Goal: Task Accomplishment & Management: Complete application form

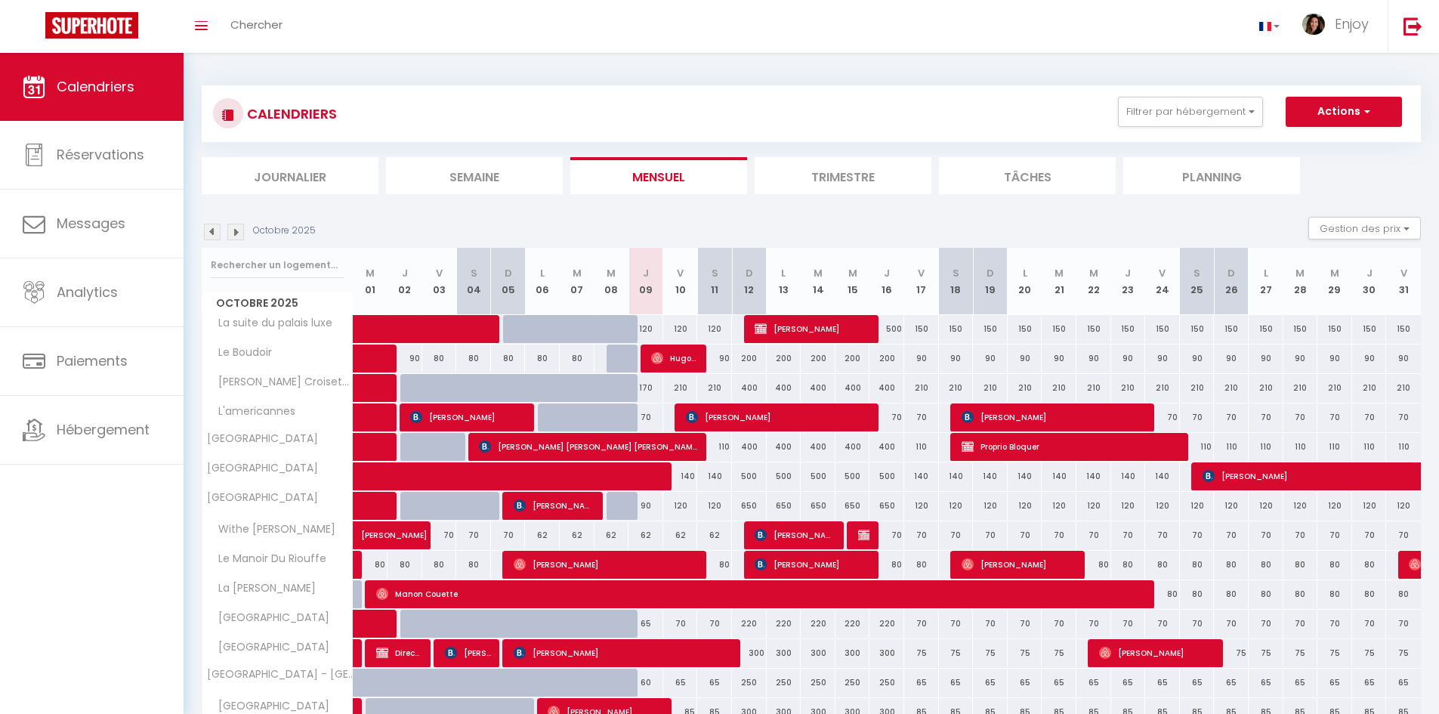
select select "KO"
select select "0"
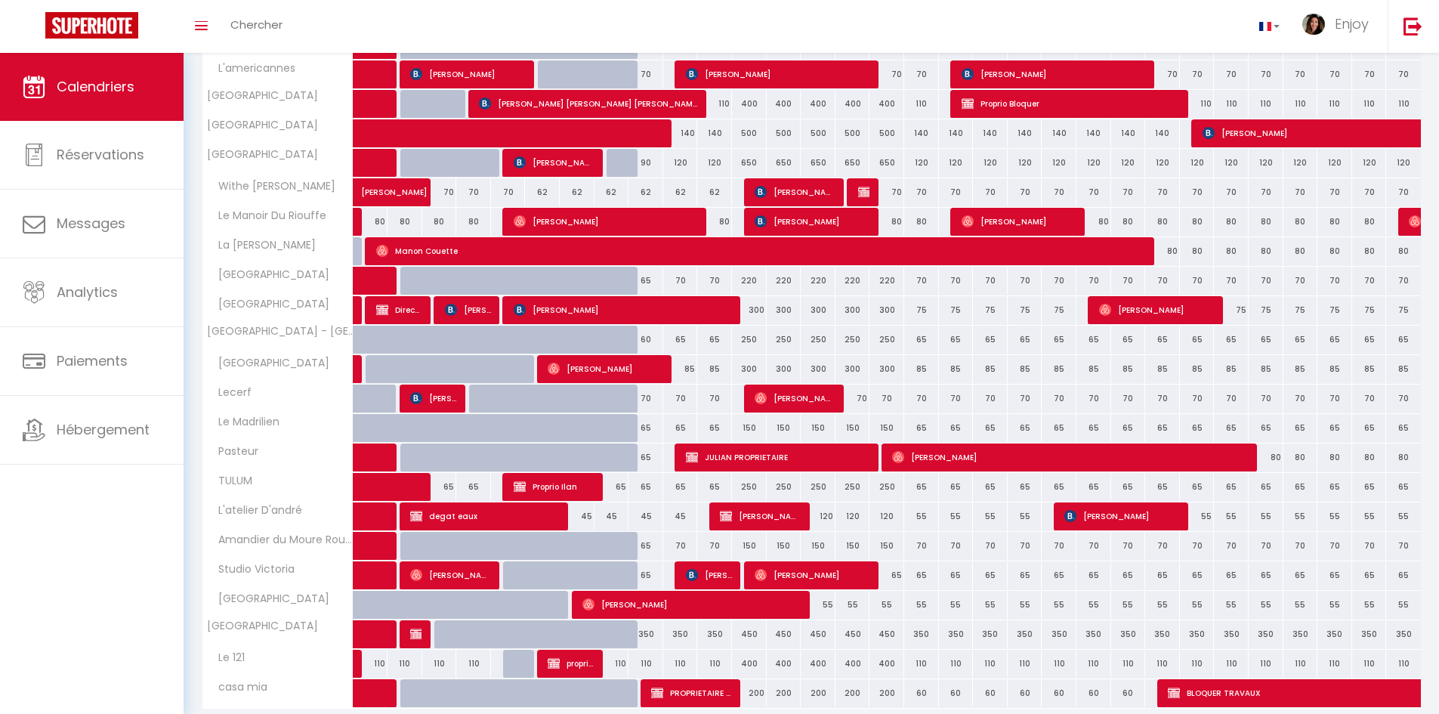
scroll to position [378, 0]
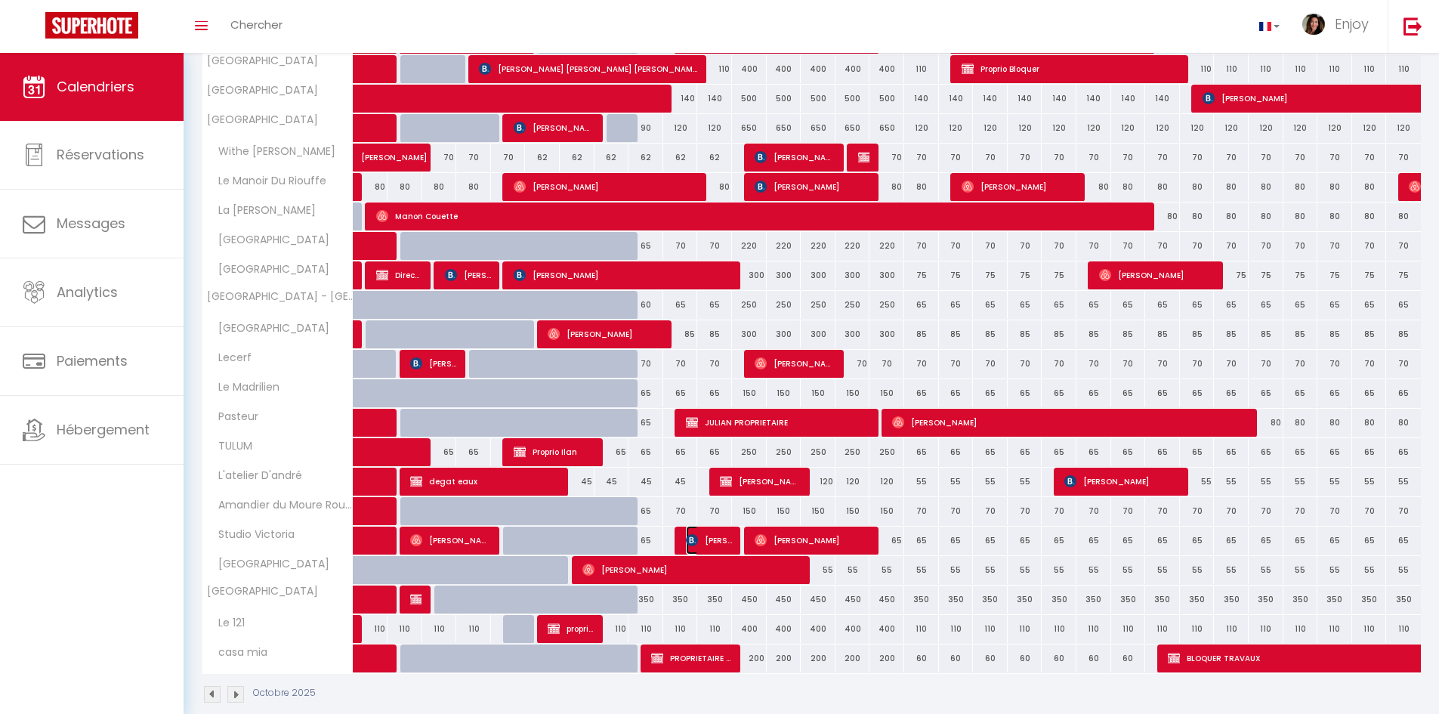
click at [716, 537] on span "Monika Moser" at bounding box center [709, 540] width 46 height 29
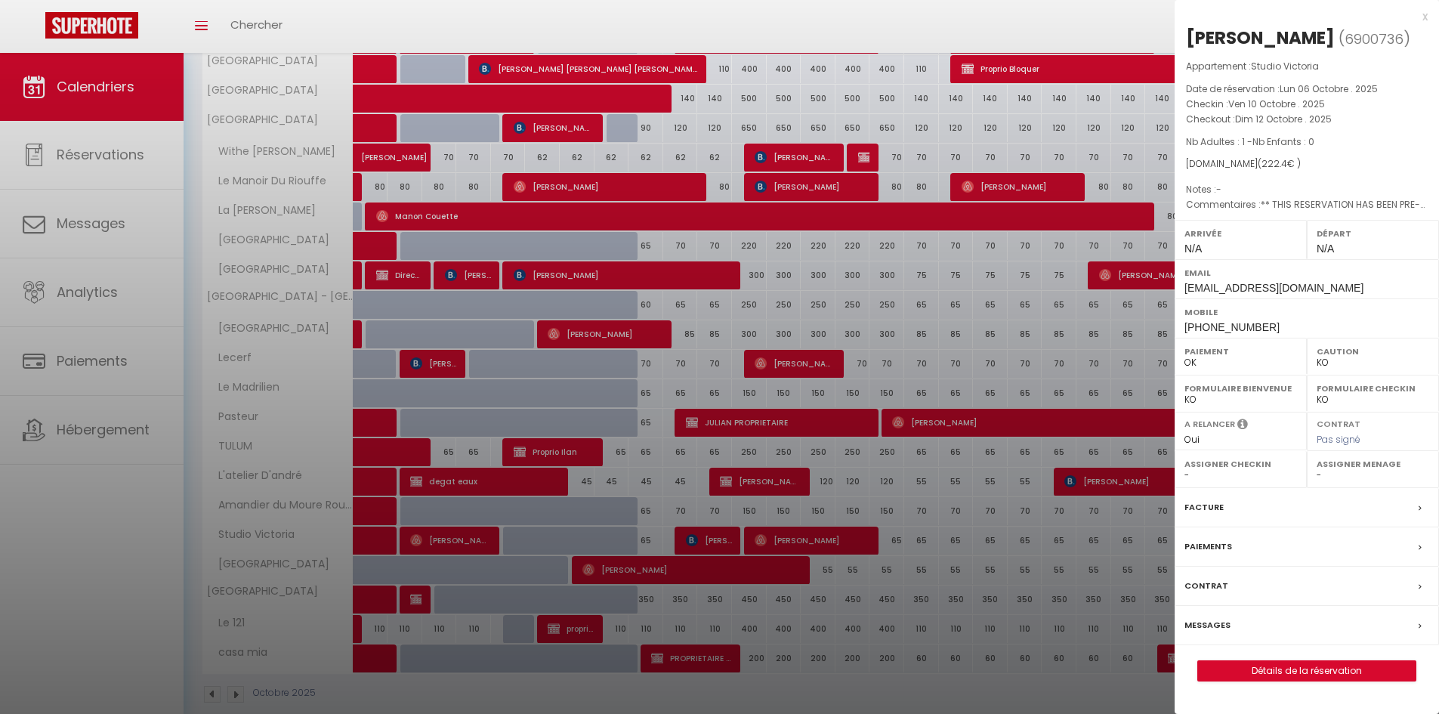
click at [1209, 626] on label "Messages" at bounding box center [1208, 625] width 46 height 16
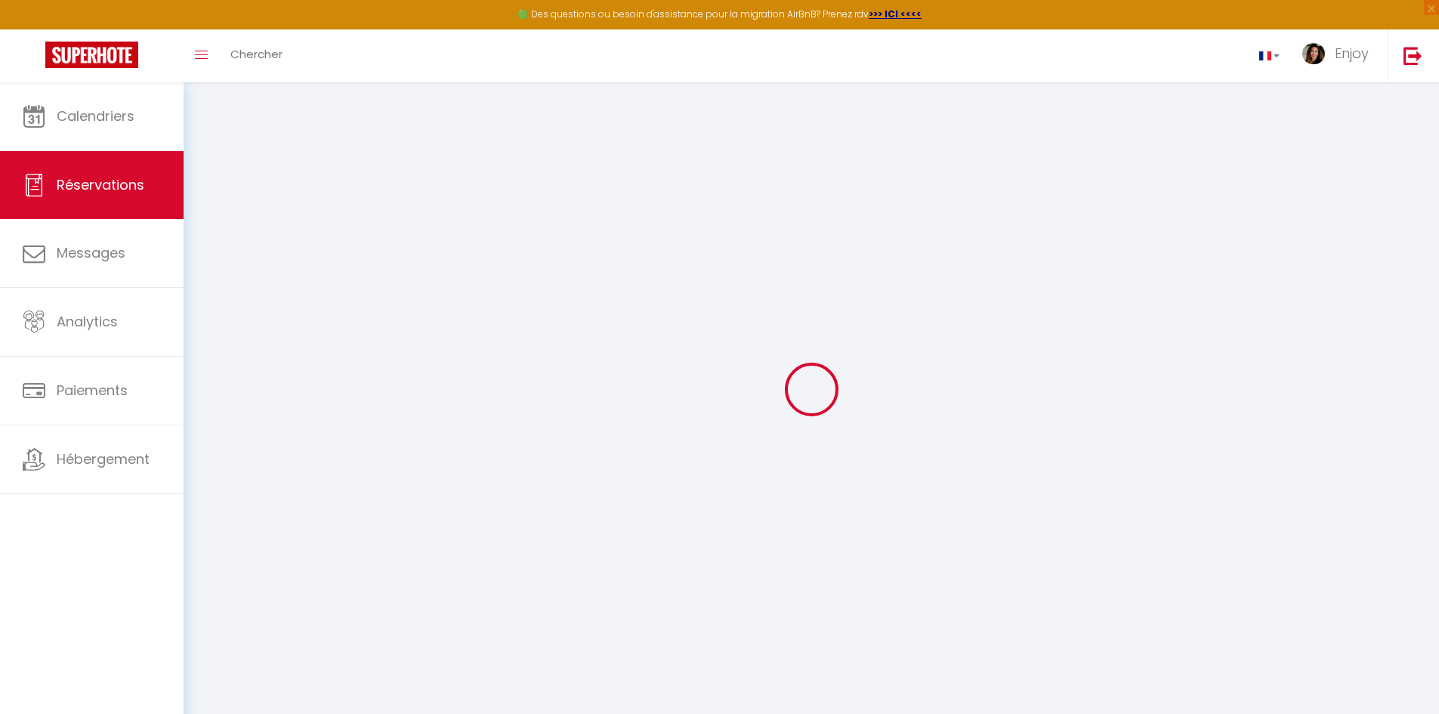
select select
checkbox input "false"
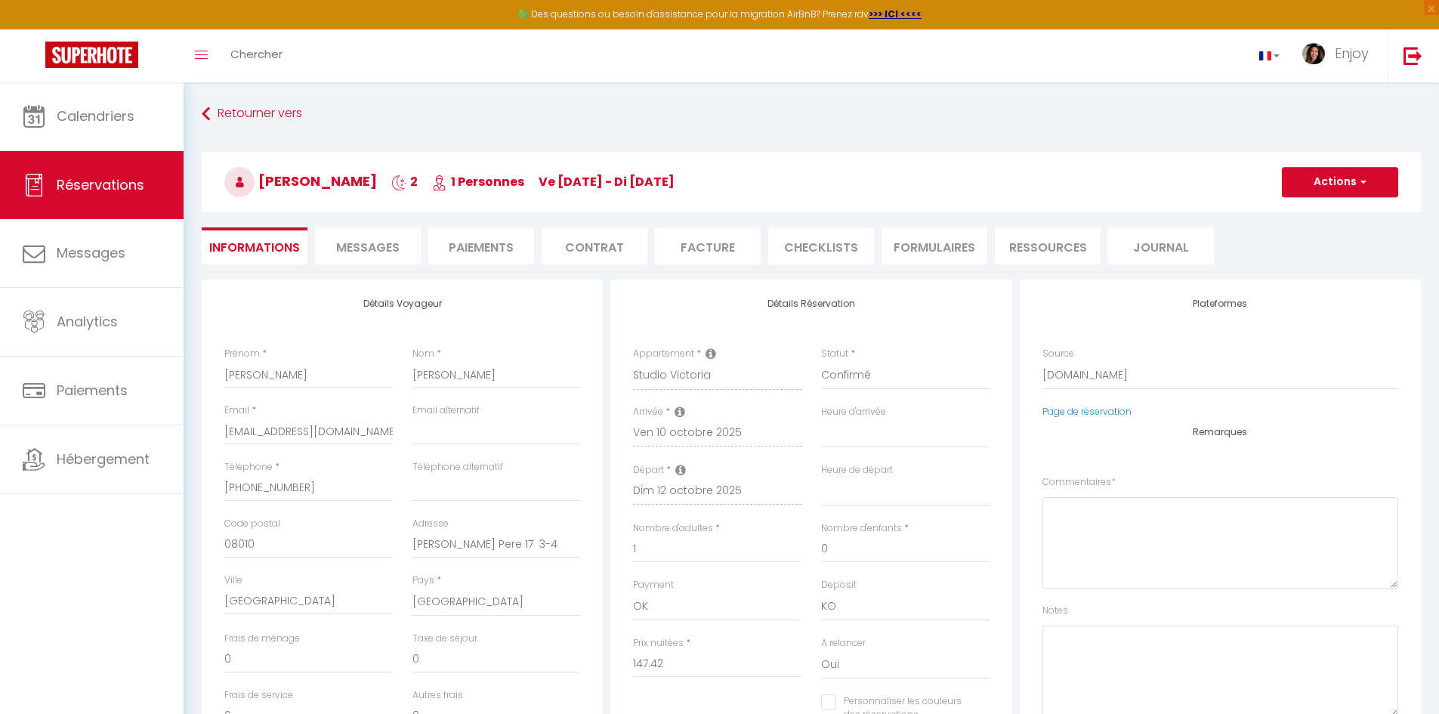
select select
checkbox input "false"
type textarea "** THIS RESERVATION HAS BEEN PRE-PAID ** Reservation has a cancellation grace p…"
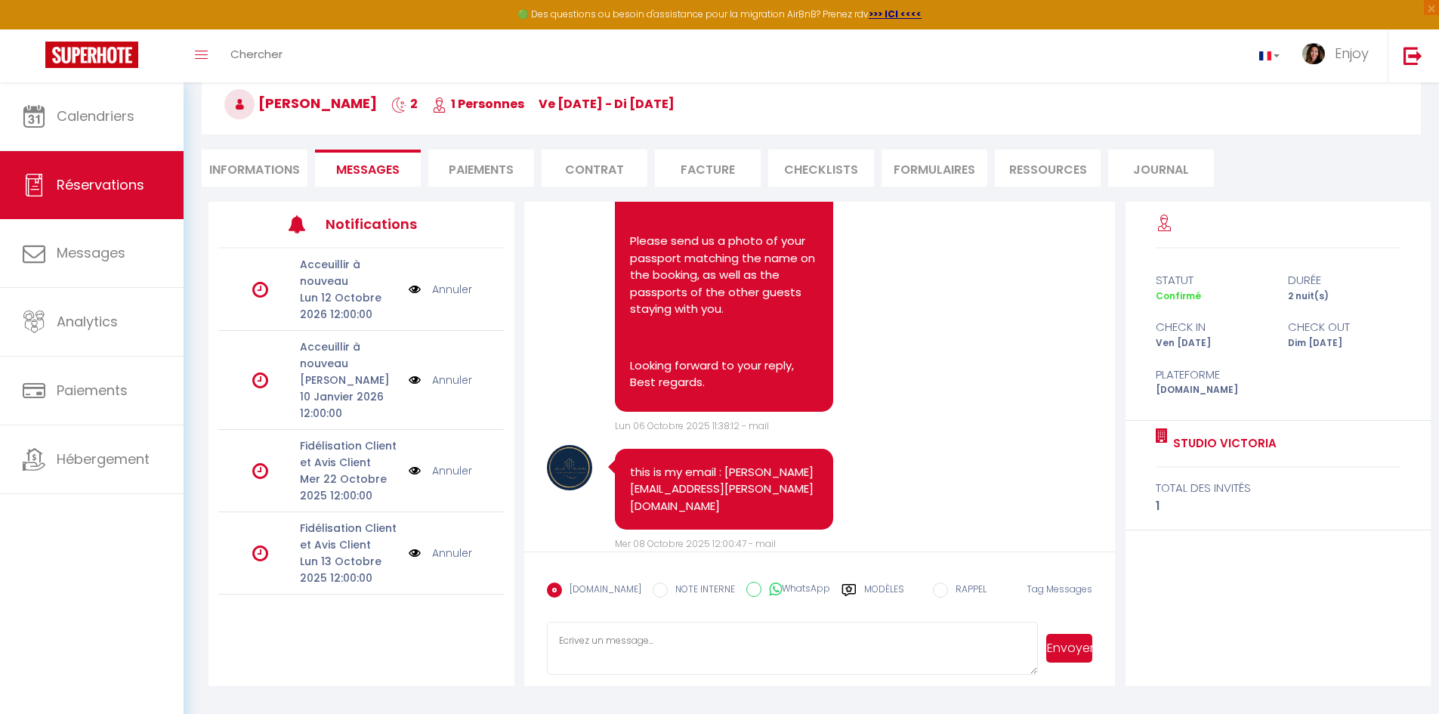
scroll to position [82, 0]
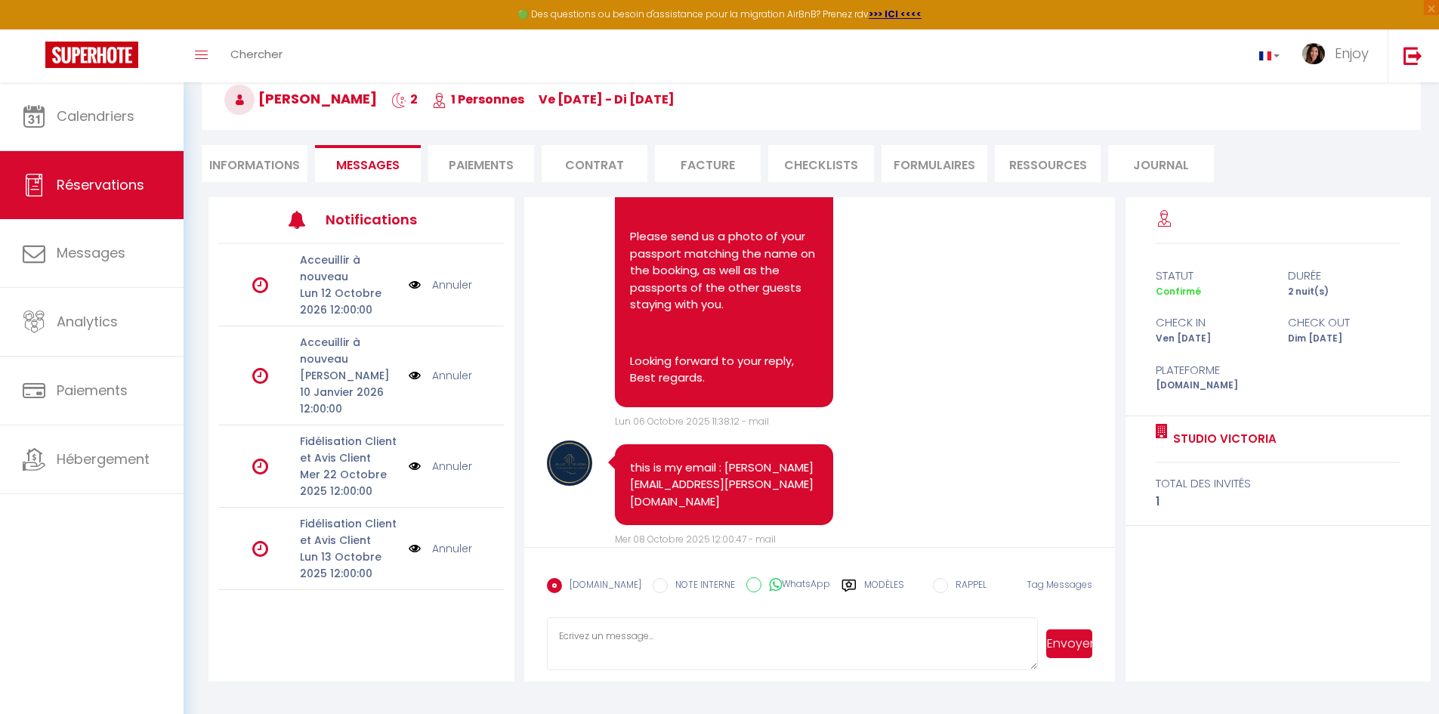
click at [730, 638] on textarea at bounding box center [793, 643] width 492 height 53
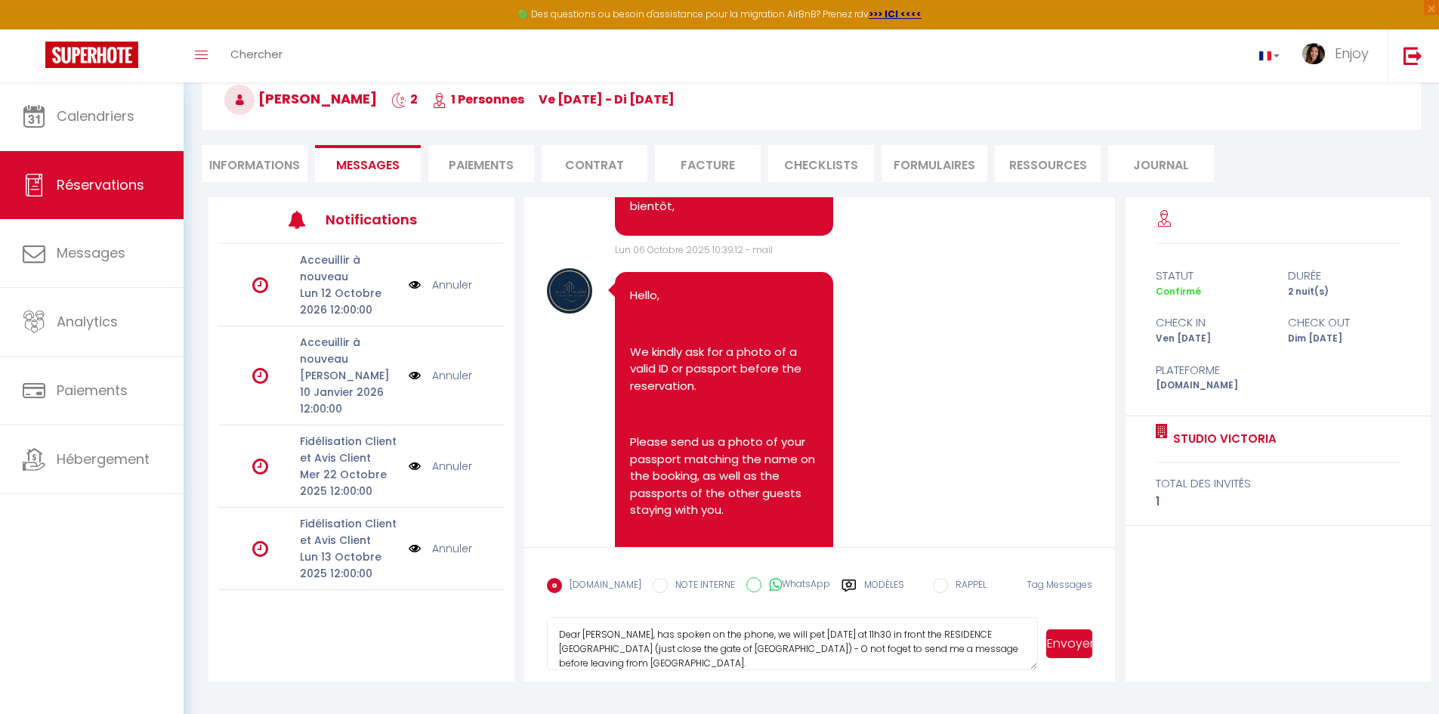
scroll to position [2529, 0]
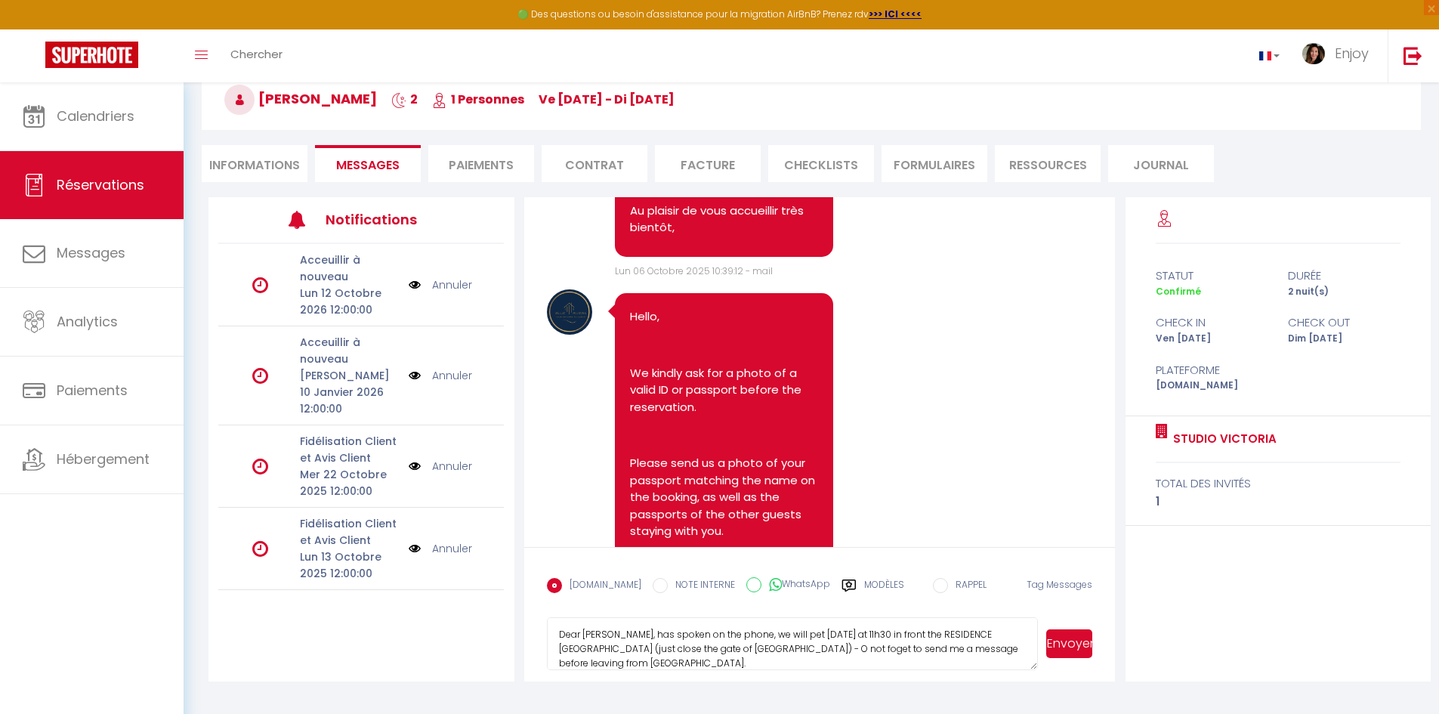
click at [773, 645] on textarea "Dear Monica, has spoken on the phone, we will pet tomorrow at 11h30 in front th…" at bounding box center [793, 643] width 492 height 53
type textarea "Dear Monica, has spoken on the phone, we will pet tomorrow at 11h30 in front th…"
click at [1077, 647] on button "Envoyer" at bounding box center [1070, 643] width 46 height 29
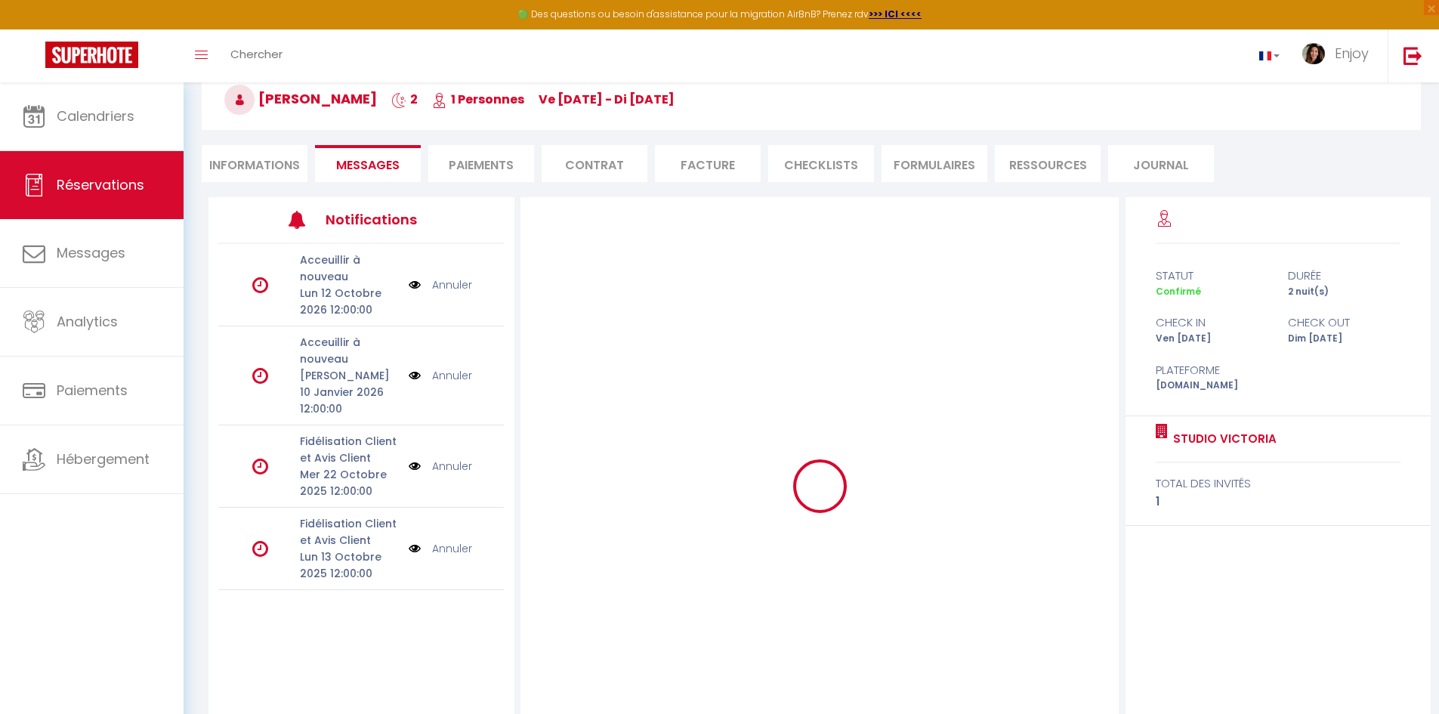
scroll to position [0, 0]
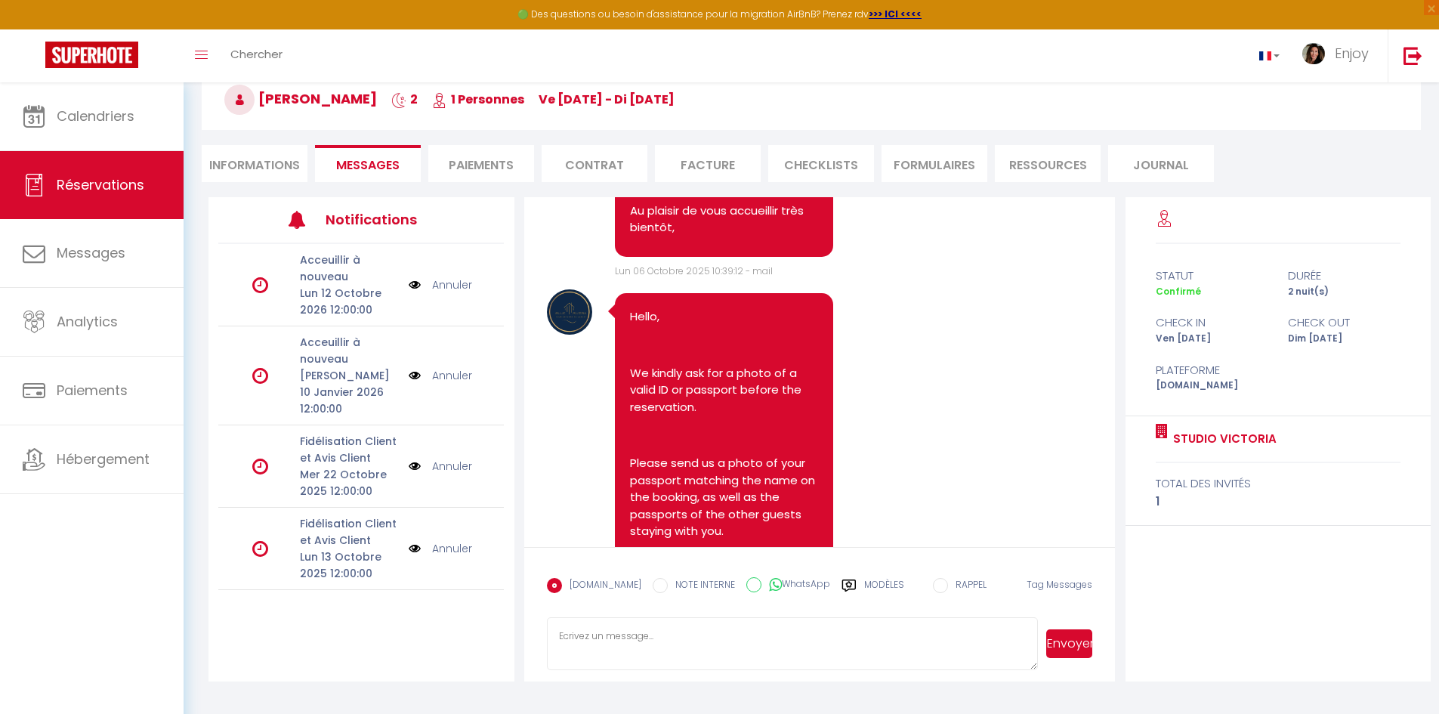
select select
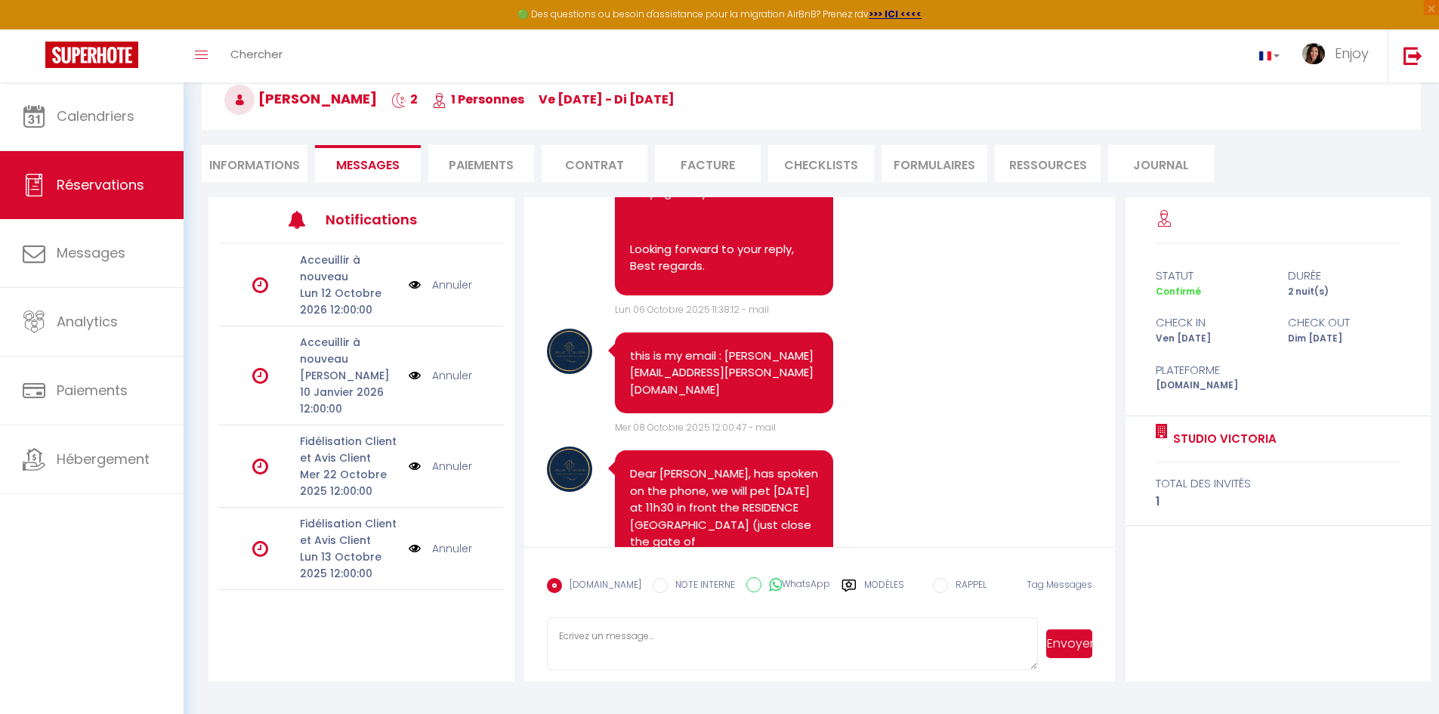
scroll to position [2942, 0]
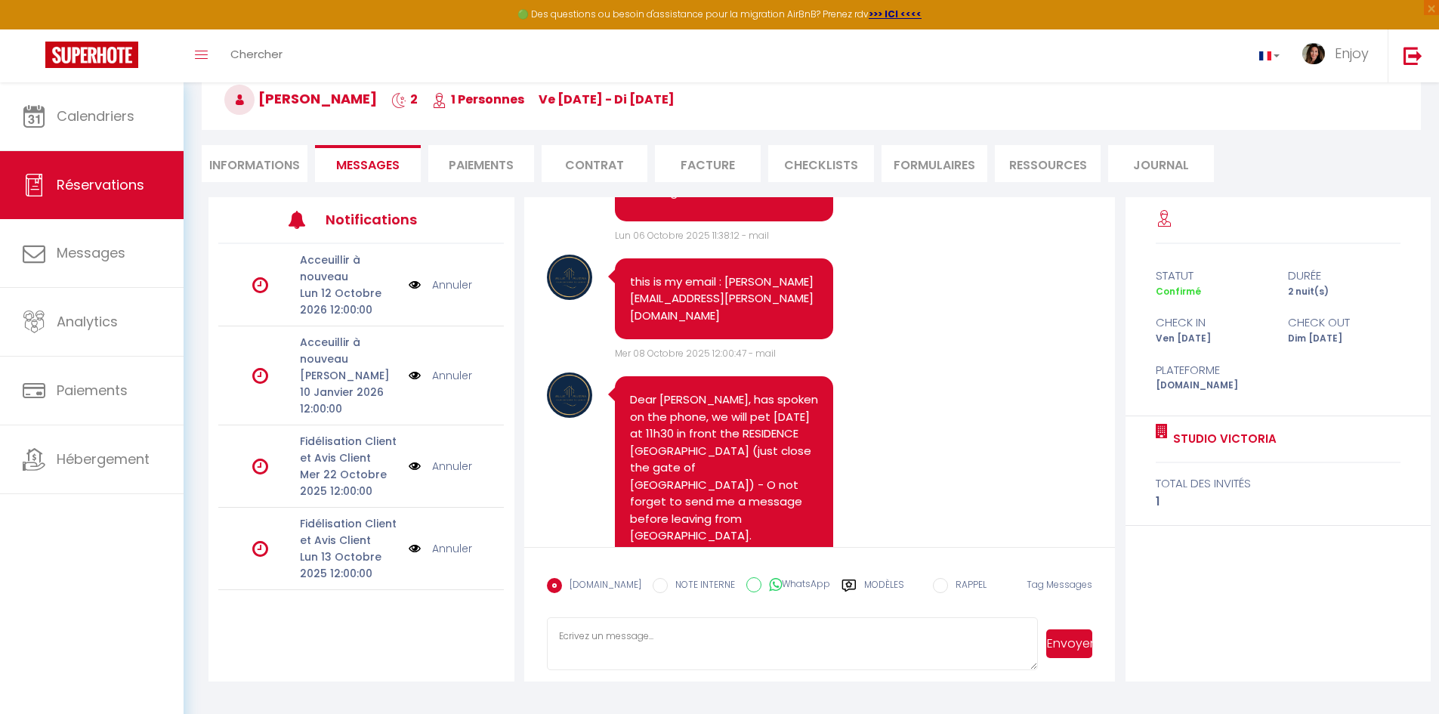
click at [248, 163] on li "Informations" at bounding box center [255, 163] width 106 height 37
select select
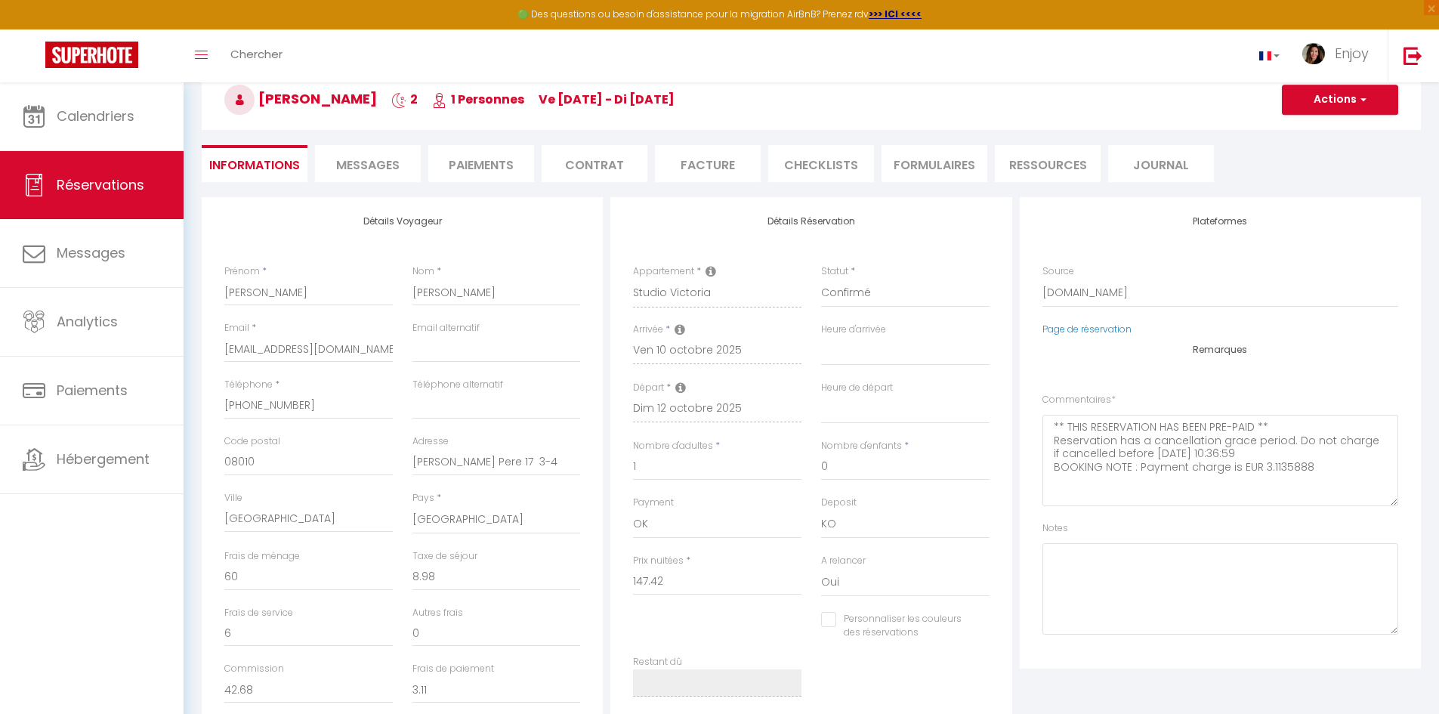
select select
checkbox input "false"
select select
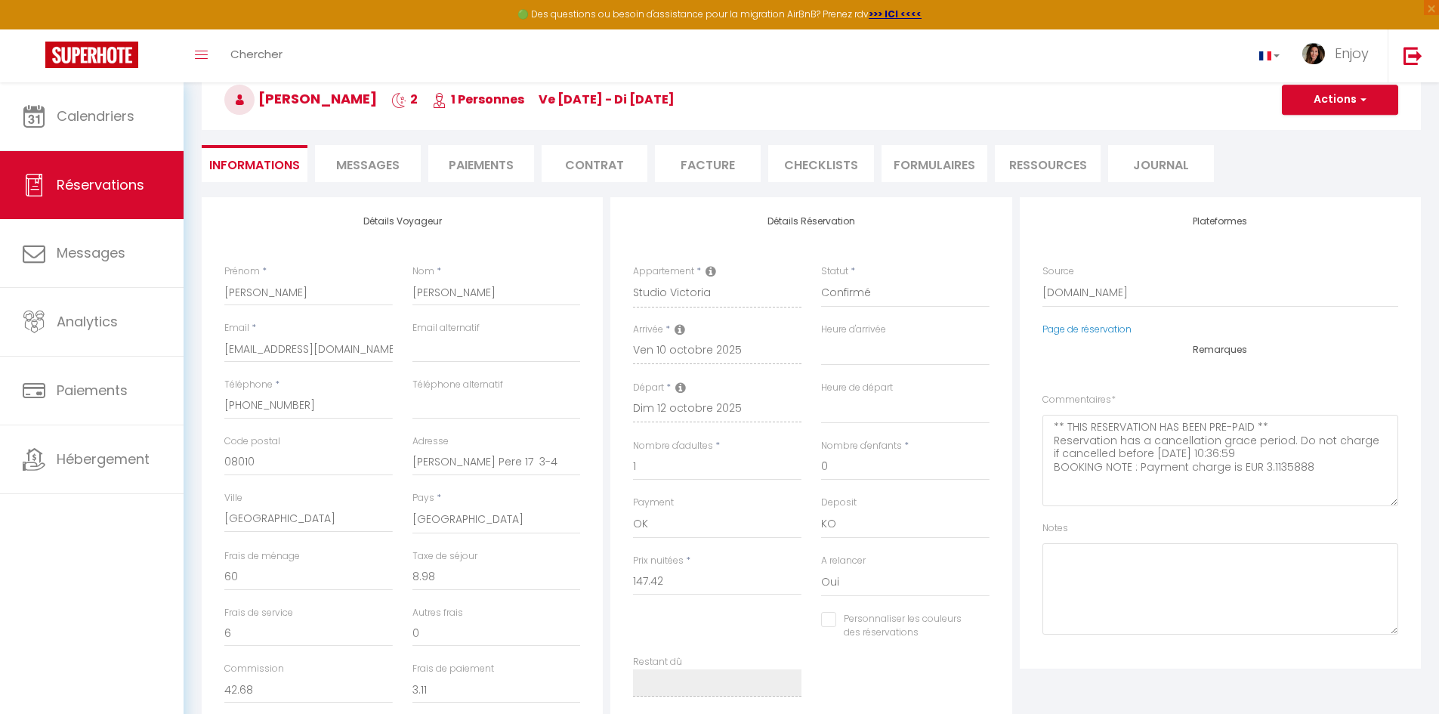
checkbox input "false"
select select
checkbox input "false"
select select
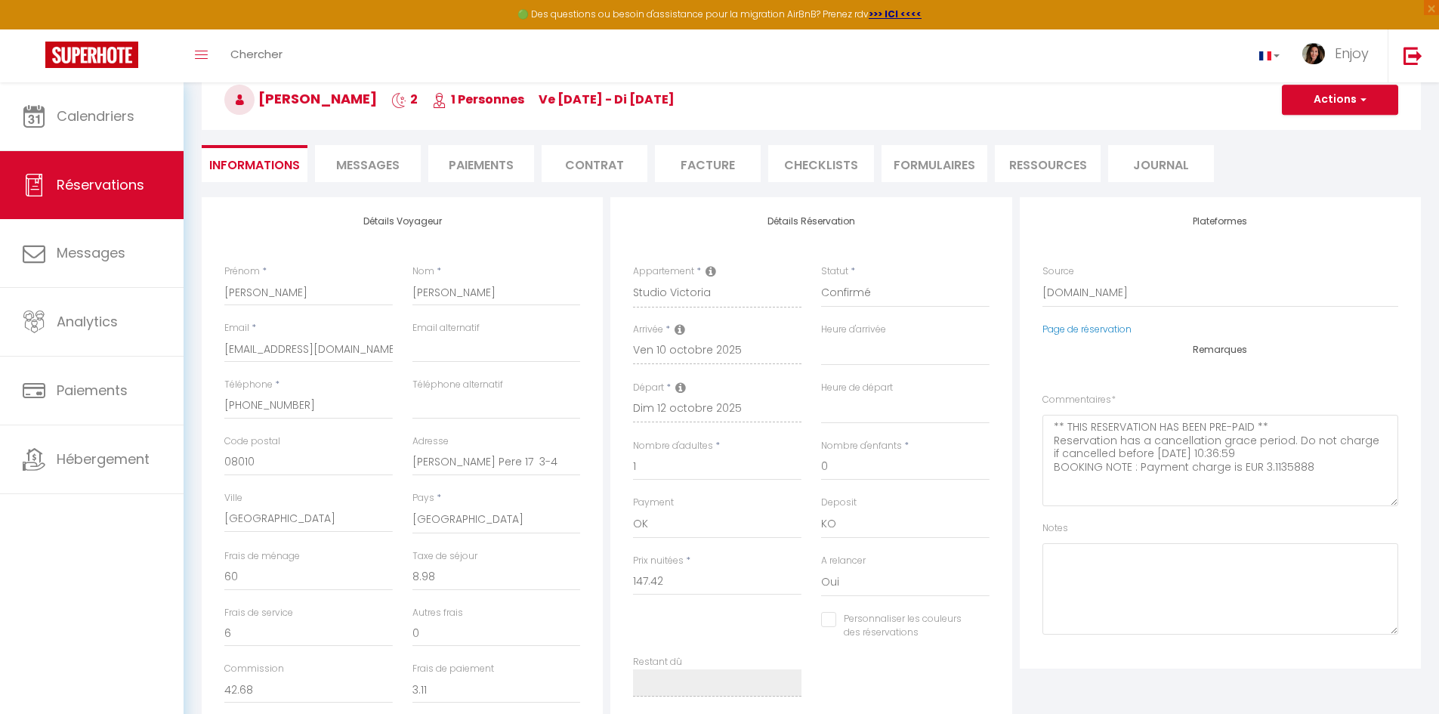
select select
checkbox input "false"
select select
checkbox input "false"
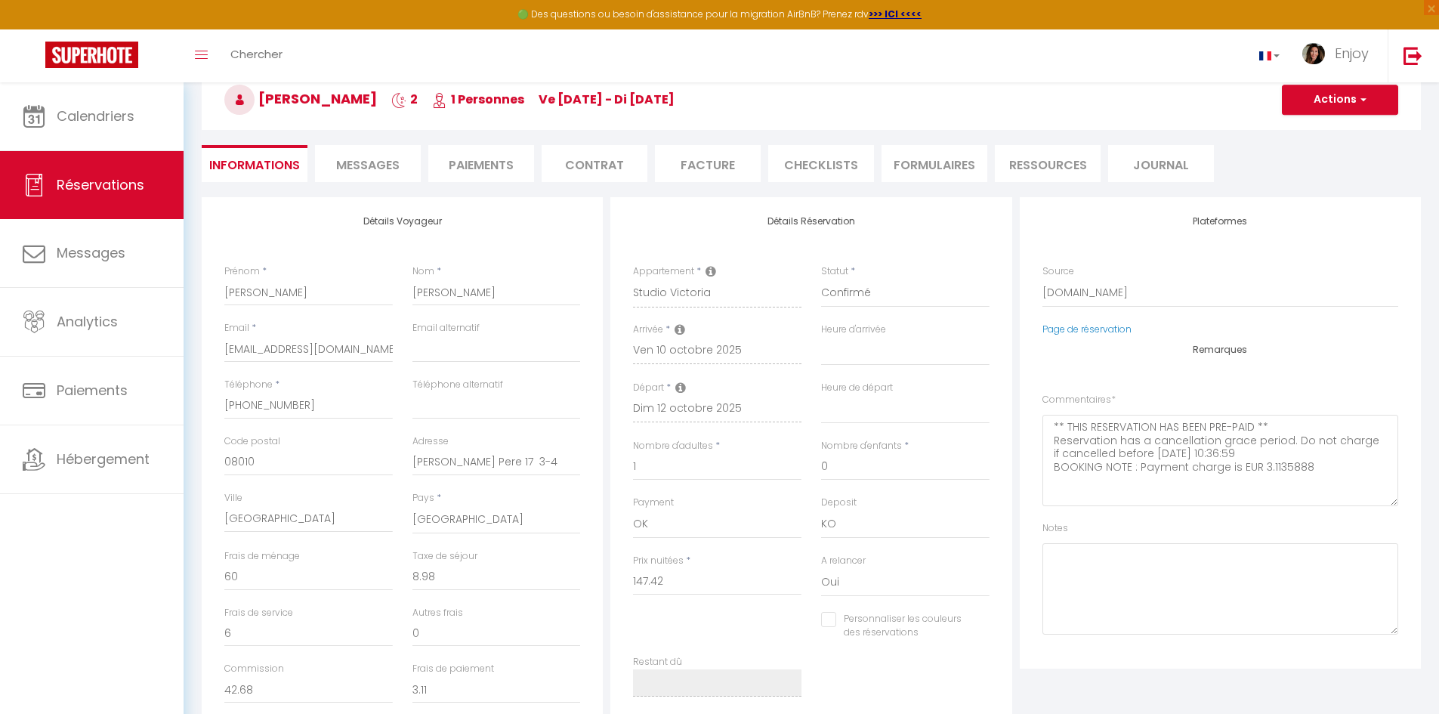
select select
checkbox input "false"
select select
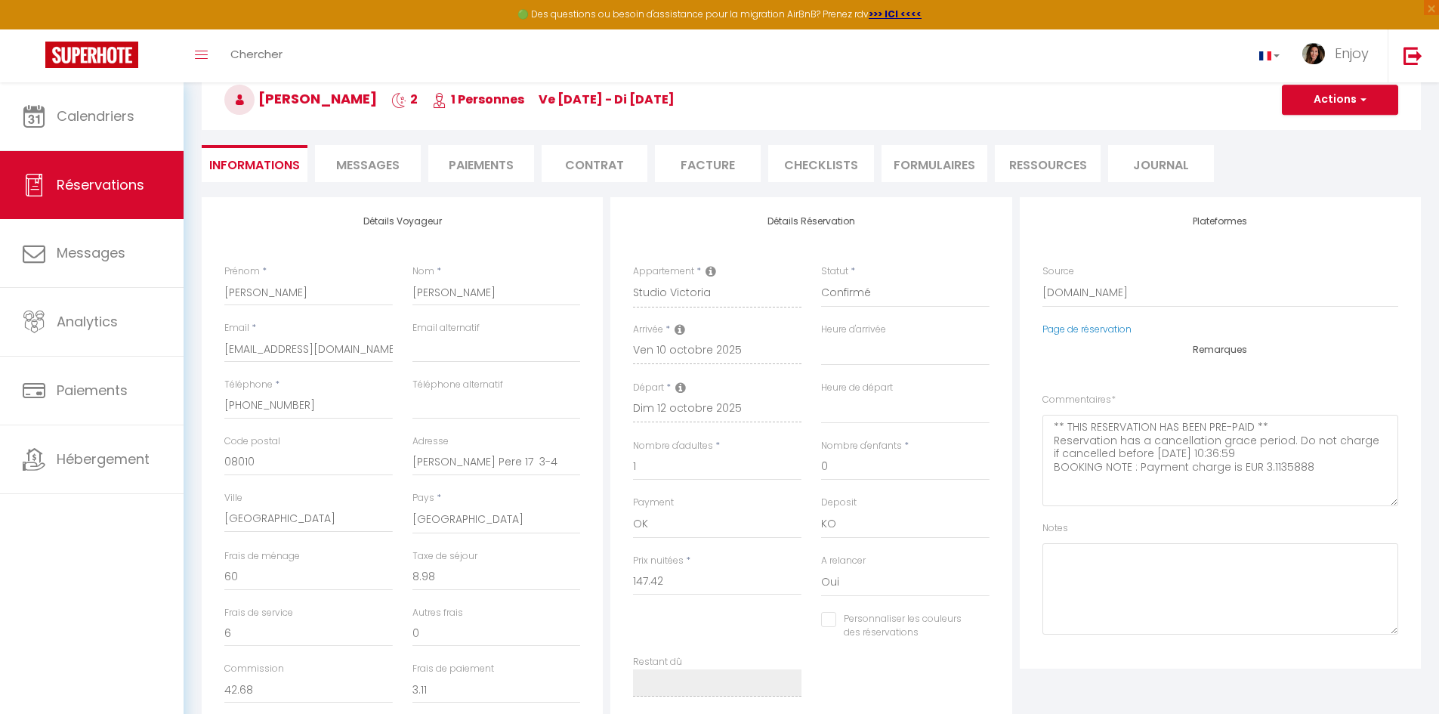
checkbox input "false"
select select
checkbox input "false"
select select
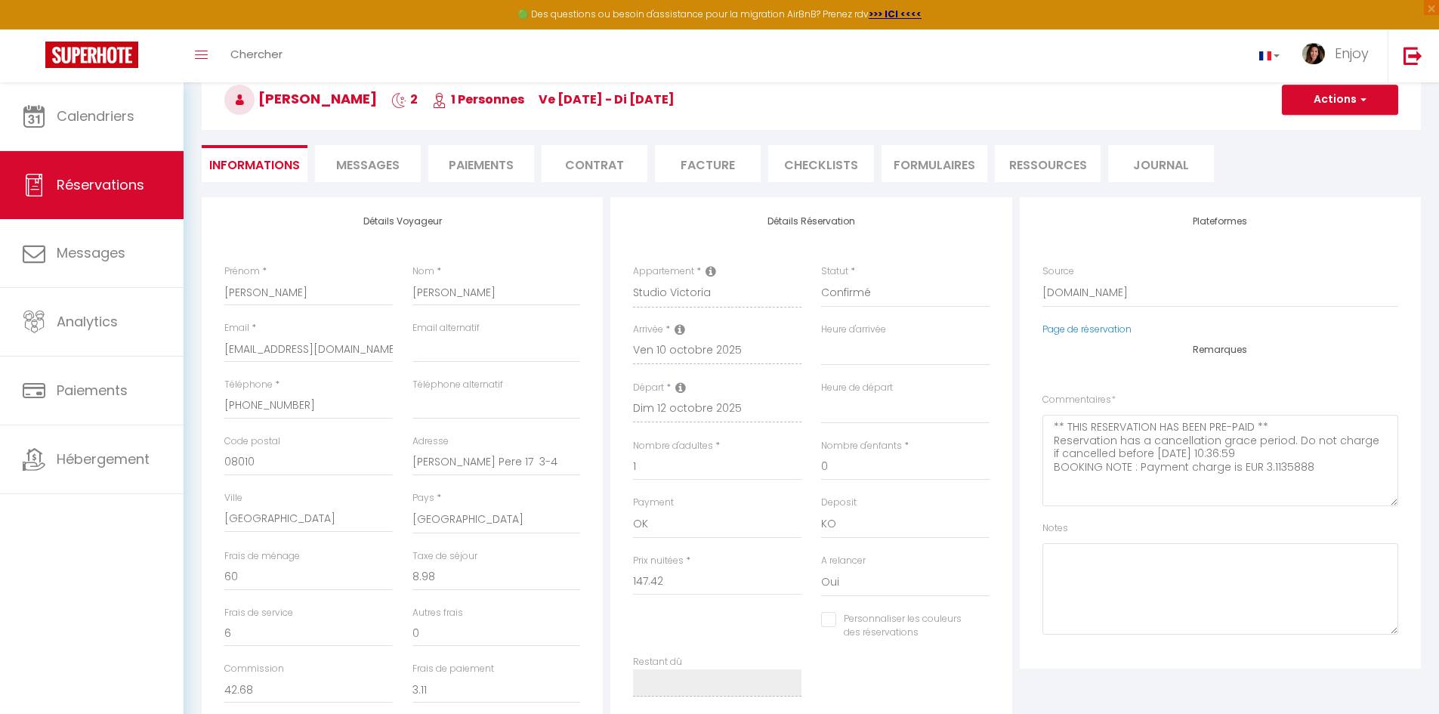
select select
checkbox input "false"
select select
checkbox input "false"
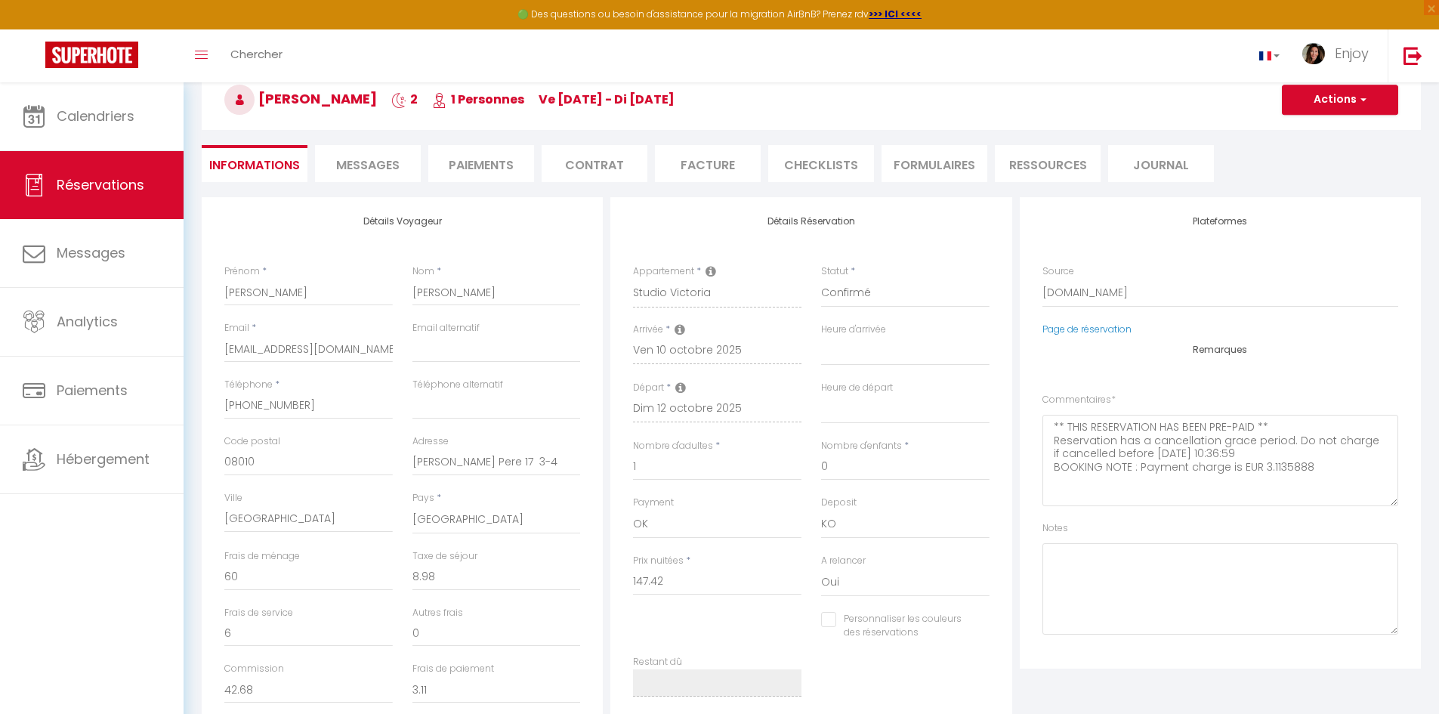
select select
checkbox input "false"
select select
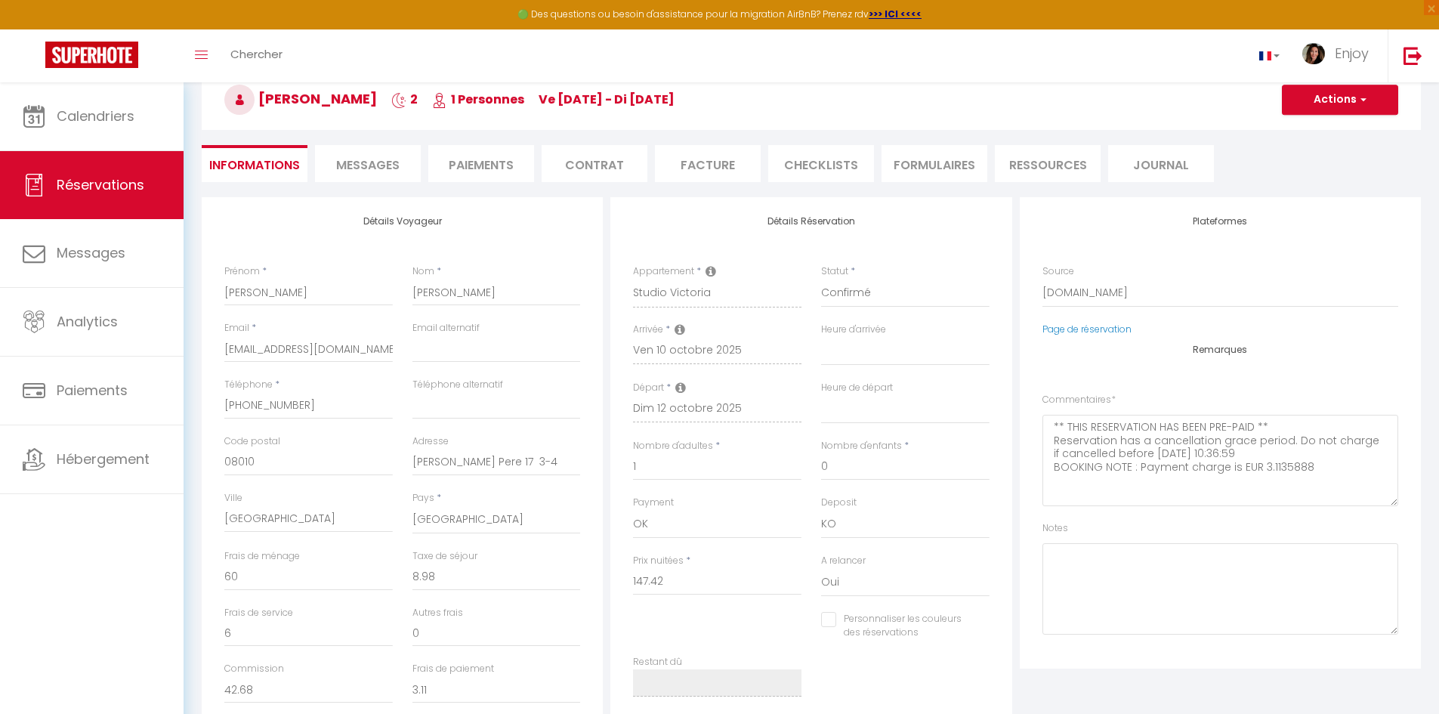
checkbox input "false"
select select
checkbox input "false"
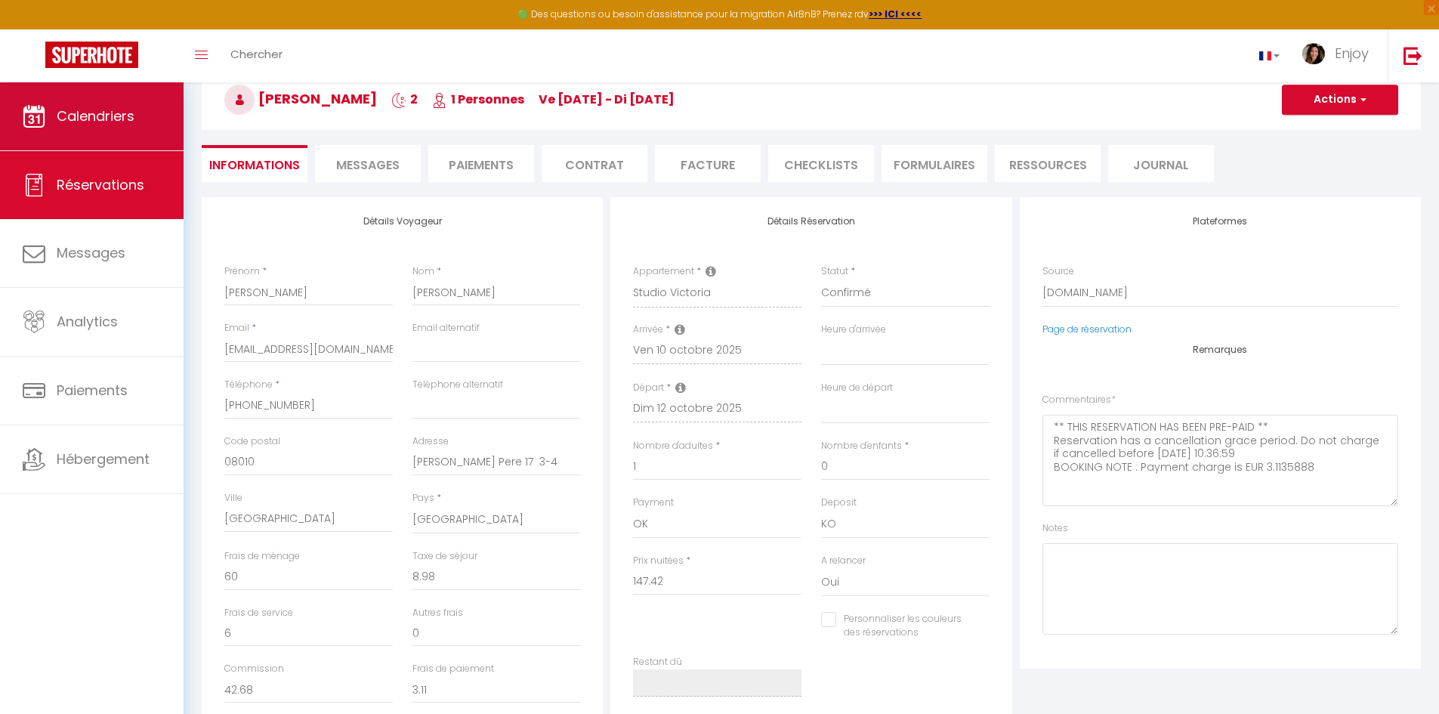
select select
checkbox input "false"
click at [115, 102] on link "Calendriers" at bounding box center [92, 116] width 184 height 68
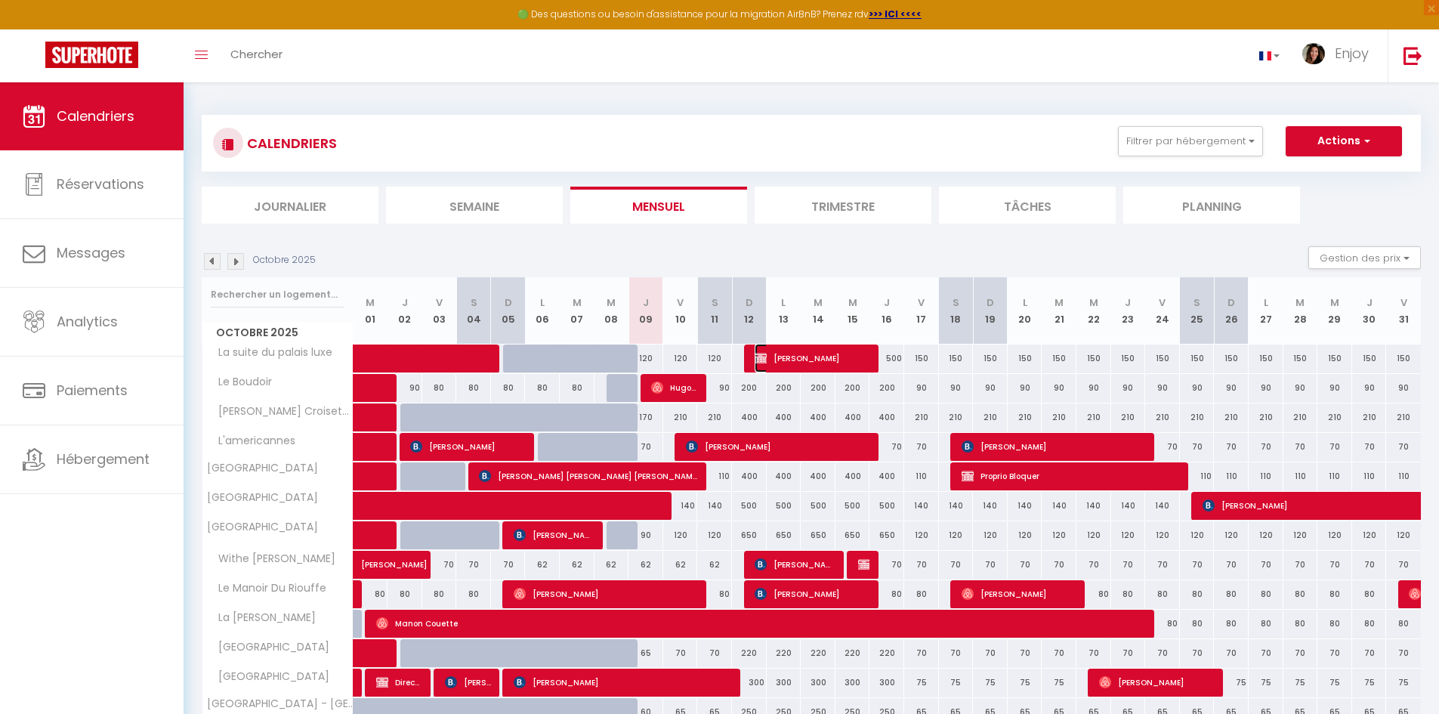
click at [782, 357] on span "[PERSON_NAME]" at bounding box center [813, 358] width 116 height 29
select select "OK"
select select "KO"
select select "0"
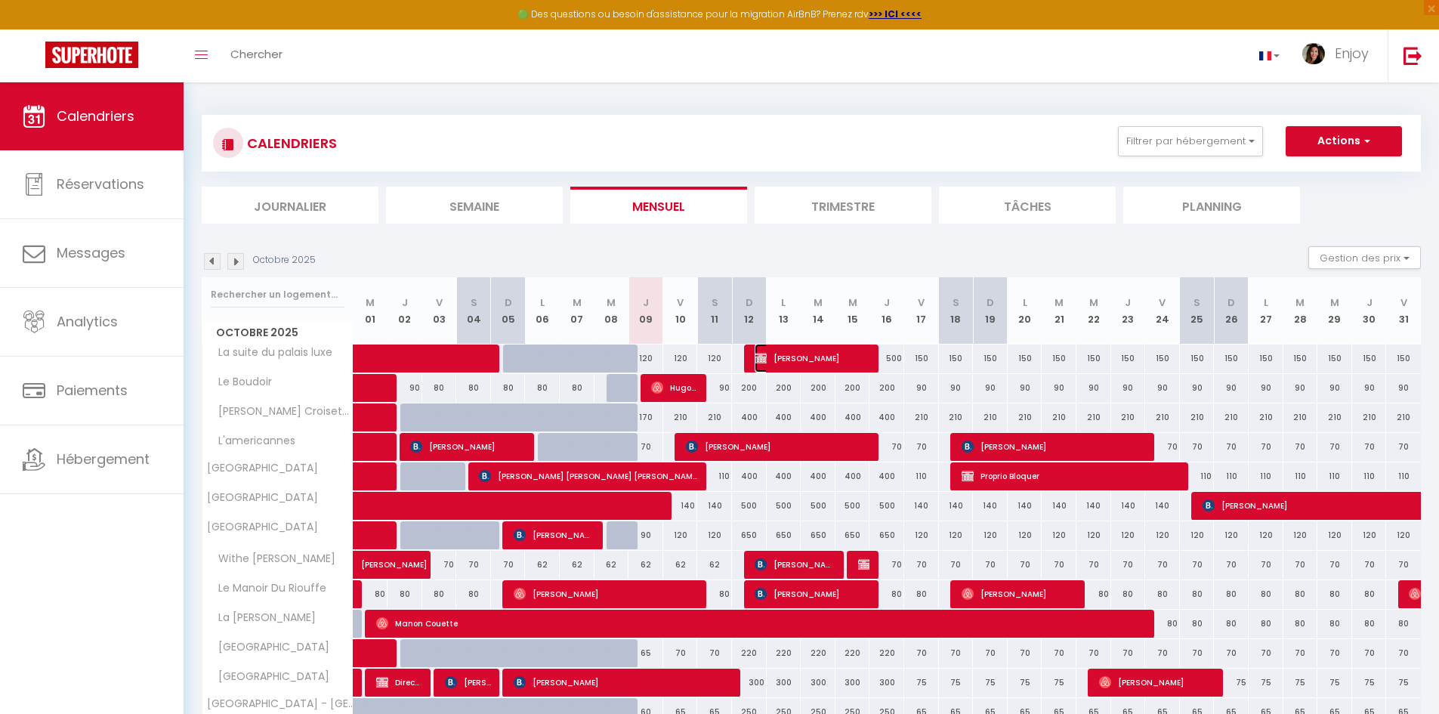
select select "1"
select select
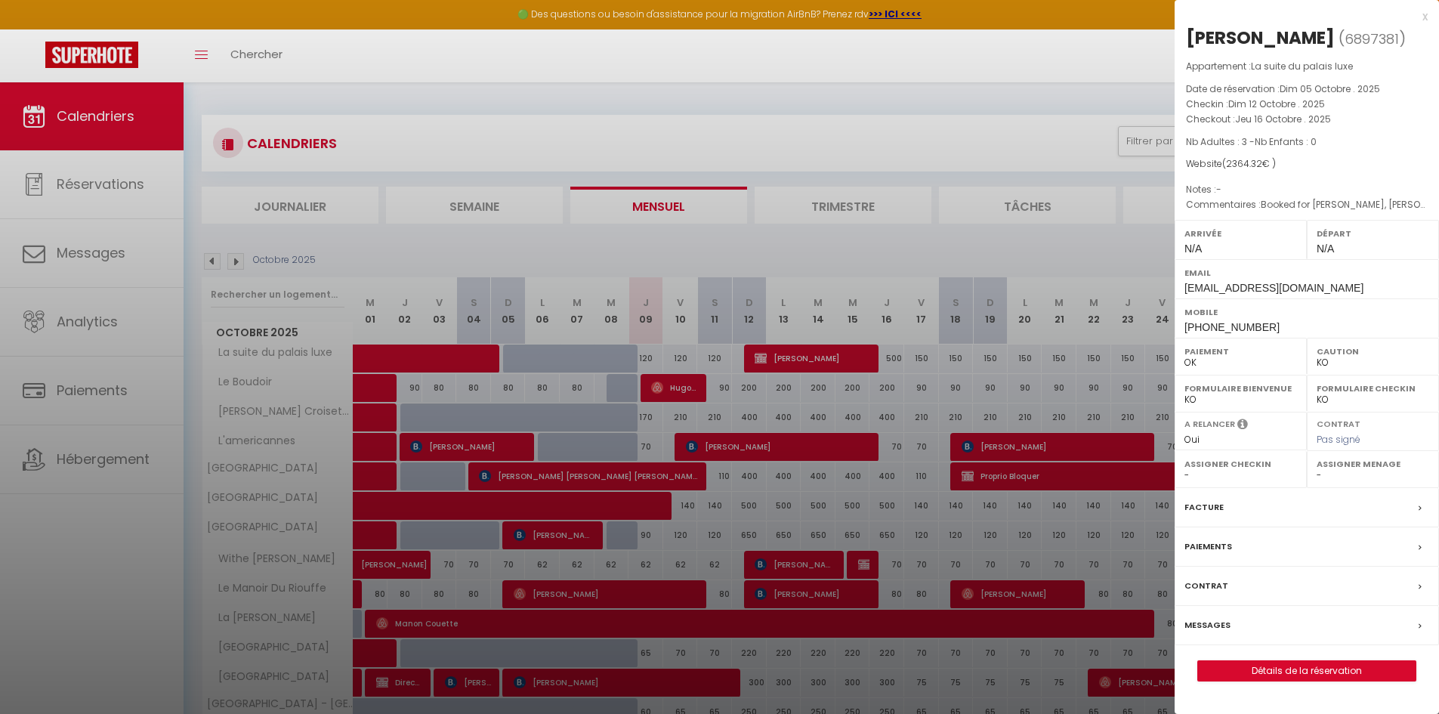
click at [1422, 13] on div "x" at bounding box center [1301, 17] width 253 height 18
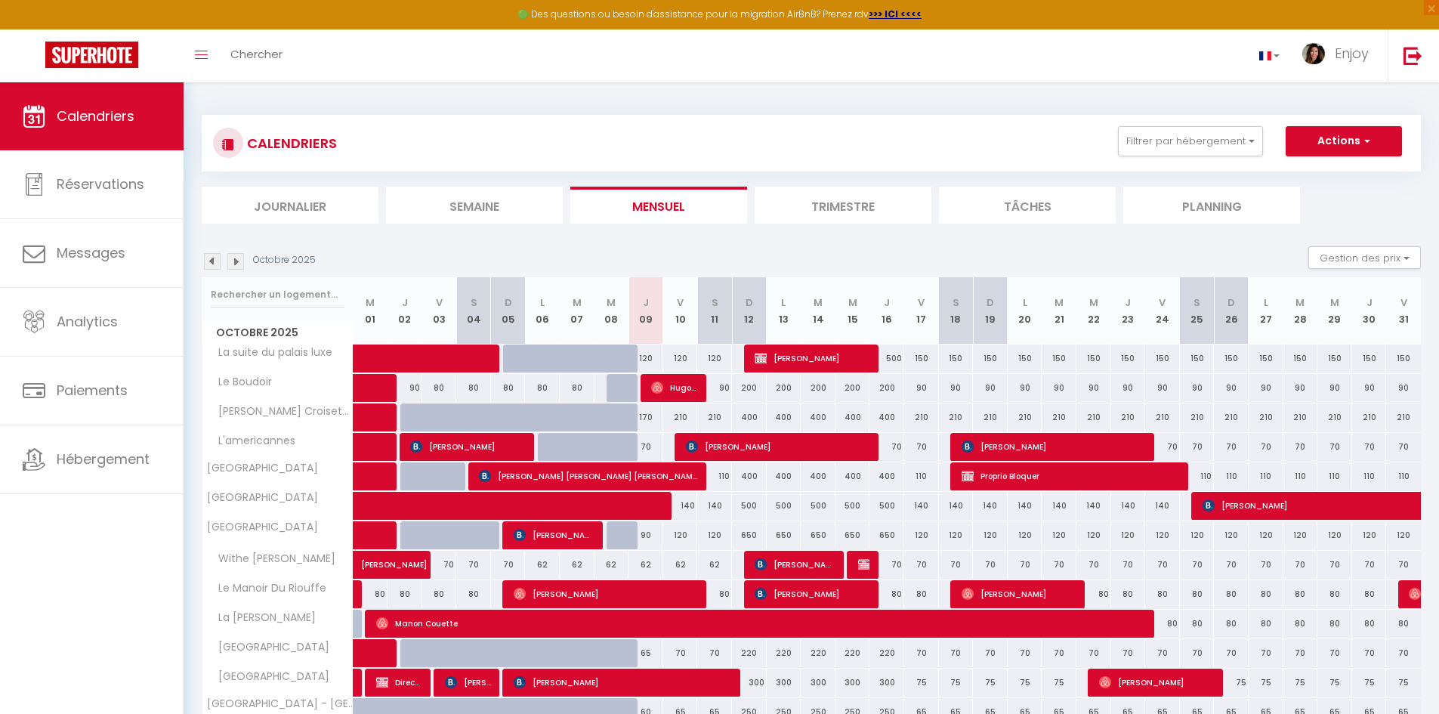
click at [457, 206] on li "Semaine" at bounding box center [474, 205] width 177 height 37
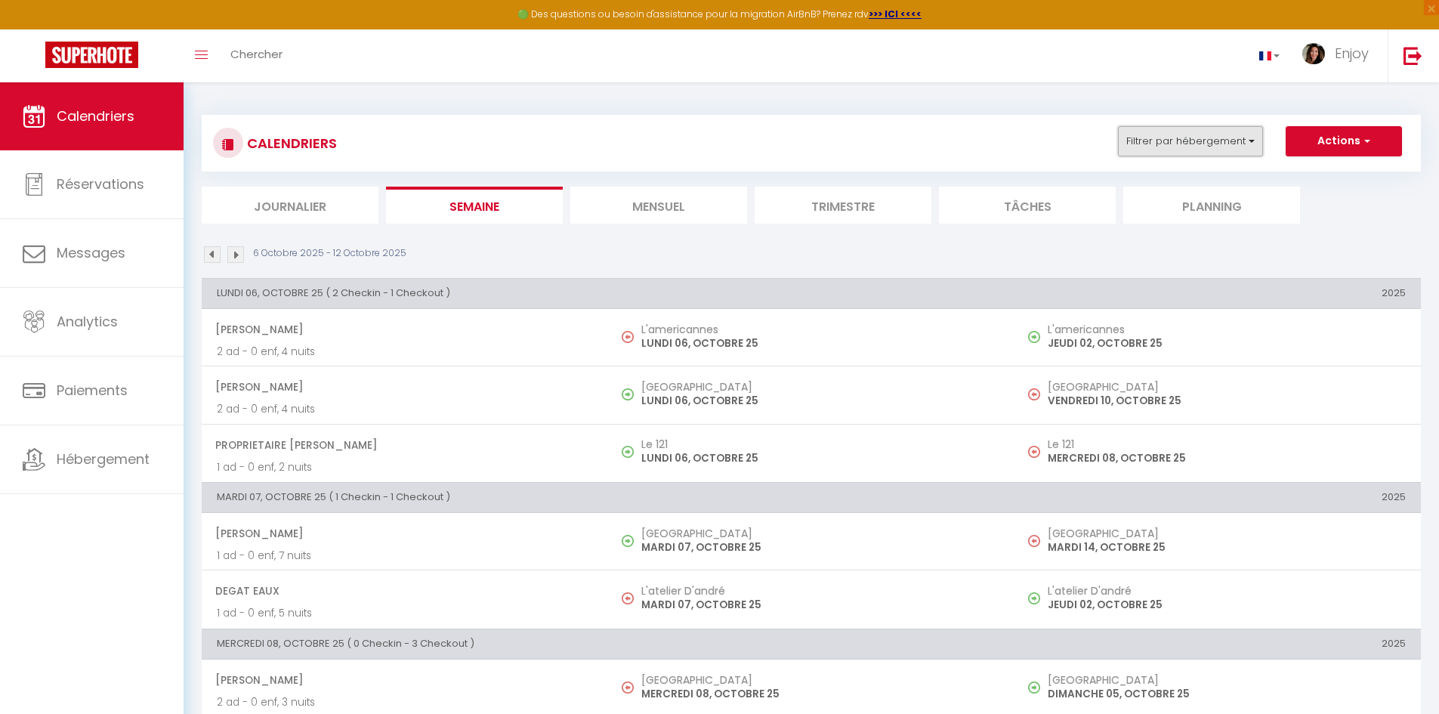
click at [1144, 143] on button "Filtrer par hébergement" at bounding box center [1190, 141] width 145 height 30
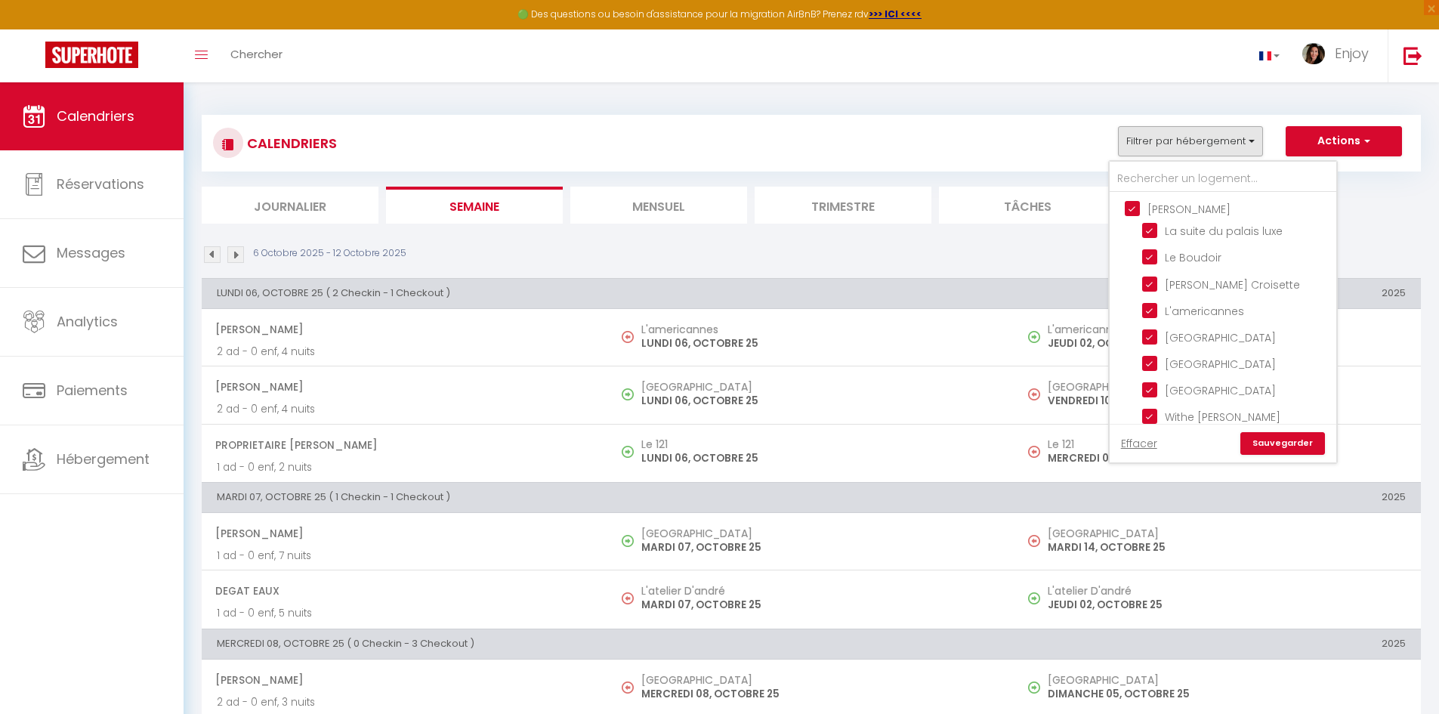
click at [1131, 209] on input "[PERSON_NAME]" at bounding box center [1238, 207] width 227 height 15
checkbox input "false"
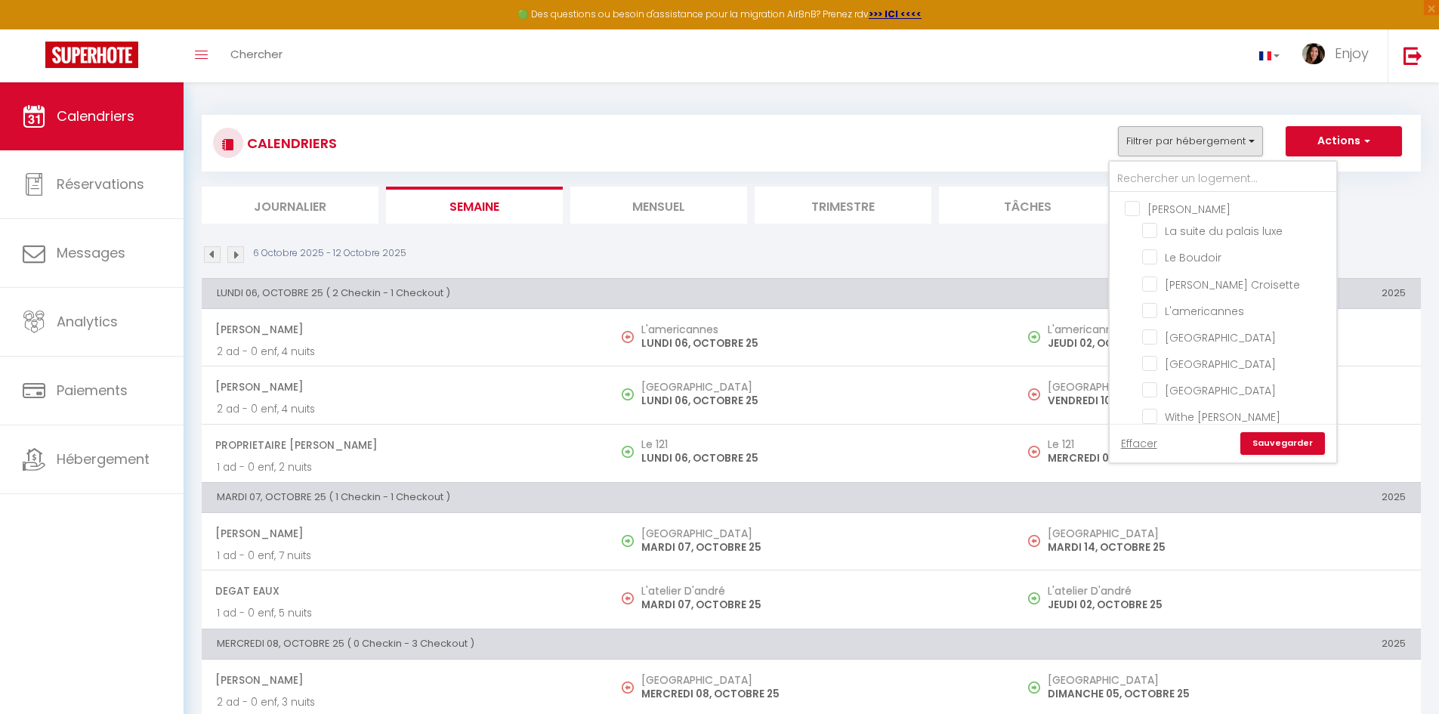
checkbox input "false"
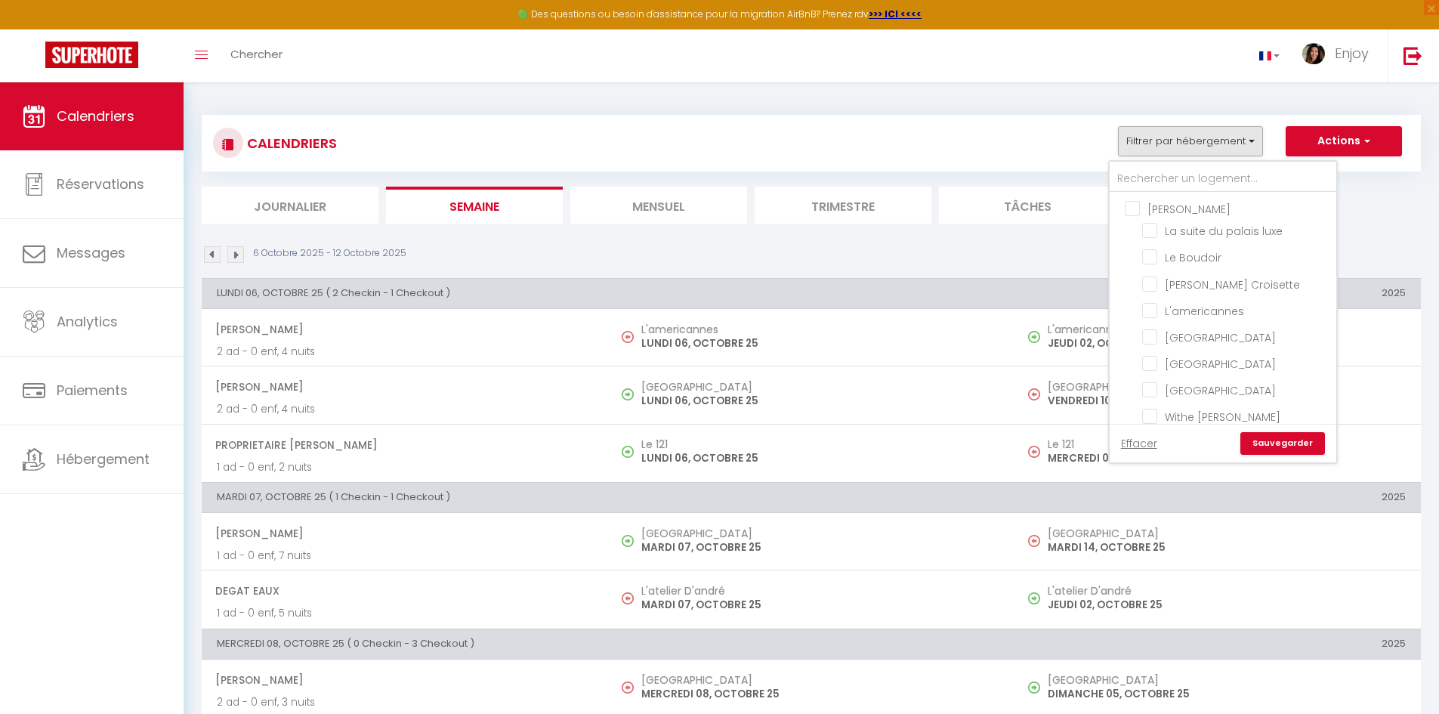
checkbox input "false"
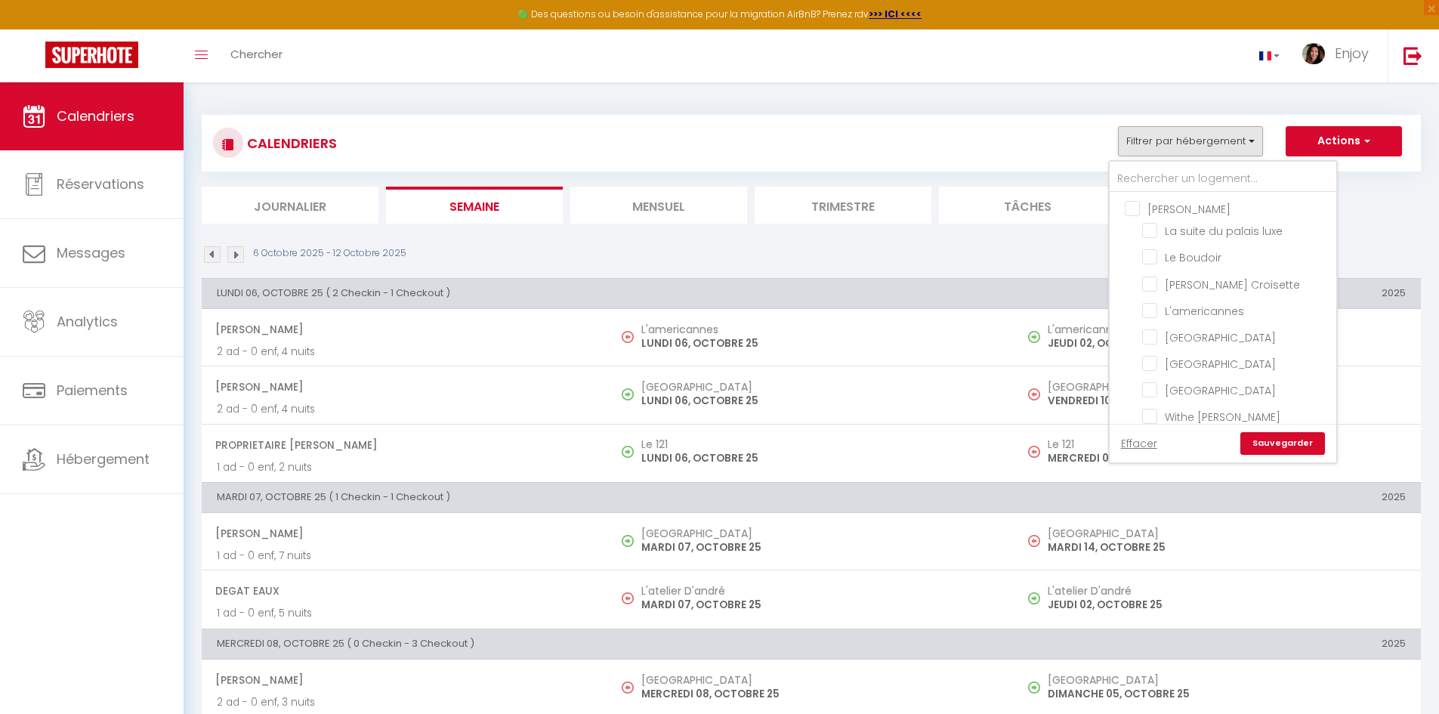
checkbox input "false"
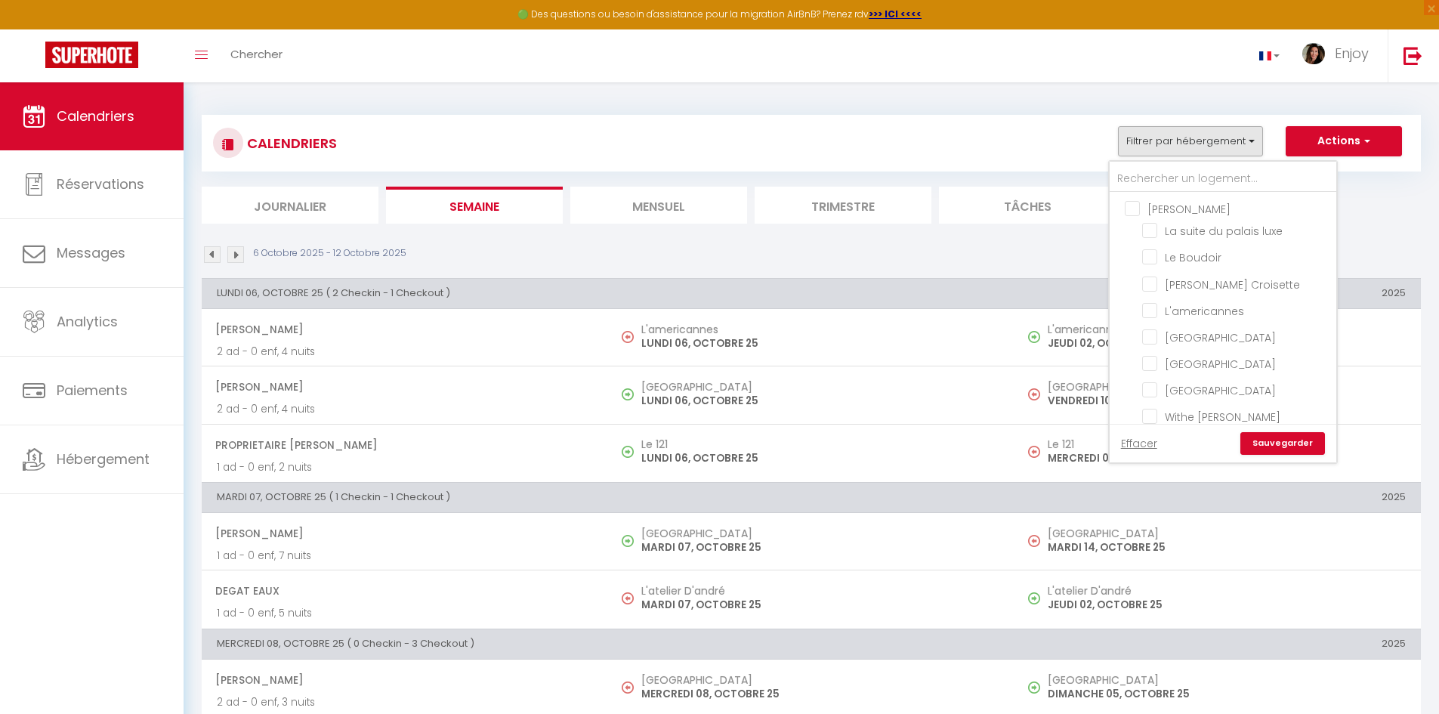
checkbox input "false"
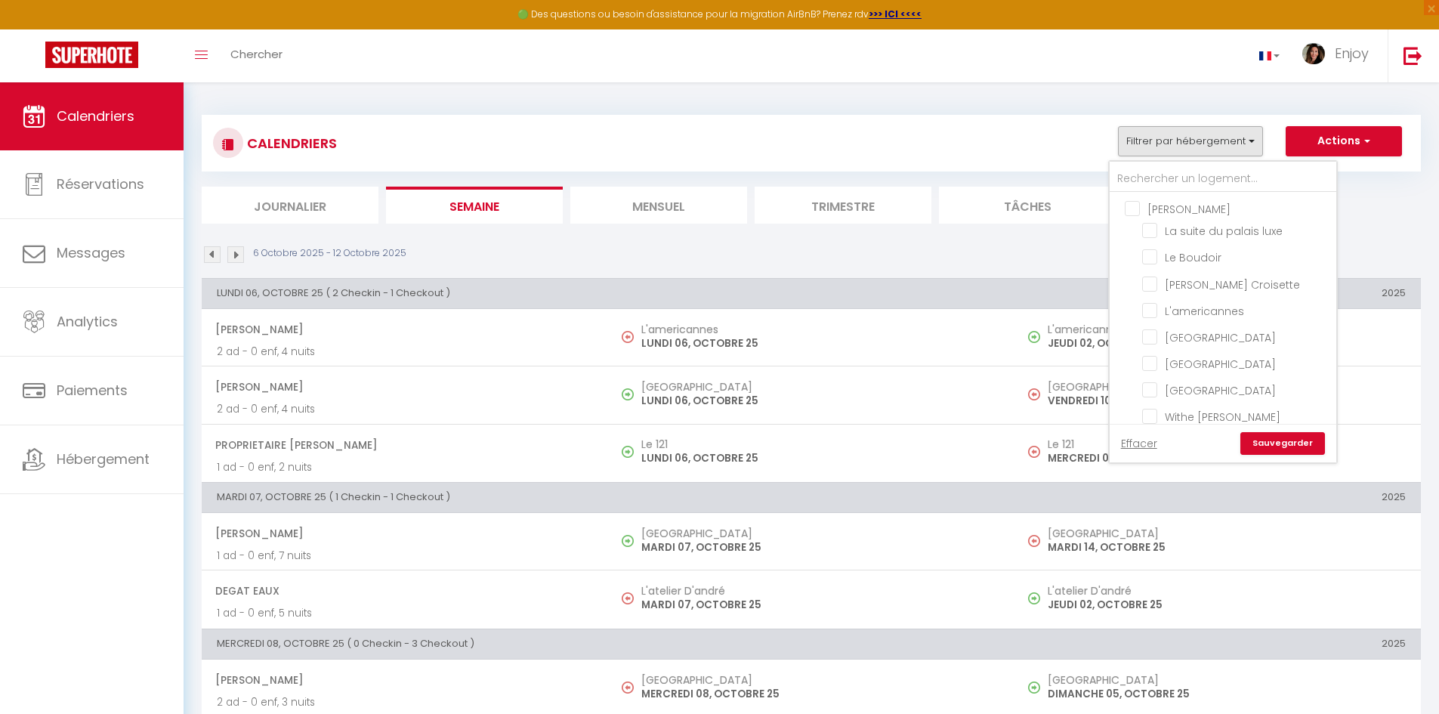
checkbox input "false"
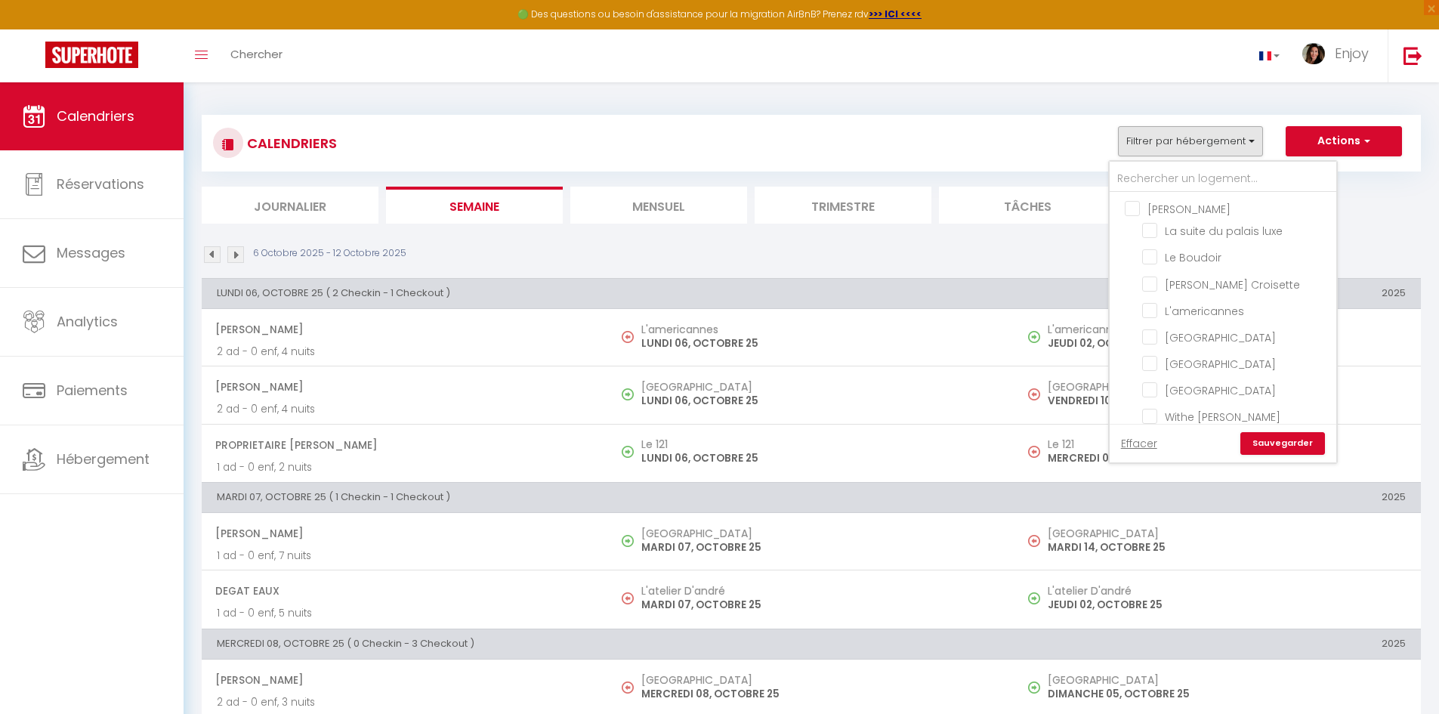
checkbox input "false"
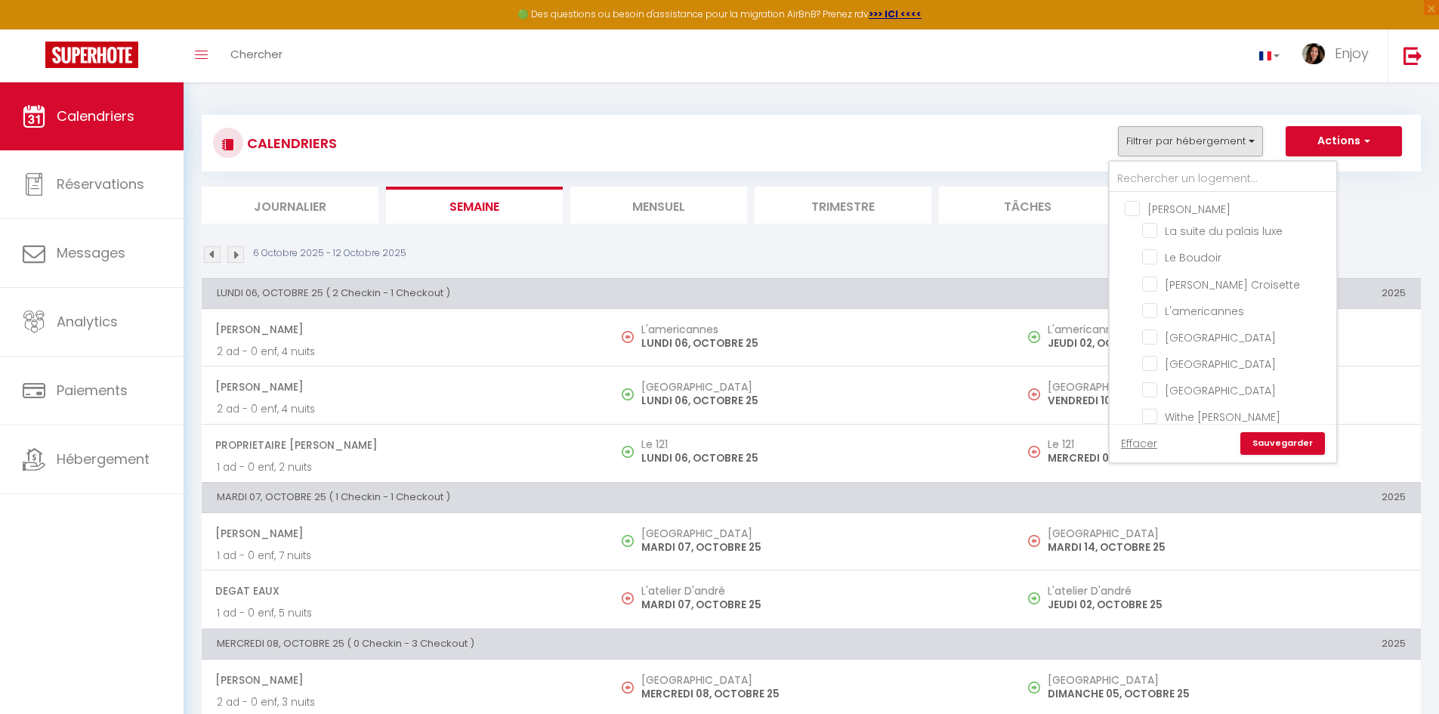
checkbox input "false"
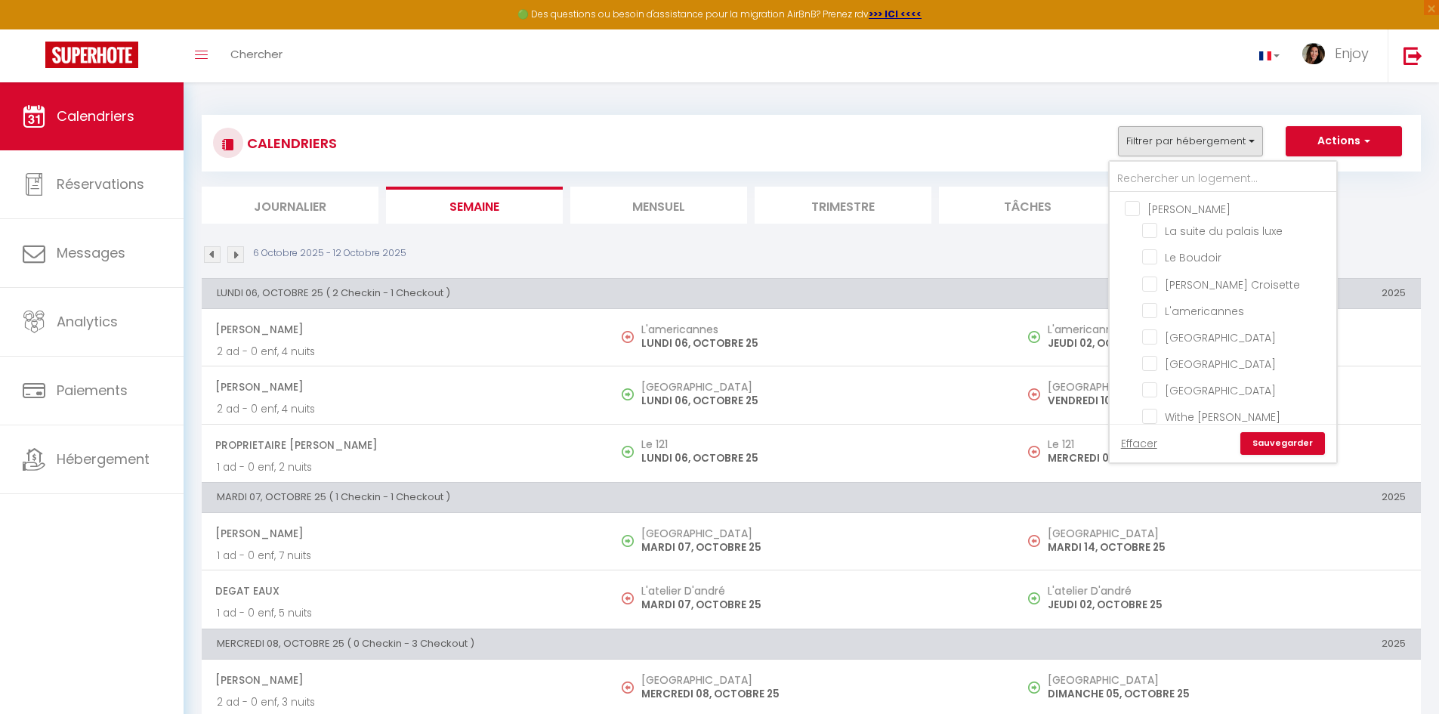
checkbox input "false"
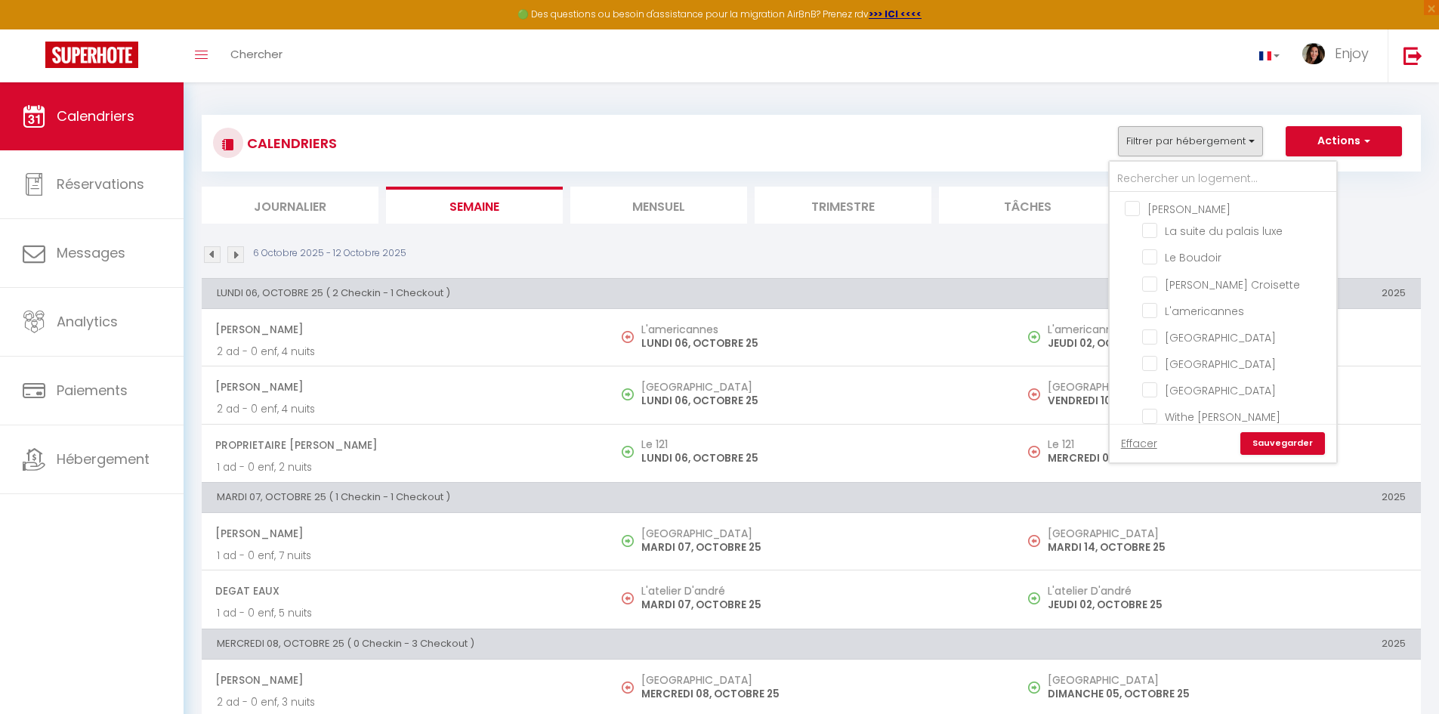
checkbox input "false"
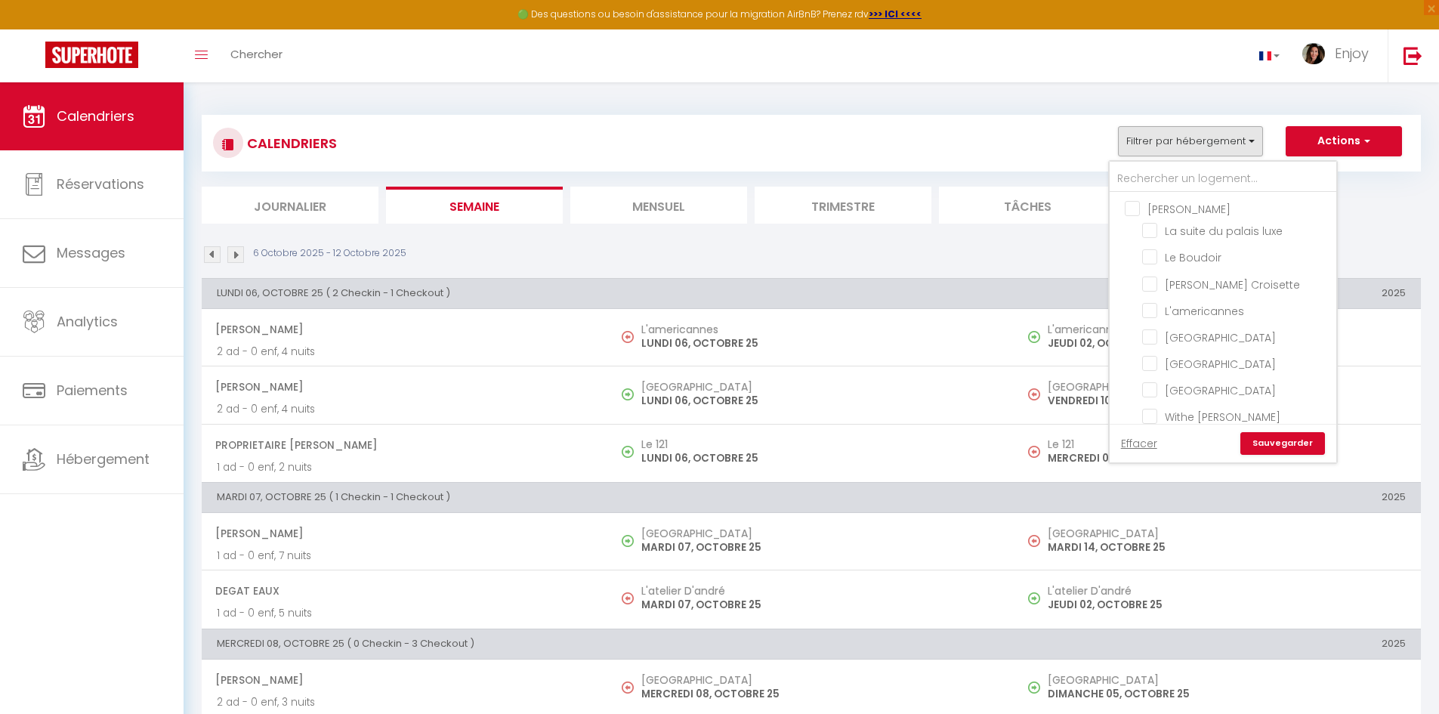
checkbox input "false"
click at [1152, 272] on input "Withe Meynadier" at bounding box center [1236, 264] width 189 height 15
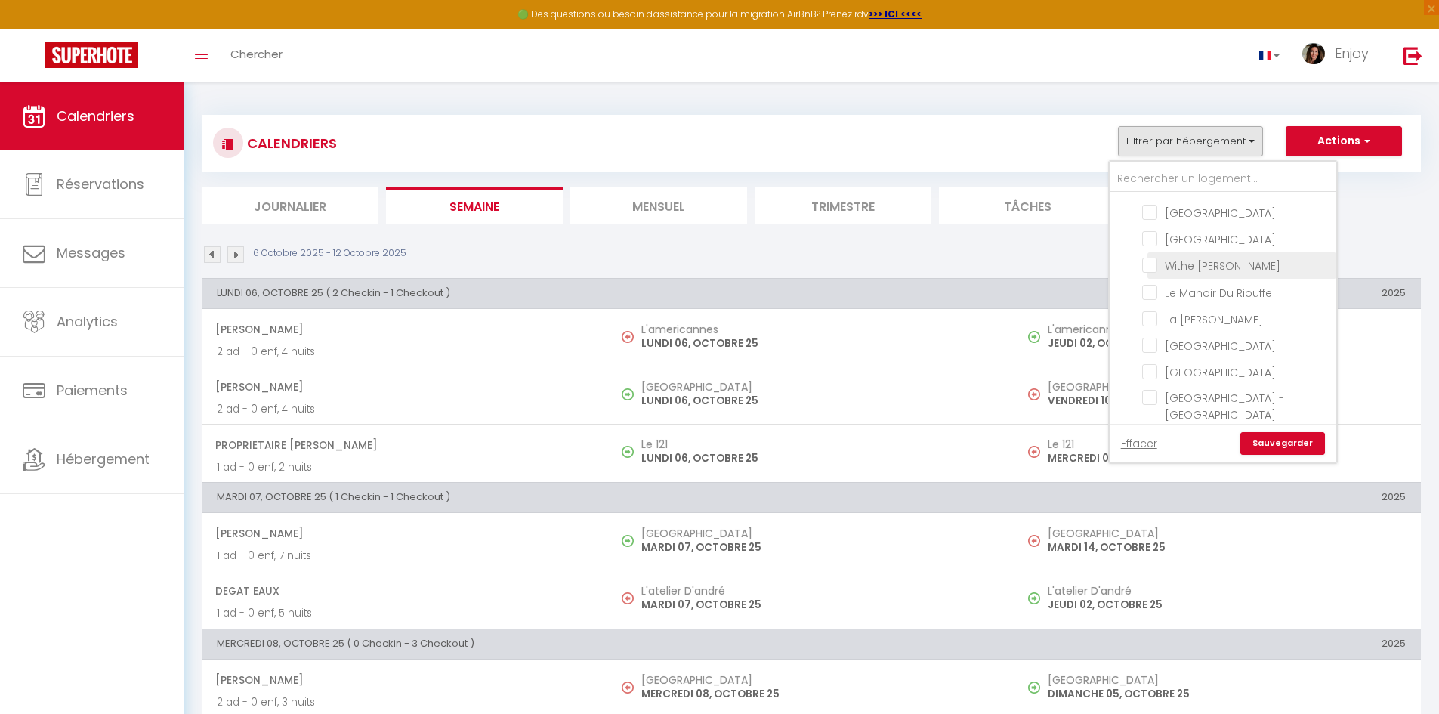
checkbox input "true"
click at [1151, 247] on input "Lecerf" at bounding box center [1236, 239] width 189 height 15
checkbox input "true"
click at [1291, 443] on link "Sauvegarder" at bounding box center [1283, 443] width 85 height 23
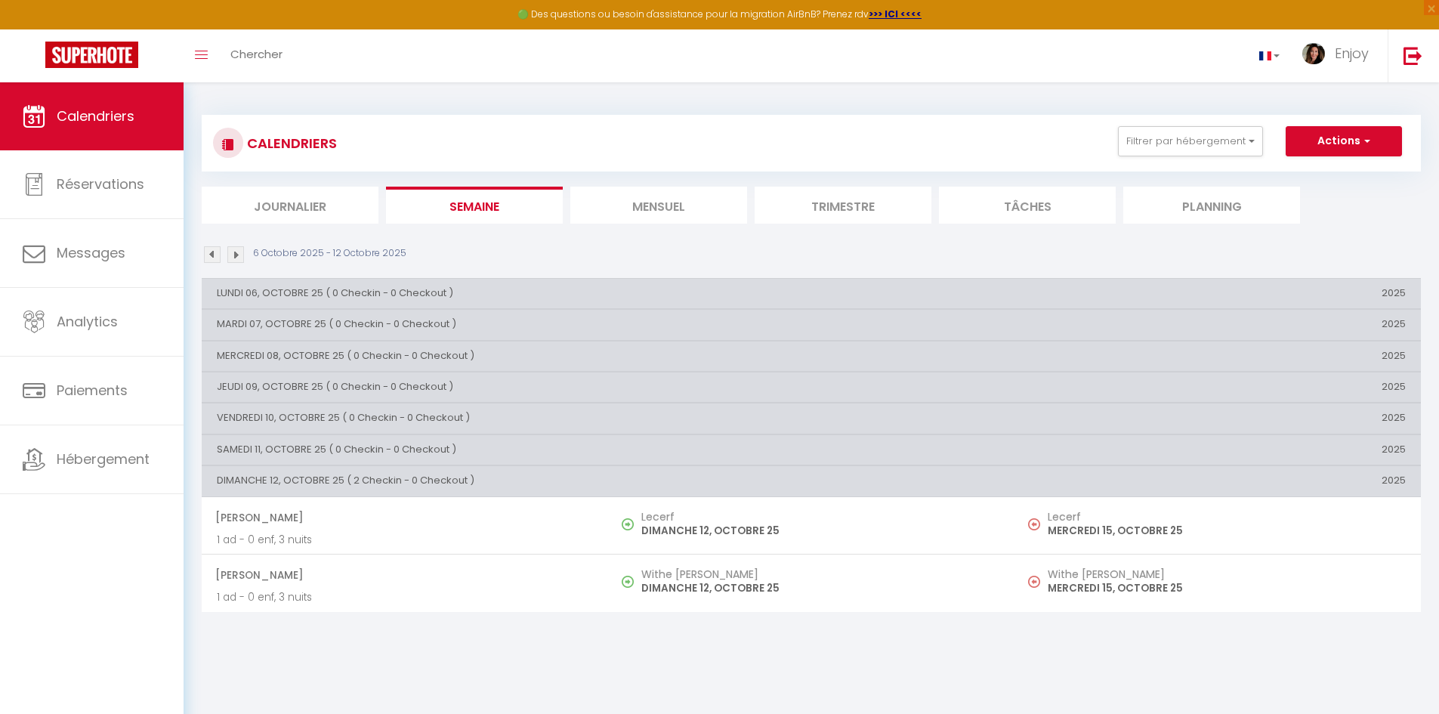
click at [833, 202] on li "Trimestre" at bounding box center [843, 205] width 177 height 37
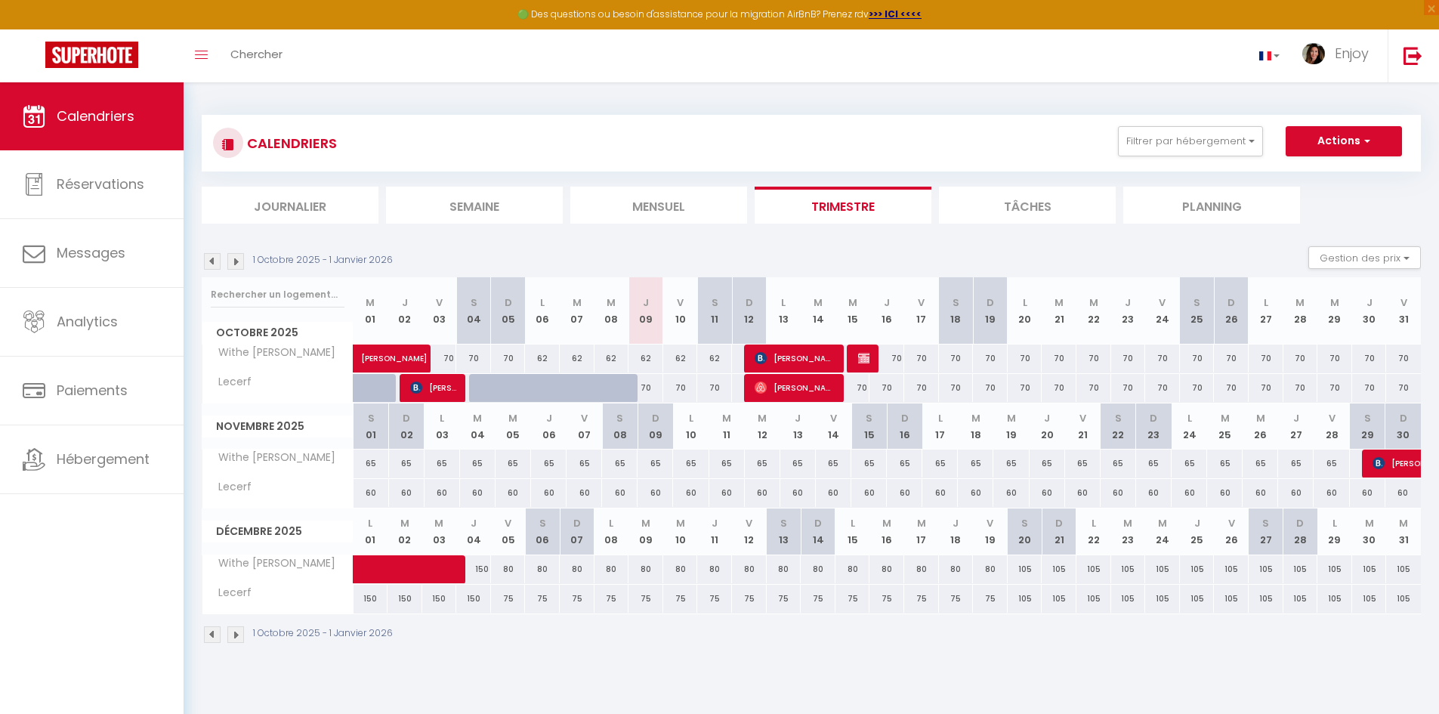
click at [210, 263] on img at bounding box center [212, 261] width 17 height 17
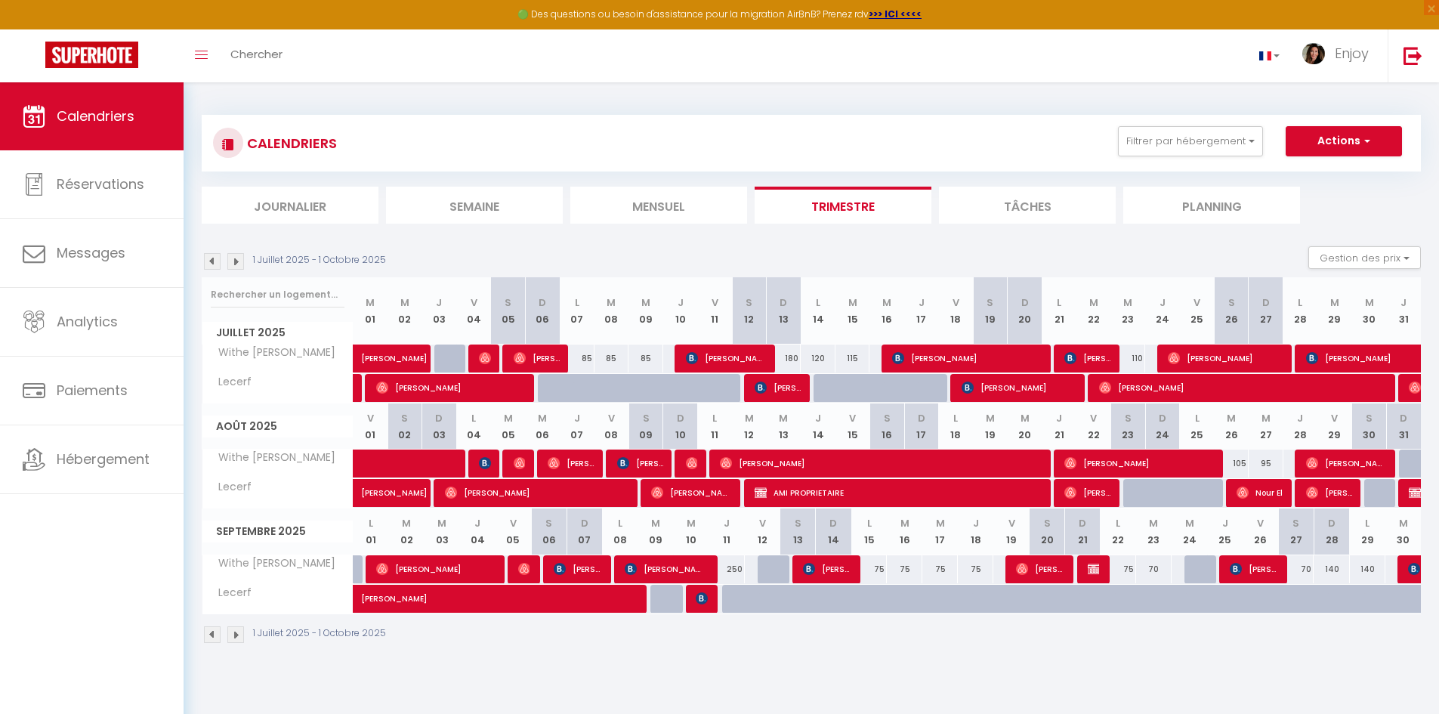
click at [210, 263] on img at bounding box center [212, 261] width 17 height 17
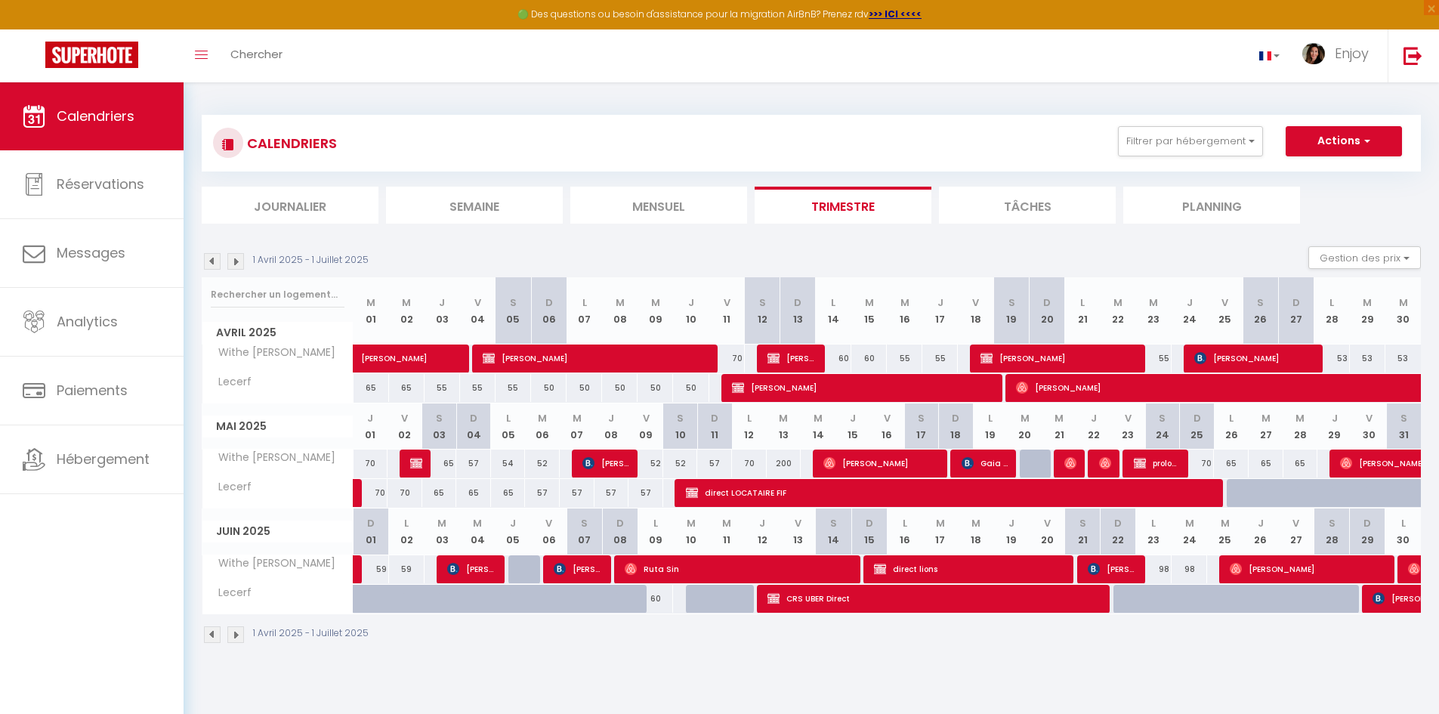
click at [210, 263] on img at bounding box center [212, 261] width 17 height 17
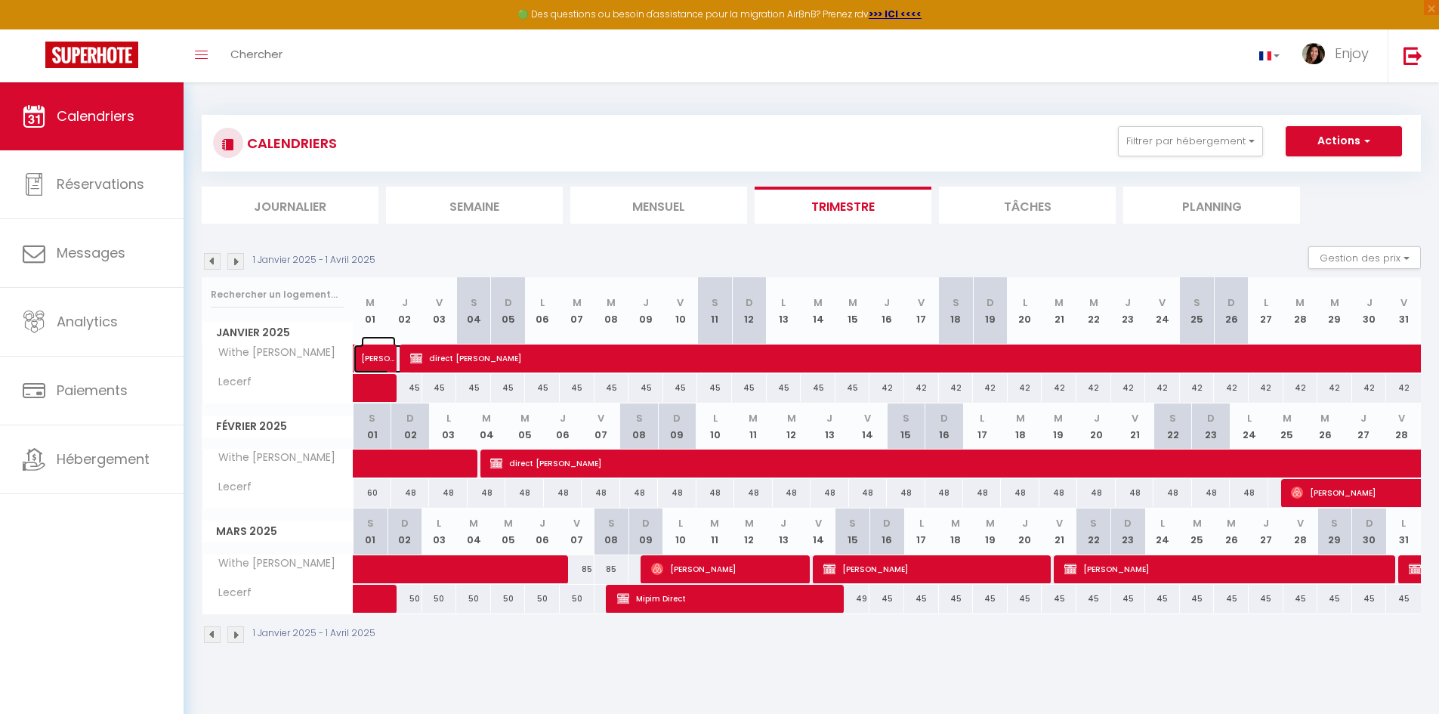
click at [379, 363] on span "Tommei Luca" at bounding box center [378, 350] width 35 height 29
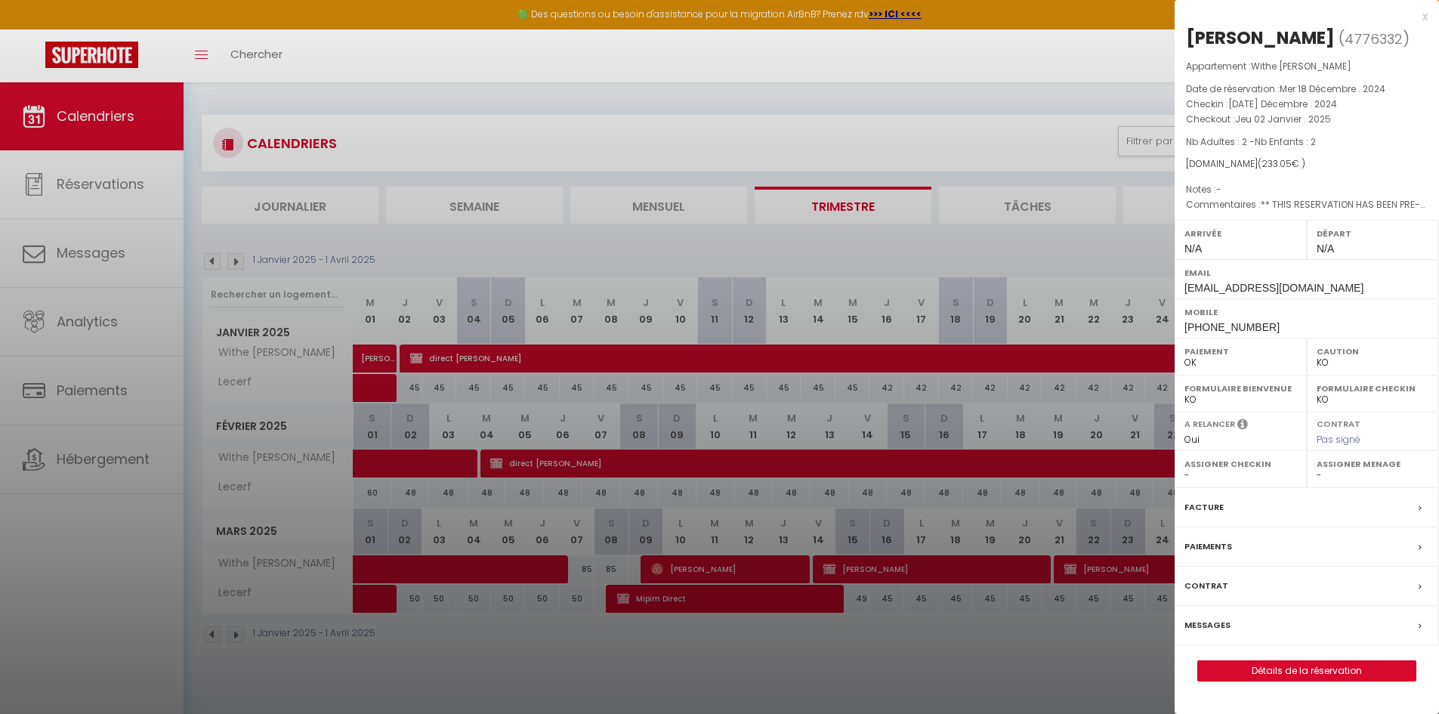
click at [447, 363] on div at bounding box center [719, 357] width 1439 height 714
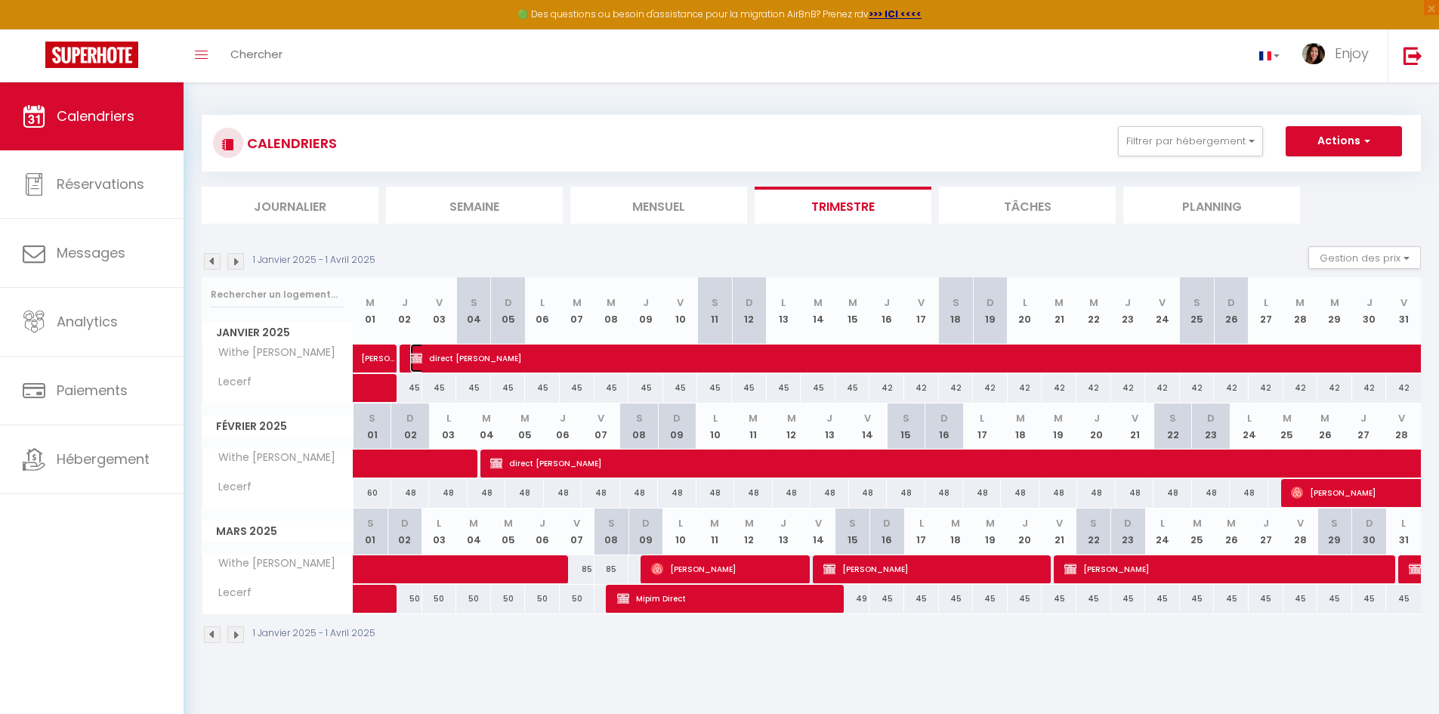
click at [447, 363] on span "direct SOARES" at bounding box center [983, 358] width 1147 height 29
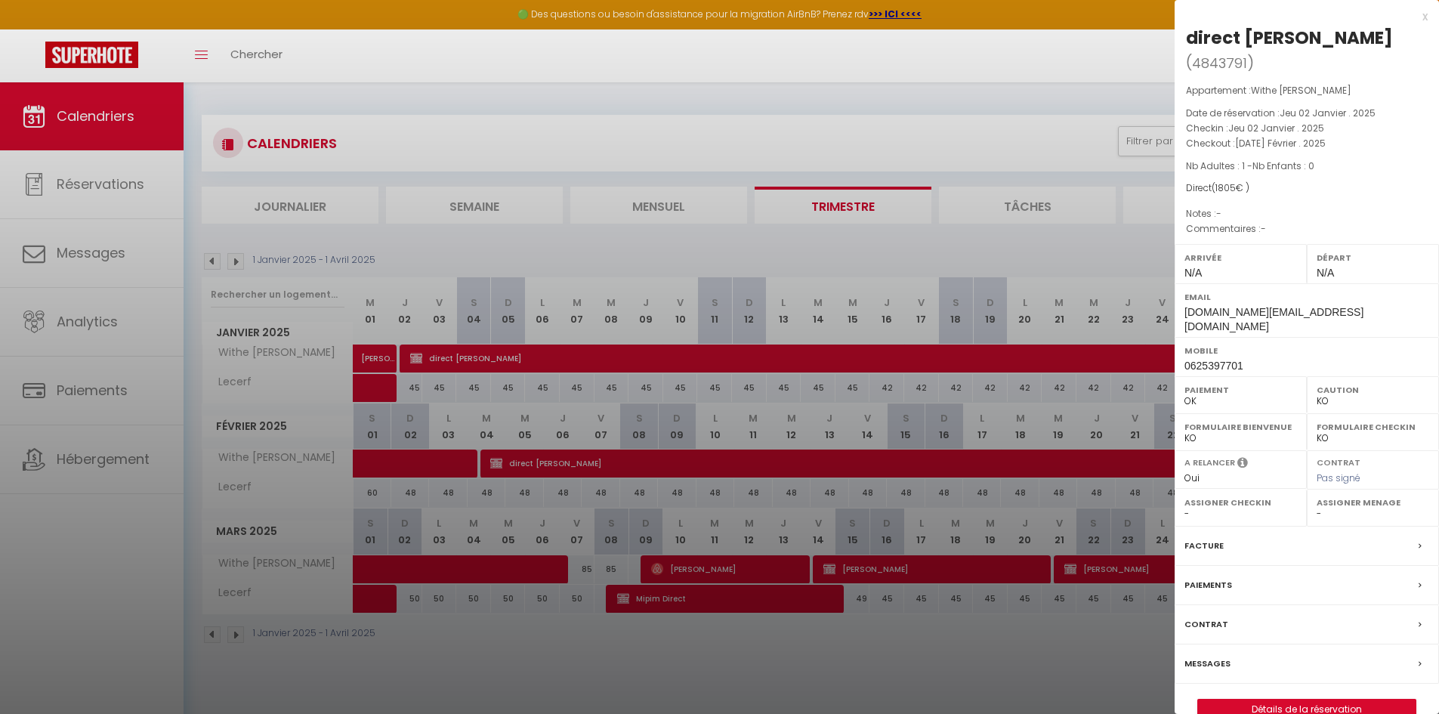
click at [521, 360] on div at bounding box center [719, 357] width 1439 height 714
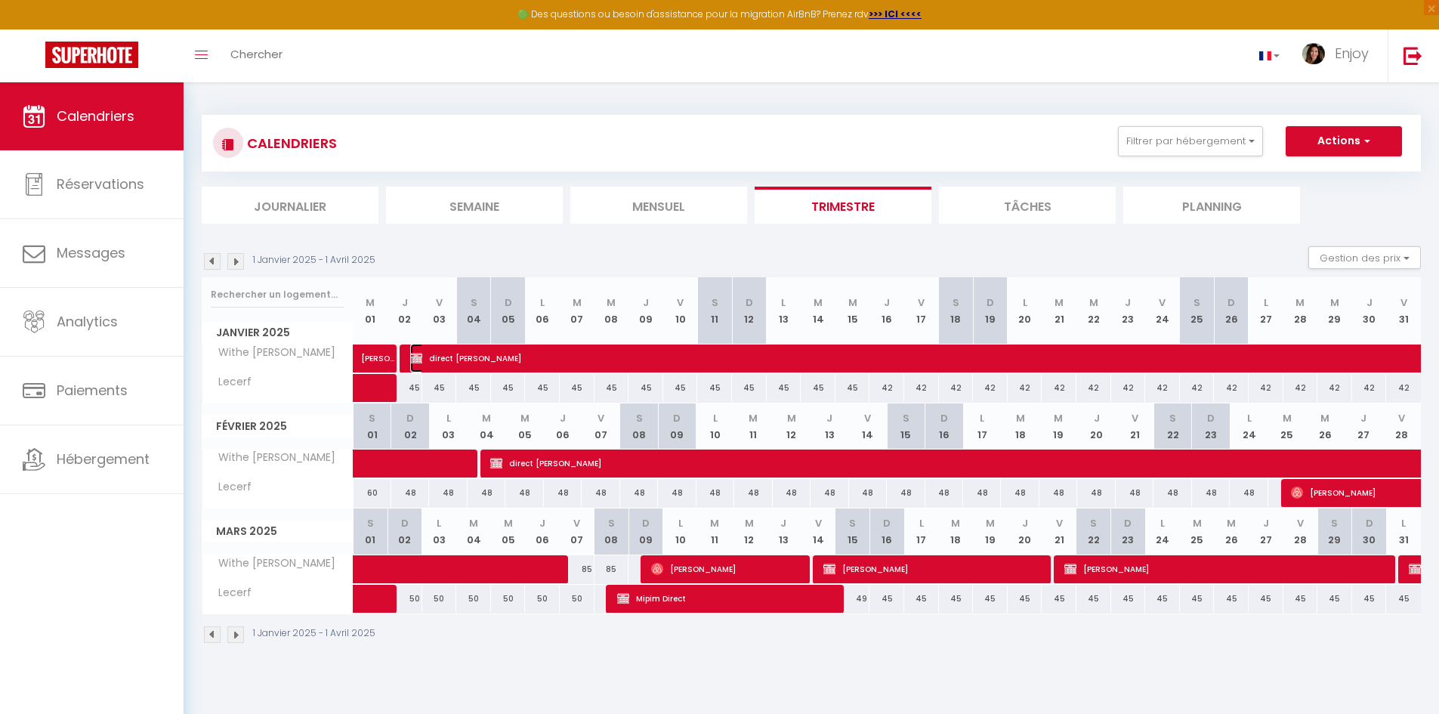
click at [521, 360] on span "direct SOARES" at bounding box center [983, 358] width 1147 height 29
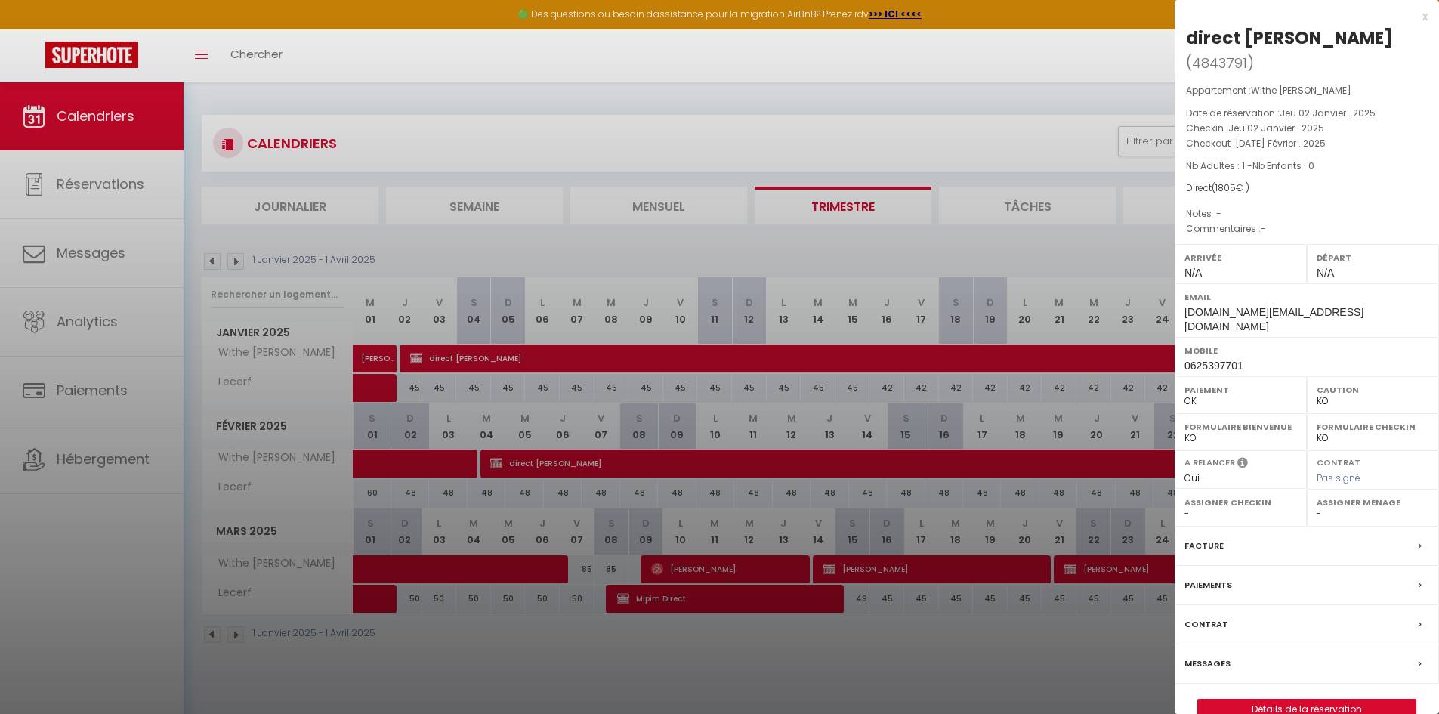
click at [1424, 14] on div "x" at bounding box center [1301, 17] width 253 height 18
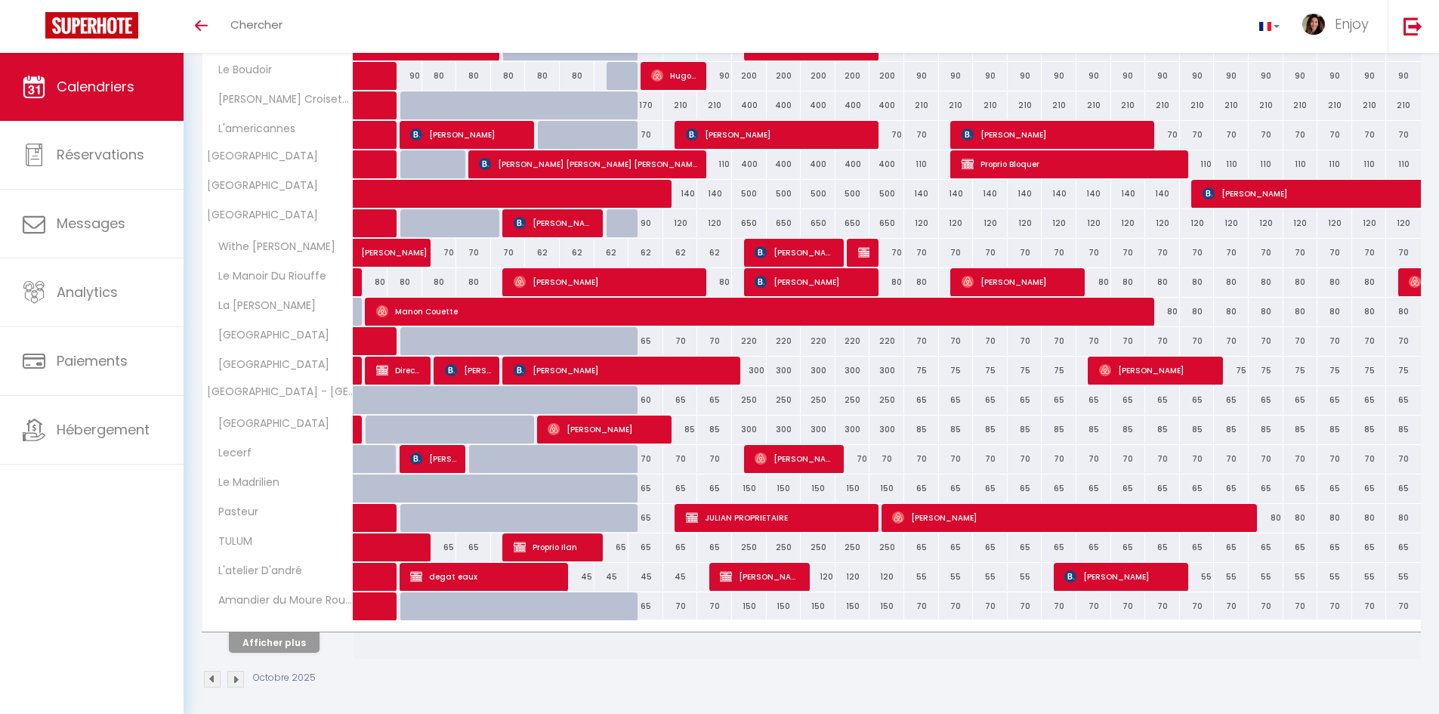
scroll to position [290, 0]
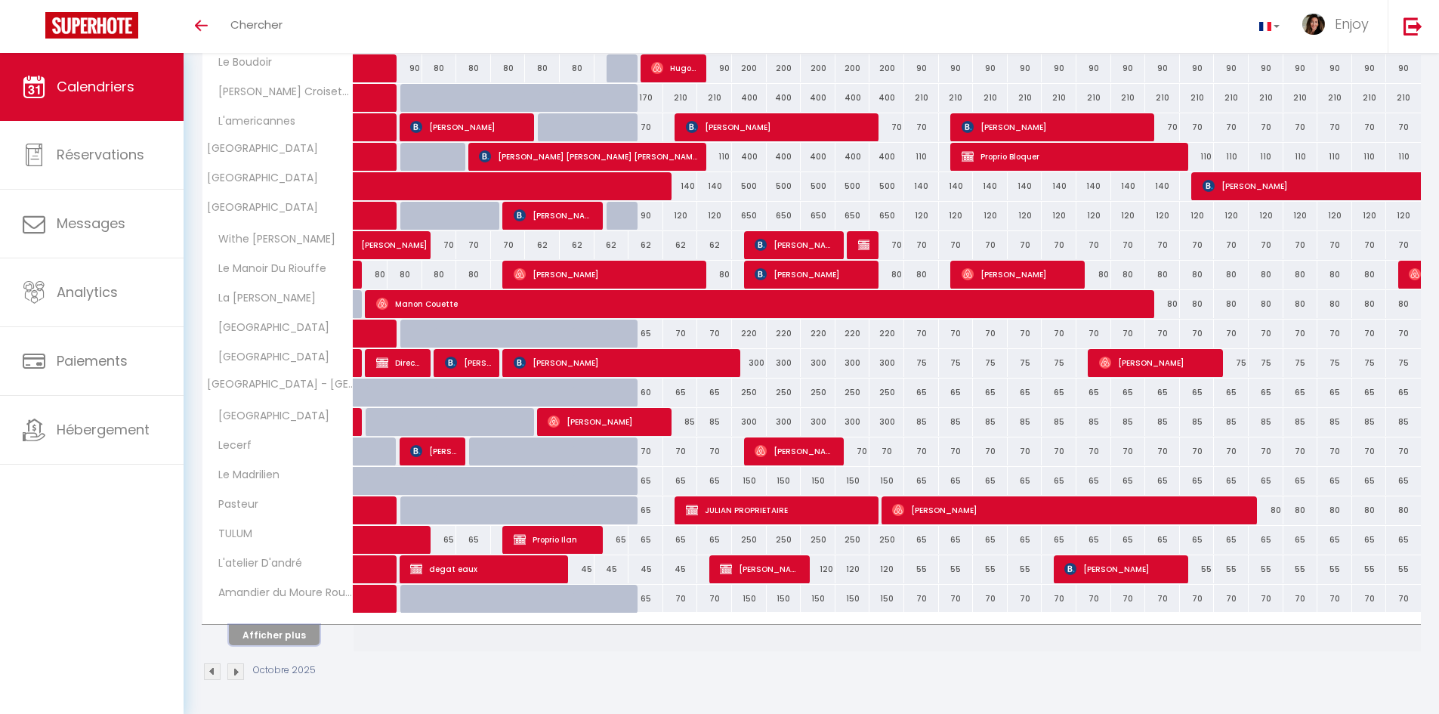
click at [272, 626] on button "Afficher plus" at bounding box center [274, 635] width 91 height 20
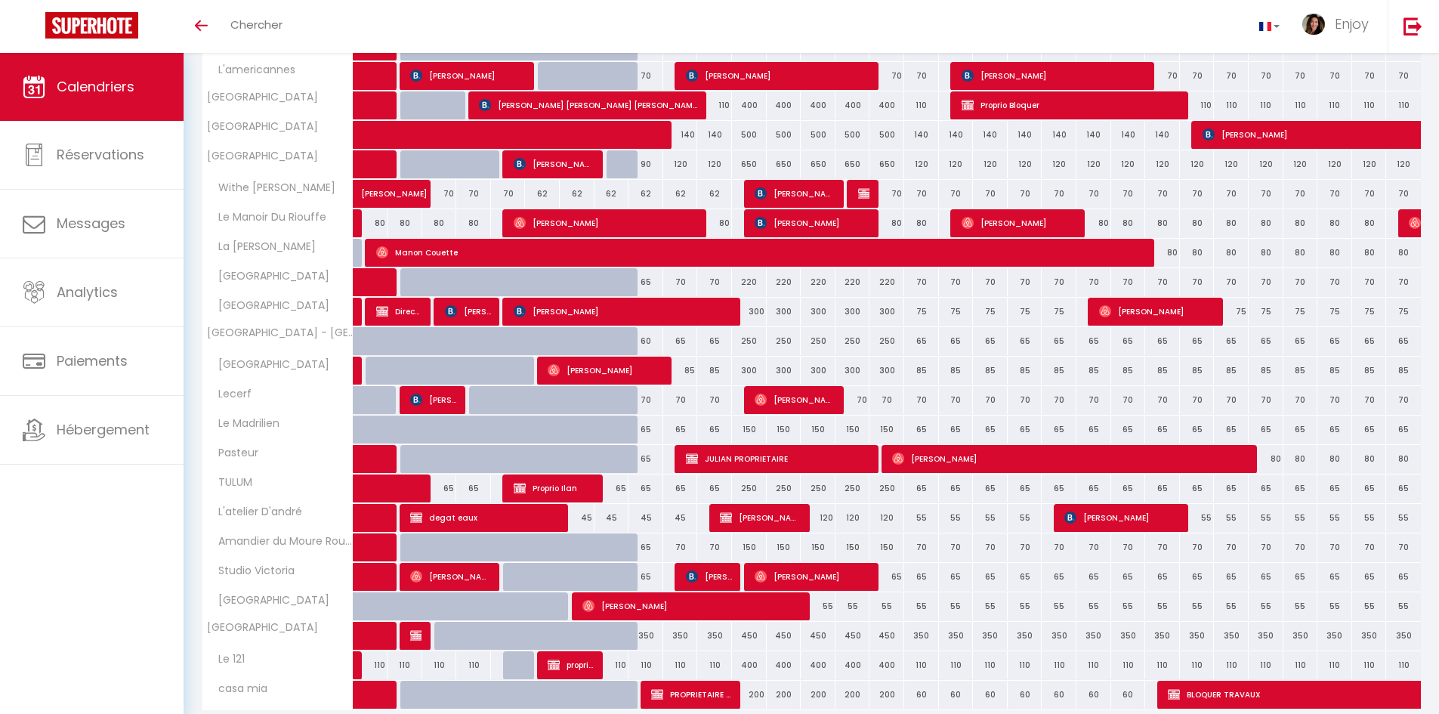
scroll to position [400, 0]
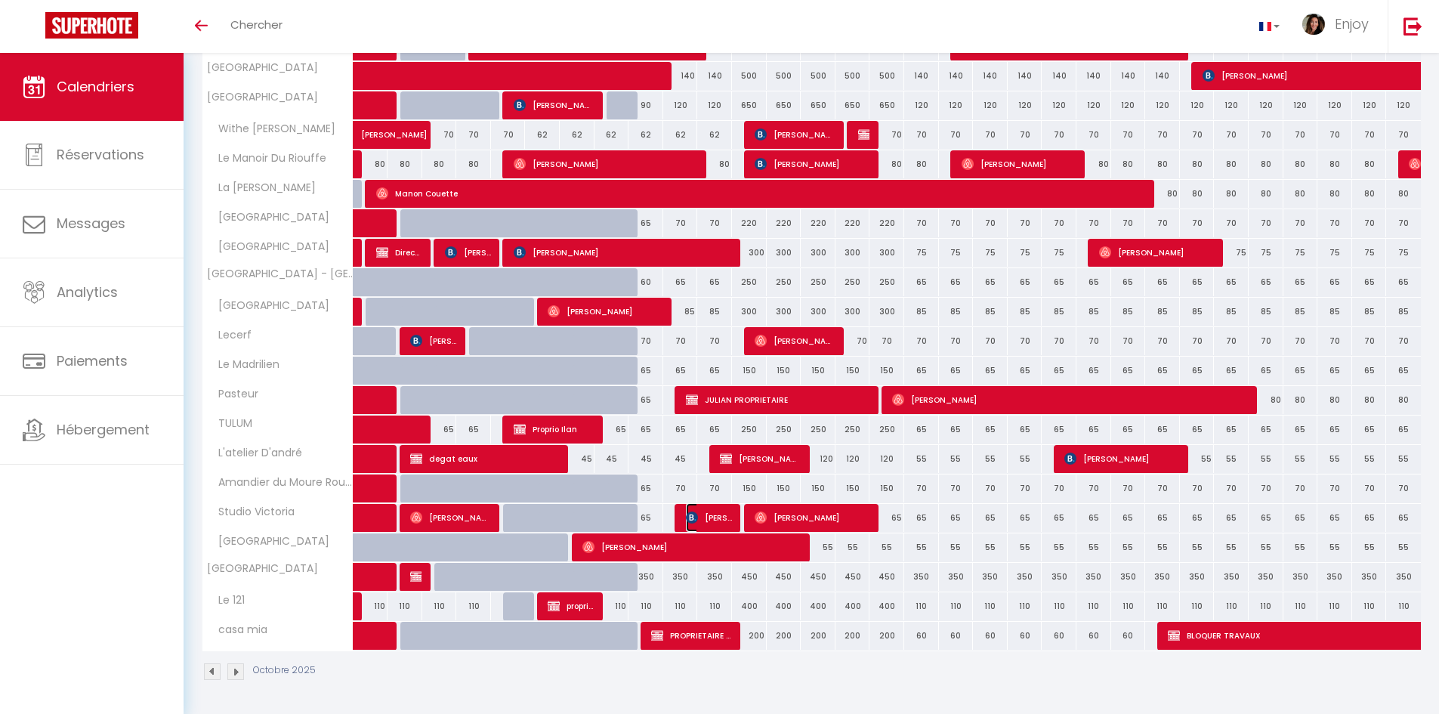
click at [700, 515] on span "Monika Moser" at bounding box center [709, 517] width 46 height 29
select select "KO"
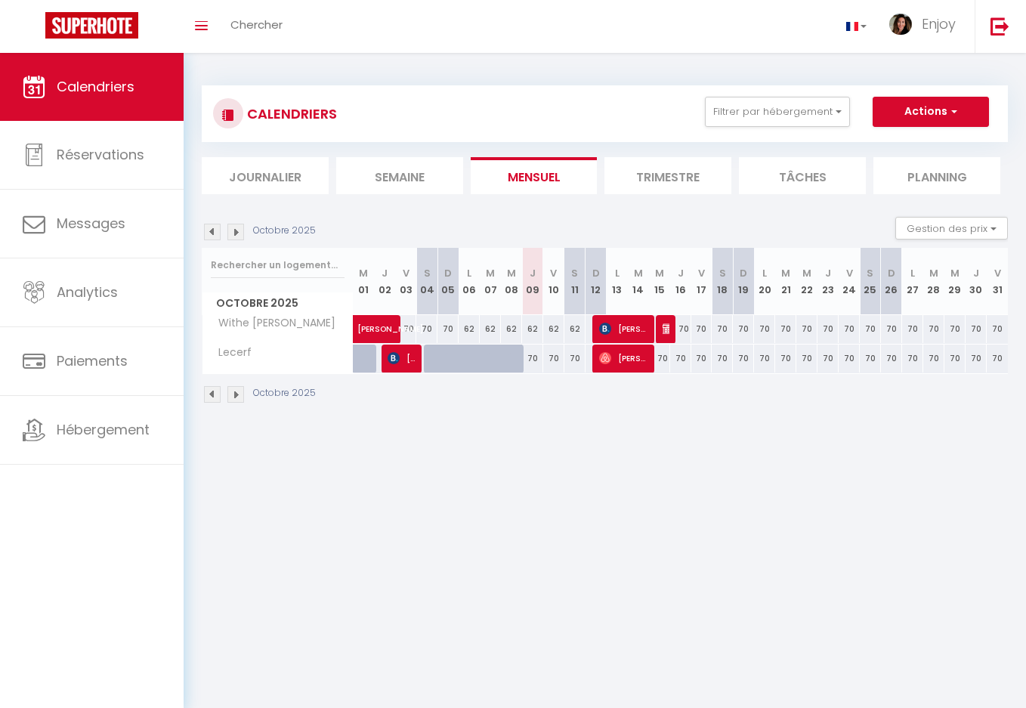
select select
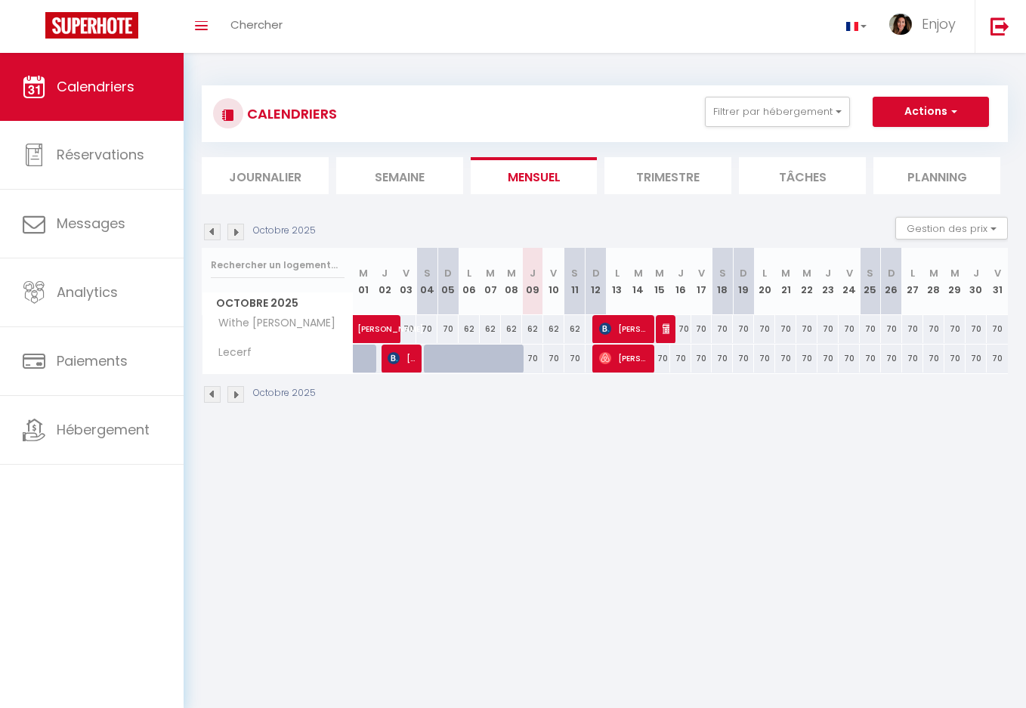
select select
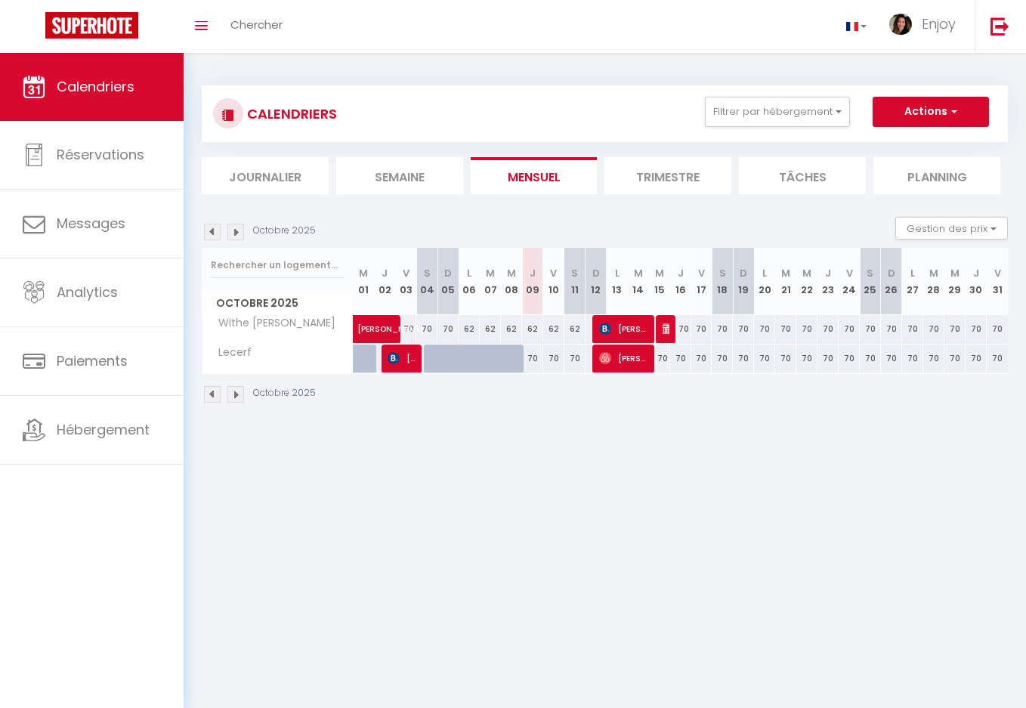
select select
click at [634, 333] on span "[PERSON_NAME]" at bounding box center [623, 328] width 49 height 29
select select "OK"
select select "KO"
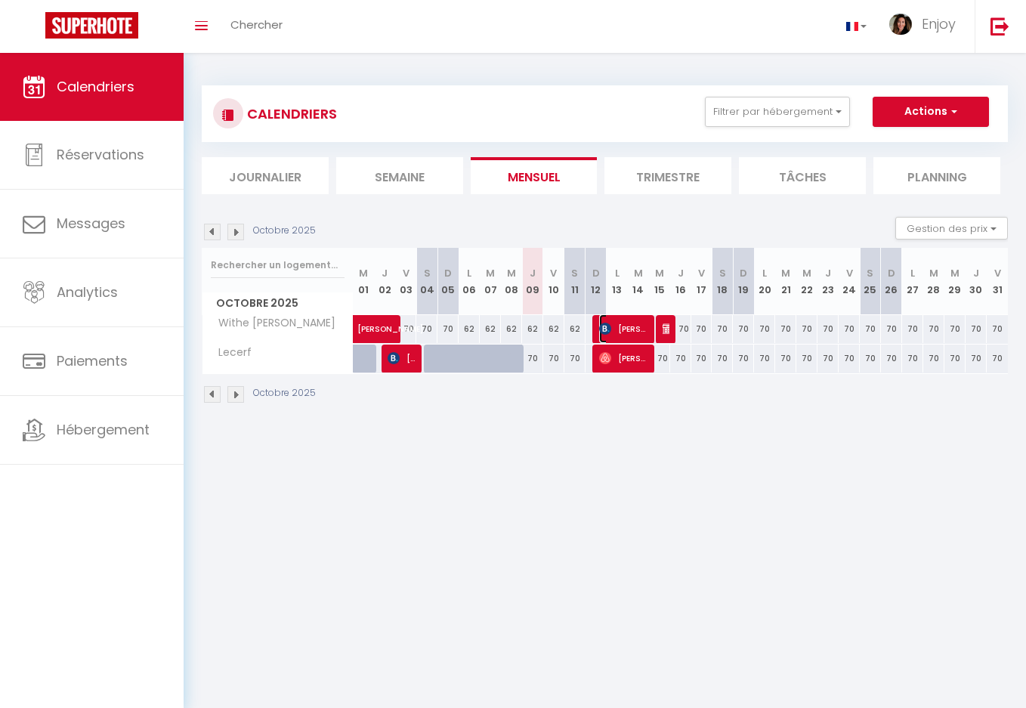
select select "0"
select select "1"
select select
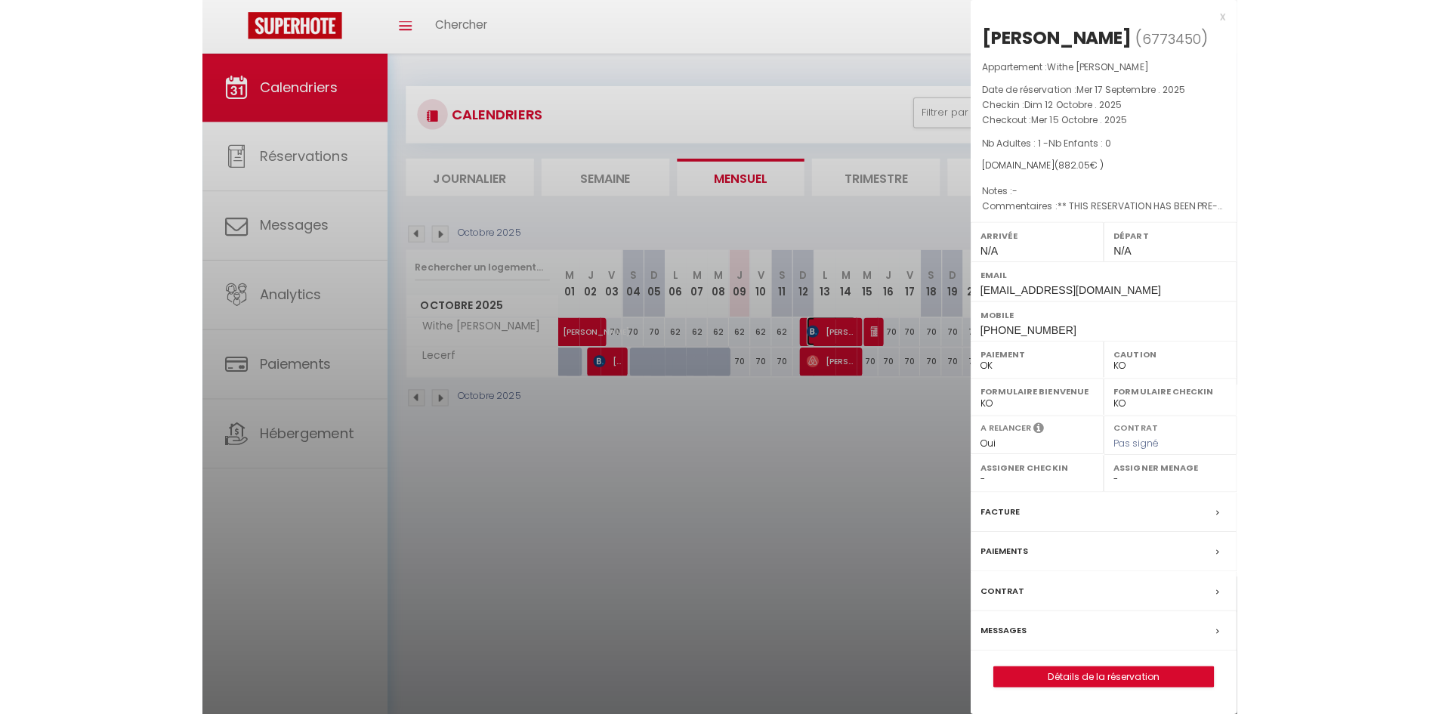
scroll to position [53, 0]
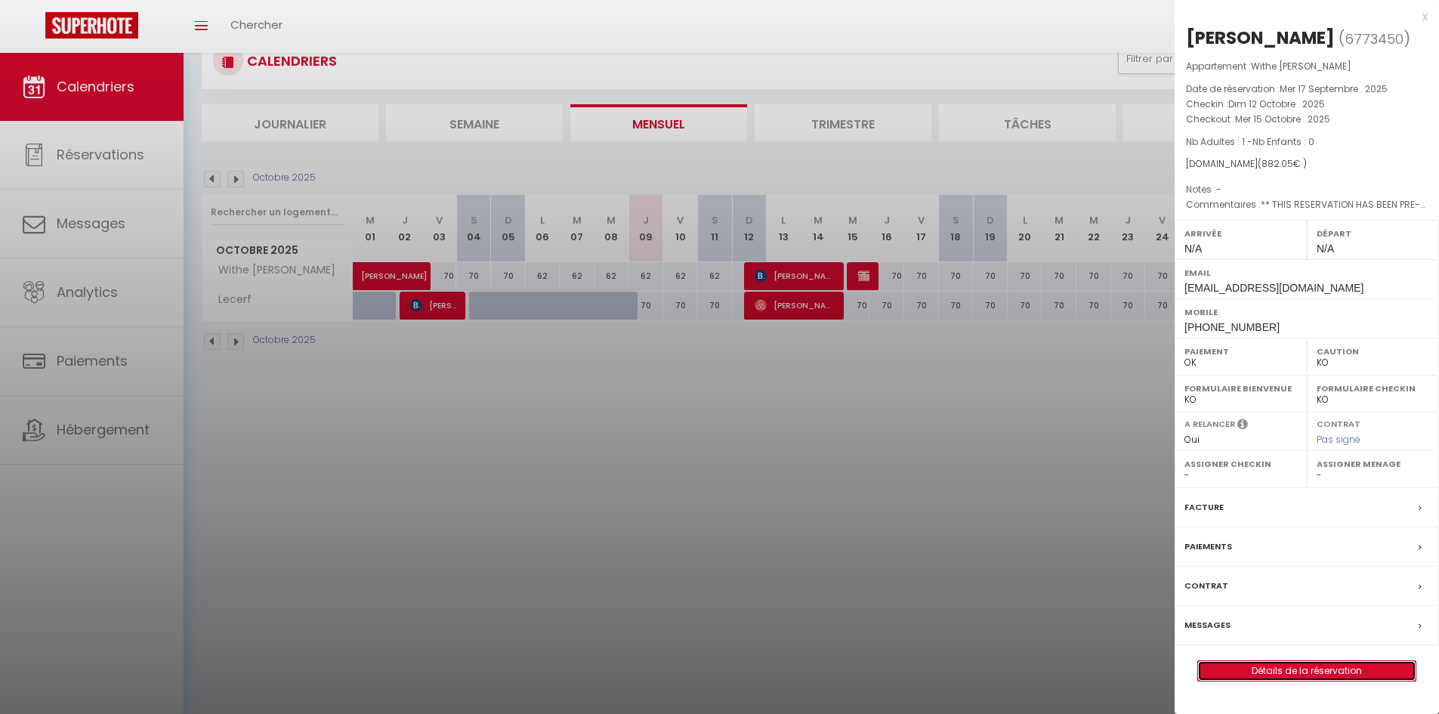
click at [1025, 668] on link "Détails de la réservation" at bounding box center [1307, 671] width 218 height 20
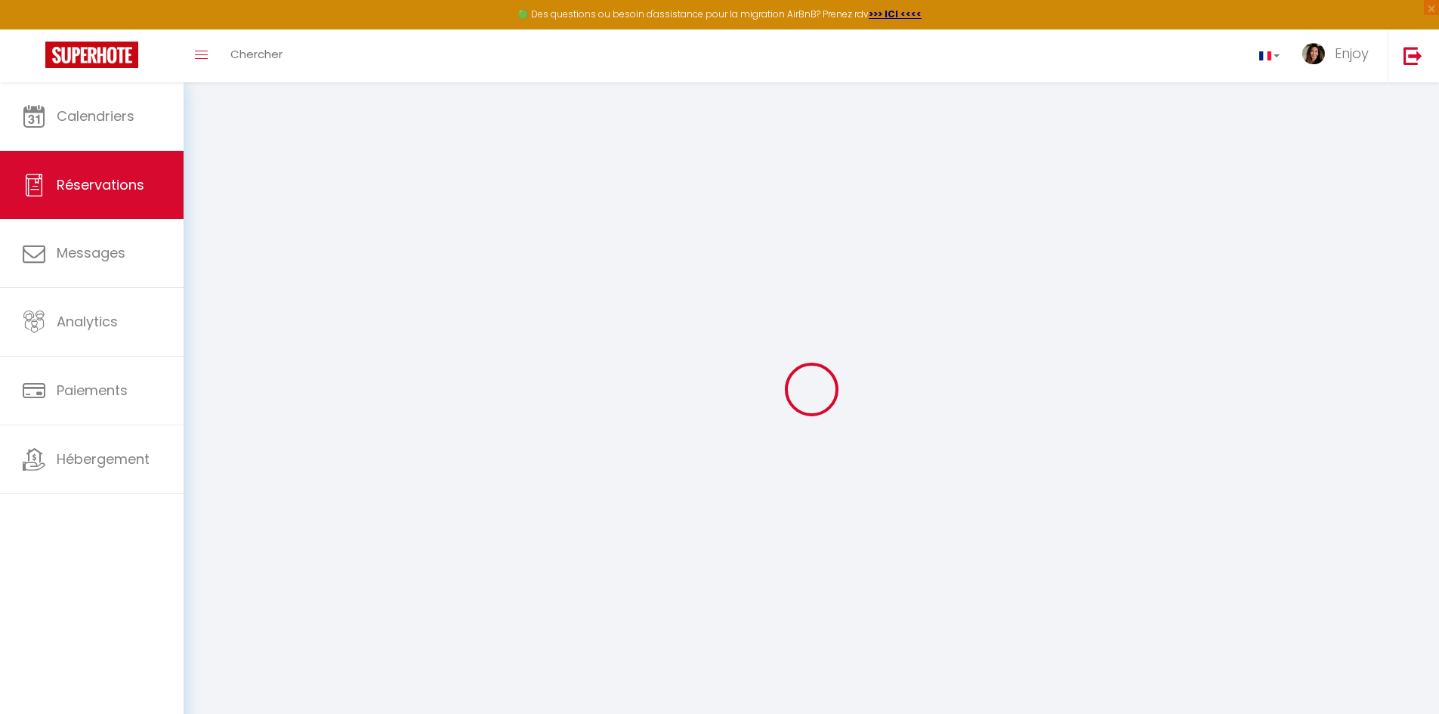
type input "Andrew"
type input "Harwood"
type input "aharwo.136032@guest.booking.com"
type input "+447823346349"
select select "GB"
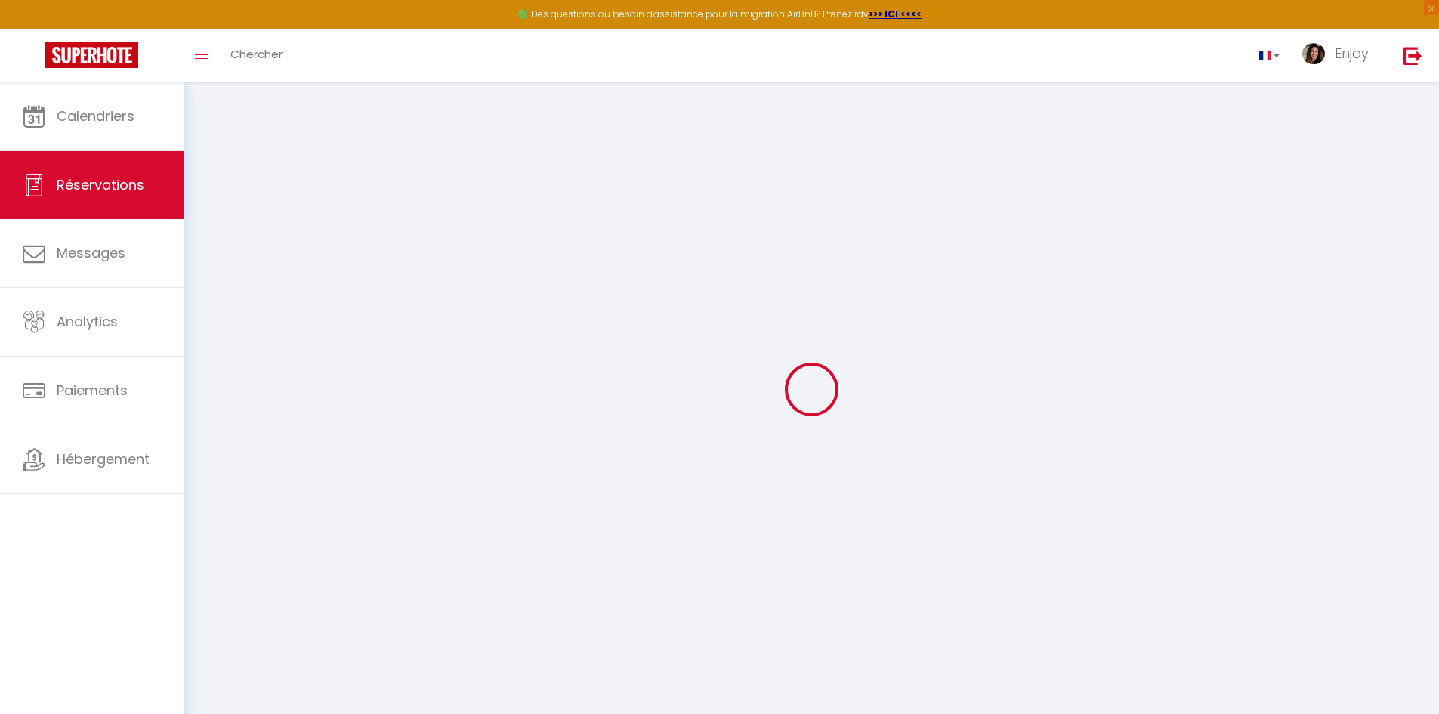
type input "5"
type input "167.2"
type input "12.35"
select select "39023"
select select "1"
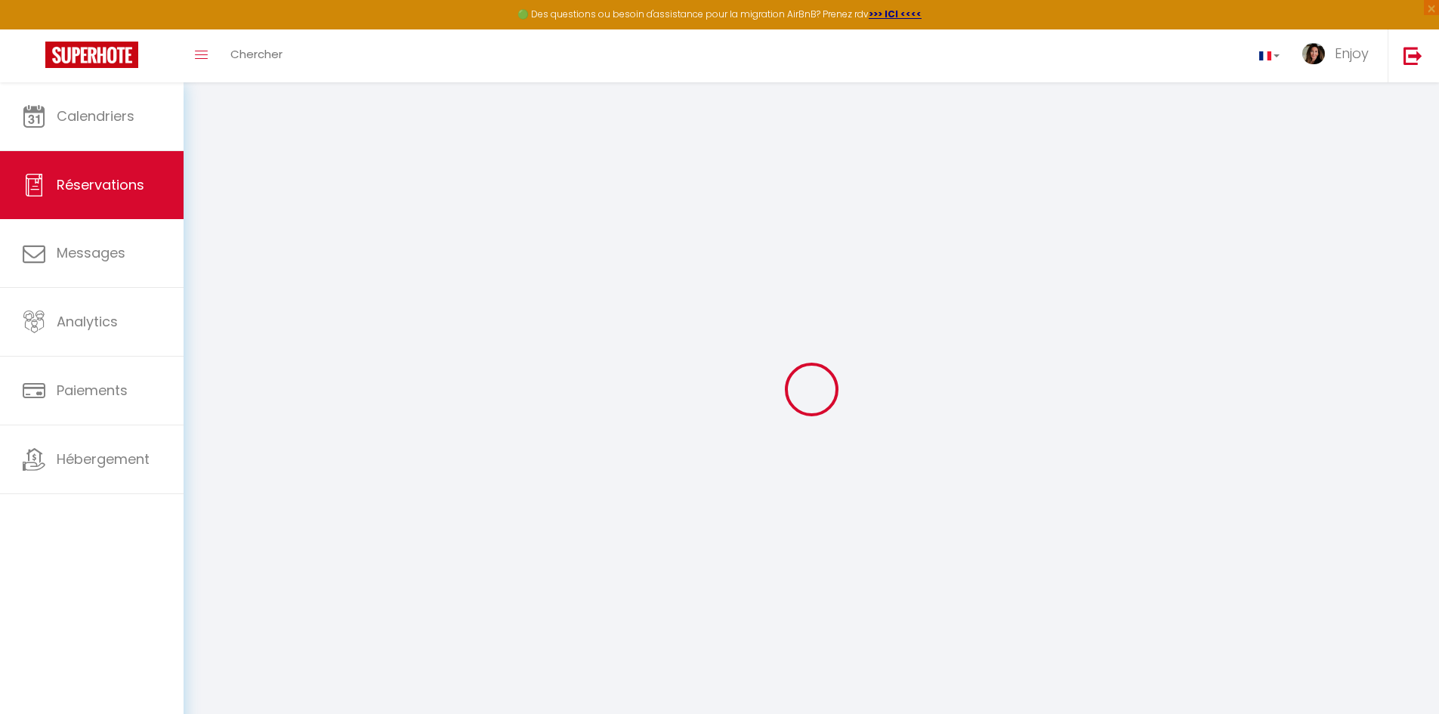
select select
type input "1"
select select "12"
select select
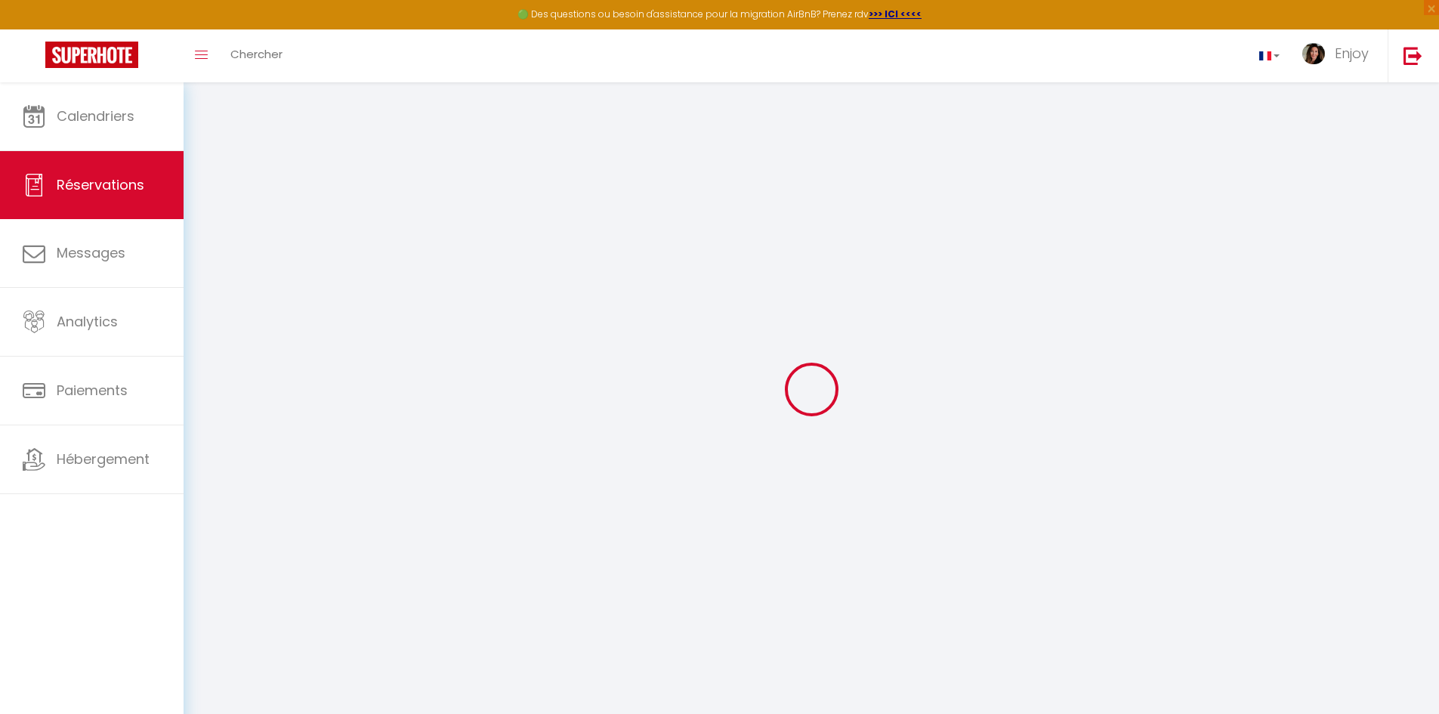
type input "756"
checkbox input "false"
select select "2"
type input "0"
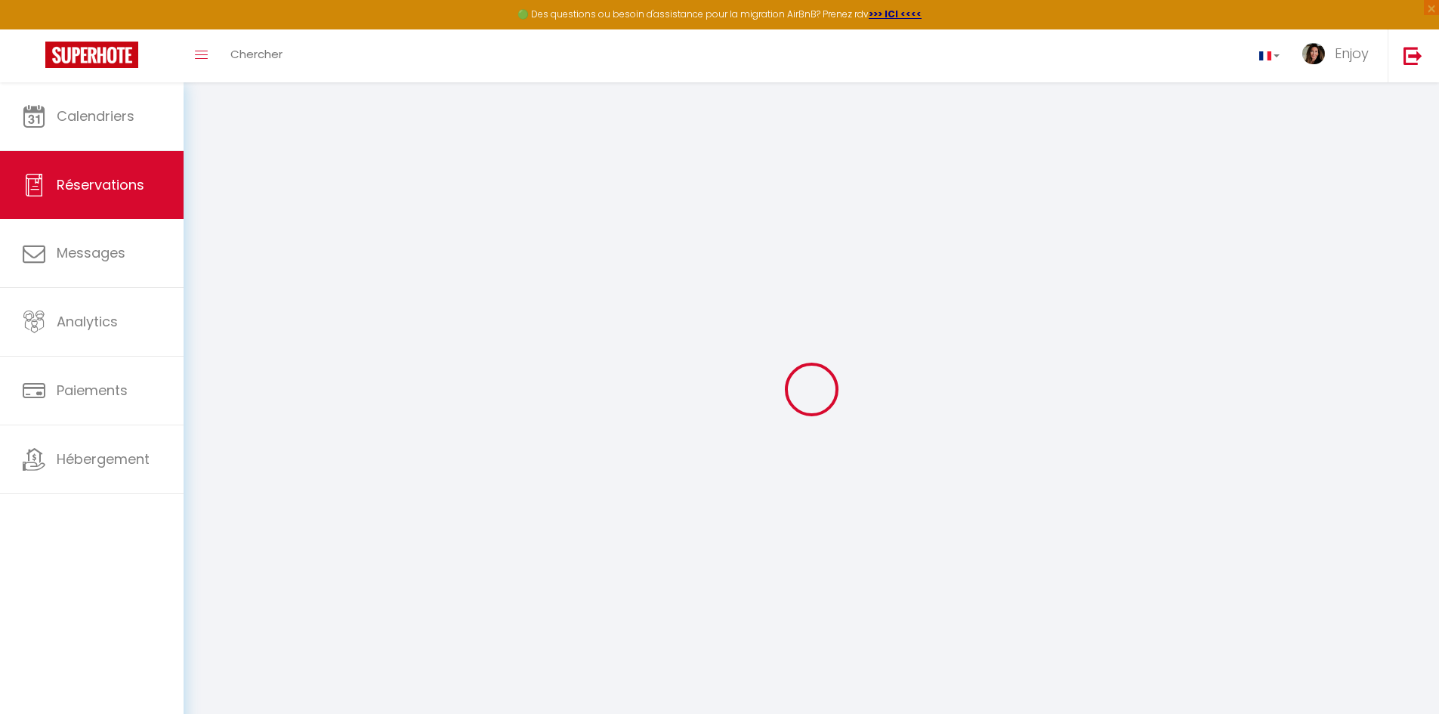
type input "0"
select select
select select "14"
checkbox input "false"
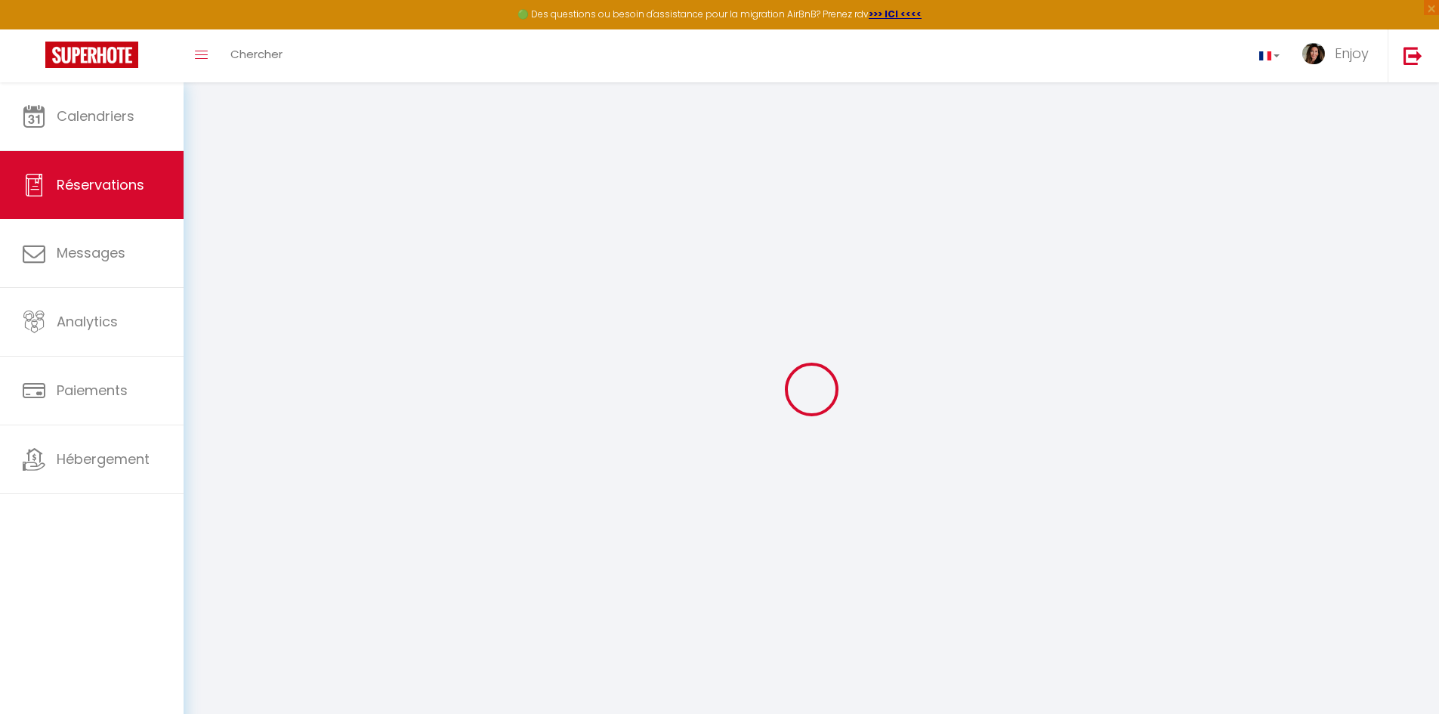
select select
checkbox input "false"
select select
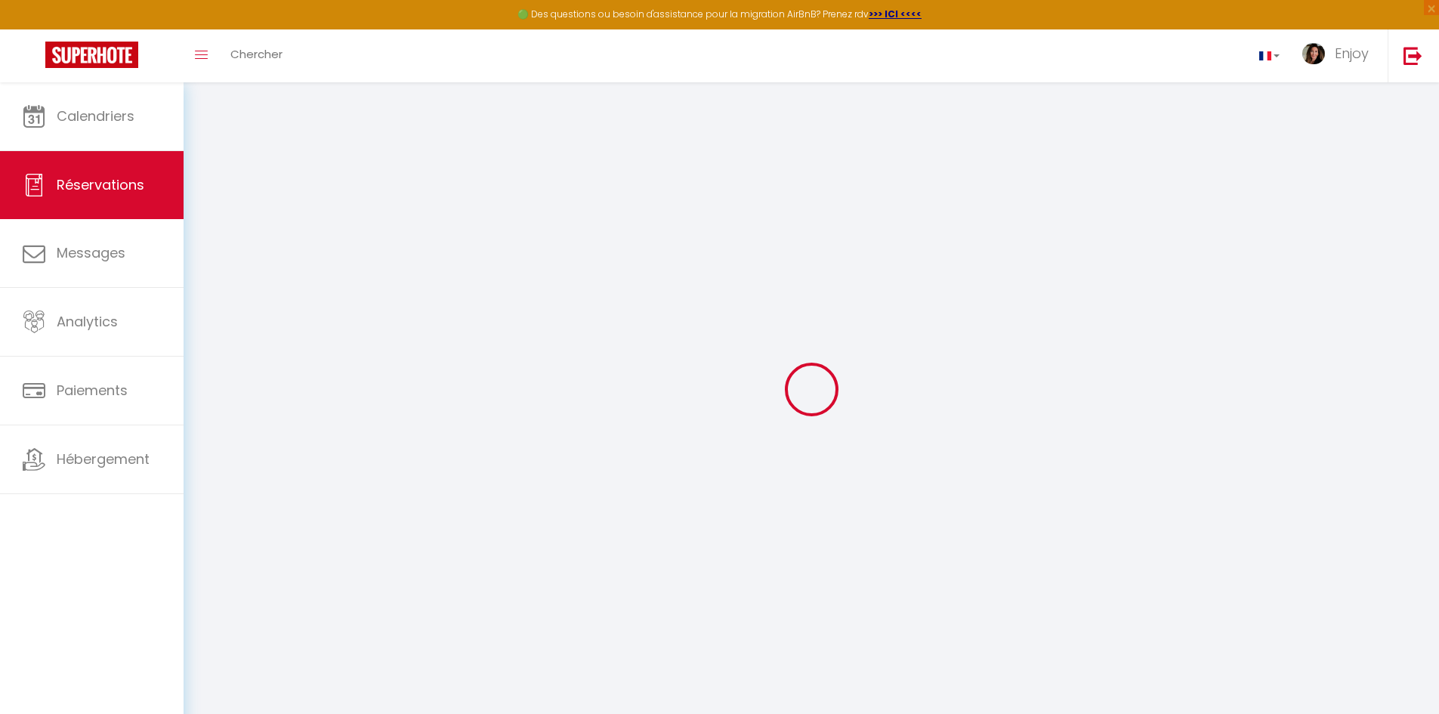
checkbox input "false"
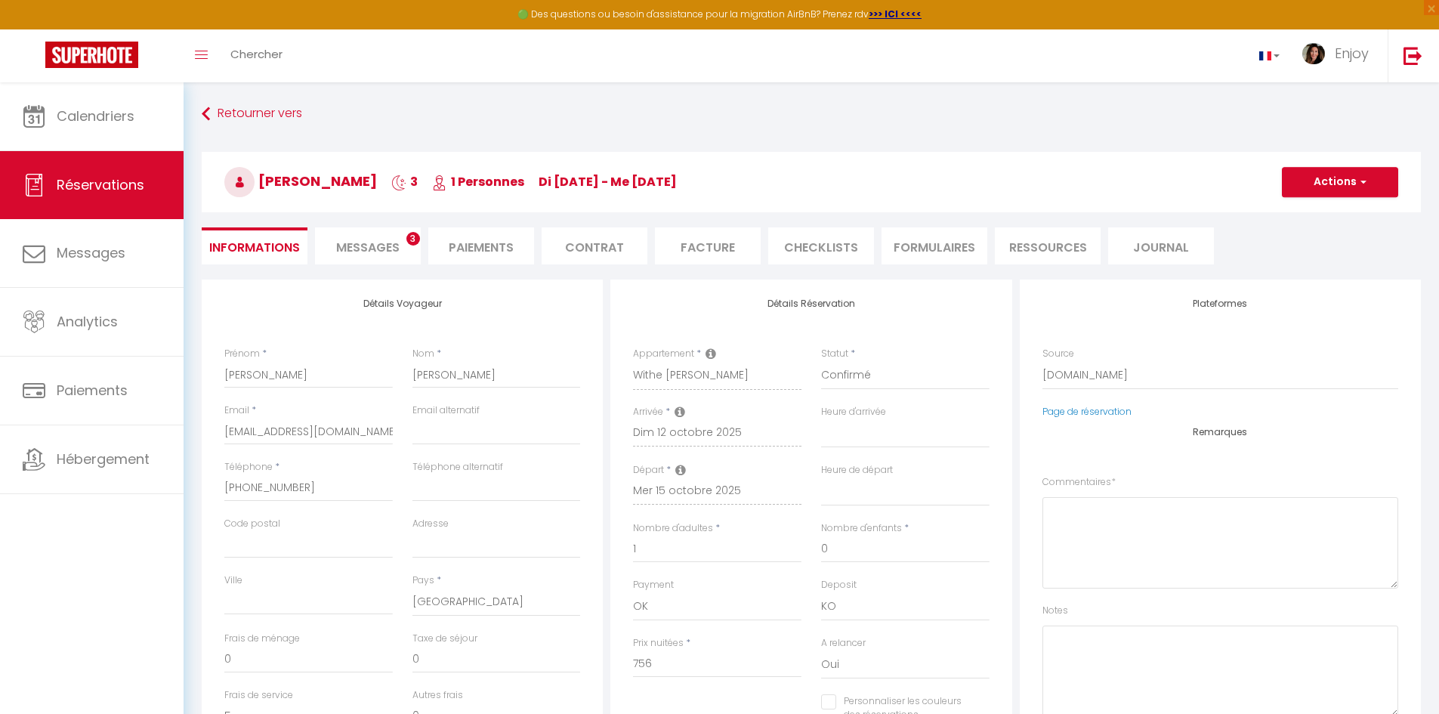
select select
checkbox input "false"
type textarea "** THIS RESERVATION HAS BEEN PRE-PAID ** Reservation has a cancellation grace p…"
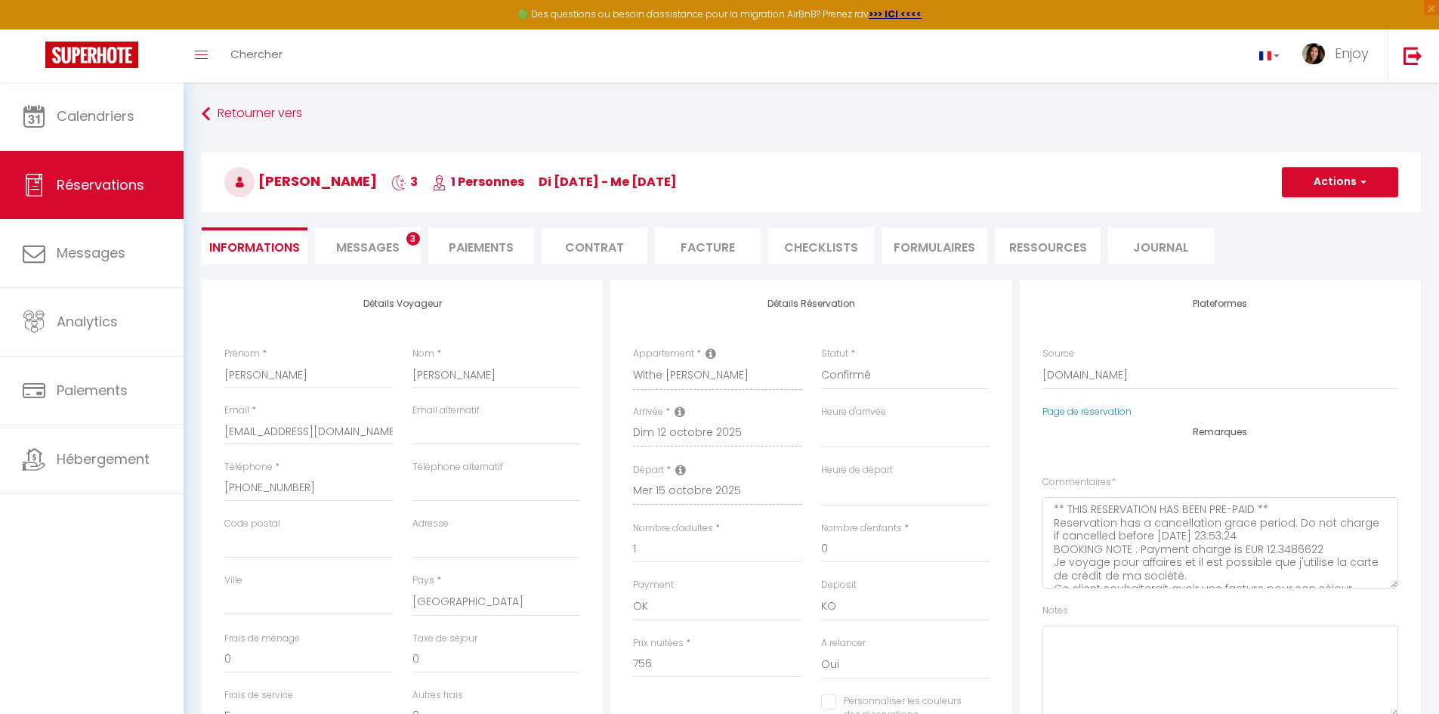
type input "75"
type input "46.05"
select select
checkbox input "false"
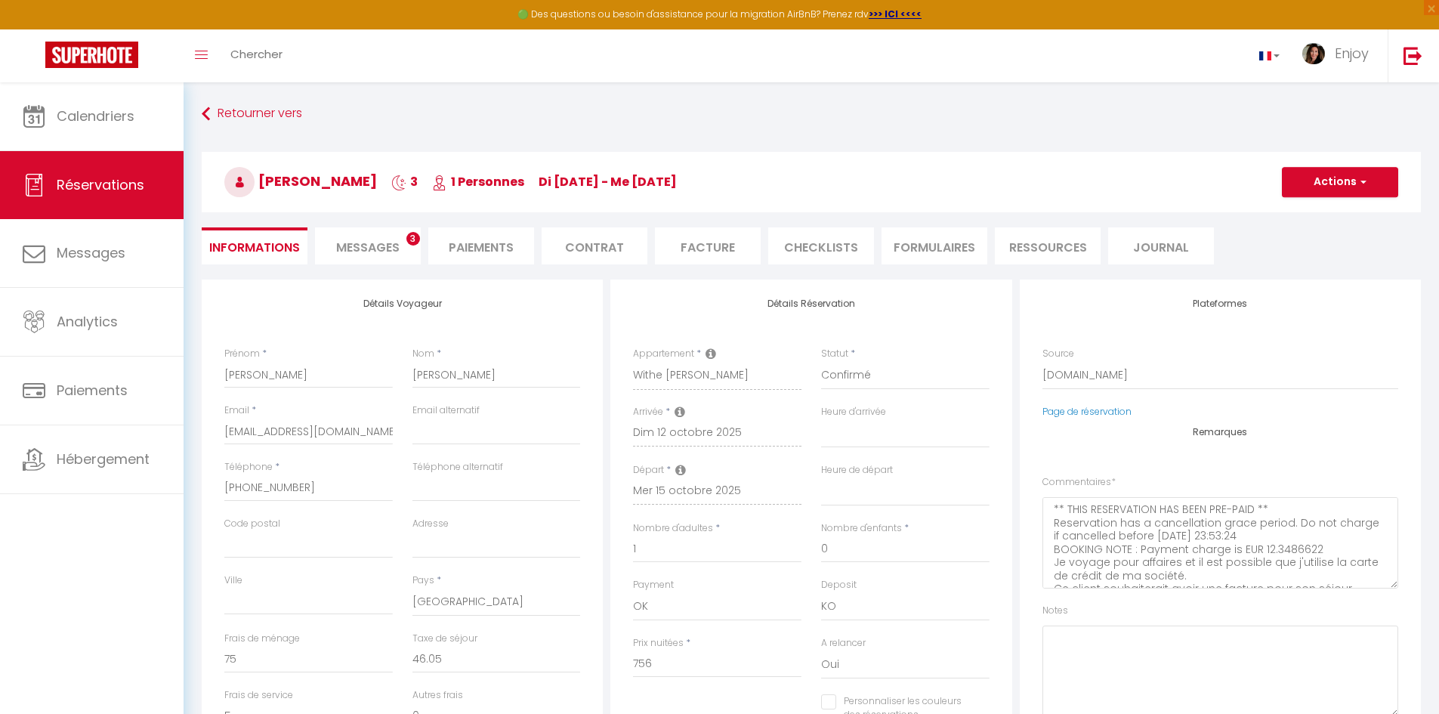
select select
click at [372, 250] on span "Messages" at bounding box center [367, 247] width 63 height 17
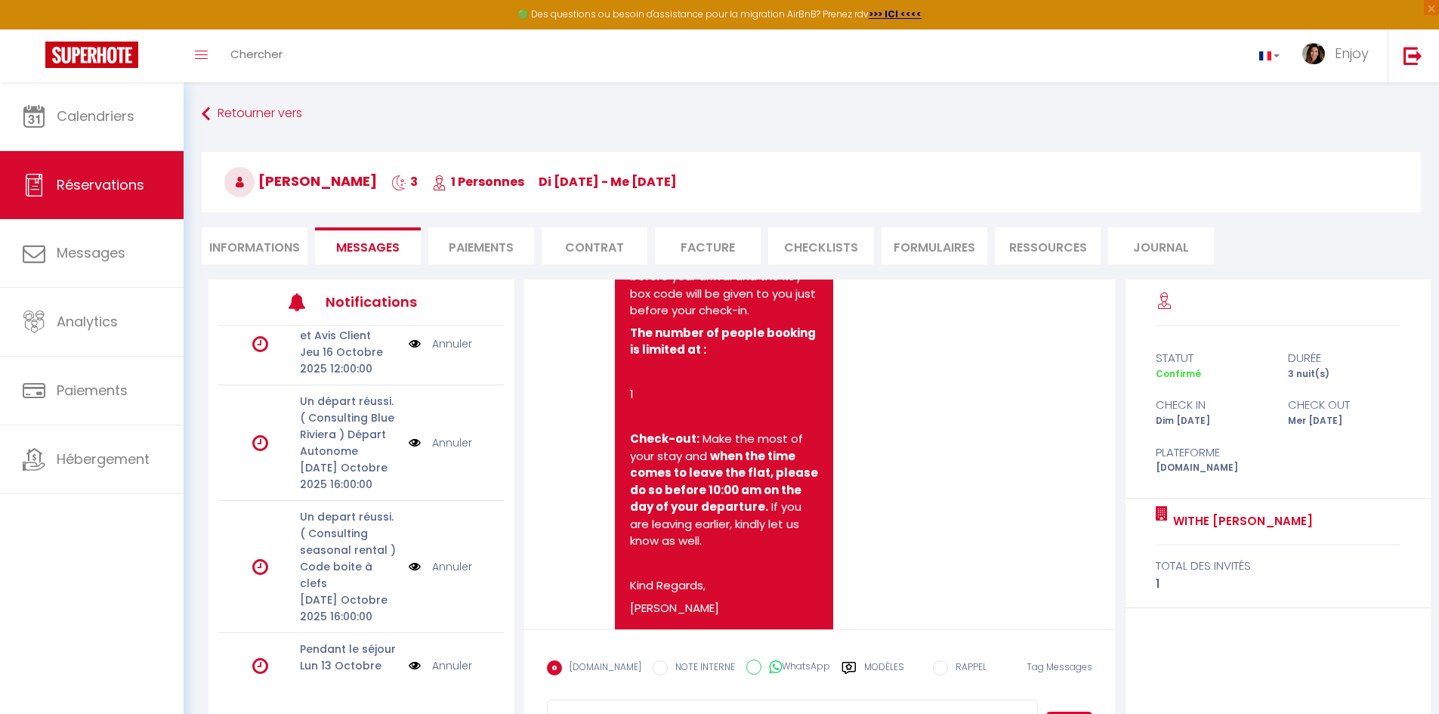
scroll to position [302, 0]
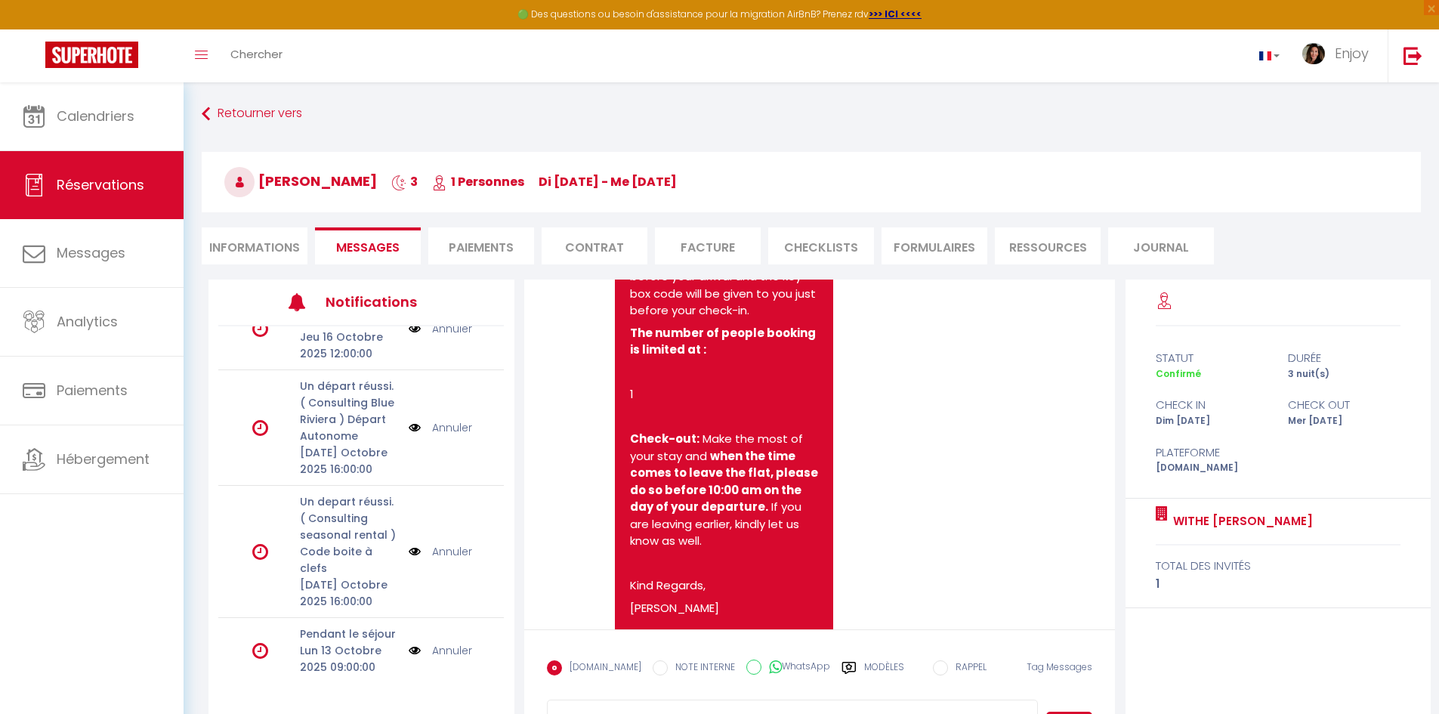
click at [741, 243] on li "Facture" at bounding box center [708, 245] width 106 height 37
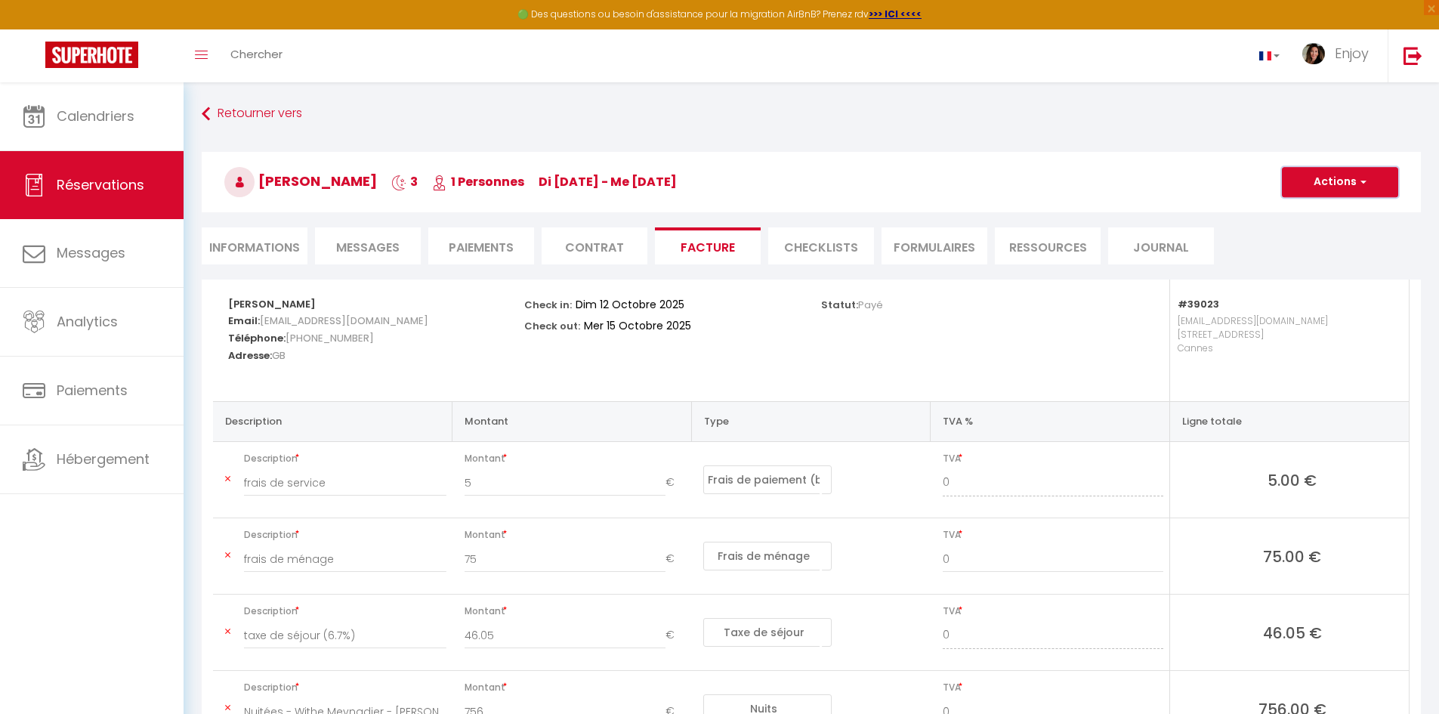
click at [1025, 172] on button "Actions" at bounding box center [1340, 182] width 116 height 30
click at [1025, 238] on link "Aperçu et éditer" at bounding box center [1329, 235] width 127 height 20
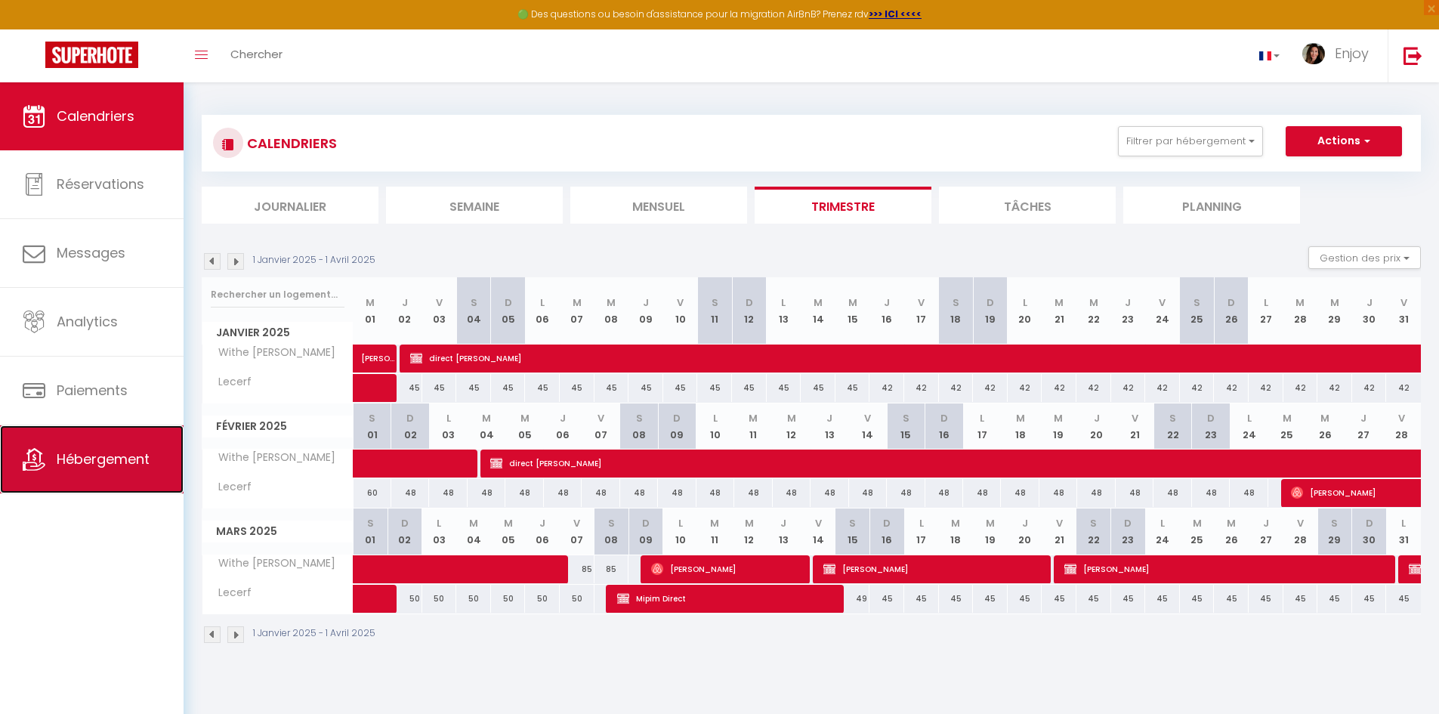
click at [97, 457] on span "Hébergement" at bounding box center [103, 459] width 93 height 19
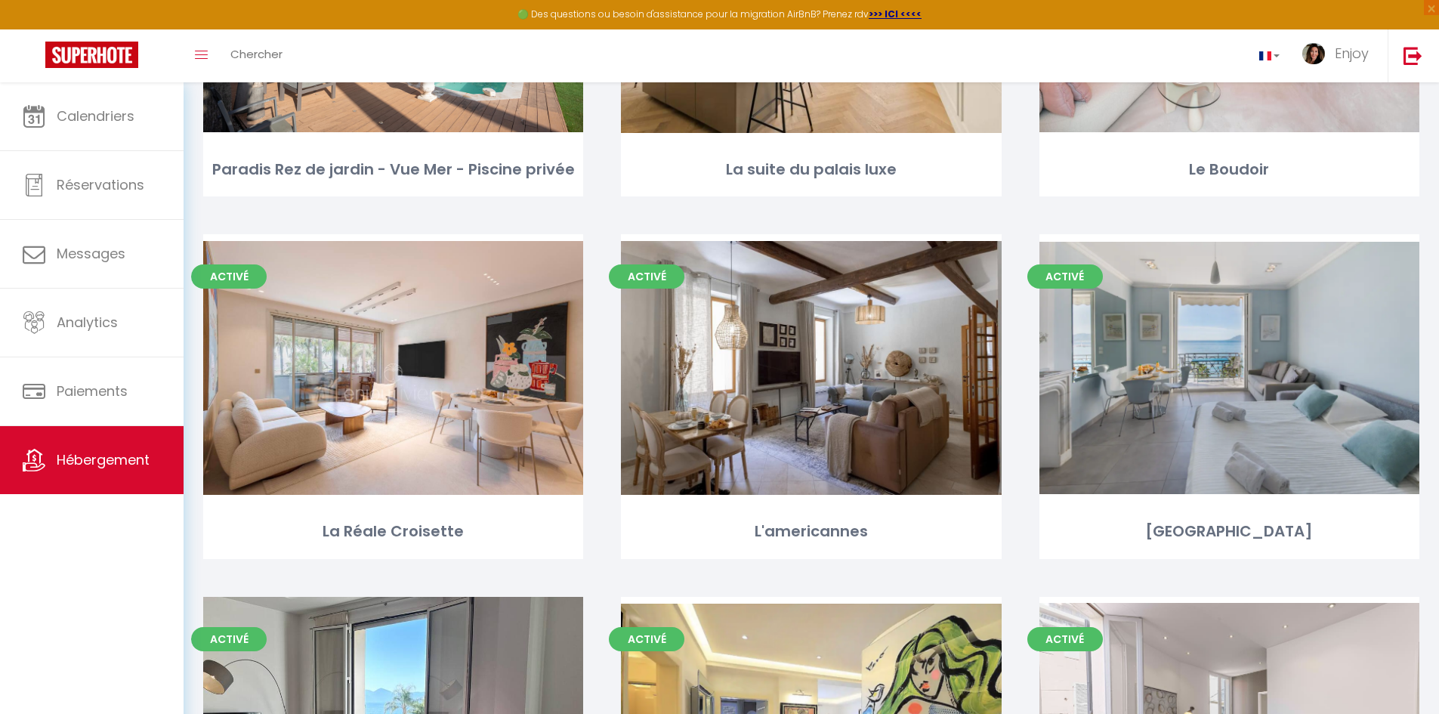
scroll to position [378, 0]
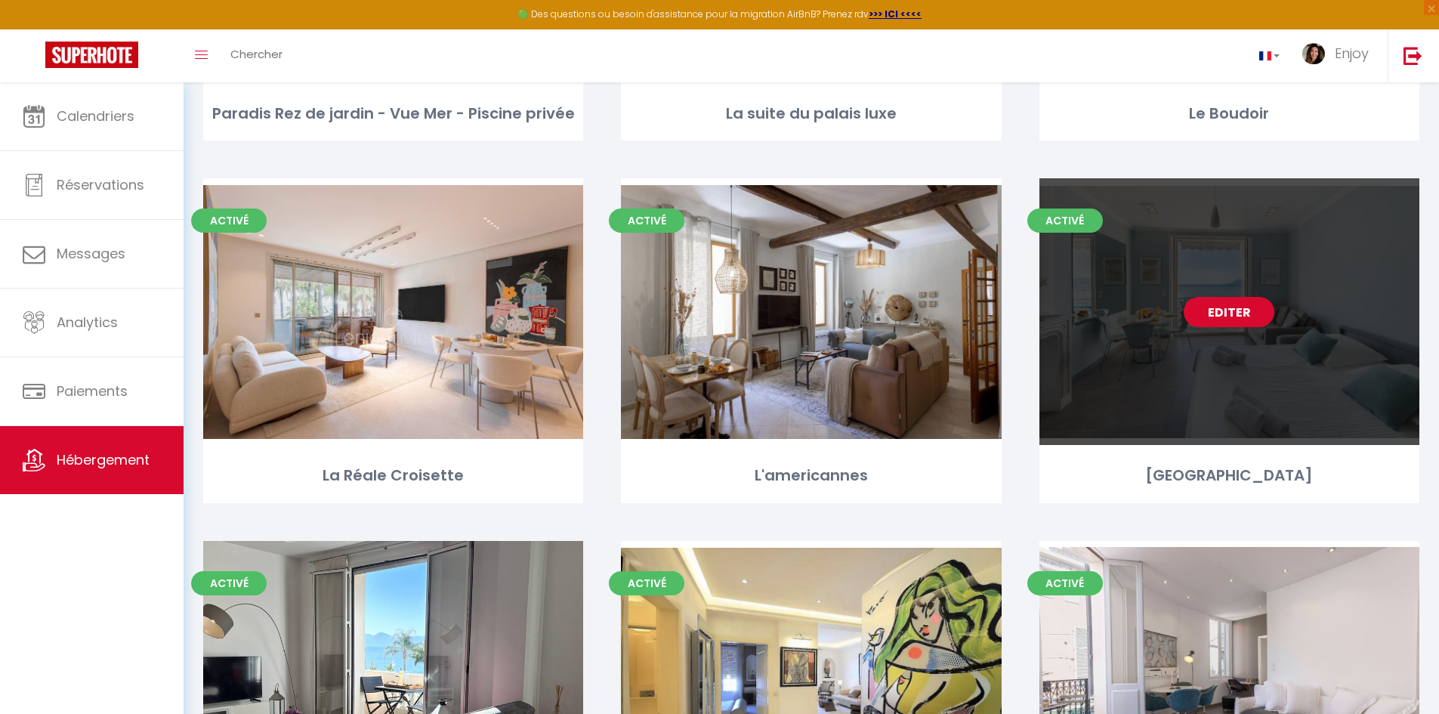
click at [1235, 310] on link "Editer" at bounding box center [1229, 312] width 91 height 30
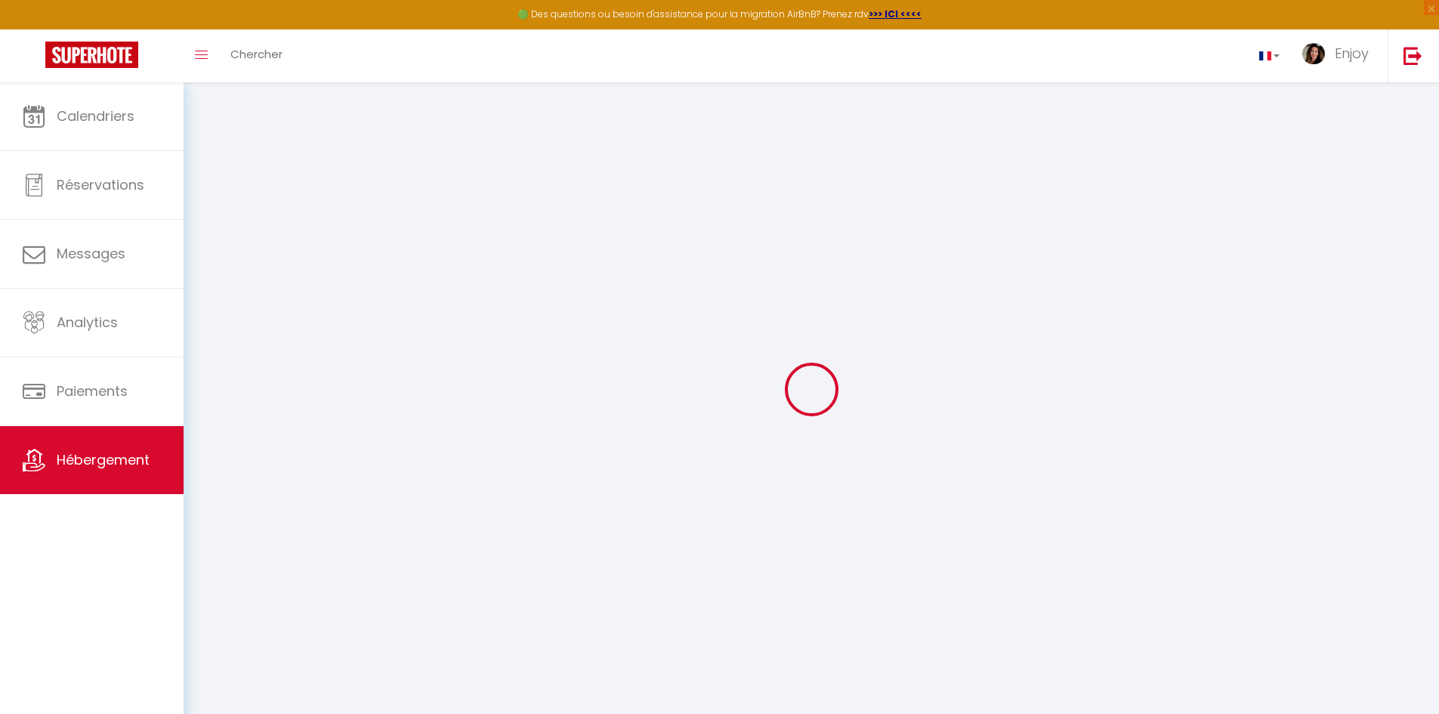
select select
checkbox input "false"
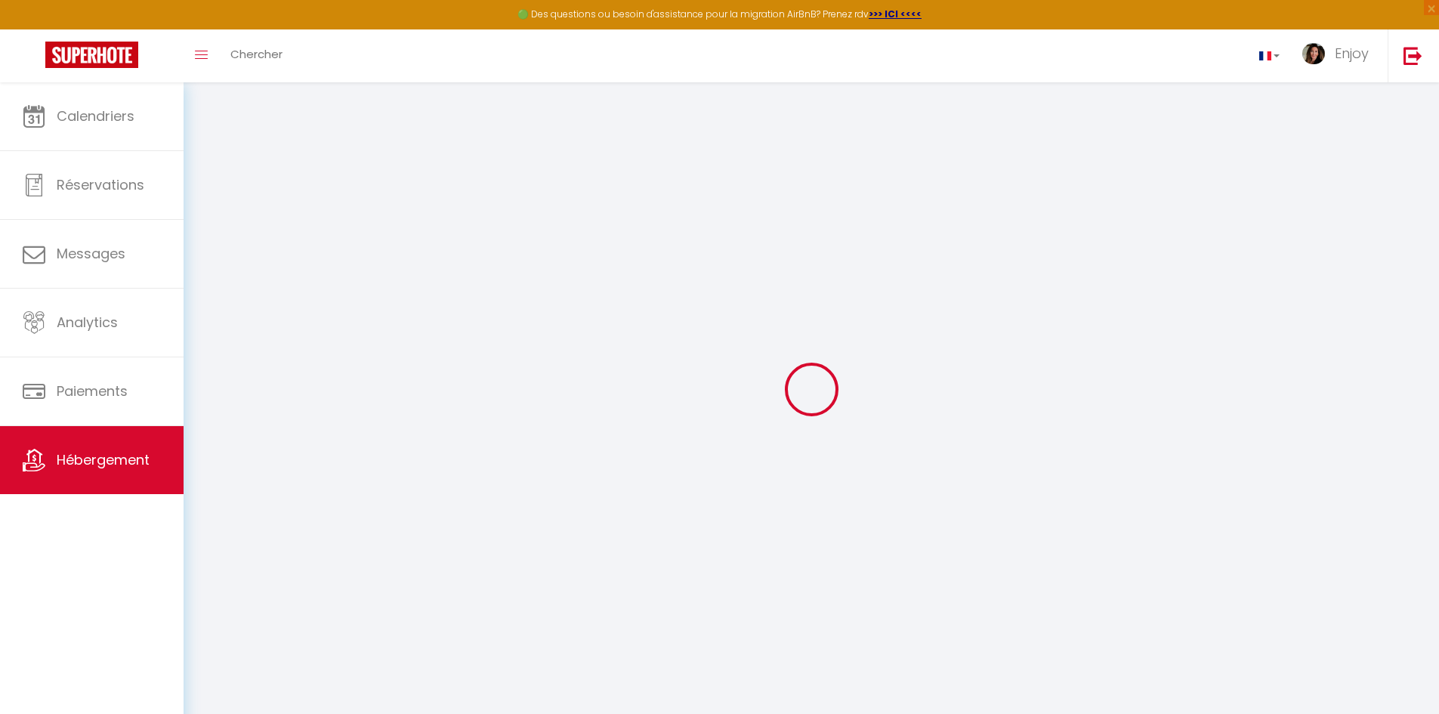
checkbox input "false"
select select
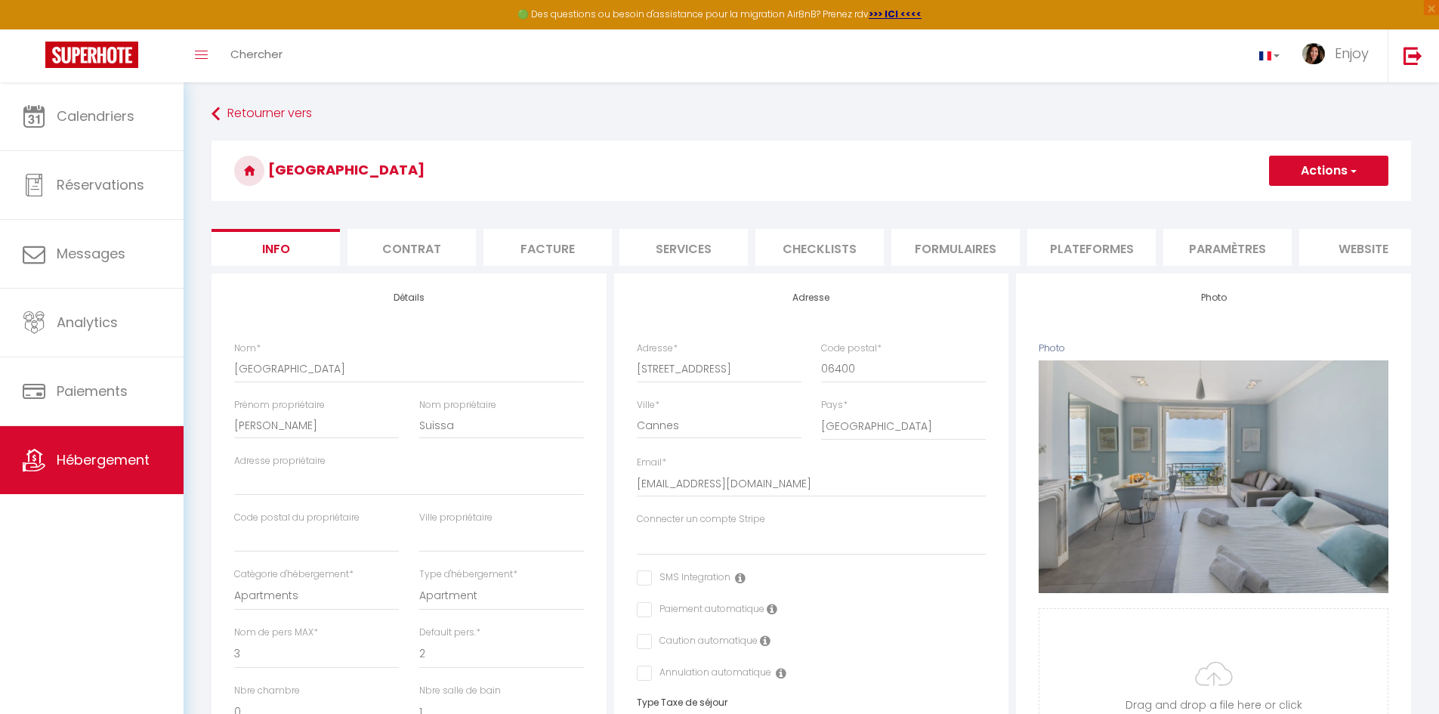
select select
checkbox input "false"
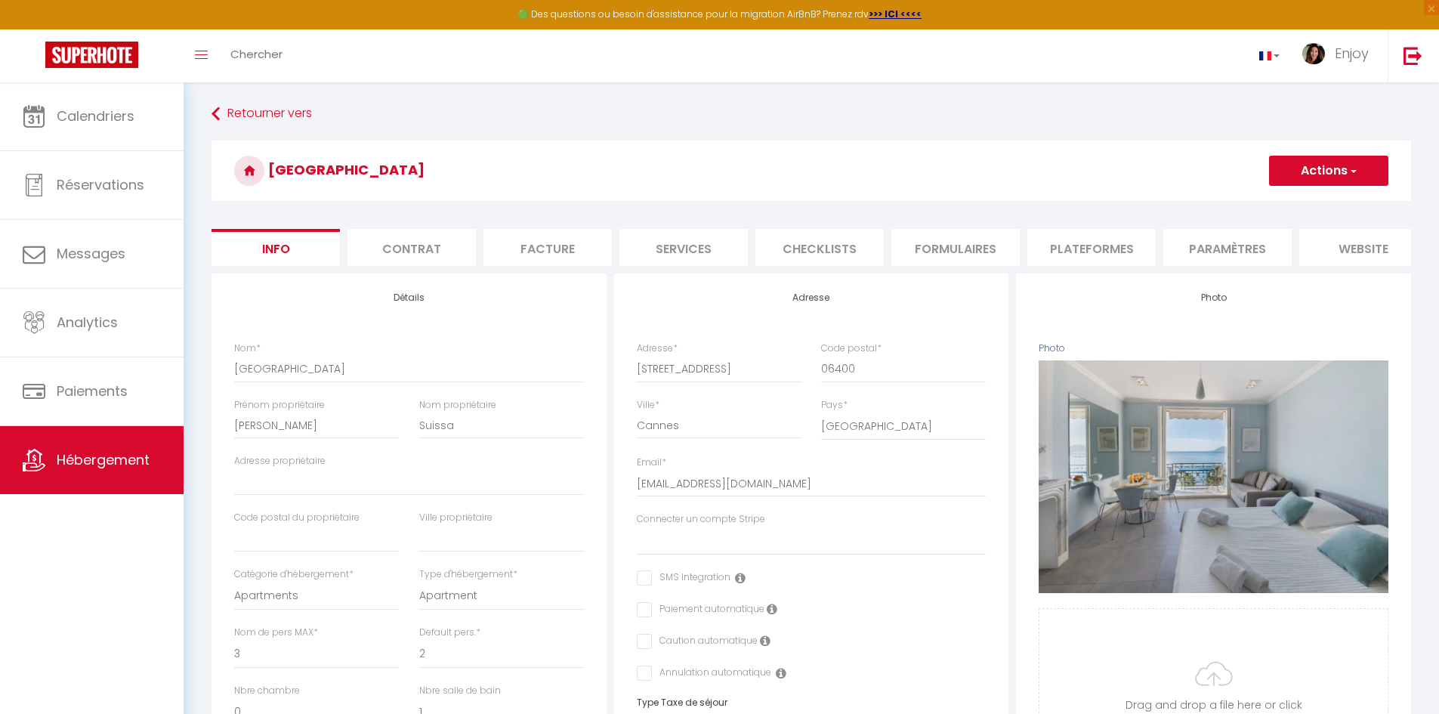
click at [552, 249] on li "Facture" at bounding box center [548, 247] width 128 height 37
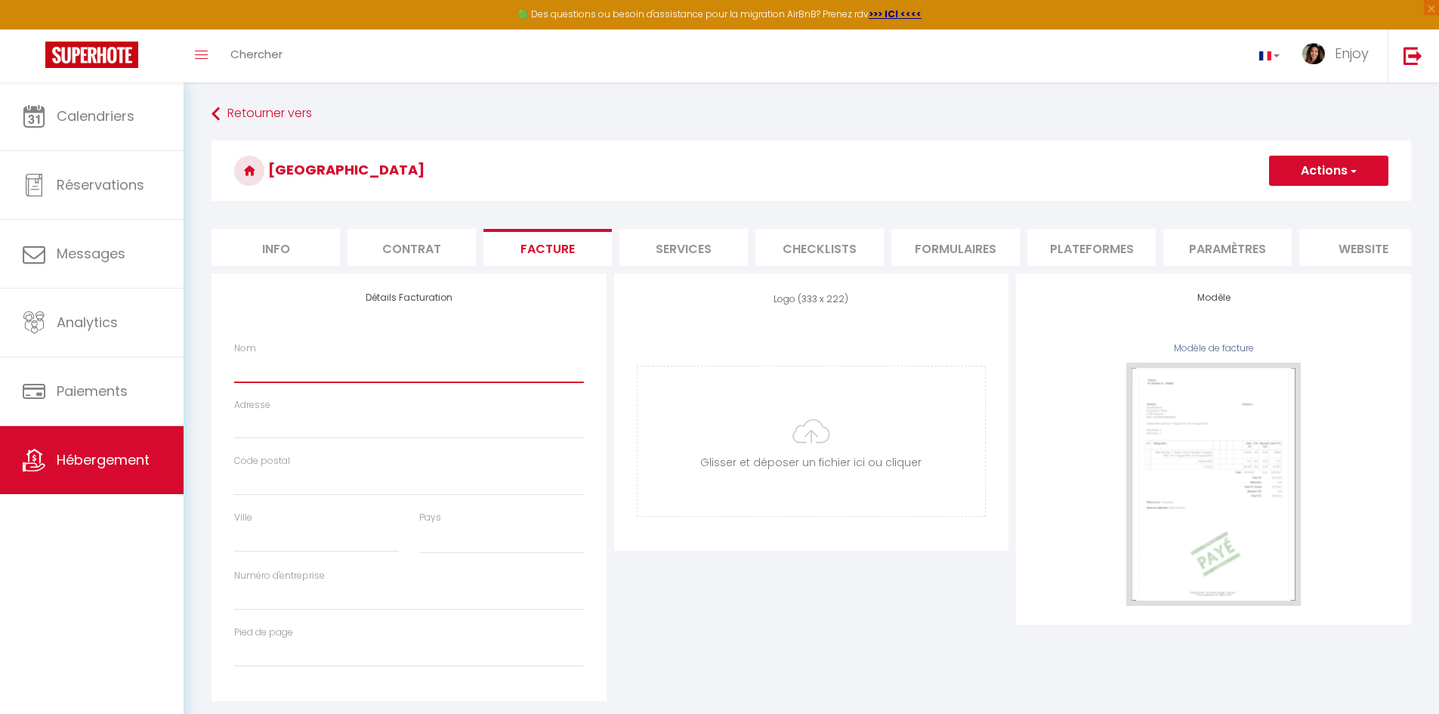
click at [345, 382] on input "Nom" at bounding box center [409, 368] width 350 height 27
select select
type input "Enjoy Riviera"
type input "ENJOY [GEOGRAPHIC_DATA] [GEOGRAPHIC_DATA]"
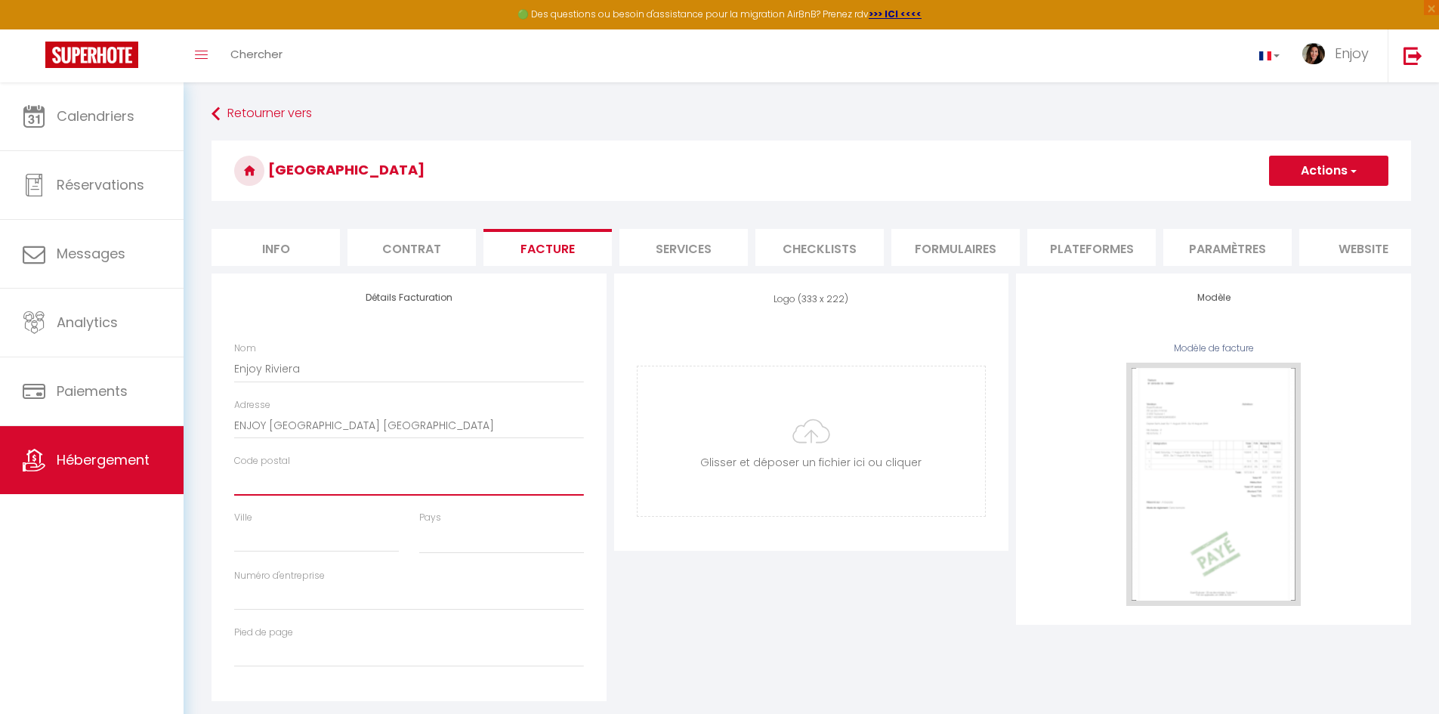
type input "06400"
type input "CANNES"
select select "1"
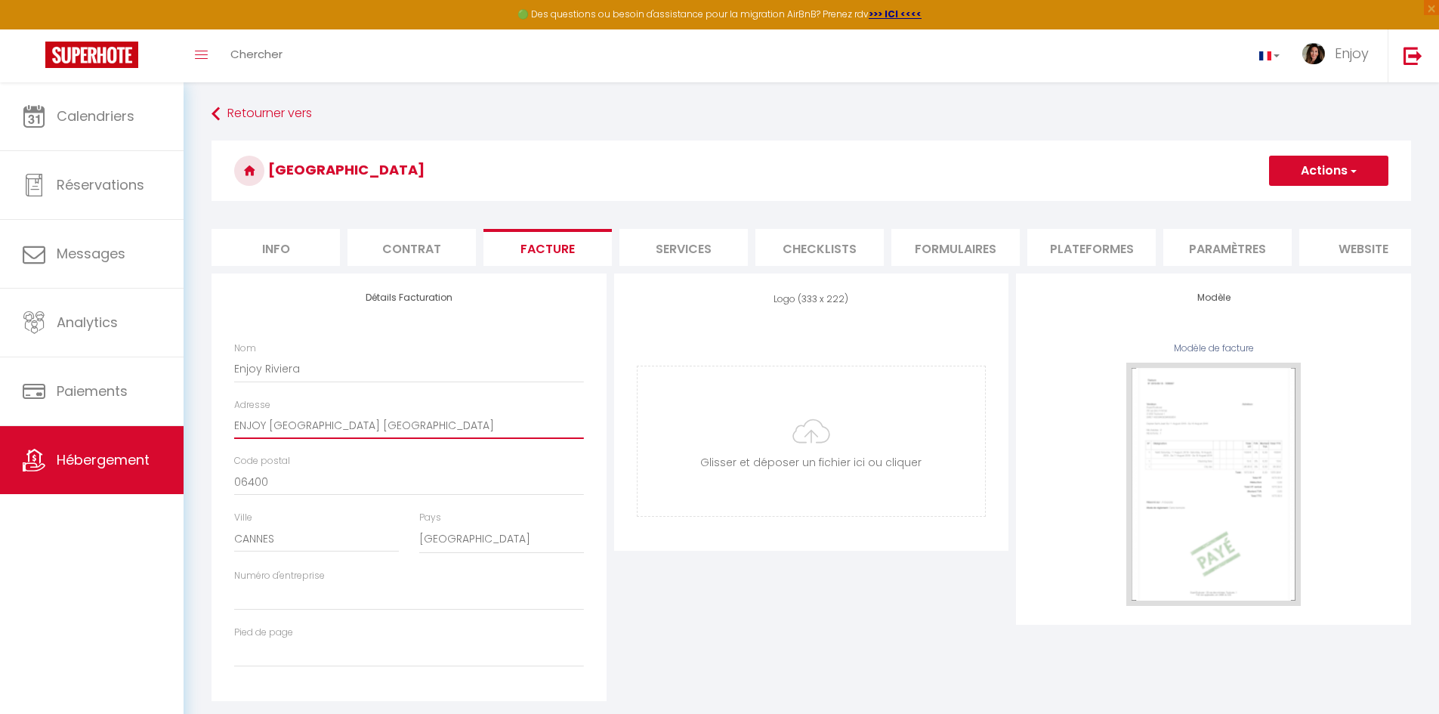
drag, startPoint x: 304, startPoint y: 435, endPoint x: 187, endPoint y: 436, distance: 116.4
click at [187, 436] on div "Retourner vers Palais Miramar - Suite Blue Room Actions Enregistrer Info Contra…" at bounding box center [812, 410] width 1256 height 657
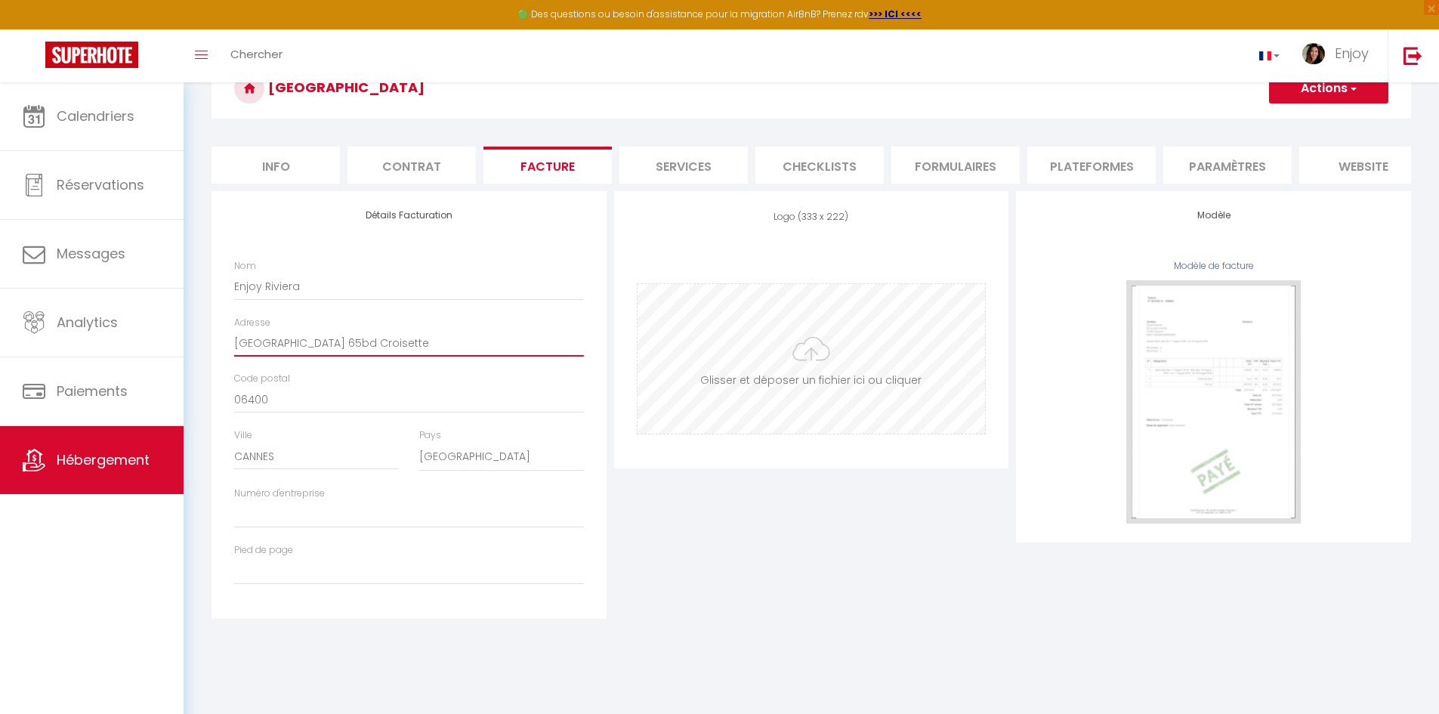
type input "Palais MIRAMAR 65bd Croisette"
click at [824, 366] on input "file" at bounding box center [812, 359] width 348 height 150
type input "C:\fakepath\enjoy riviera logo airbnb new.jpg"
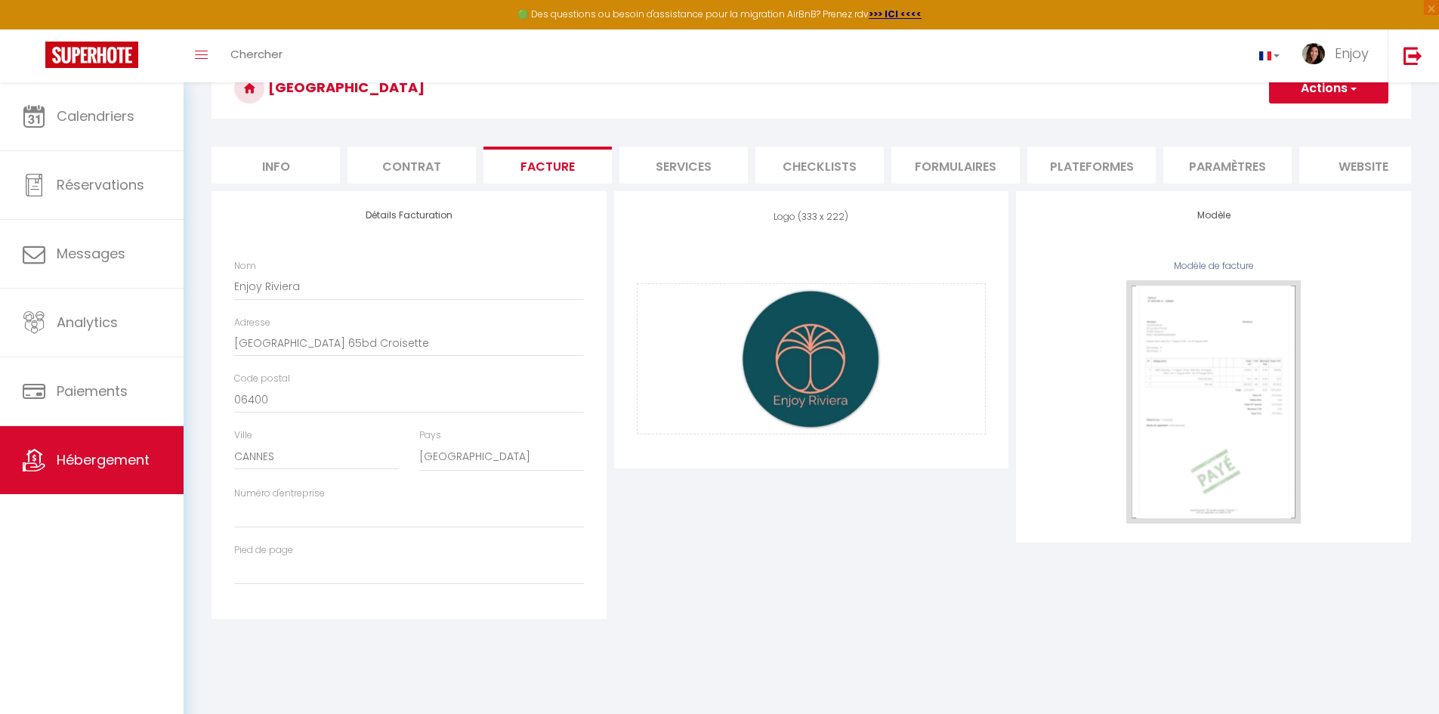
click at [1285, 100] on button "Actions" at bounding box center [1328, 88] width 119 height 30
click at [1294, 125] on link "Enregistrer" at bounding box center [1328, 122] width 119 height 20
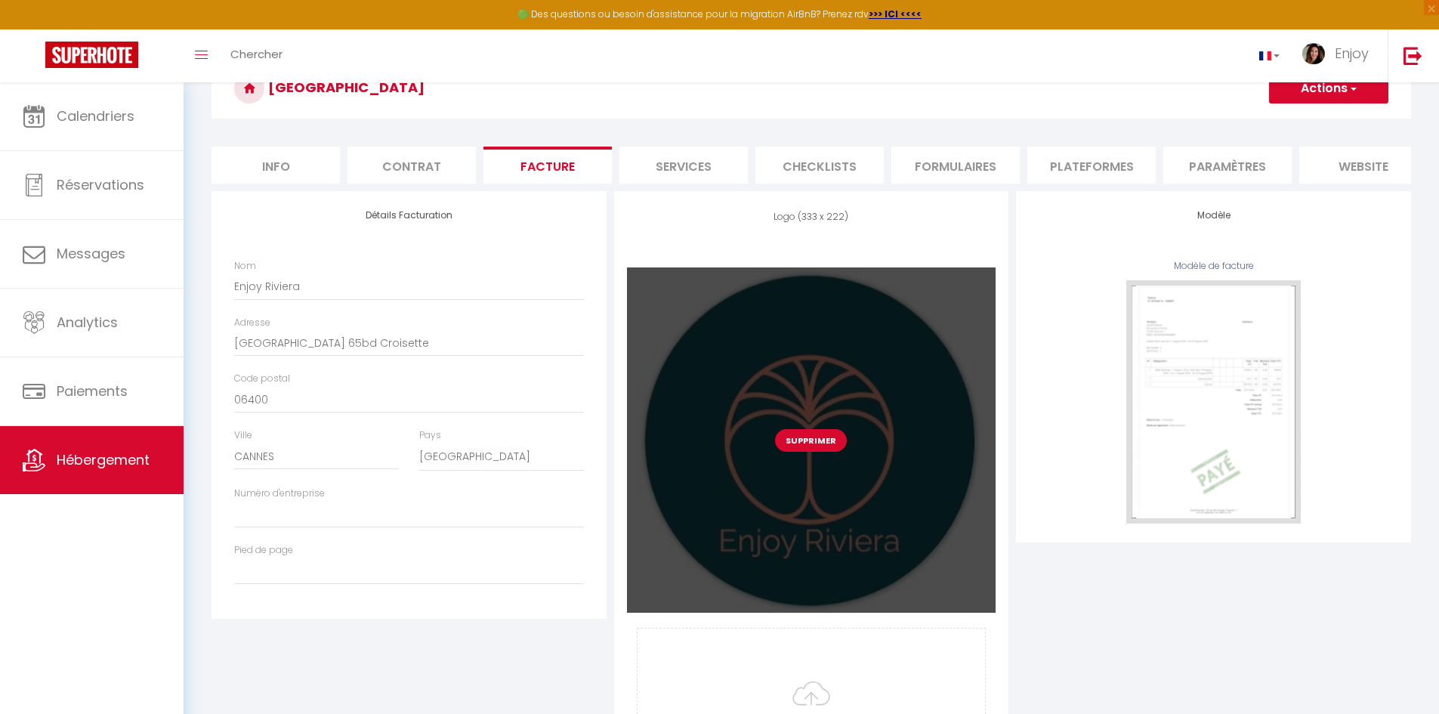
click at [820, 451] on button "Supprimer" at bounding box center [811, 440] width 72 height 23
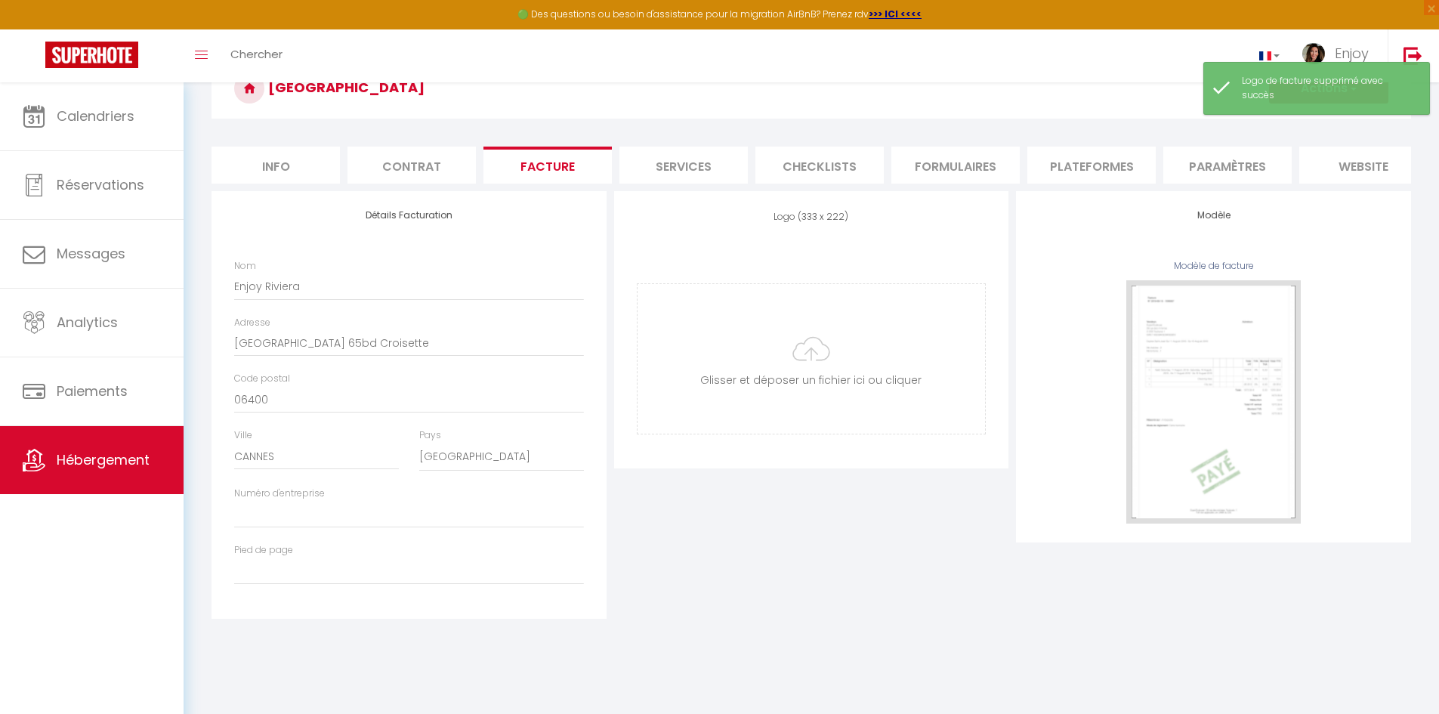
click at [1371, 251] on div "Modèle Modèle de facture" at bounding box center [1213, 366] width 395 height 351
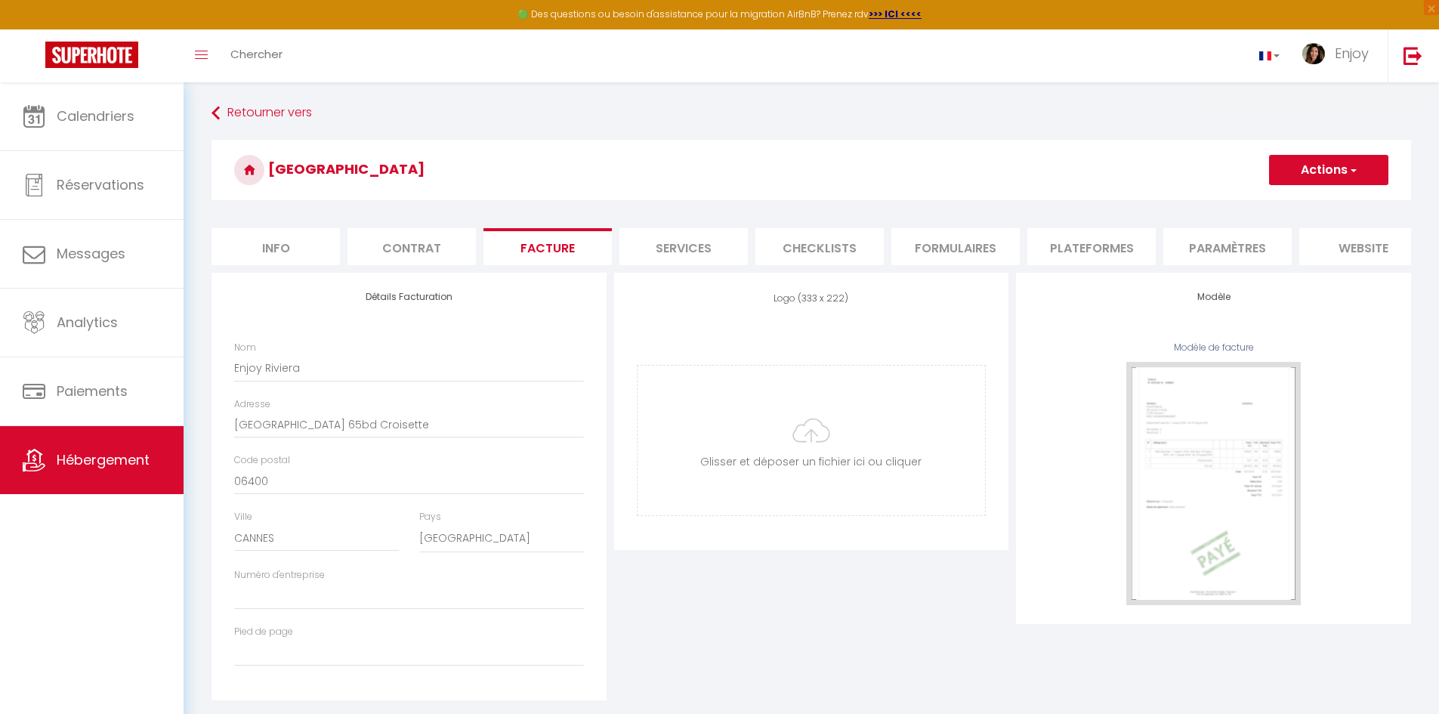
scroll to position [0, 0]
click at [819, 448] on input "file" at bounding box center [812, 441] width 348 height 150
type input "C:\fakepath\logo-enjoy-riviera-symbole-bleu.jpg"
click at [1313, 178] on button "Actions" at bounding box center [1328, 171] width 119 height 30
click at [1311, 206] on link "Enregistrer" at bounding box center [1328, 204] width 119 height 20
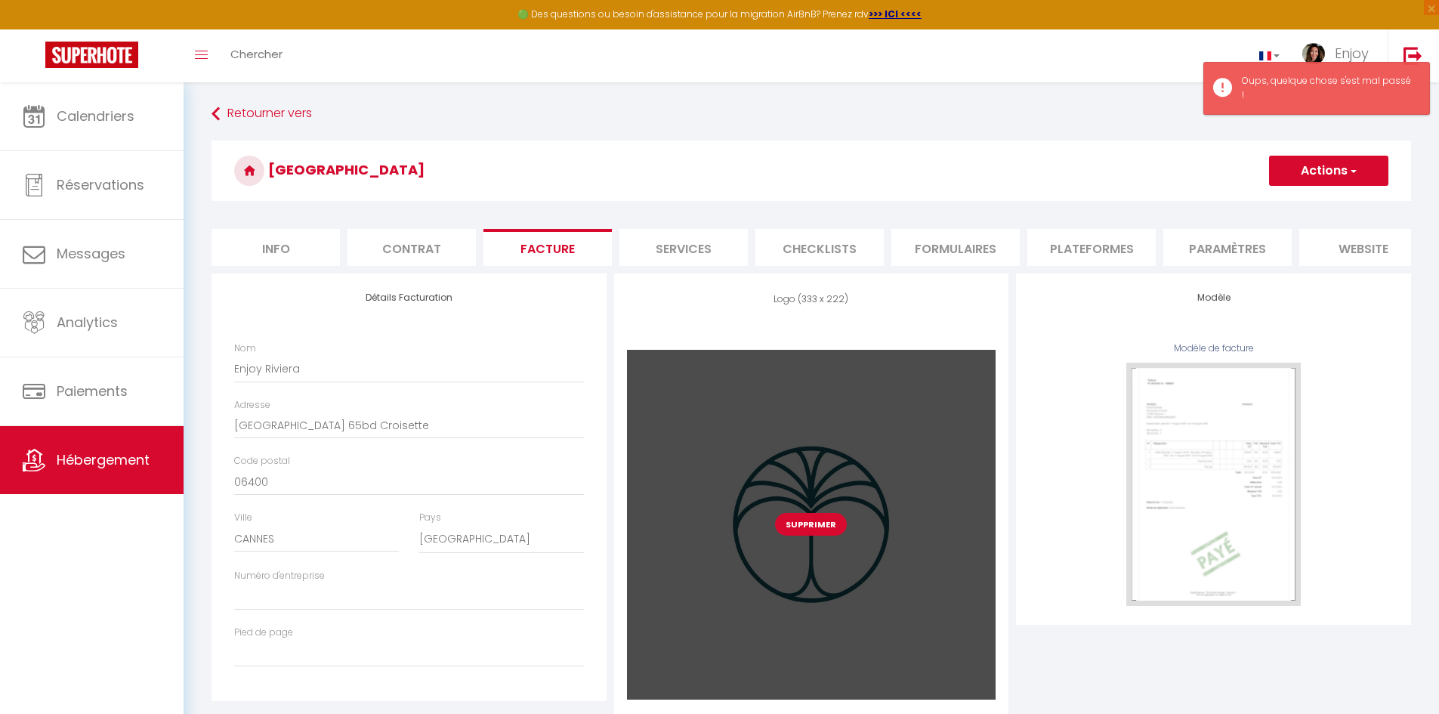
click at [820, 536] on button "Supprimer" at bounding box center [811, 524] width 72 height 23
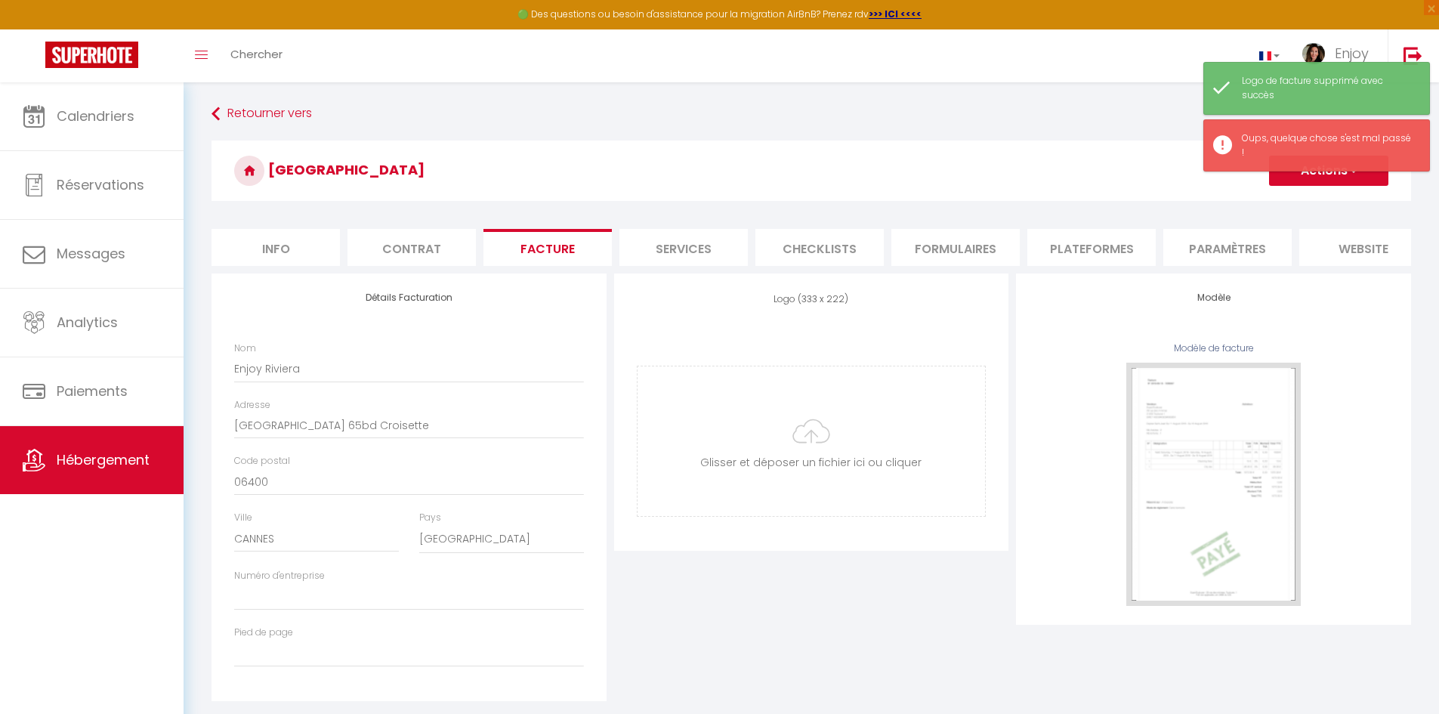
click at [1294, 169] on button "Actions" at bounding box center [1328, 171] width 119 height 30
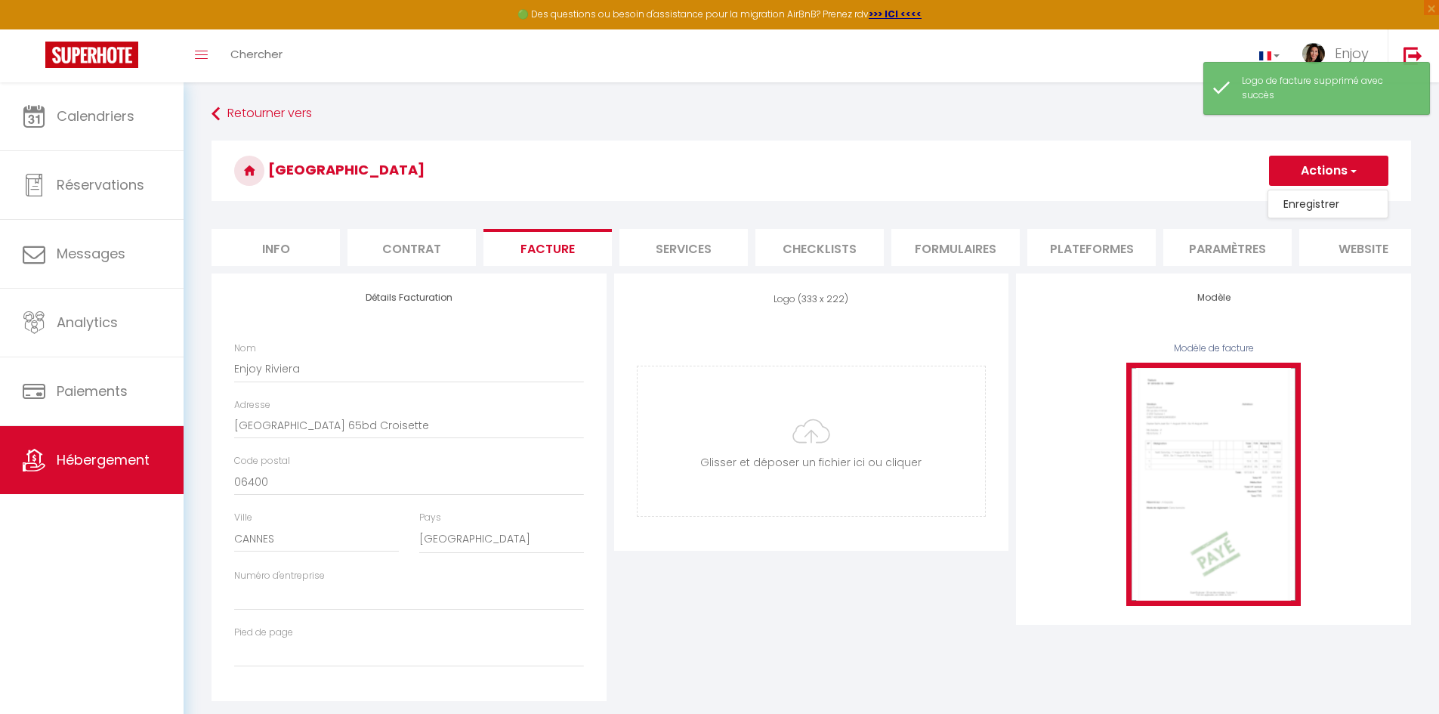
click at [1207, 481] on img at bounding box center [1214, 484] width 175 height 243
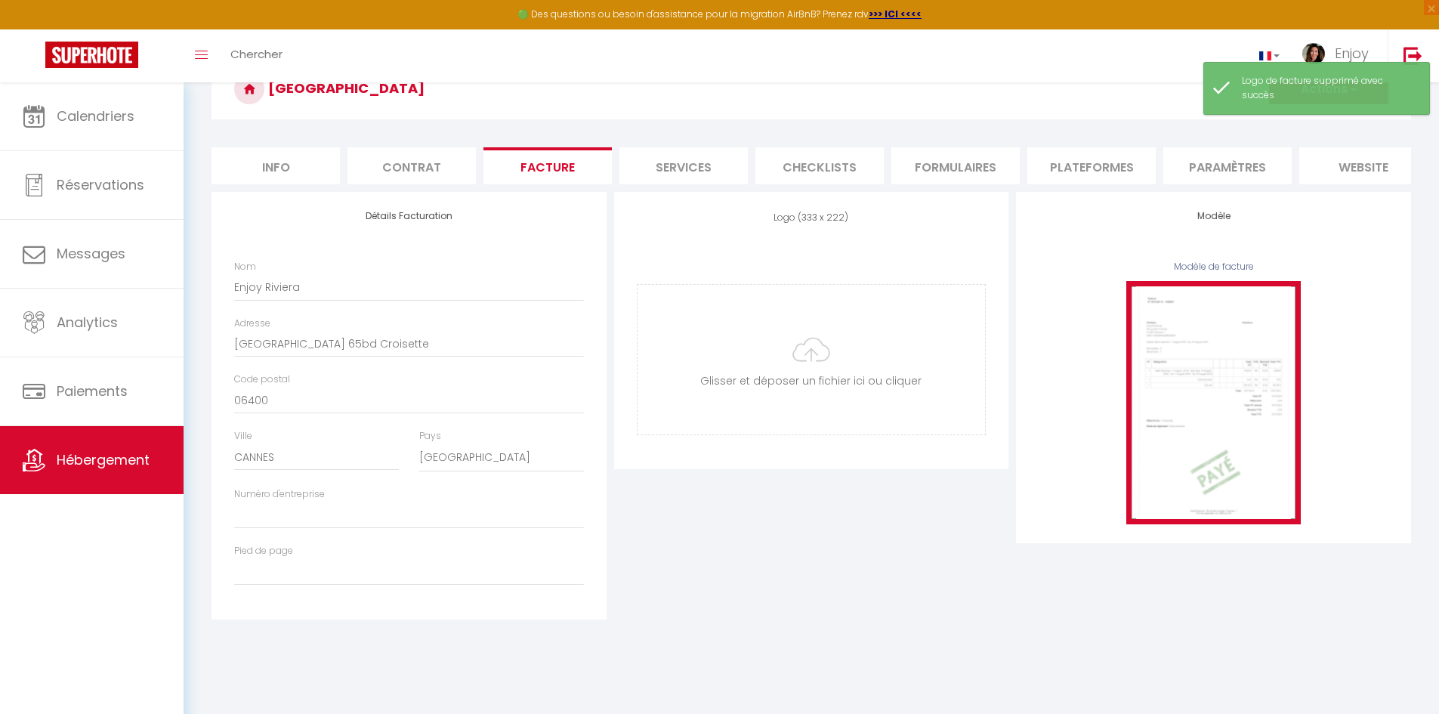
scroll to position [82, 0]
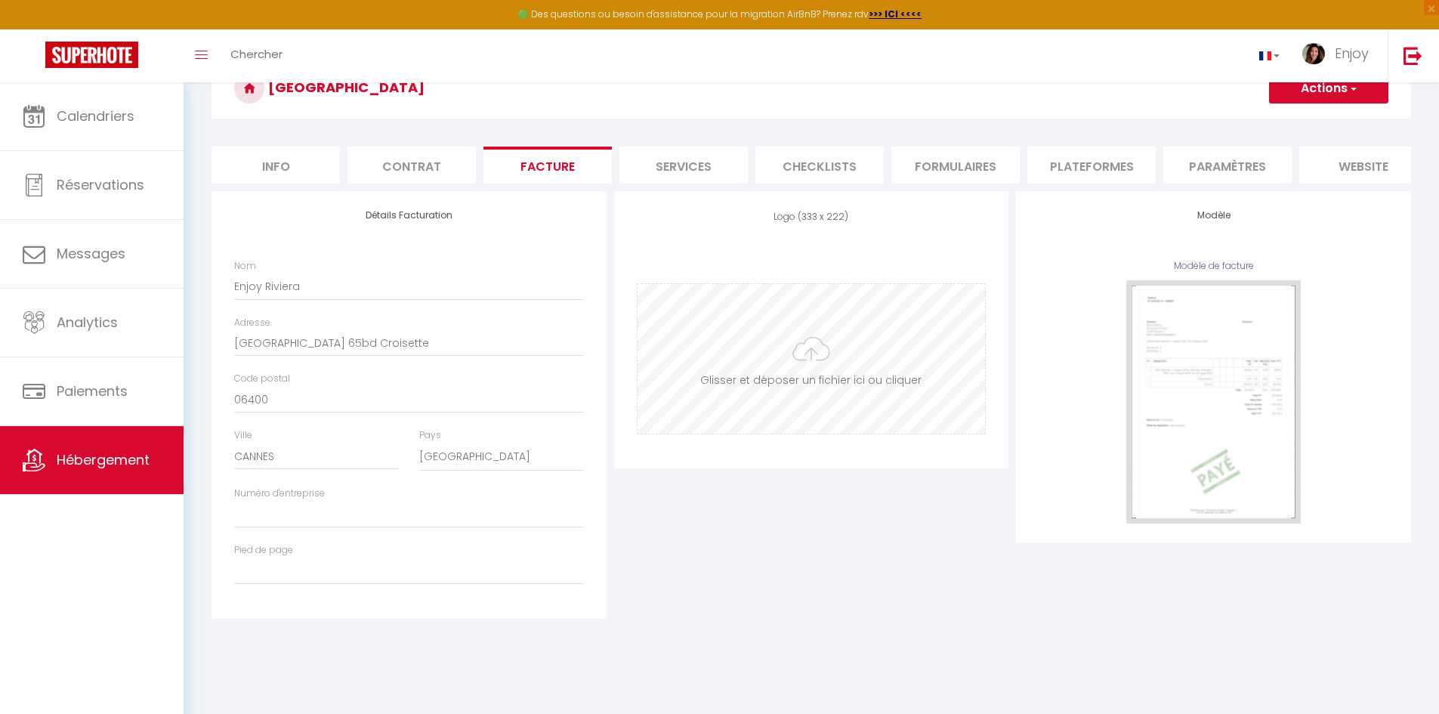
click at [812, 364] on input "file" at bounding box center [812, 359] width 348 height 150
type input "C:\fakepath\resized-images (34).zip"
click at [810, 350] on input "file" at bounding box center [812, 359] width 348 height 150
click at [805, 369] on input "file" at bounding box center [812, 359] width 348 height 150
type input "C:\fakepath\logo-enjoy-riviera-haut-fond-bleu-coul-1.jpg"
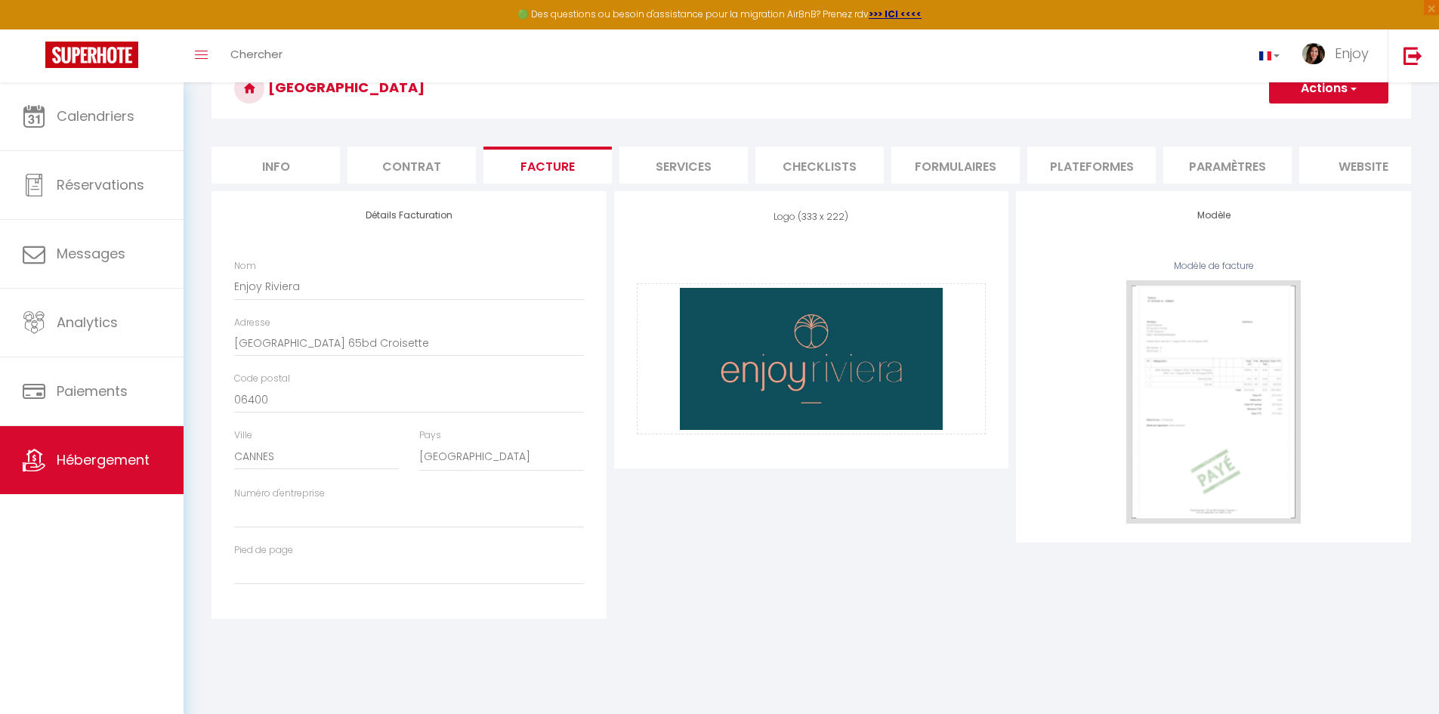
click at [1322, 93] on button "Actions" at bounding box center [1328, 88] width 119 height 30
click at [1316, 120] on link "Enregistrer" at bounding box center [1328, 122] width 119 height 20
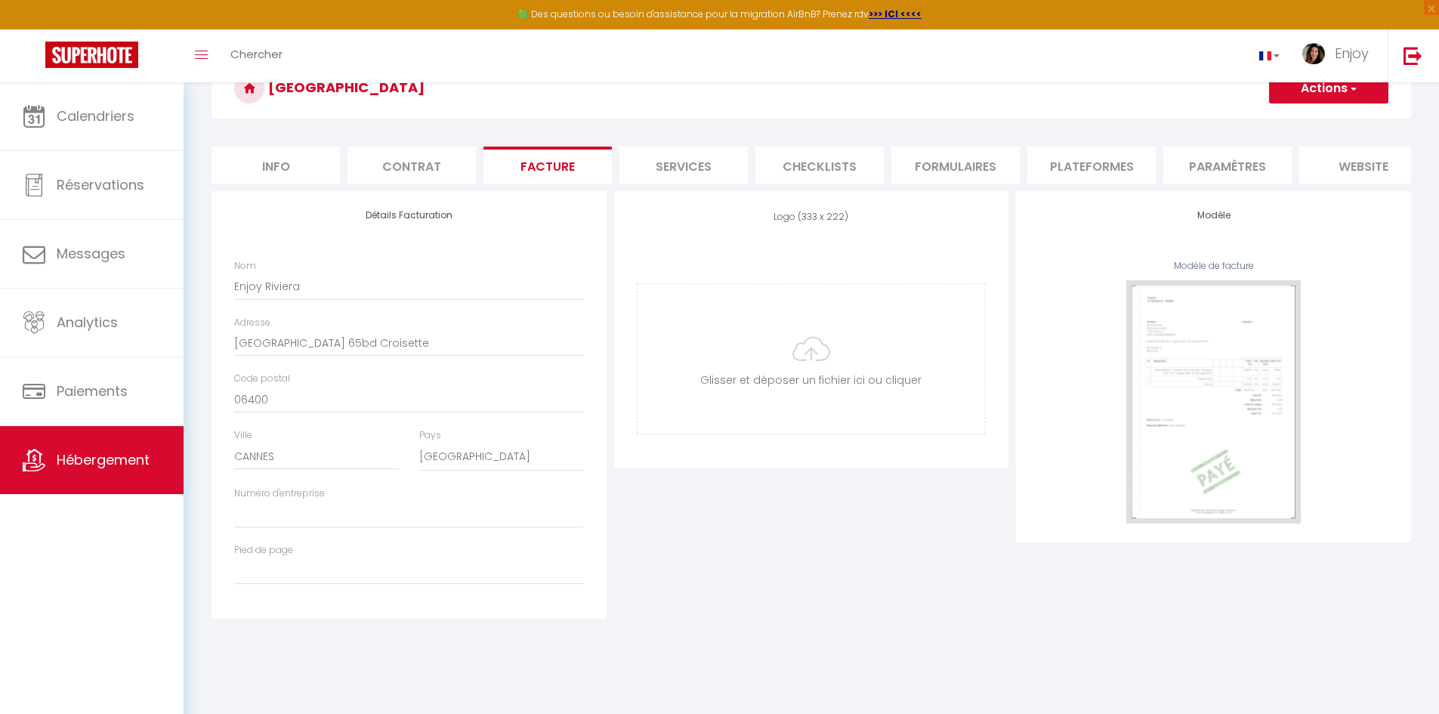
click at [1311, 94] on button "Actions" at bounding box center [1328, 88] width 119 height 30
click at [1300, 119] on link "Enregistrer" at bounding box center [1328, 122] width 119 height 20
click at [291, 164] on li "Info" at bounding box center [276, 165] width 128 height 37
select select
checkbox input "false"
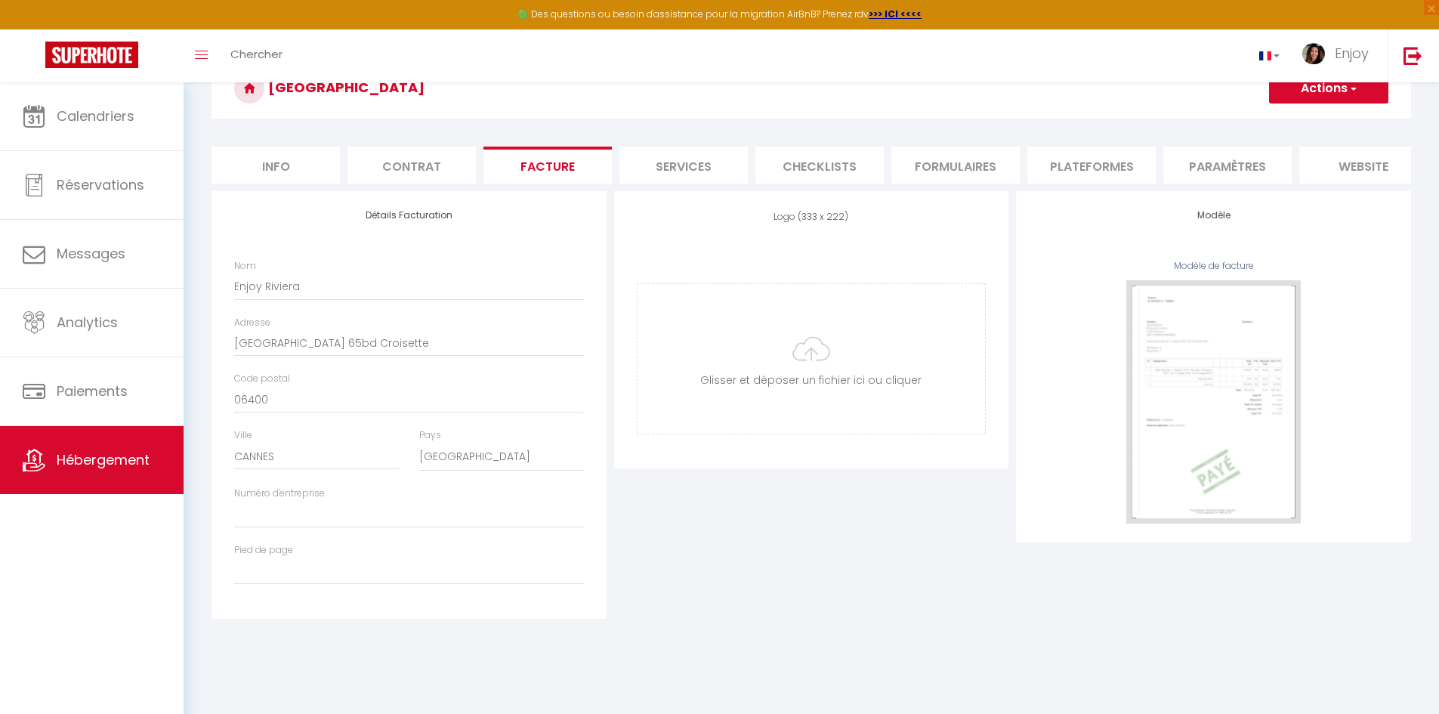
checkbox input "false"
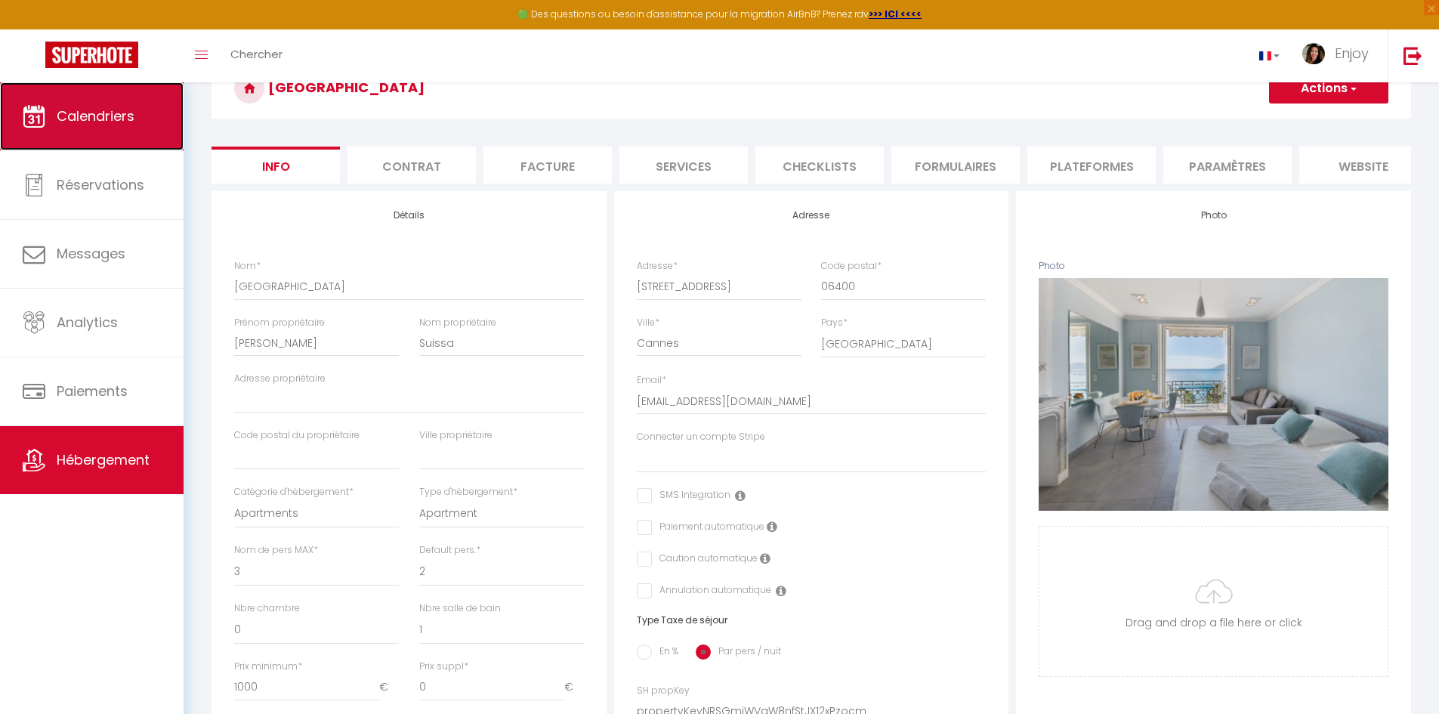
click at [91, 131] on link "Calendriers" at bounding box center [92, 116] width 184 height 68
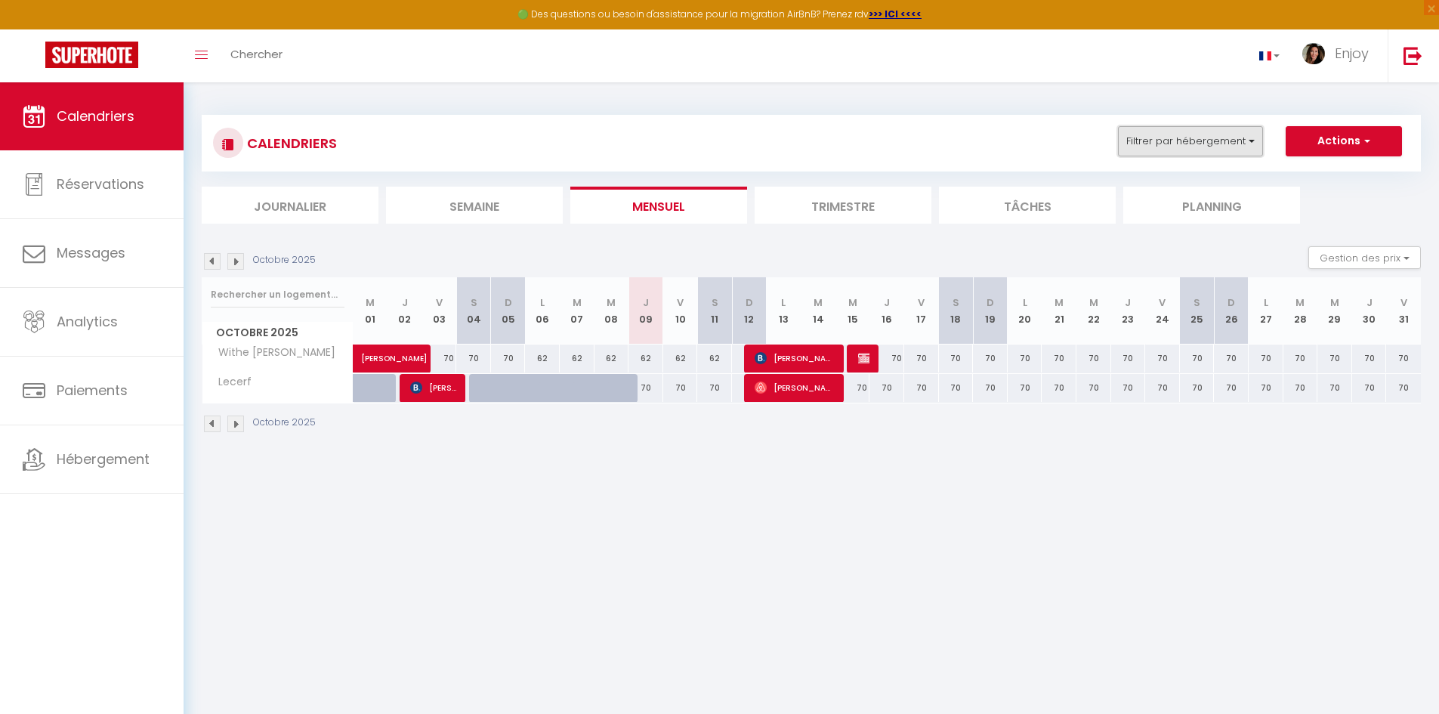
click at [1220, 147] on button "Filtrer par hébergement" at bounding box center [1190, 141] width 145 height 30
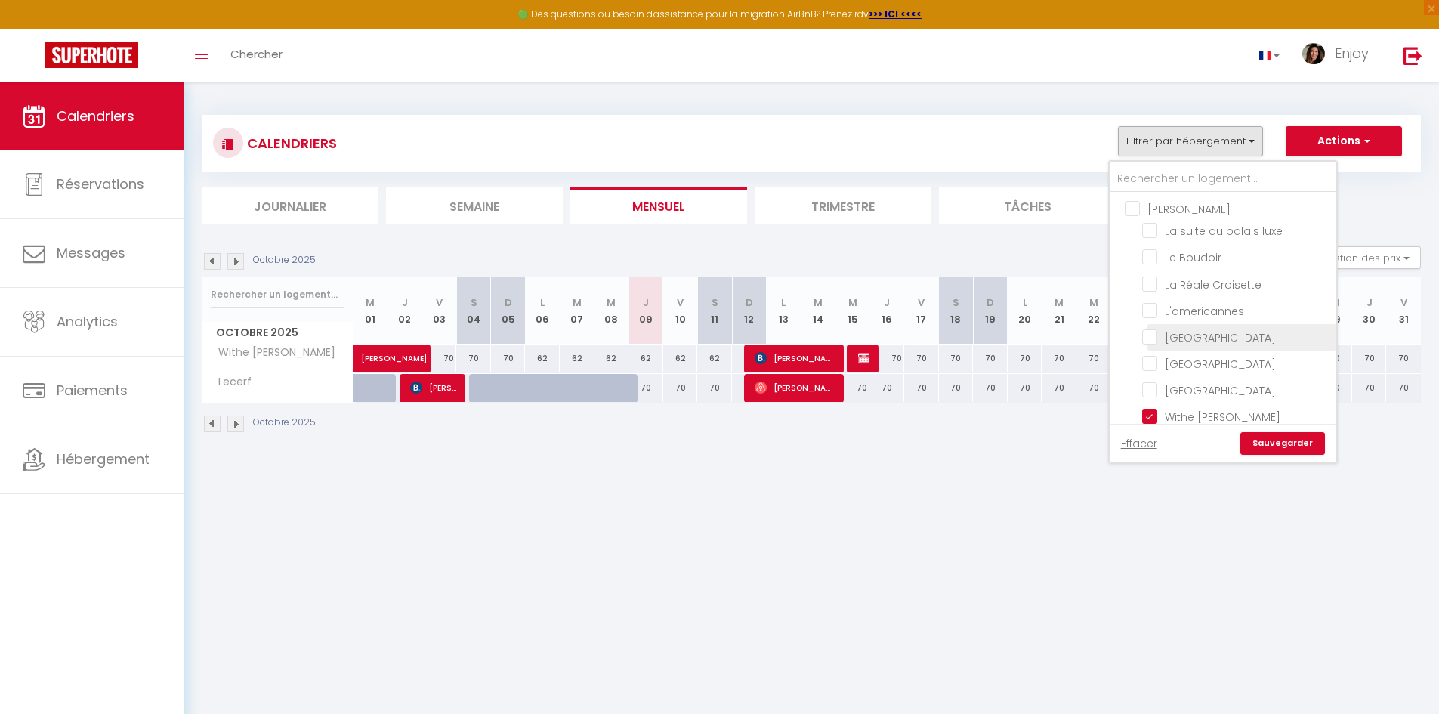
click at [1211, 346] on label "[GEOGRAPHIC_DATA]" at bounding box center [1217, 337] width 119 height 17
click at [1211, 344] on input "[GEOGRAPHIC_DATA]" at bounding box center [1236, 336] width 189 height 15
checkbox input "true"
checkbox input "false"
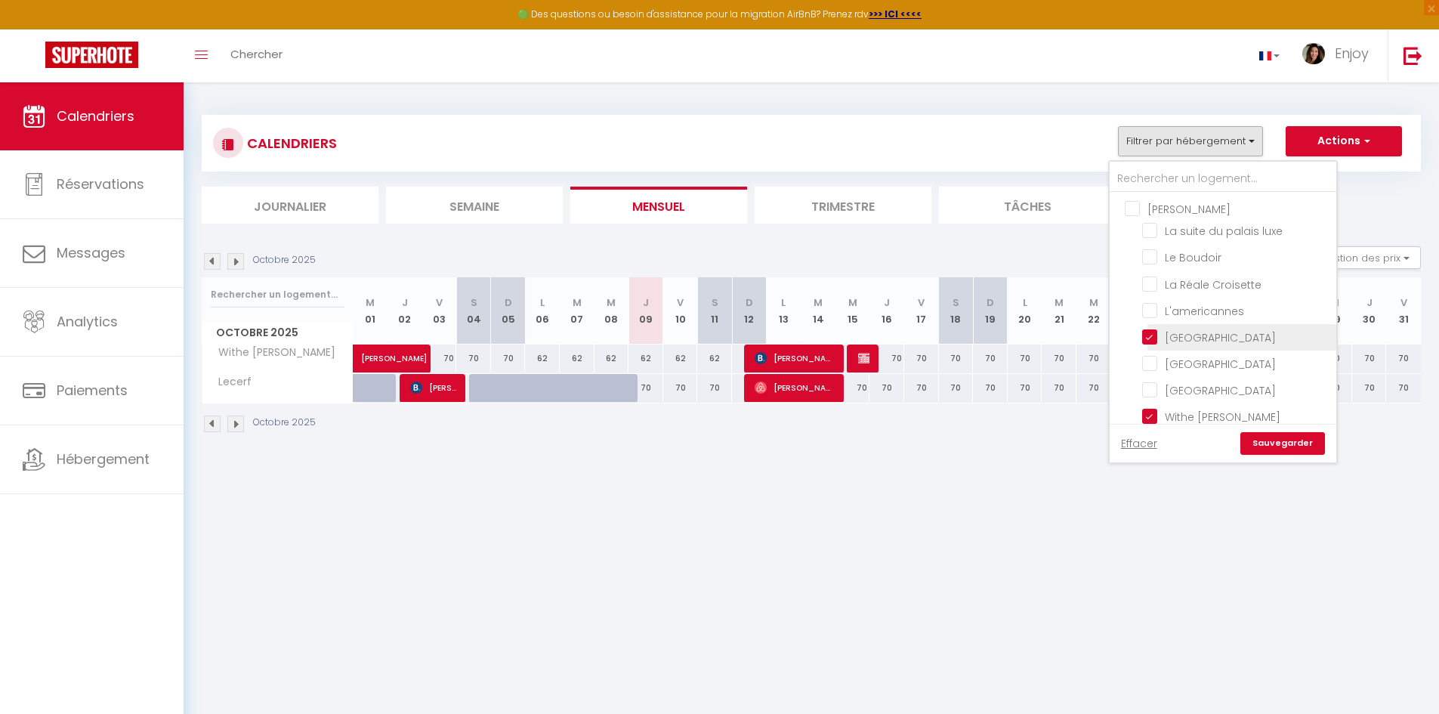
checkbox input "false"
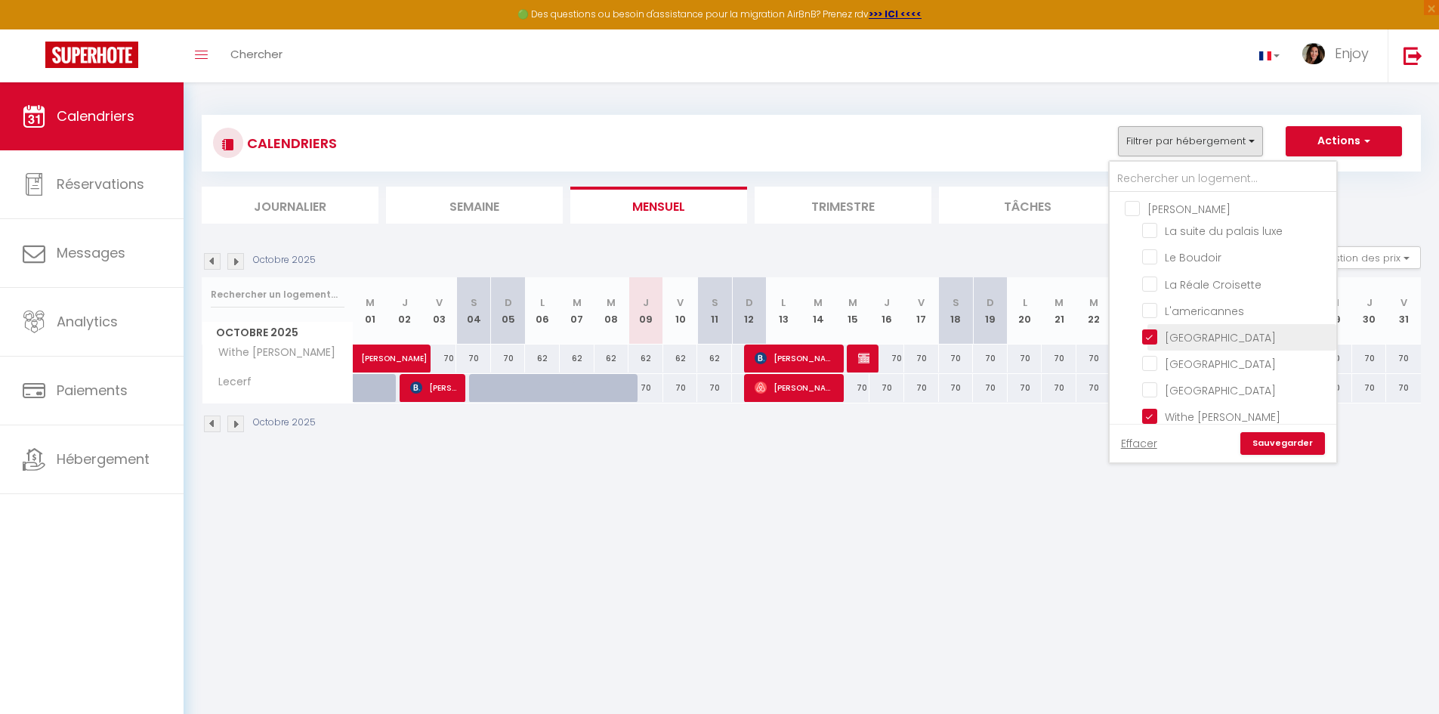
checkbox input "false"
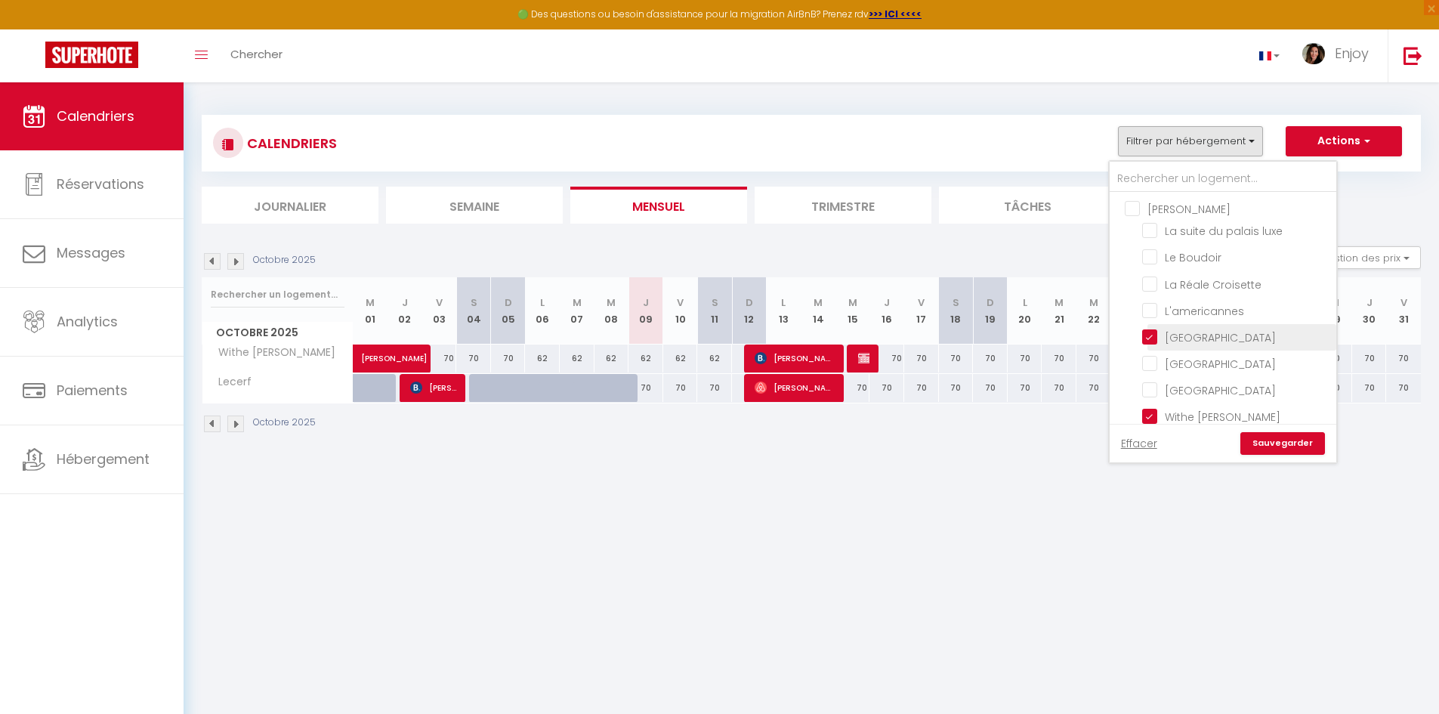
checkbox input "false"
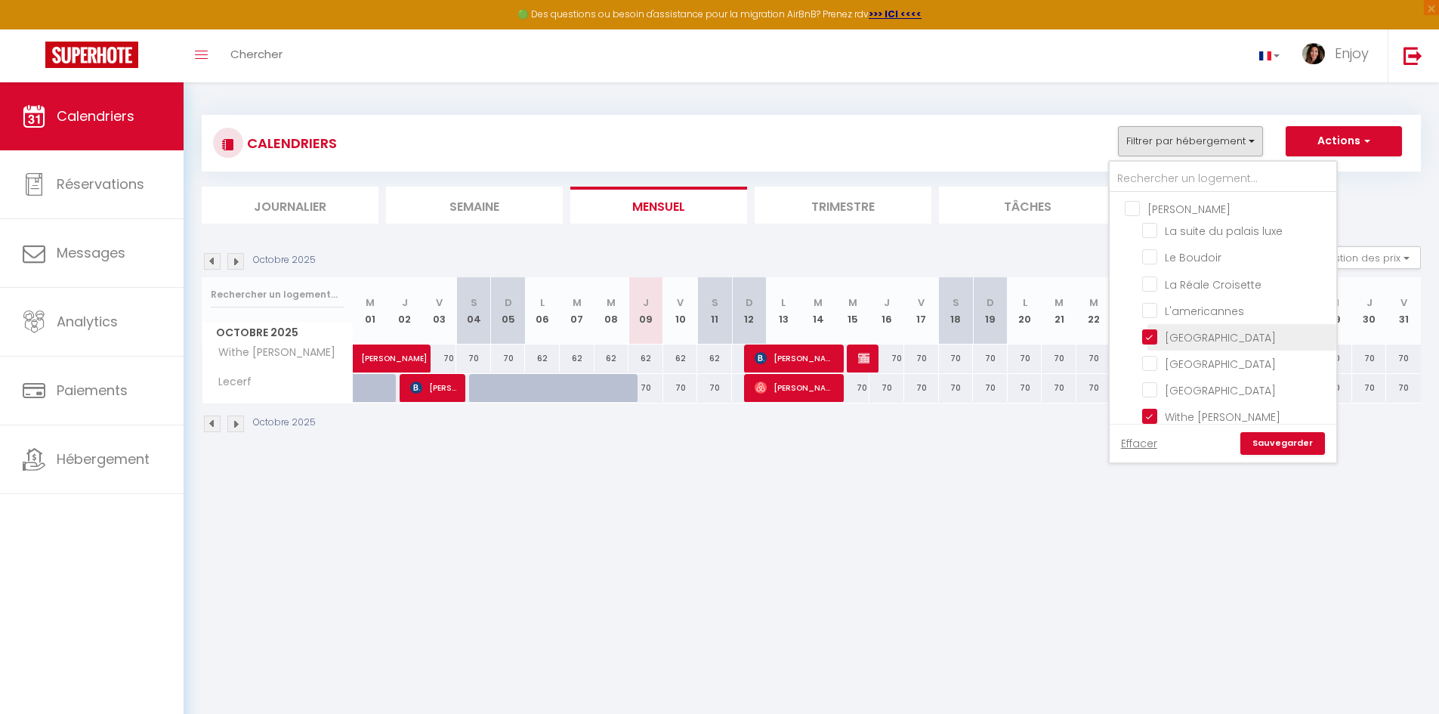
checkbox input "false"
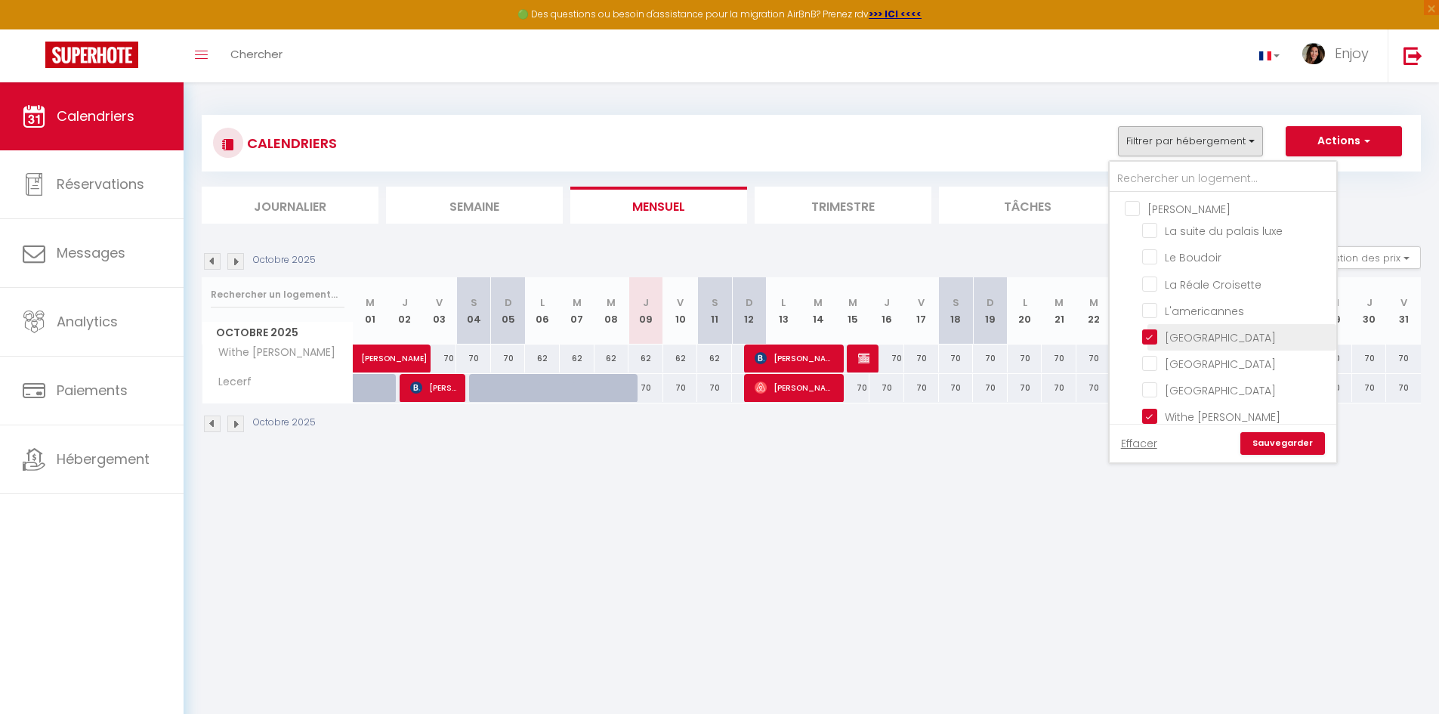
checkbox input "true"
checkbox input "false"
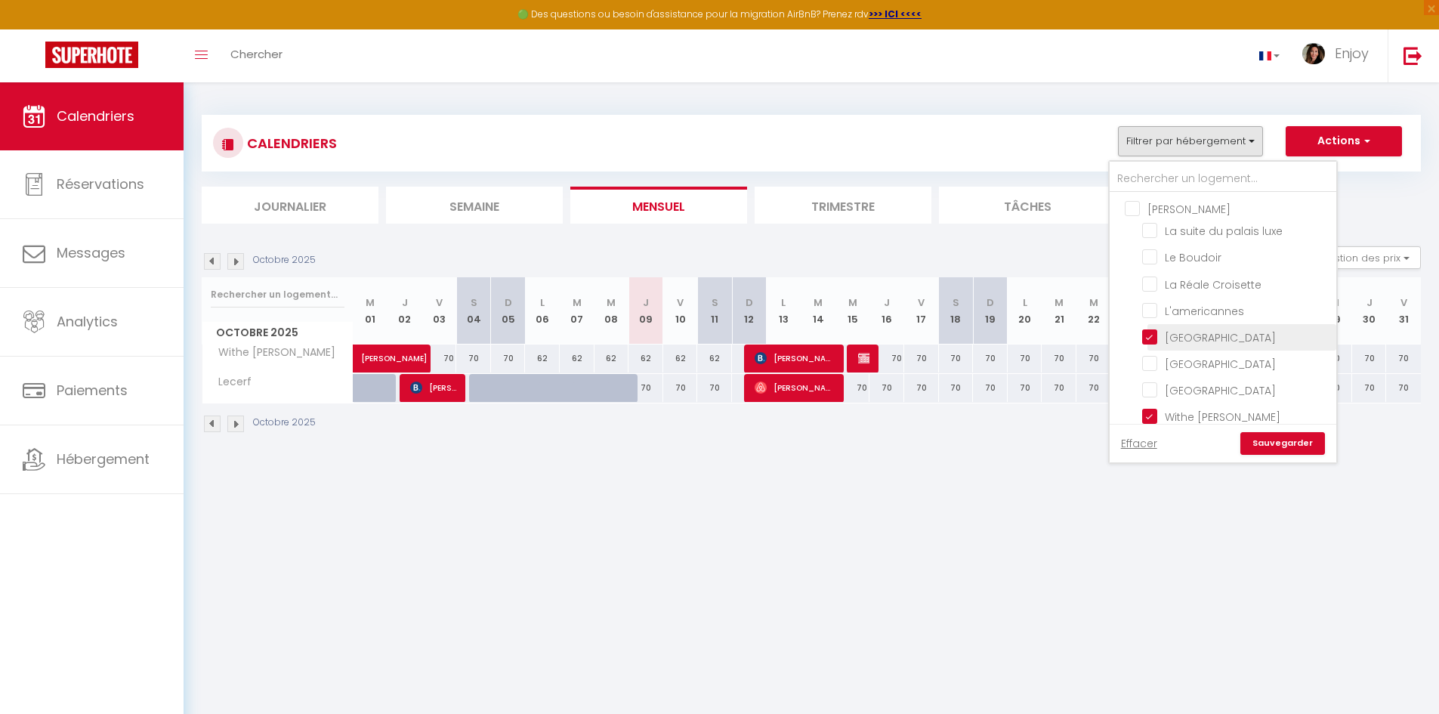
checkbox input "false"
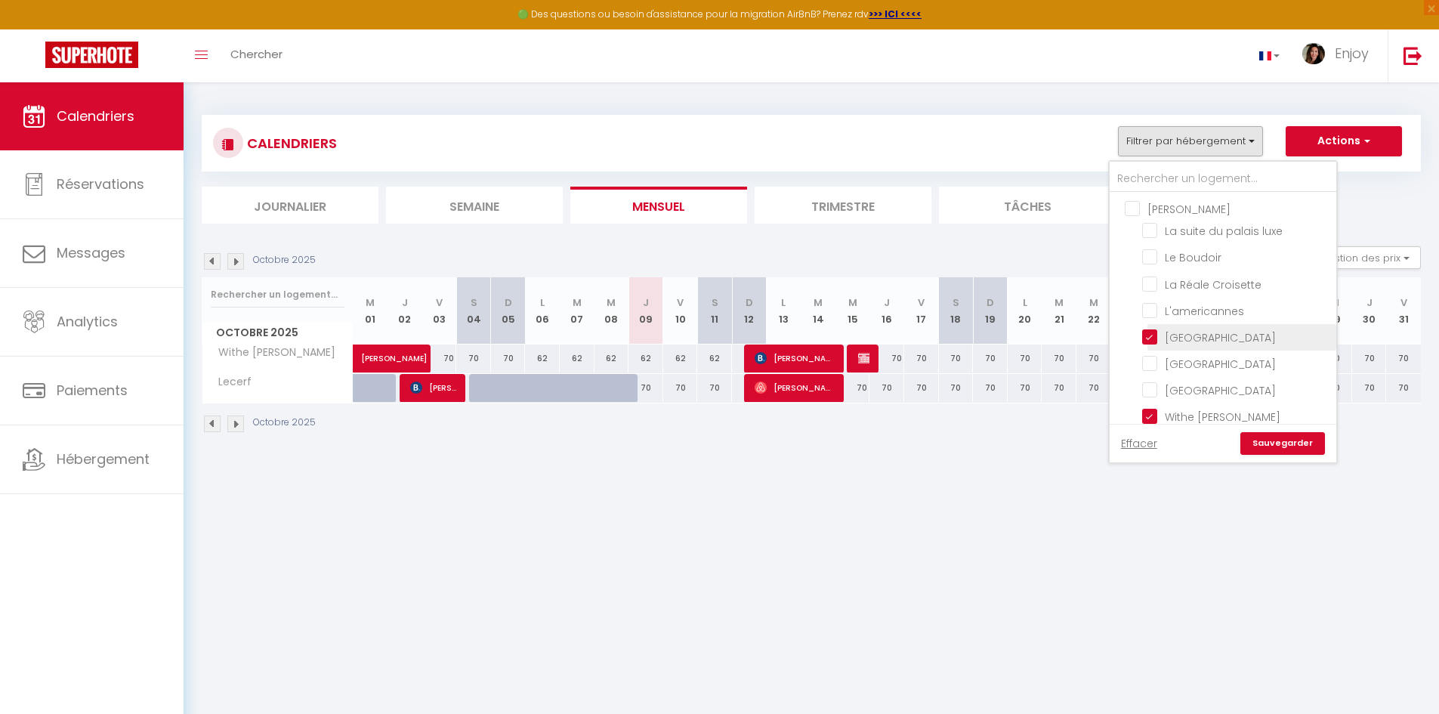
checkbox input "false"
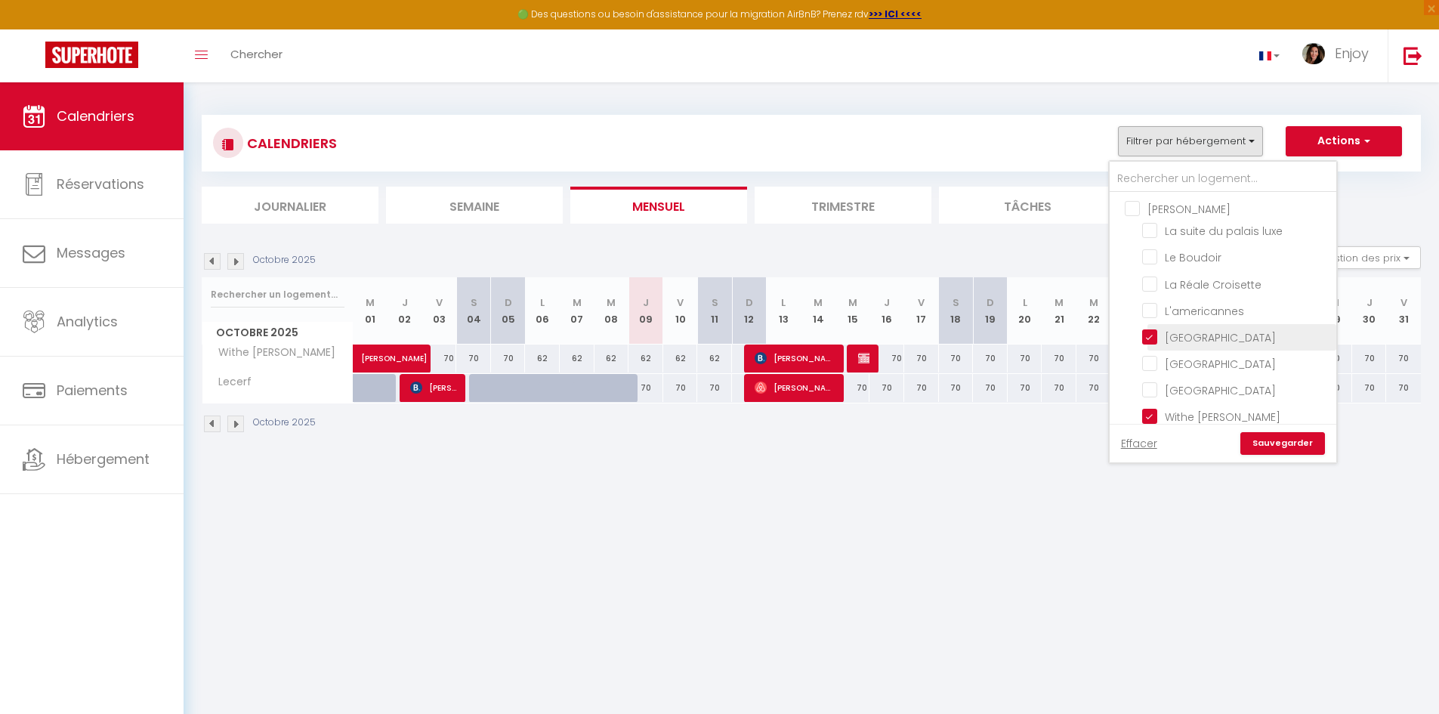
checkbox input "false"
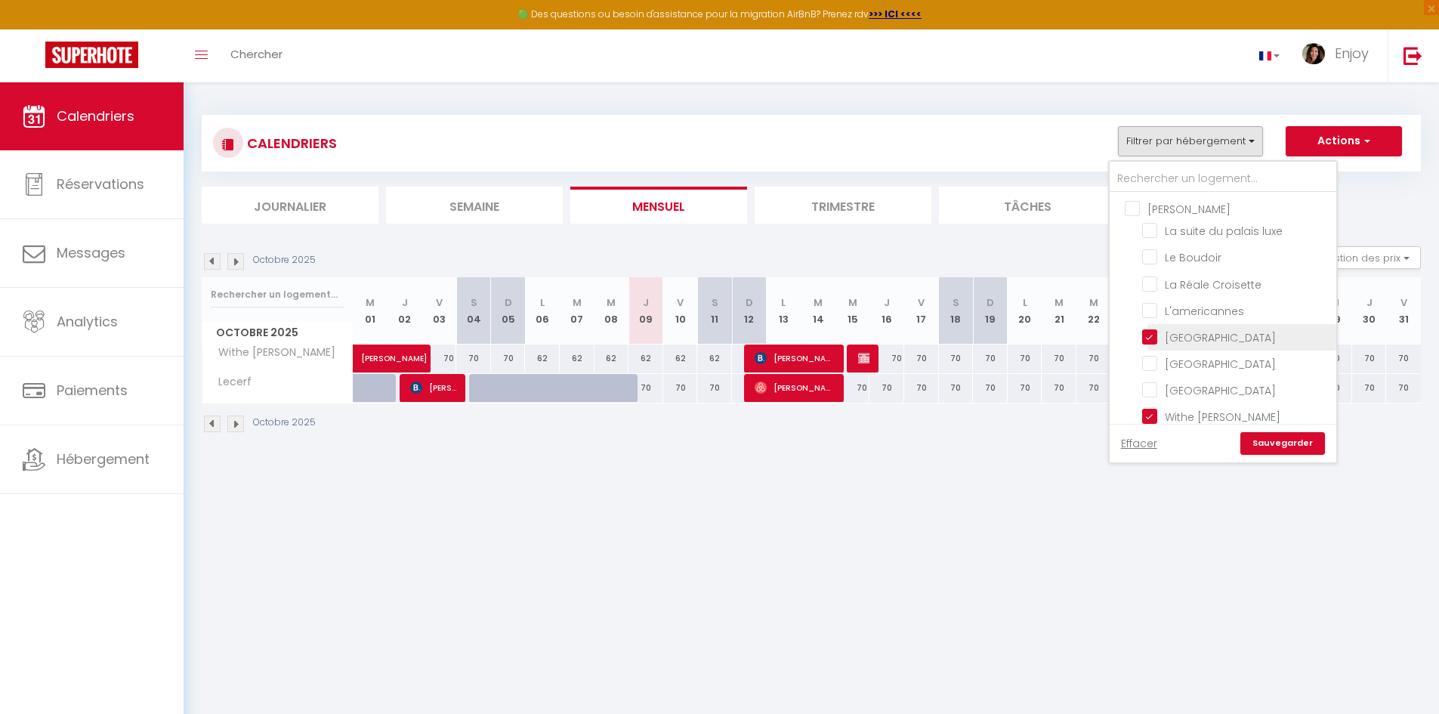
checkbox input "false"
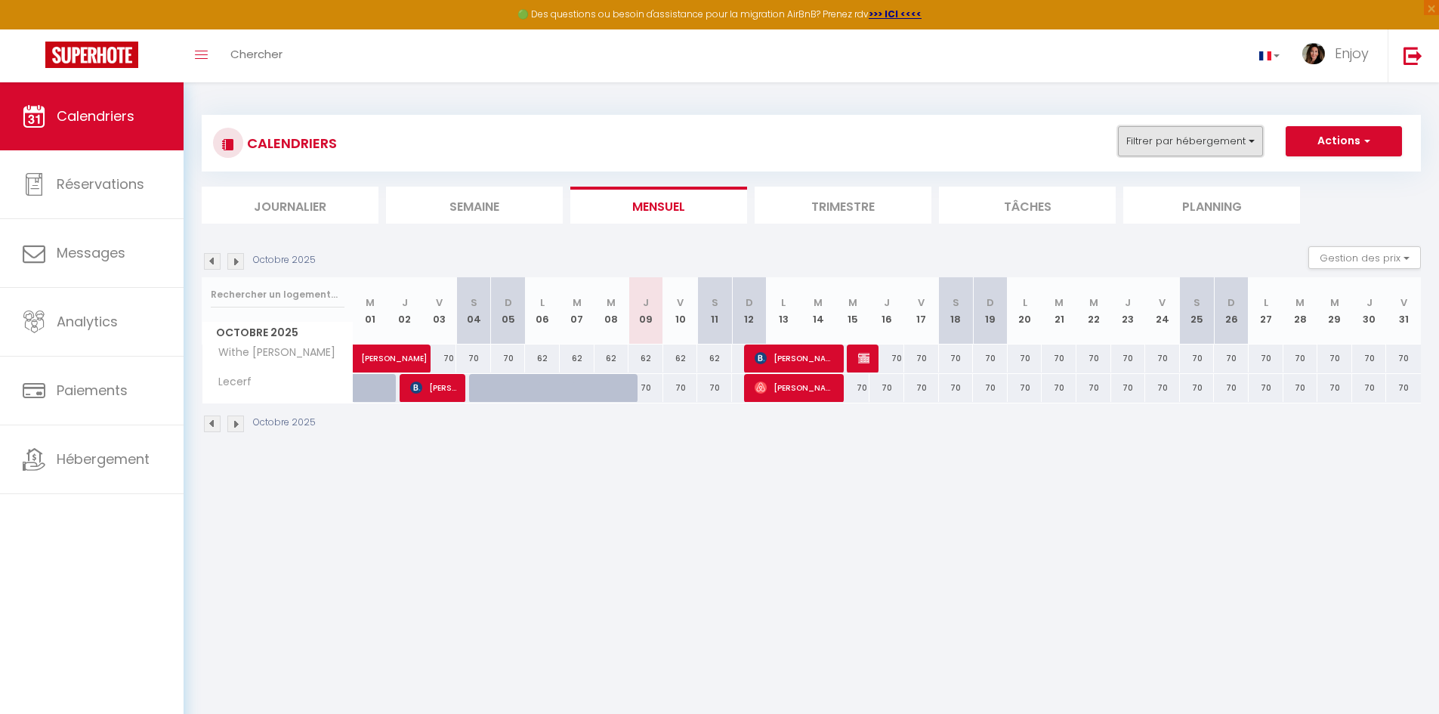
click at [1209, 139] on button "Filtrer par hébergement" at bounding box center [1190, 141] width 145 height 30
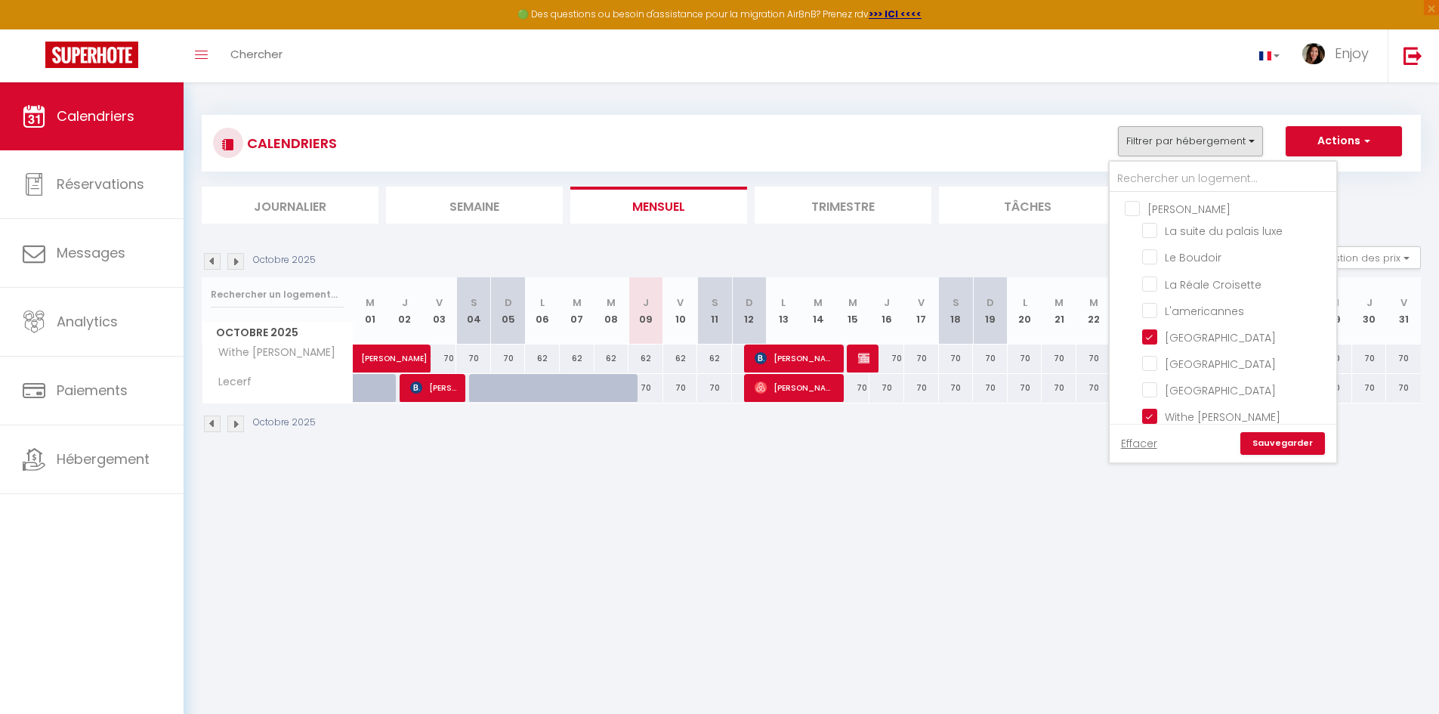
click at [1275, 439] on link "Sauvegarder" at bounding box center [1283, 443] width 85 height 23
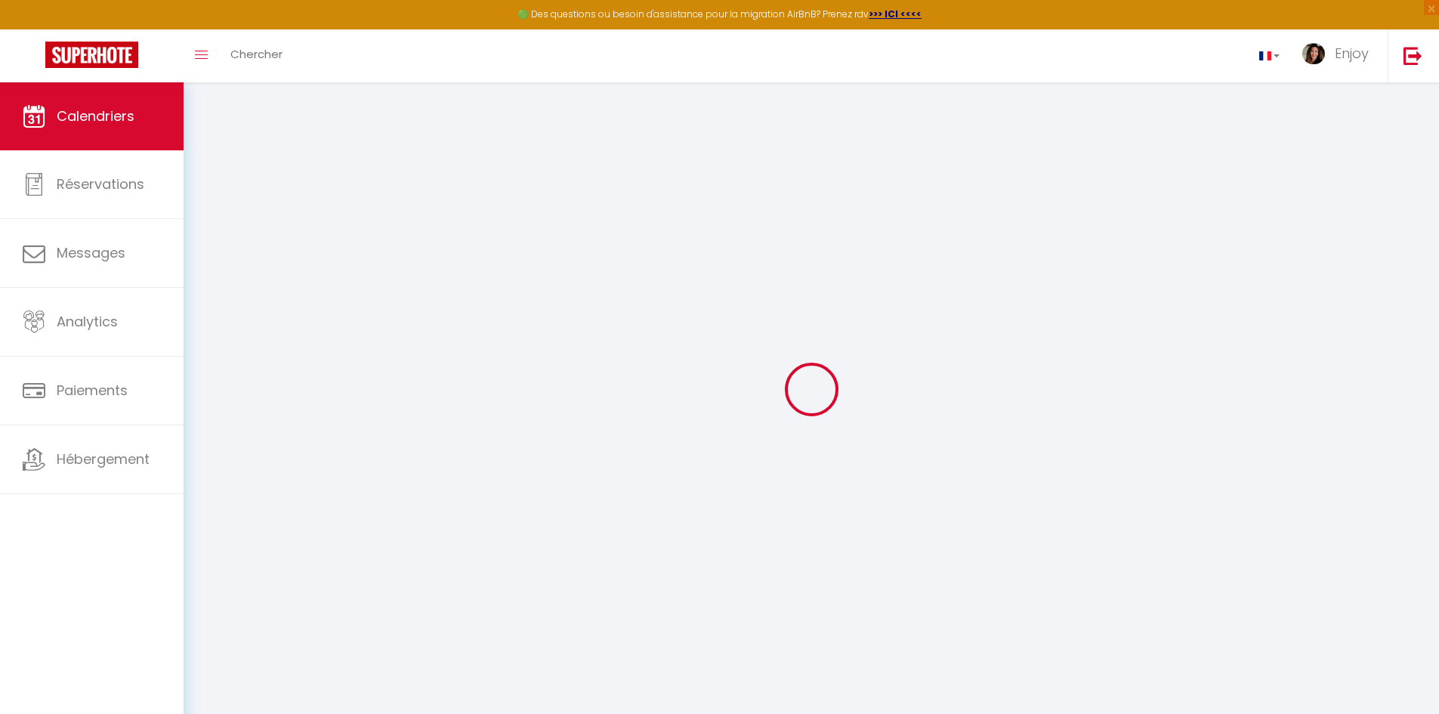
select select
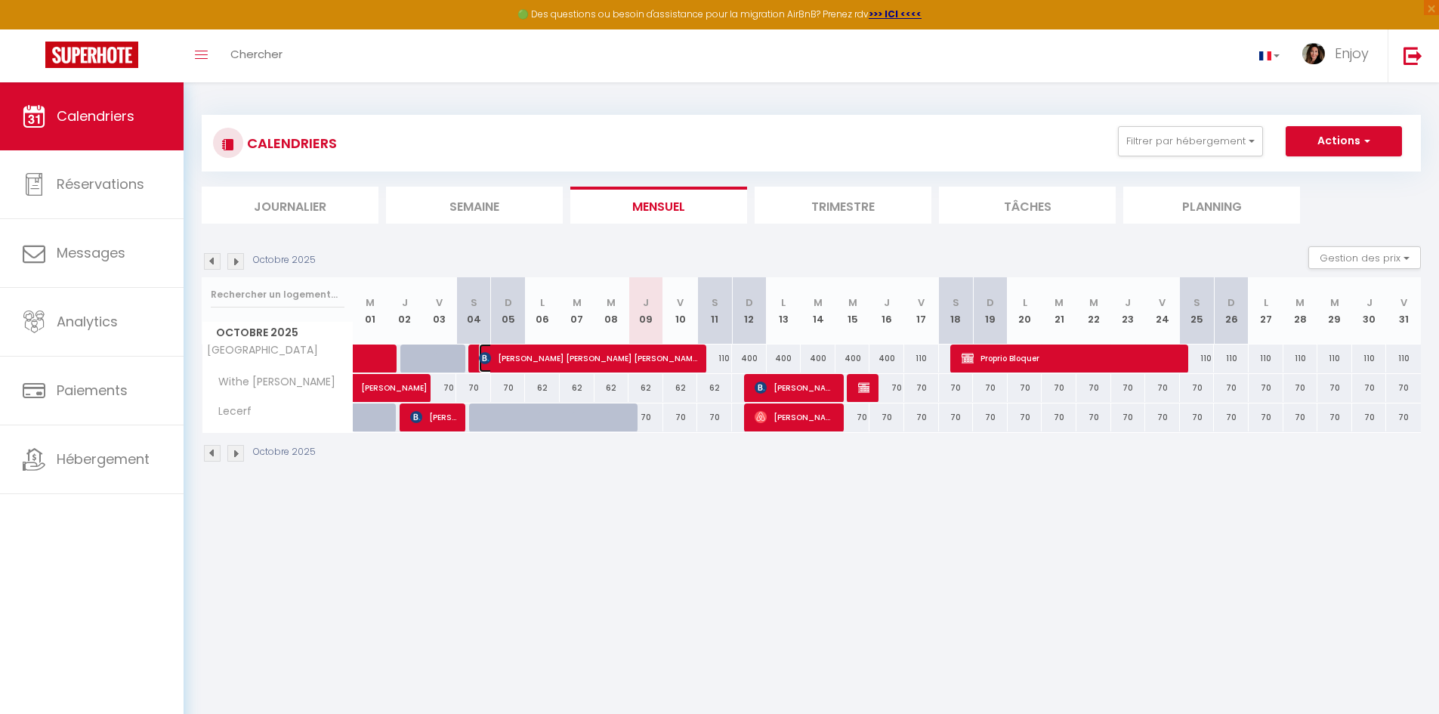
click at [578, 357] on span "[PERSON_NAME] [PERSON_NAME] [PERSON_NAME]" at bounding box center [589, 358] width 220 height 29
select select "OK"
select select "KO"
select select "0"
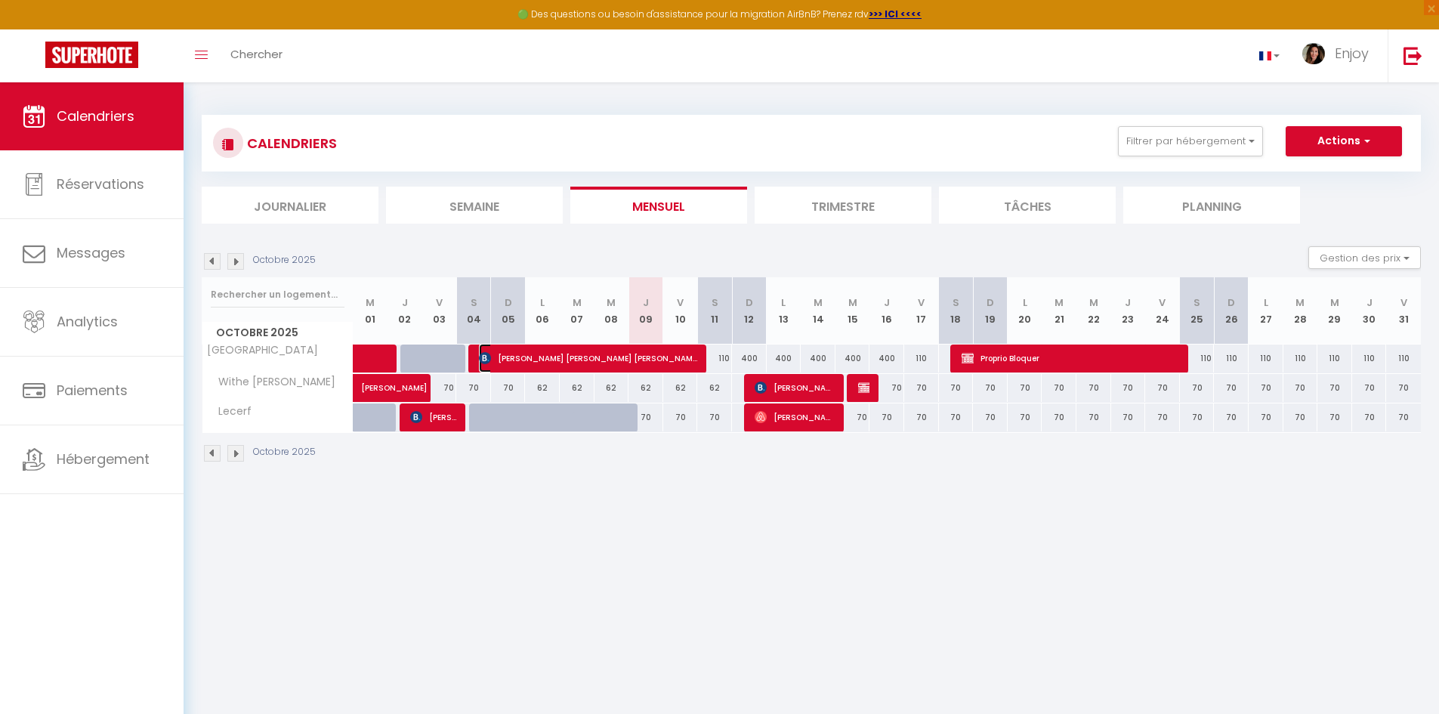
select select "1"
select select
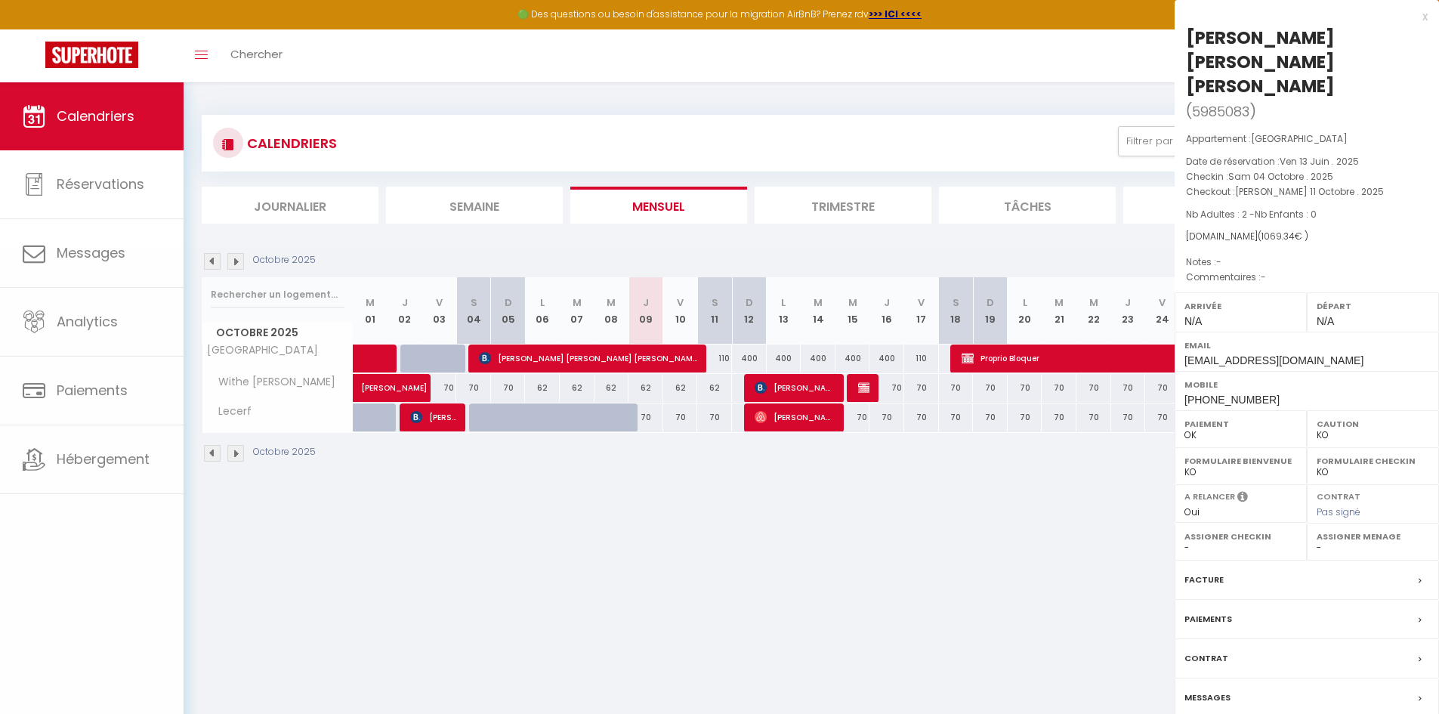
click at [578, 357] on div at bounding box center [719, 357] width 1439 height 714
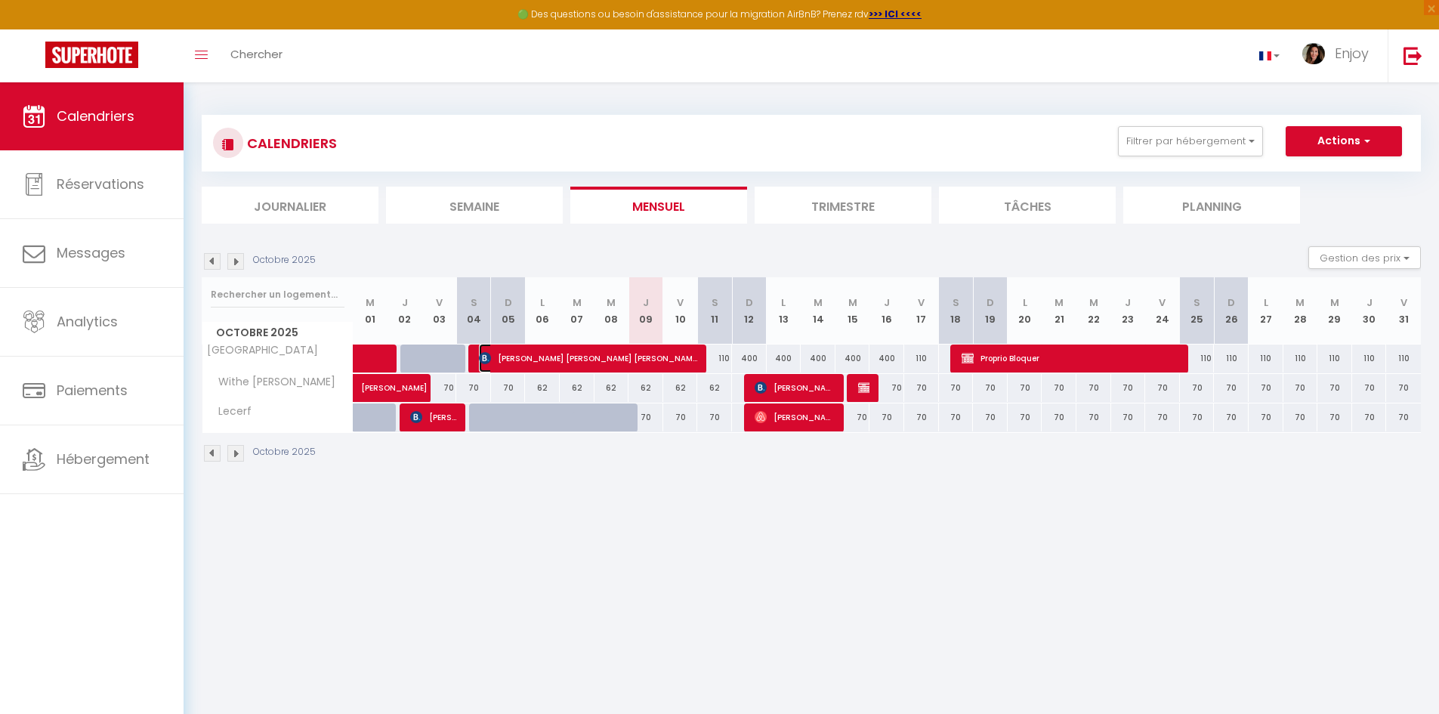
click at [578, 357] on span "[PERSON_NAME] [PERSON_NAME] [PERSON_NAME]" at bounding box center [589, 358] width 220 height 29
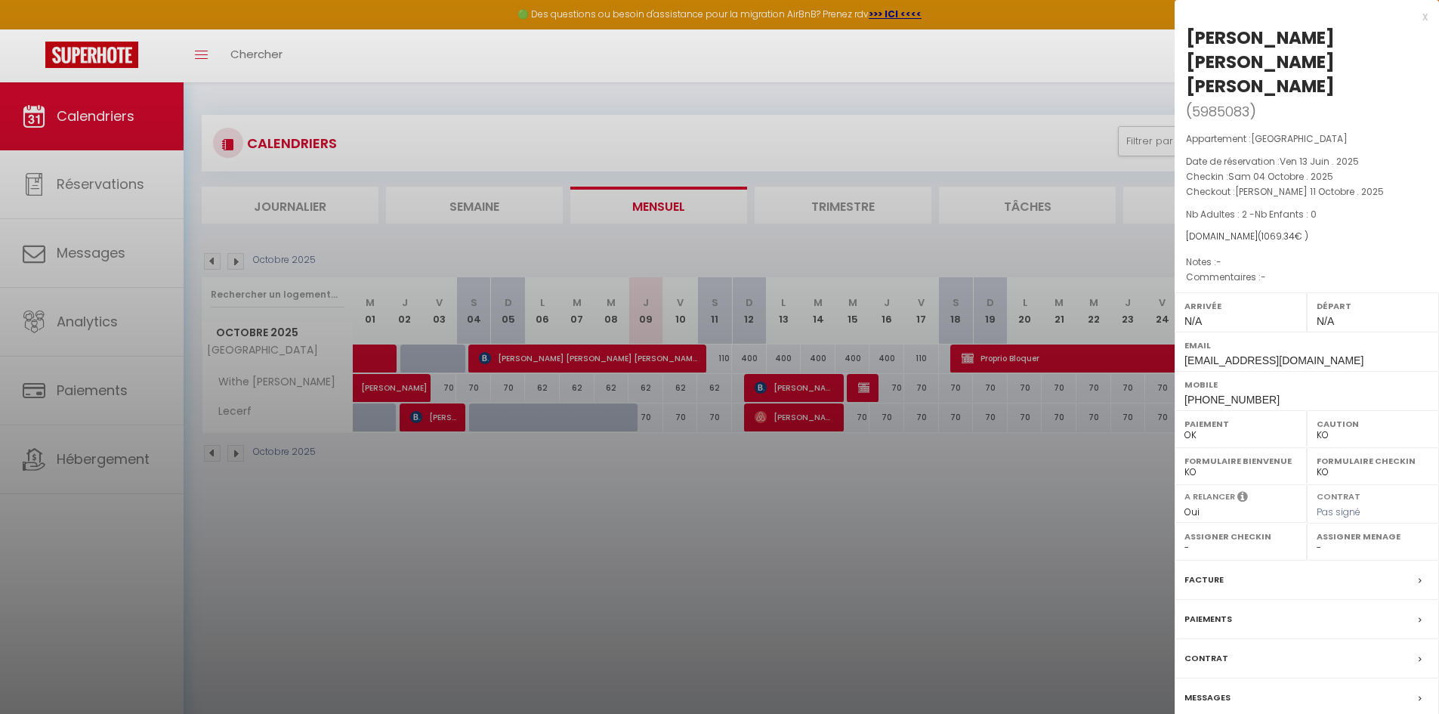
click at [1203, 572] on label "Facture" at bounding box center [1204, 580] width 39 height 16
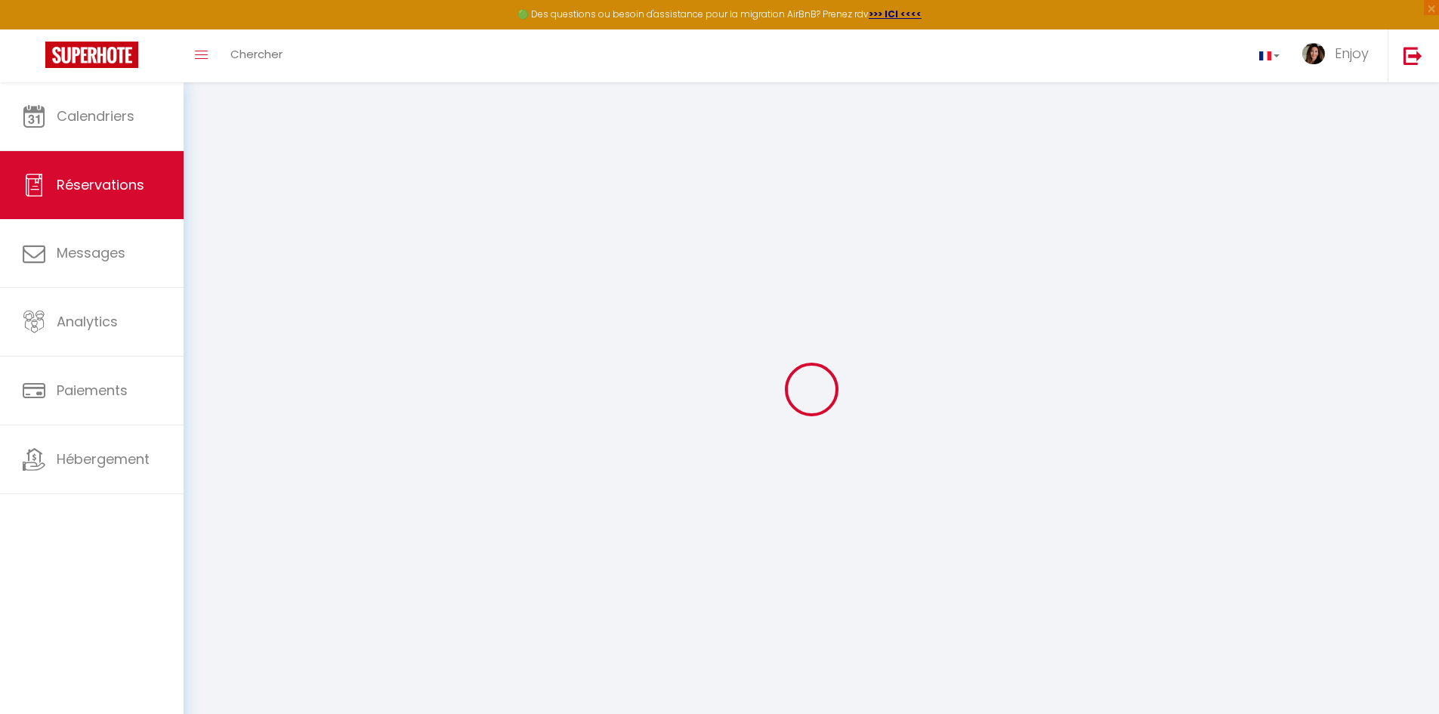
select select
checkbox input "false"
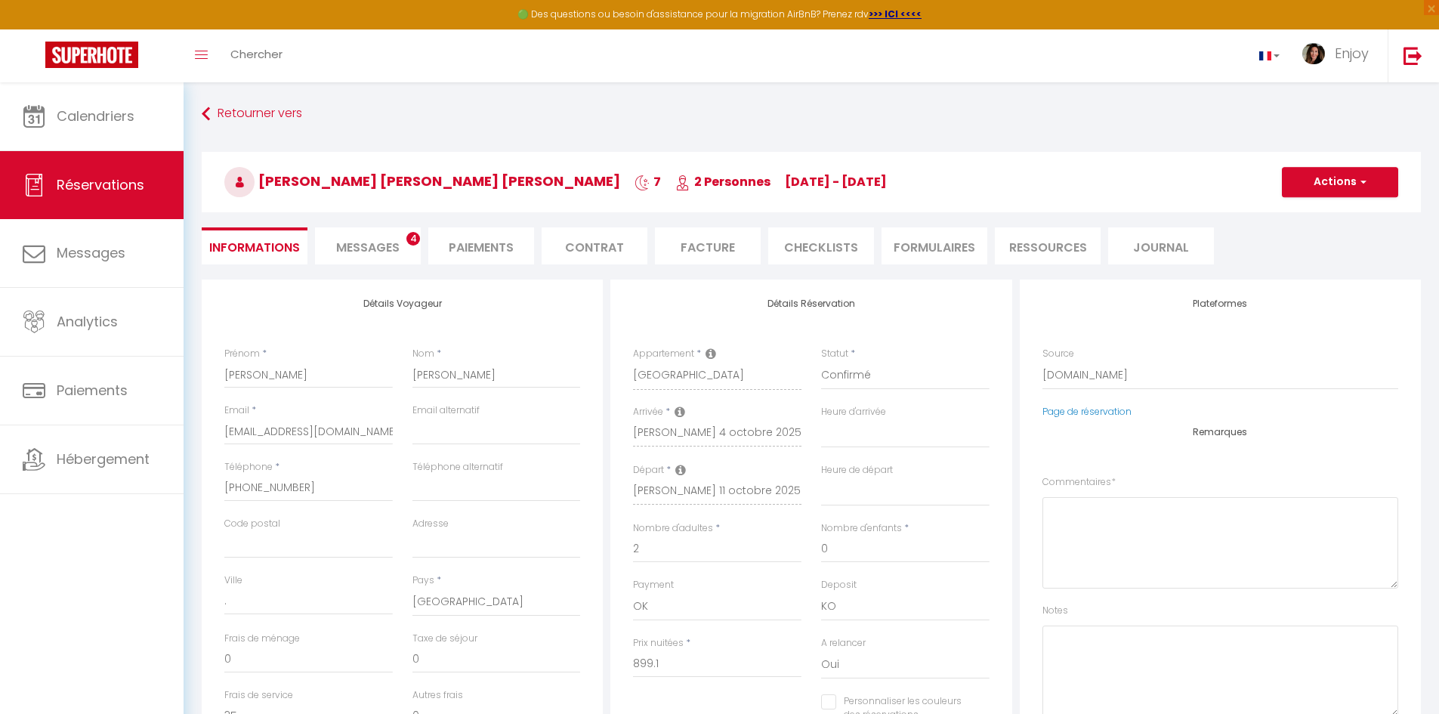
select select
checkbox input "false"
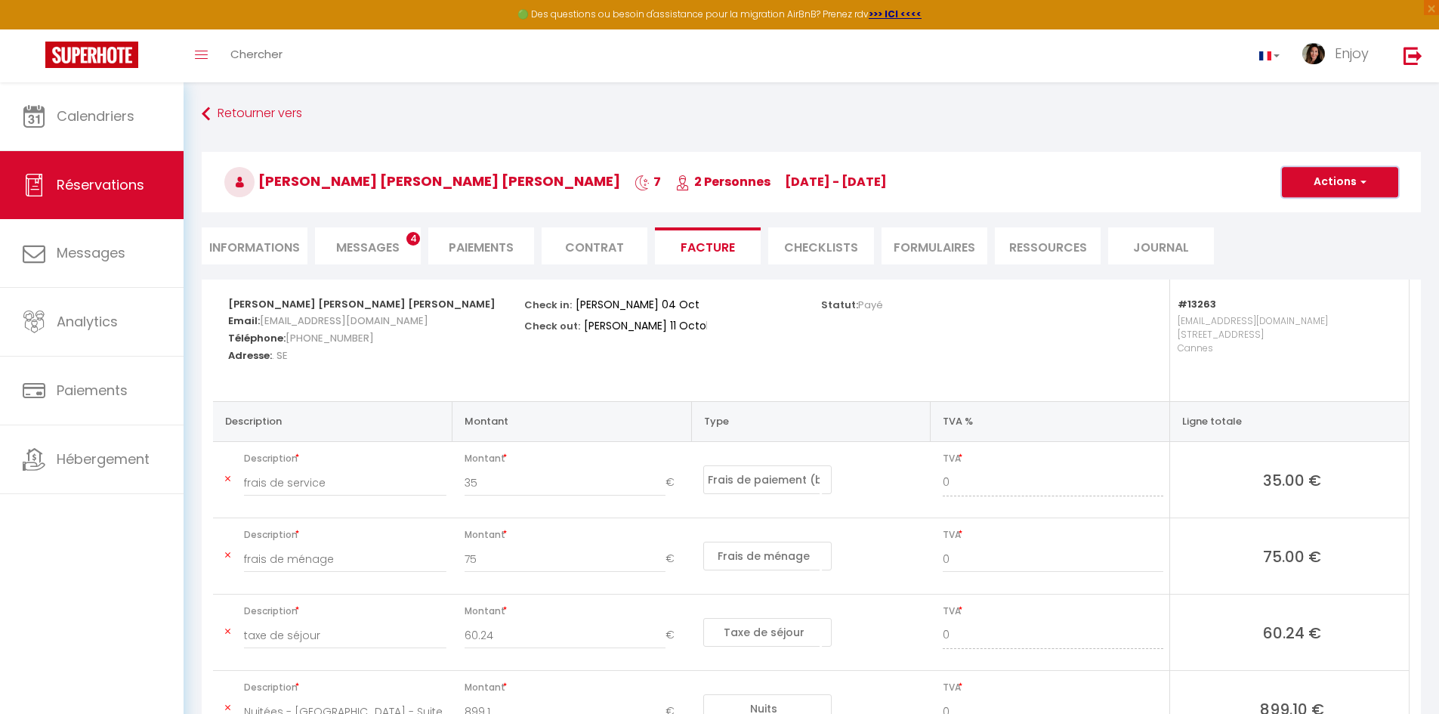
click at [1335, 178] on button "Actions" at bounding box center [1340, 182] width 116 height 30
click at [1328, 237] on link "Aperçu et éditer" at bounding box center [1329, 235] width 127 height 20
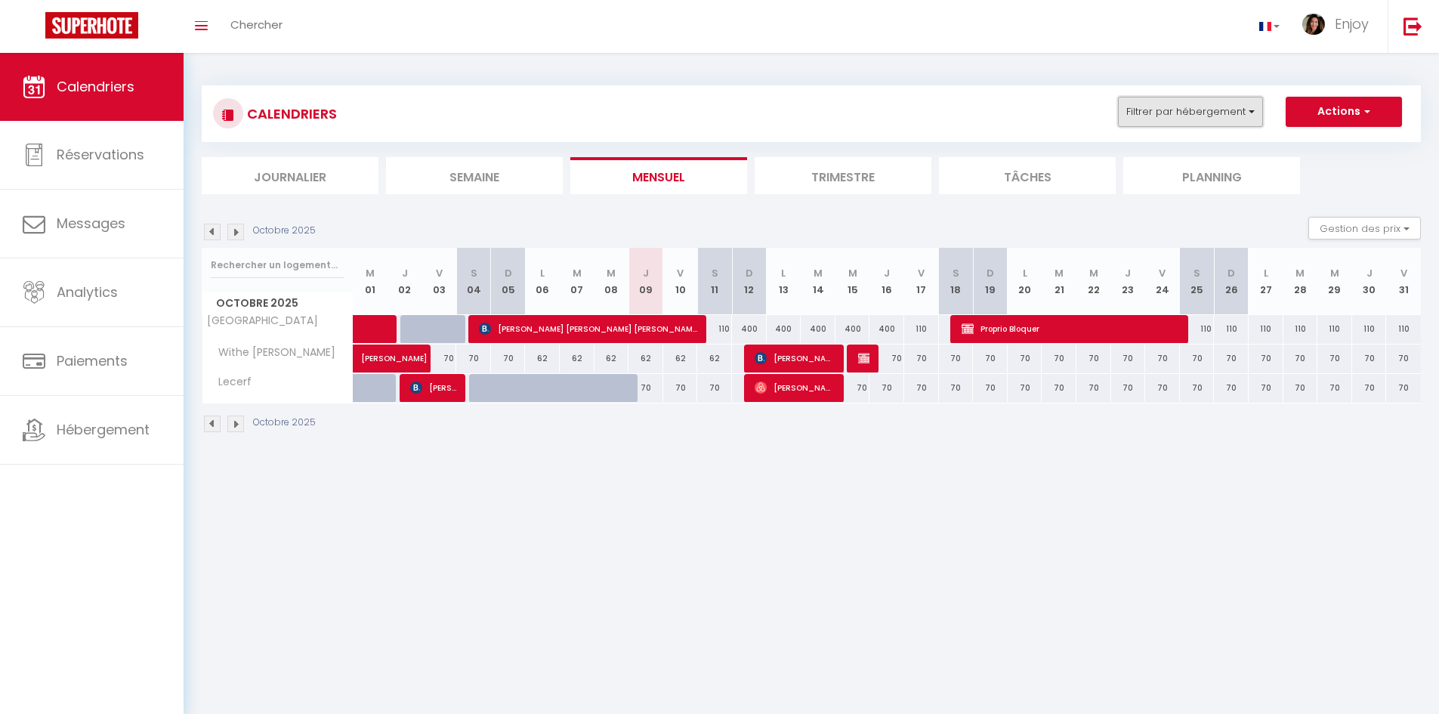
click at [1231, 113] on button "Filtrer par hébergement" at bounding box center [1190, 112] width 145 height 30
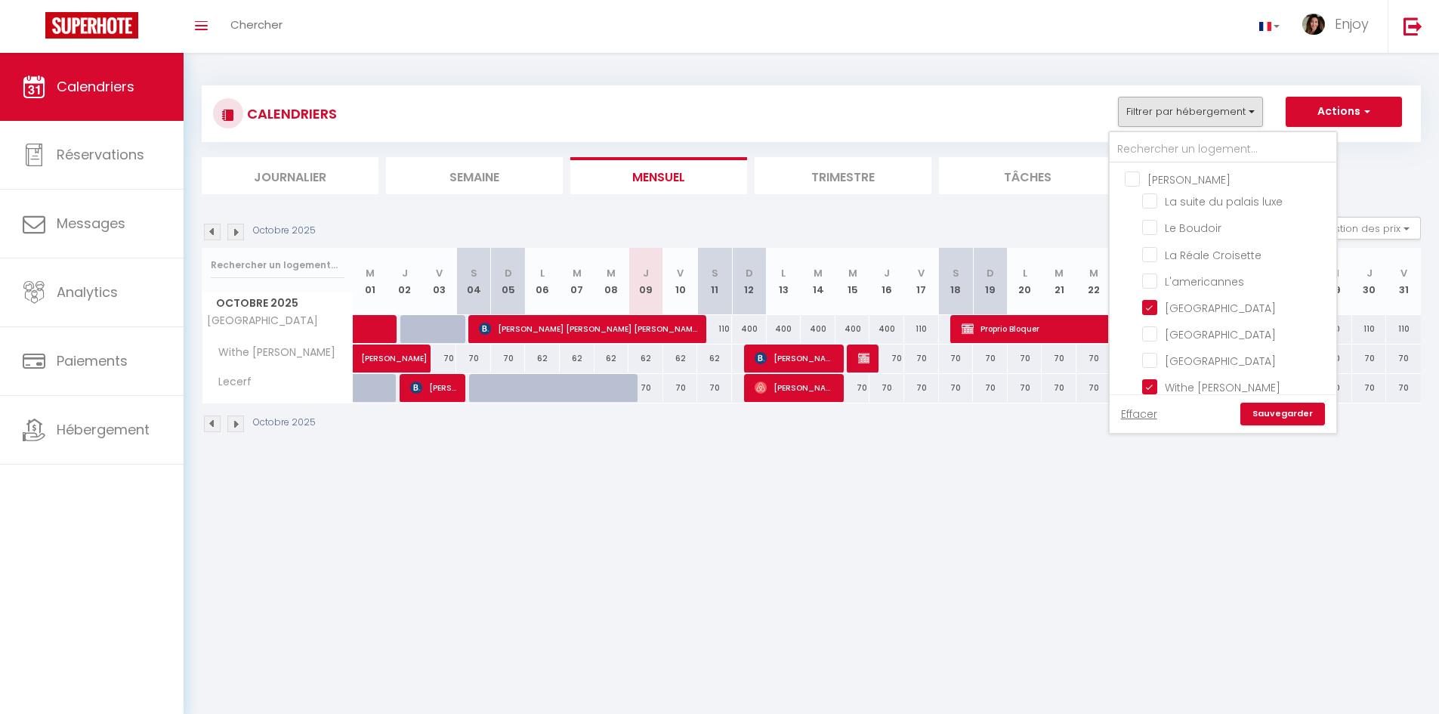
click at [1134, 181] on input "[PERSON_NAME]" at bounding box center [1238, 178] width 227 height 15
checkbox input "true"
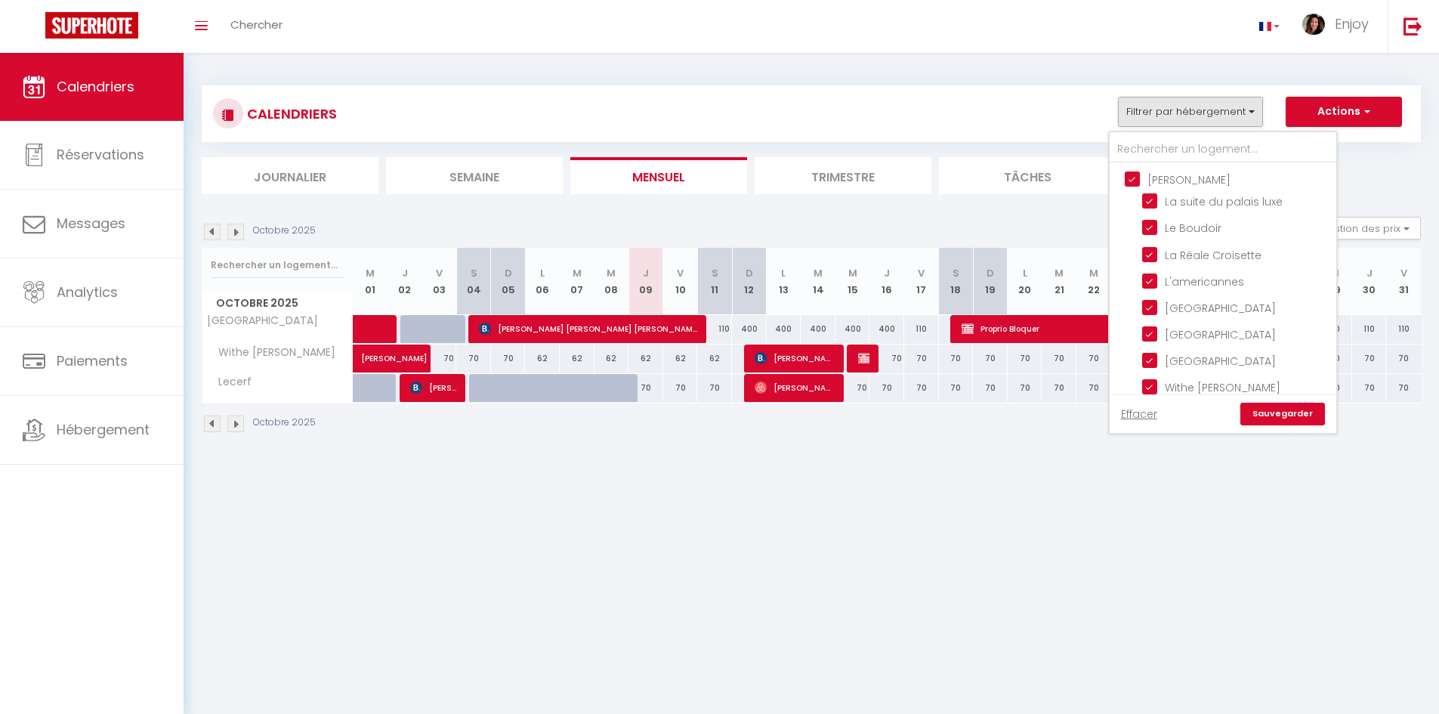
checkbox input "true"
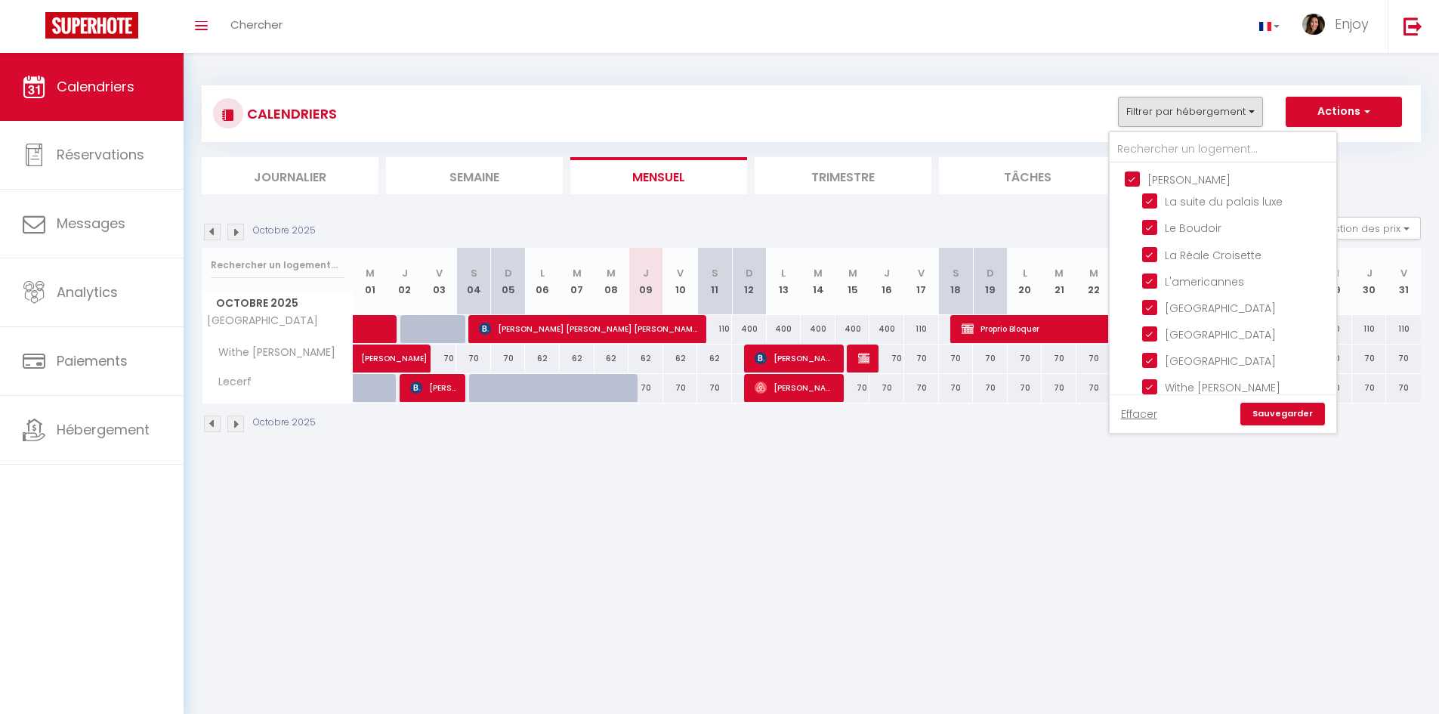
checkbox input "true"
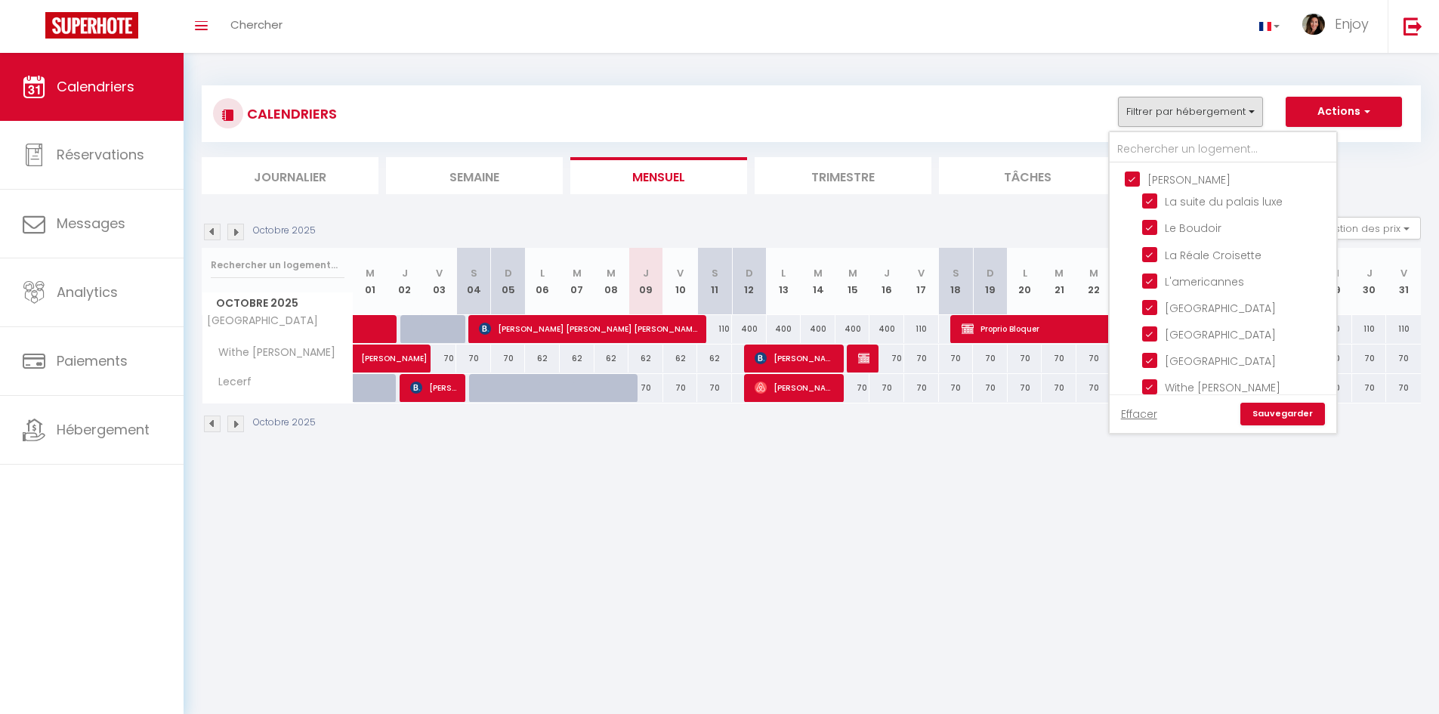
checkbox input "true"
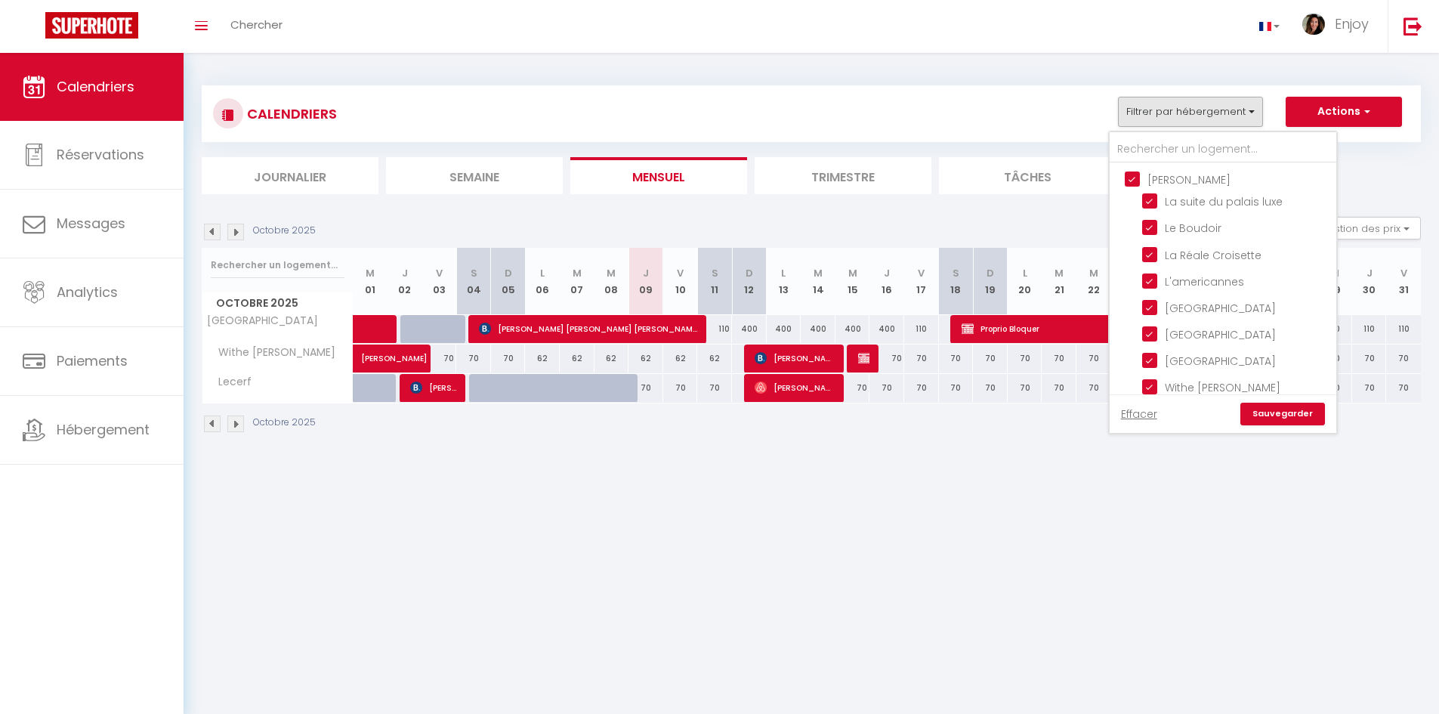
checkbox input "true"
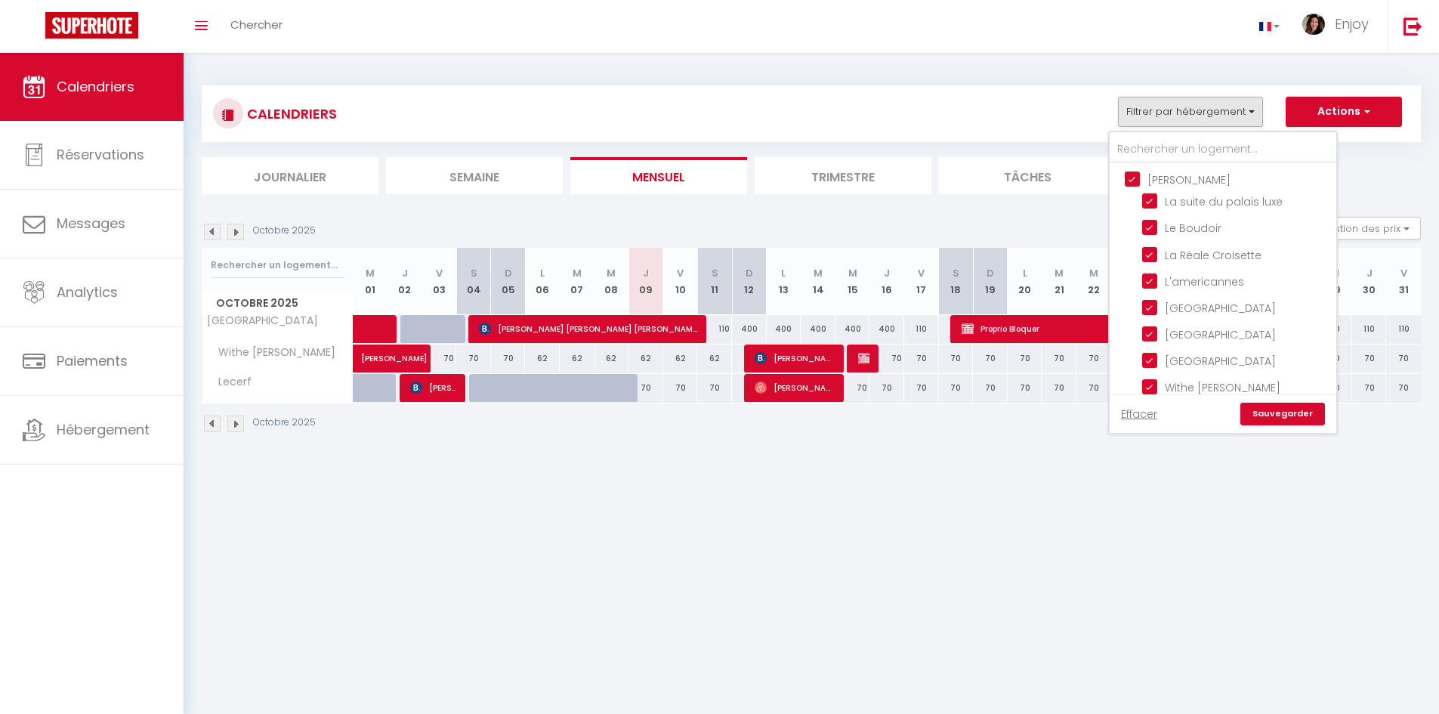
checkbox input "true"
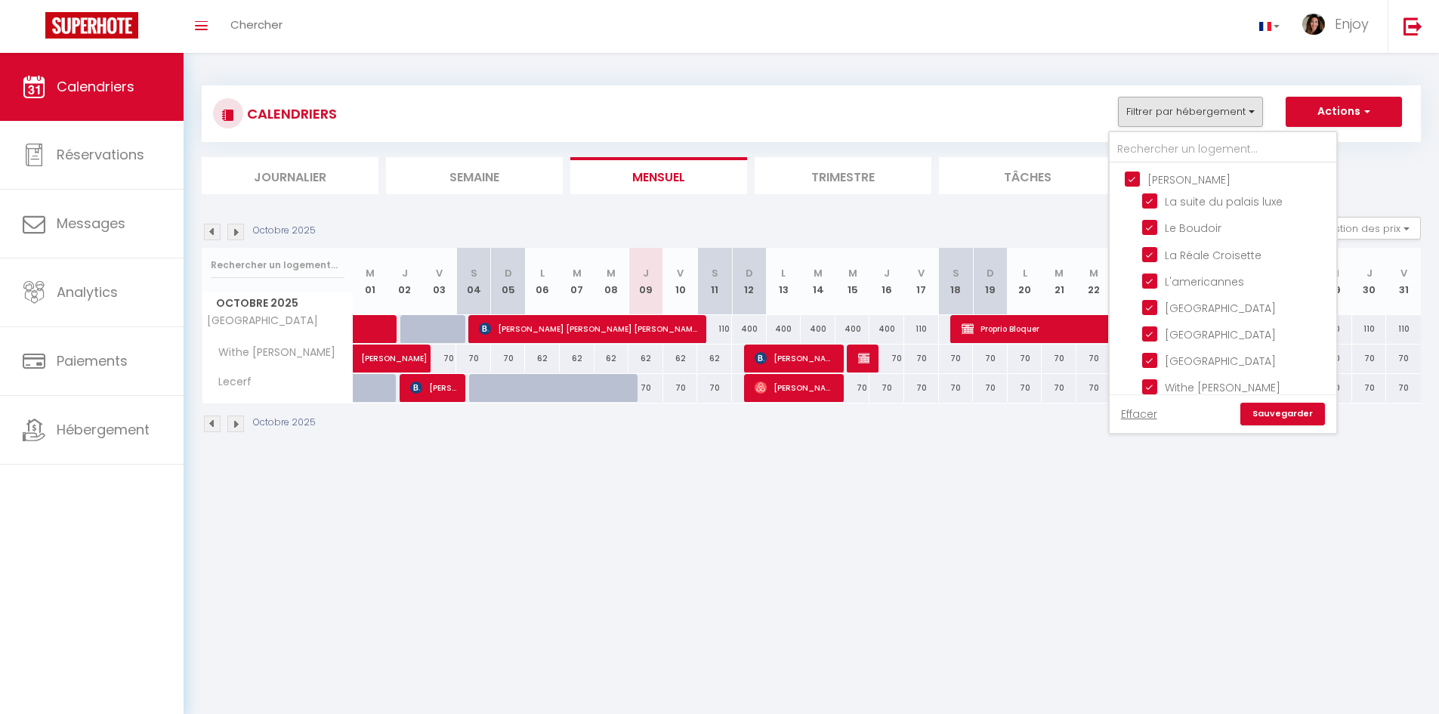
checkbox input "true"
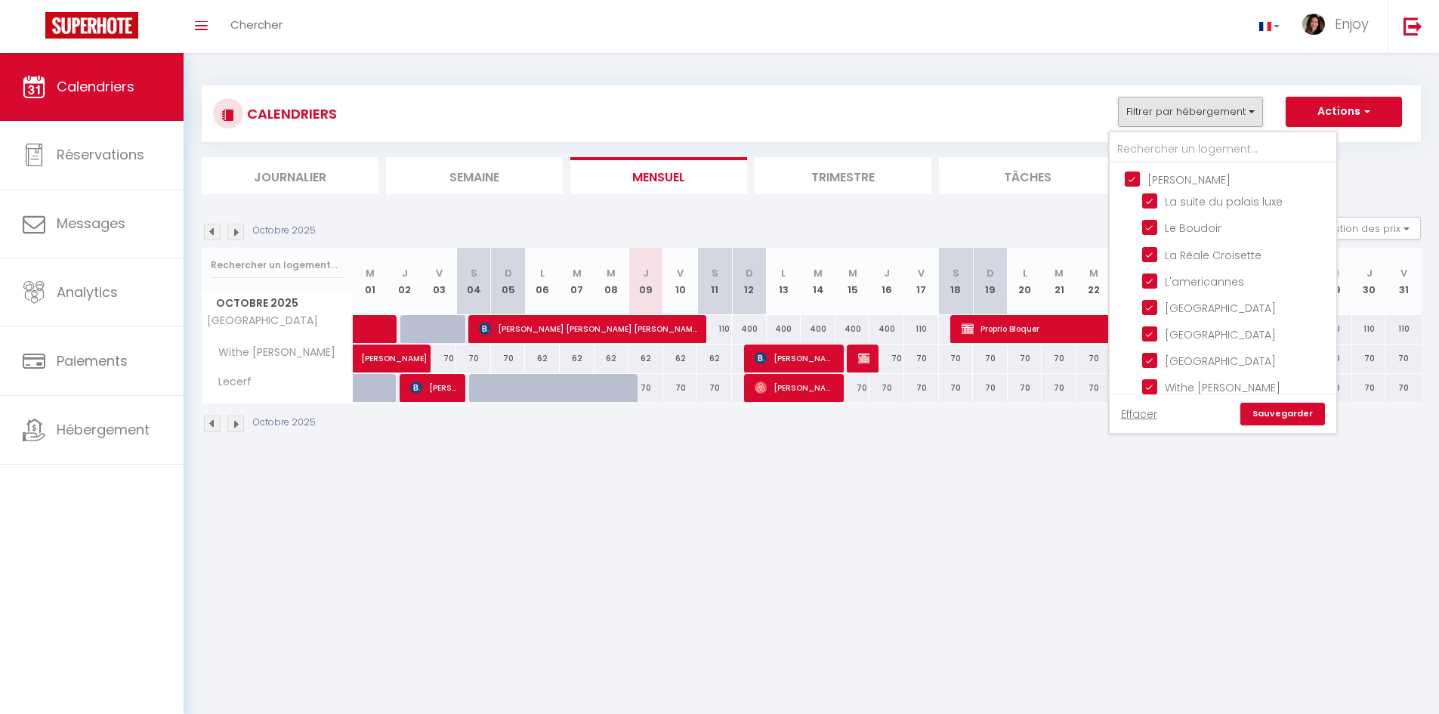
checkbox input "true"
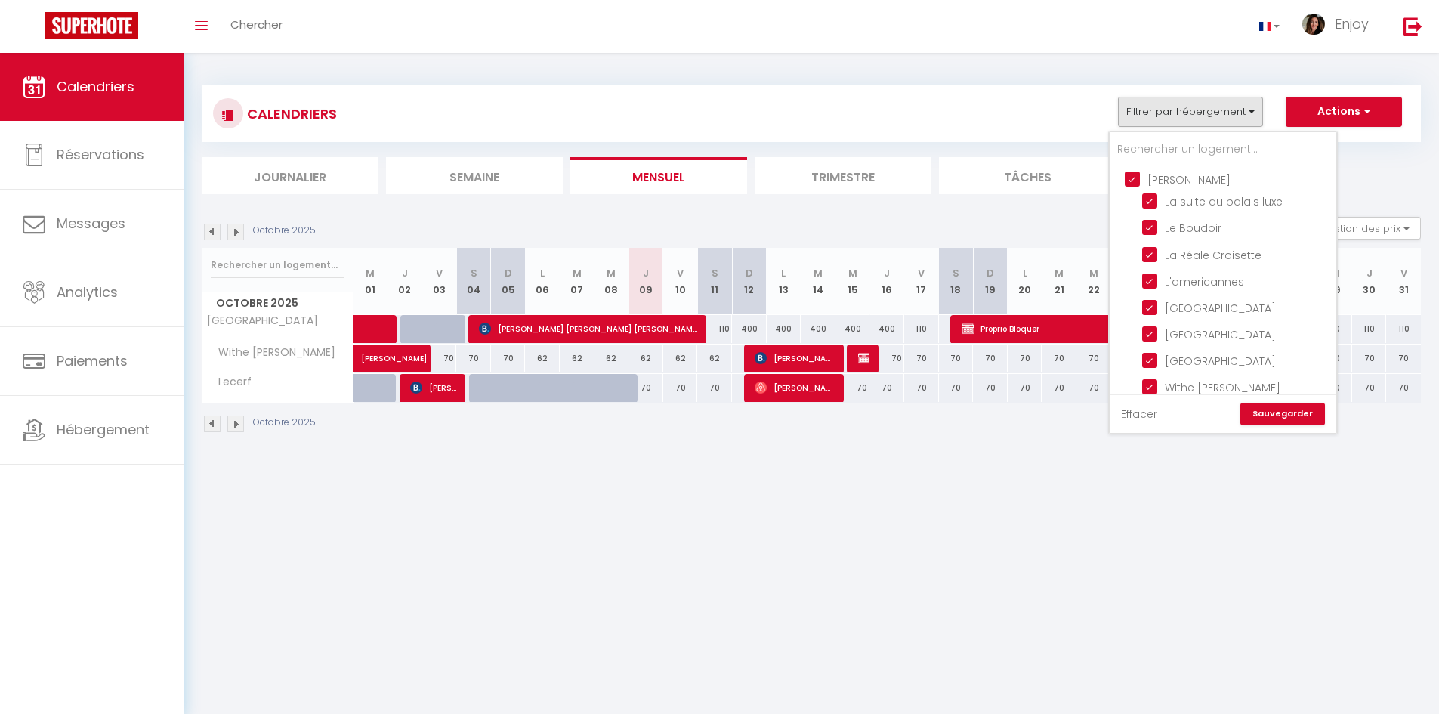
checkbox input "true"
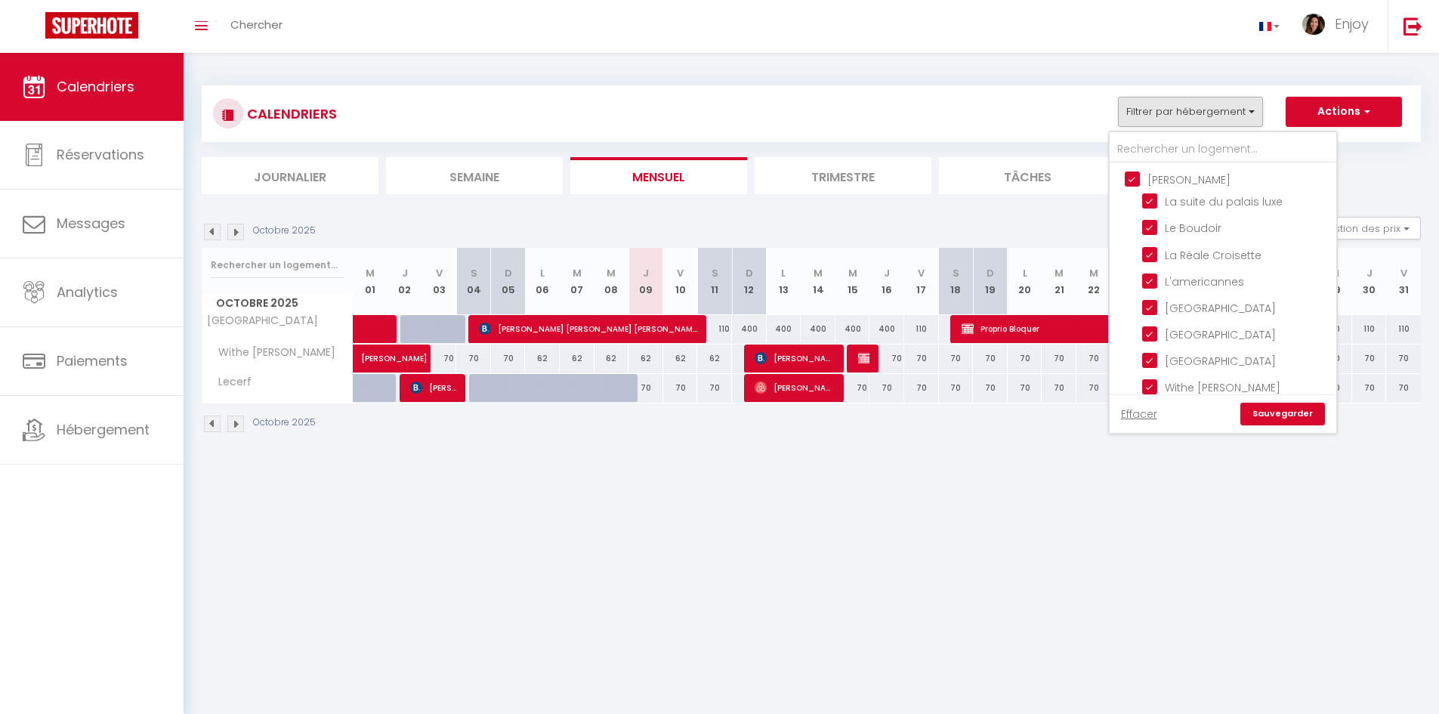
checkbox input "true"
click at [1133, 175] on input "[PERSON_NAME]" at bounding box center [1238, 178] width 227 height 15
checkbox input "false"
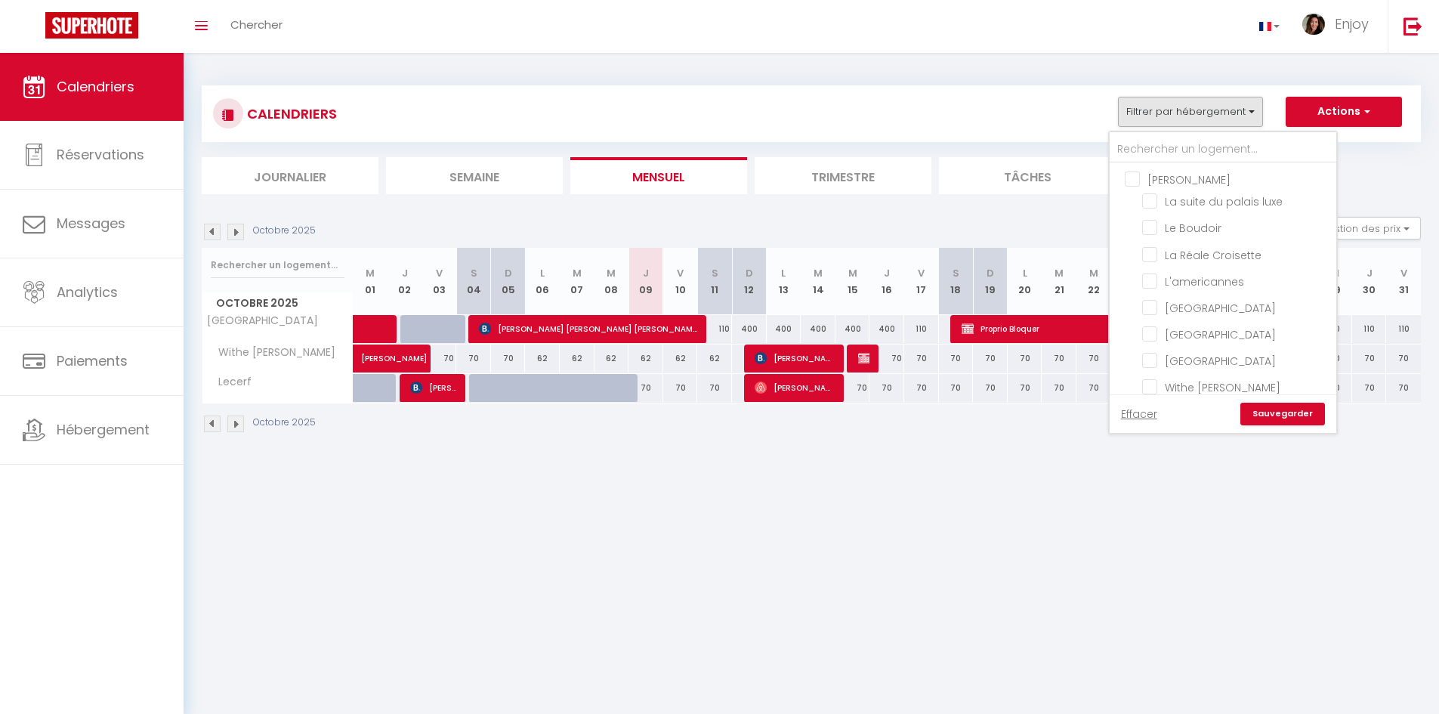
checkbox input "false"
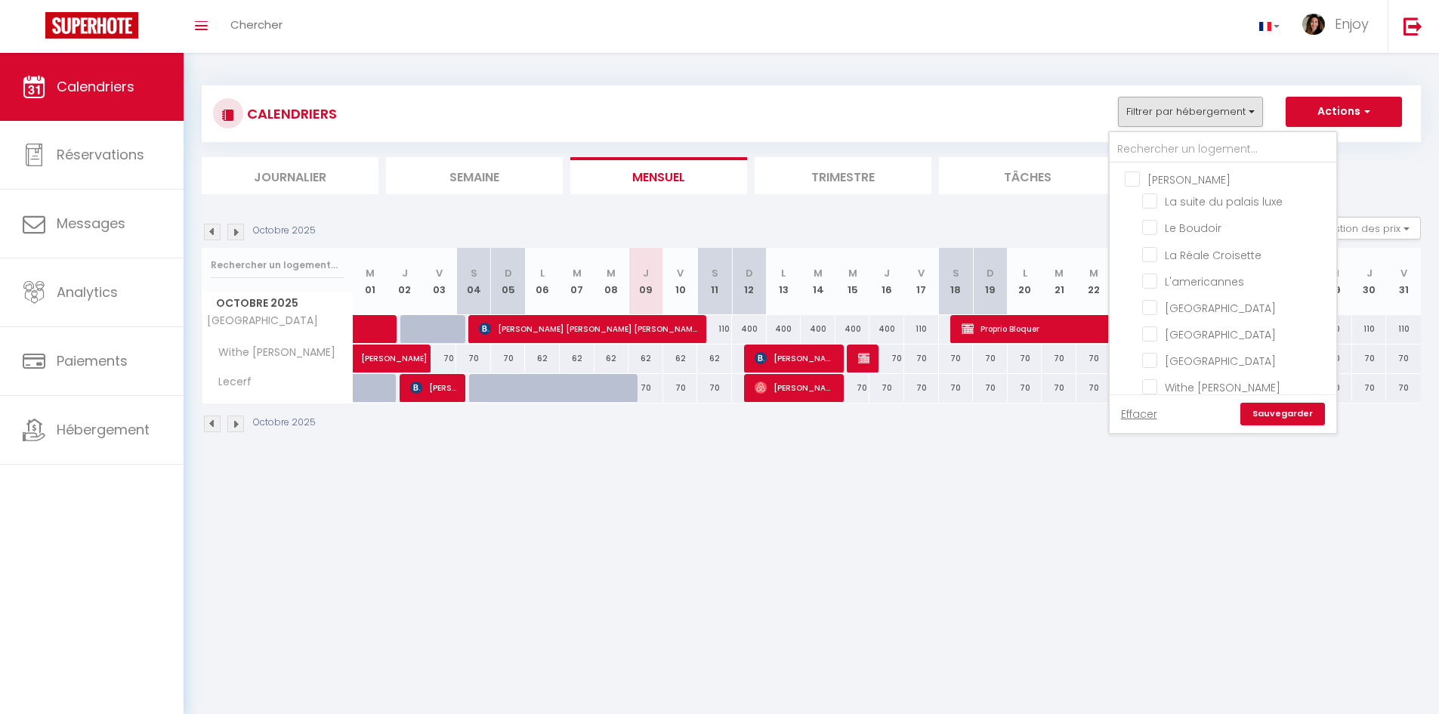
checkbox input "false"
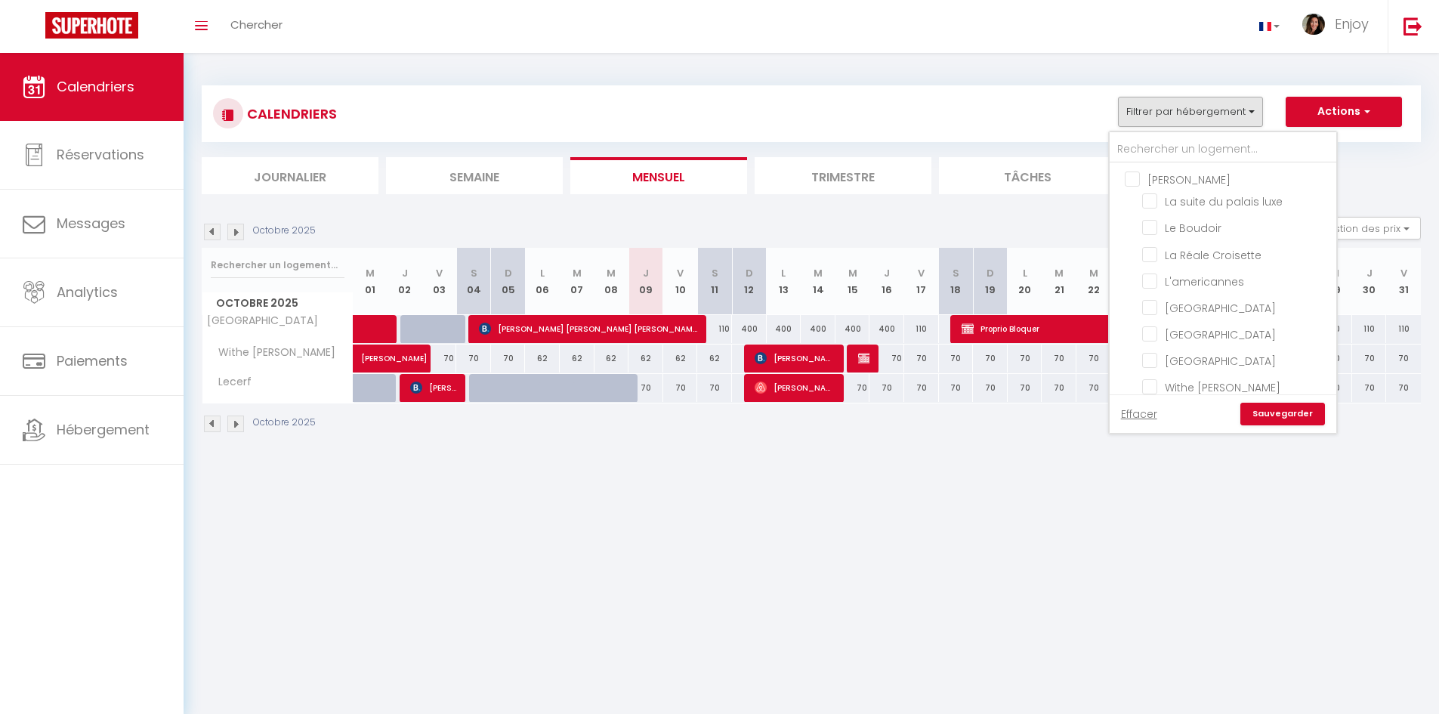
checkbox input "false"
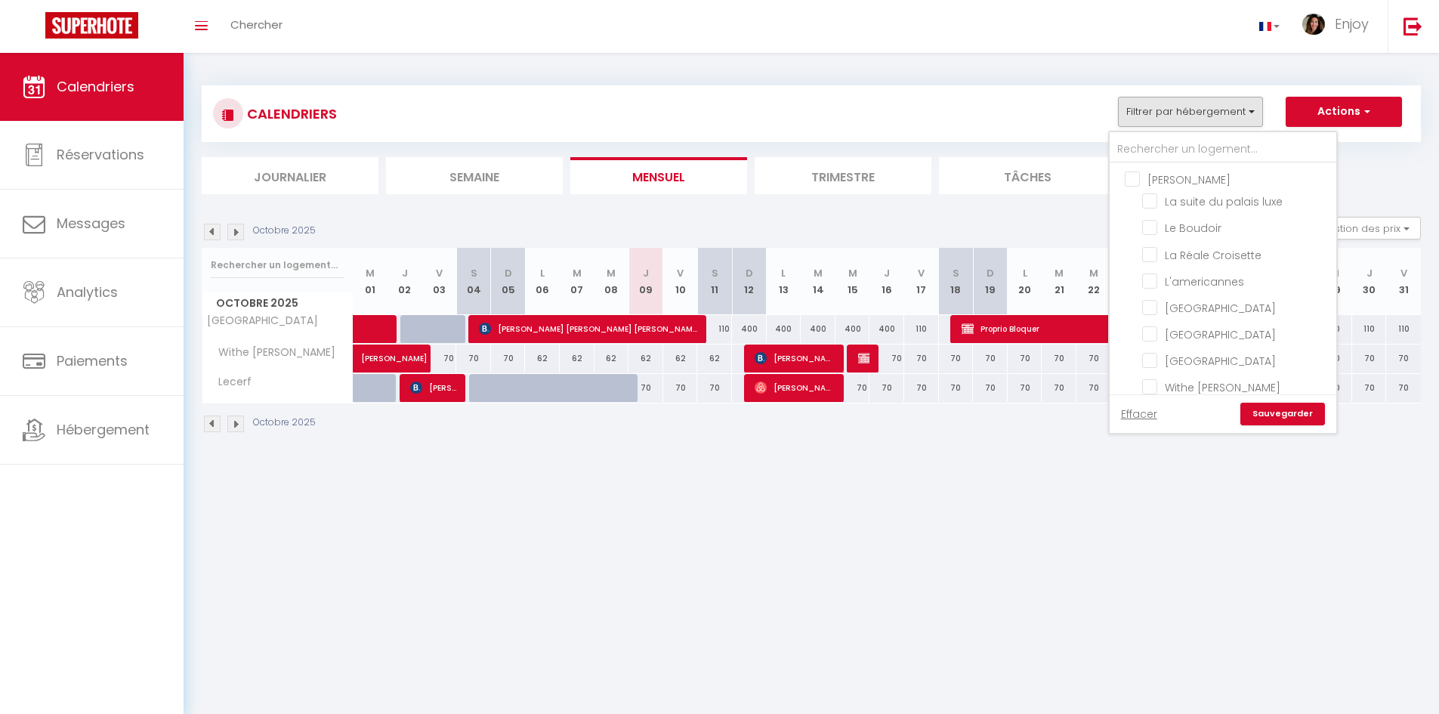
checkbox input "false"
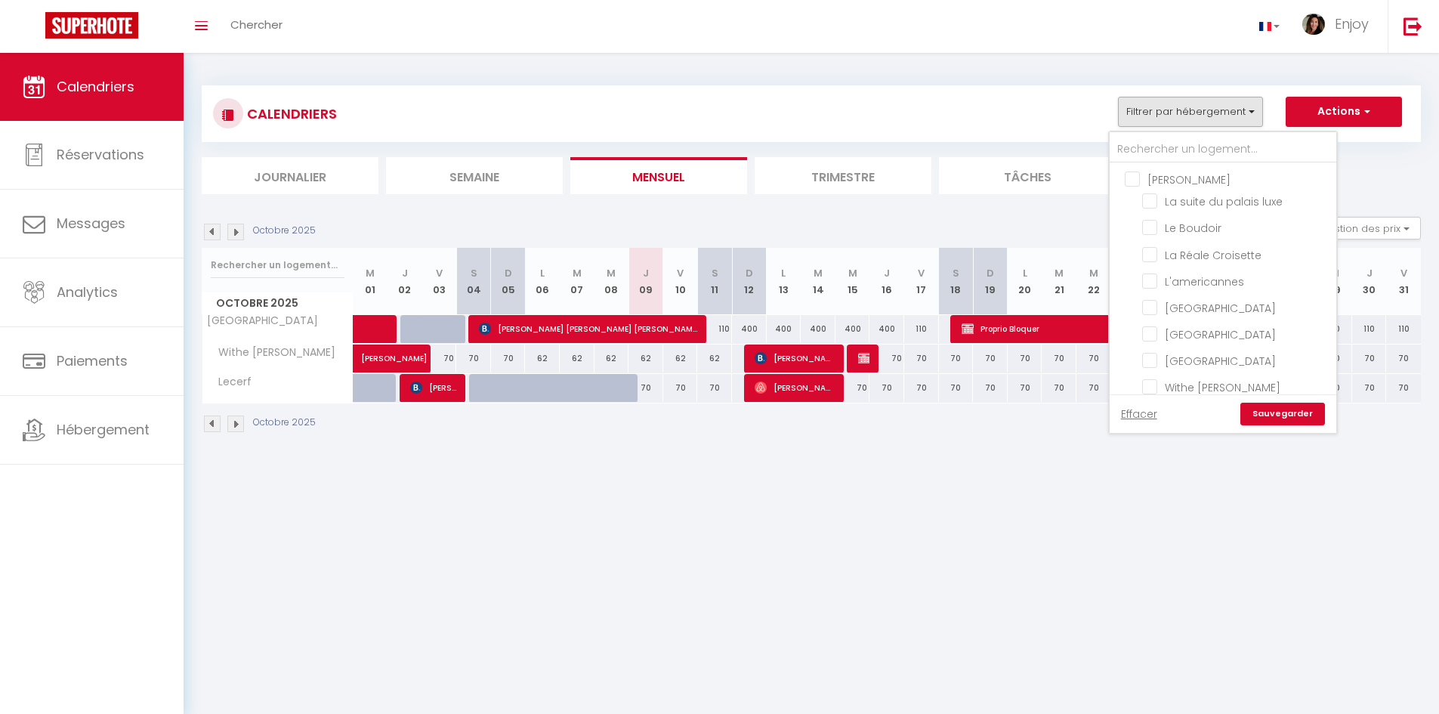
checkbox input "false"
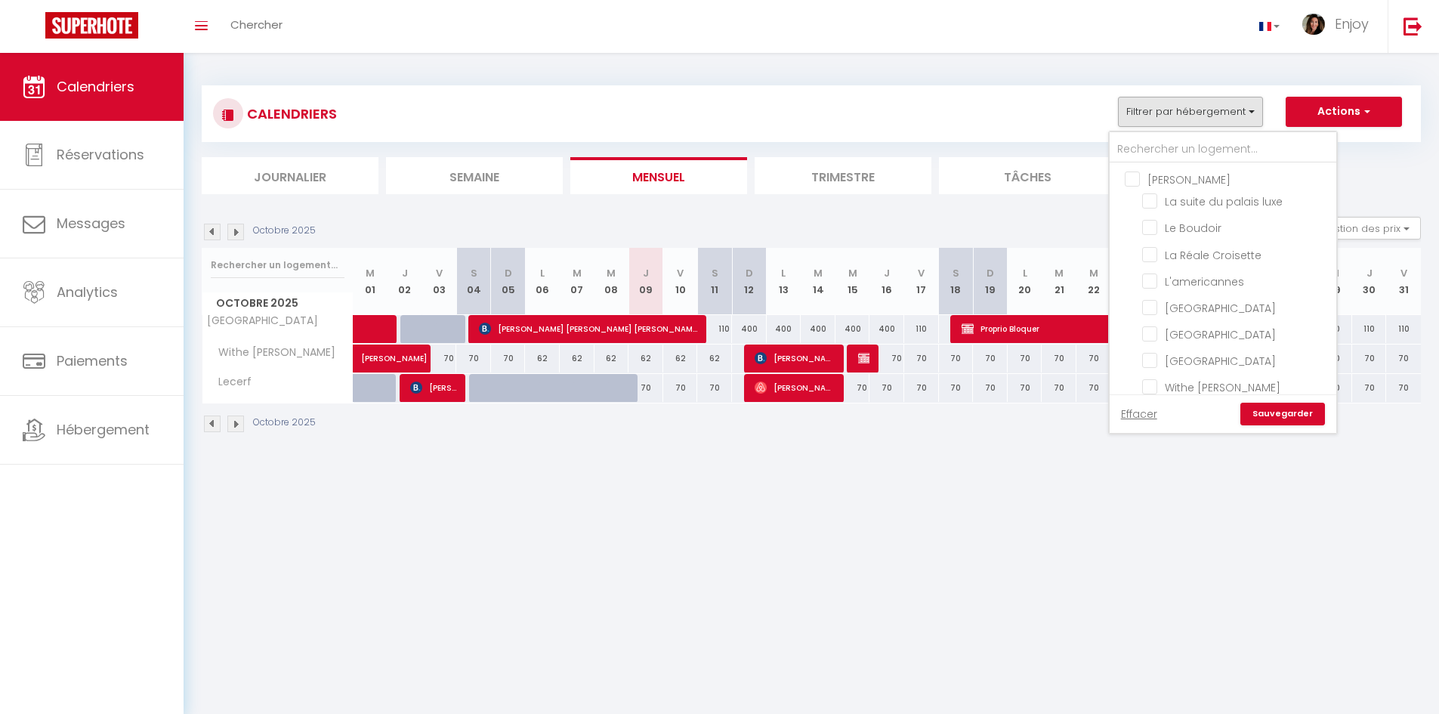
checkbox input "false"
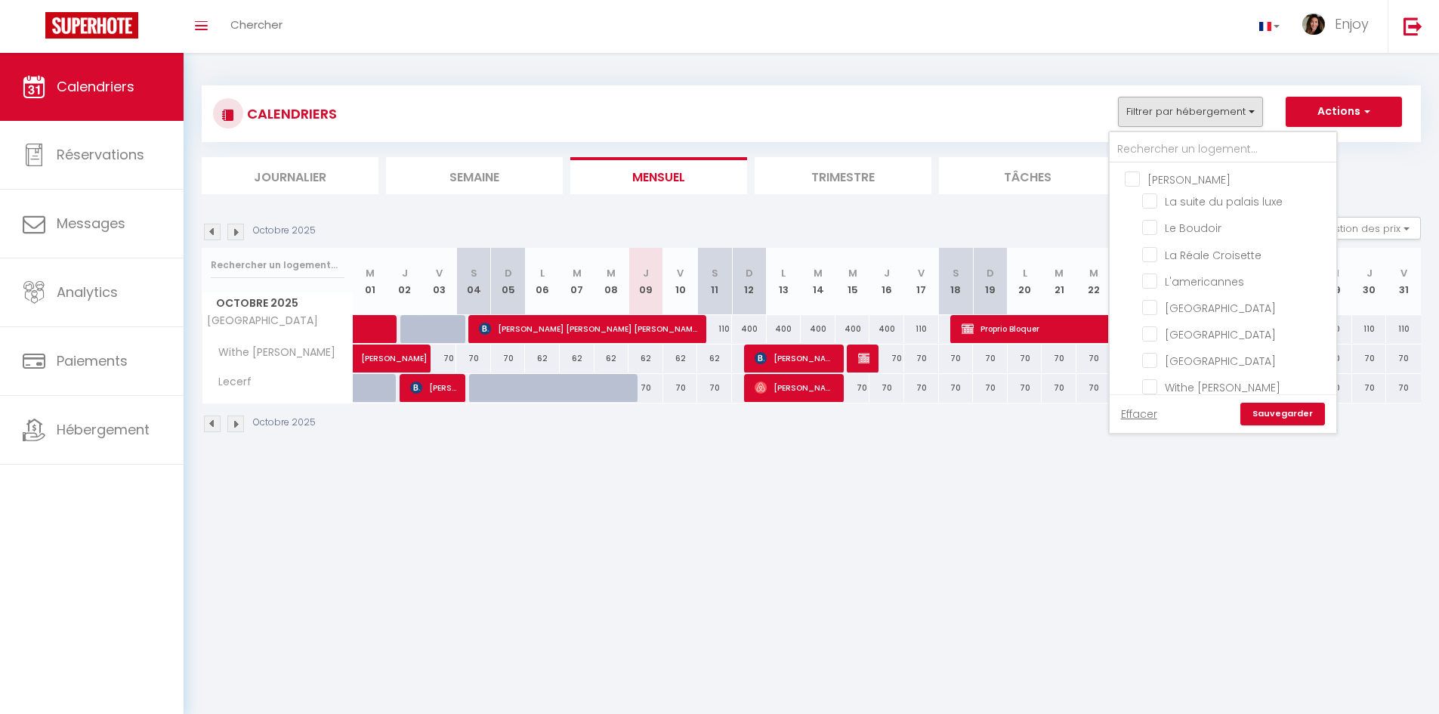
checkbox input "false"
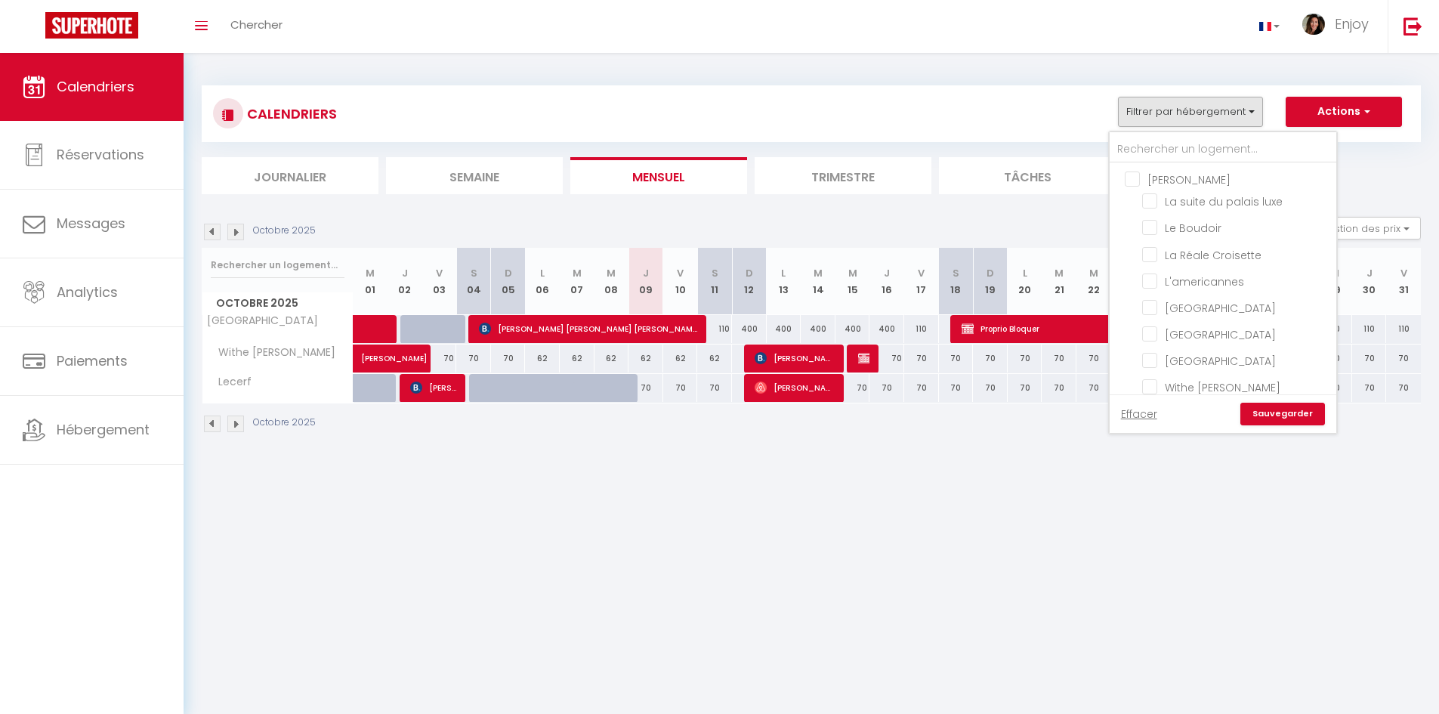
checkbox input "false"
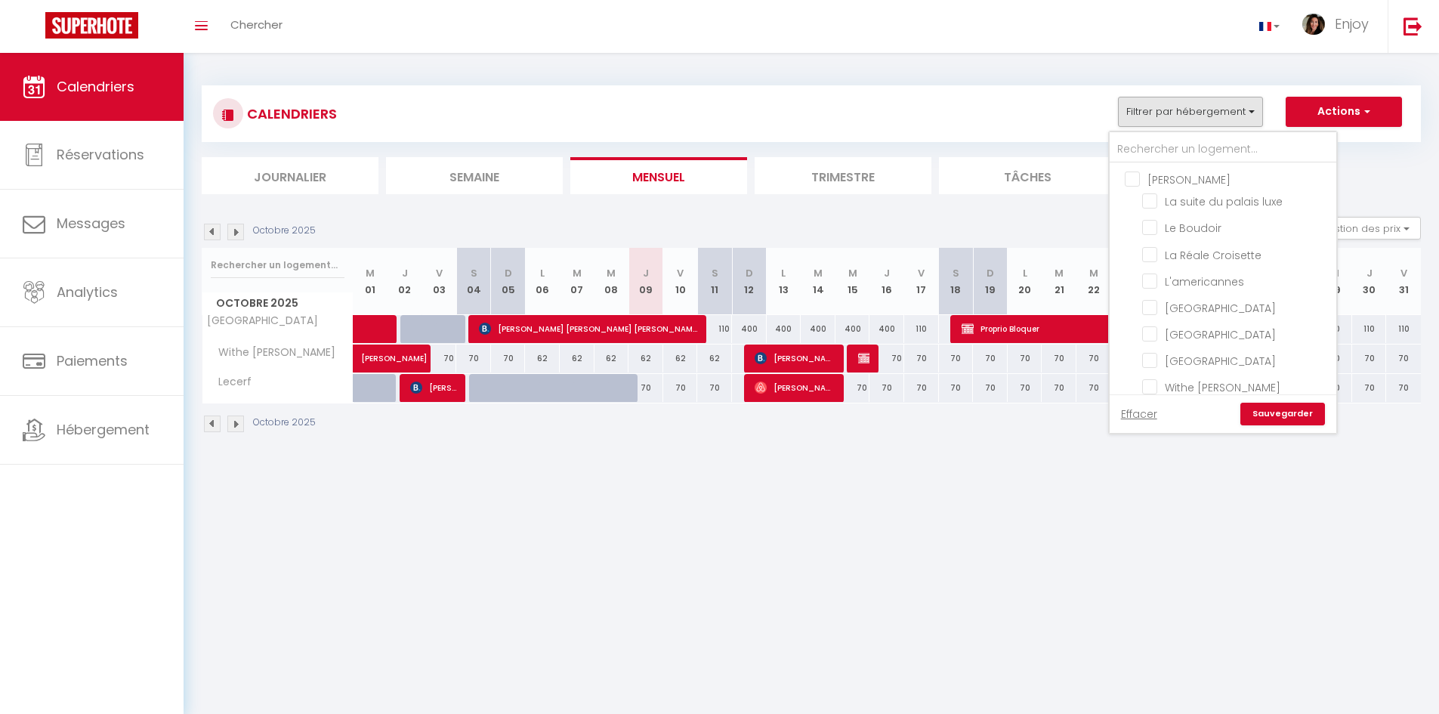
checkbox input "false"
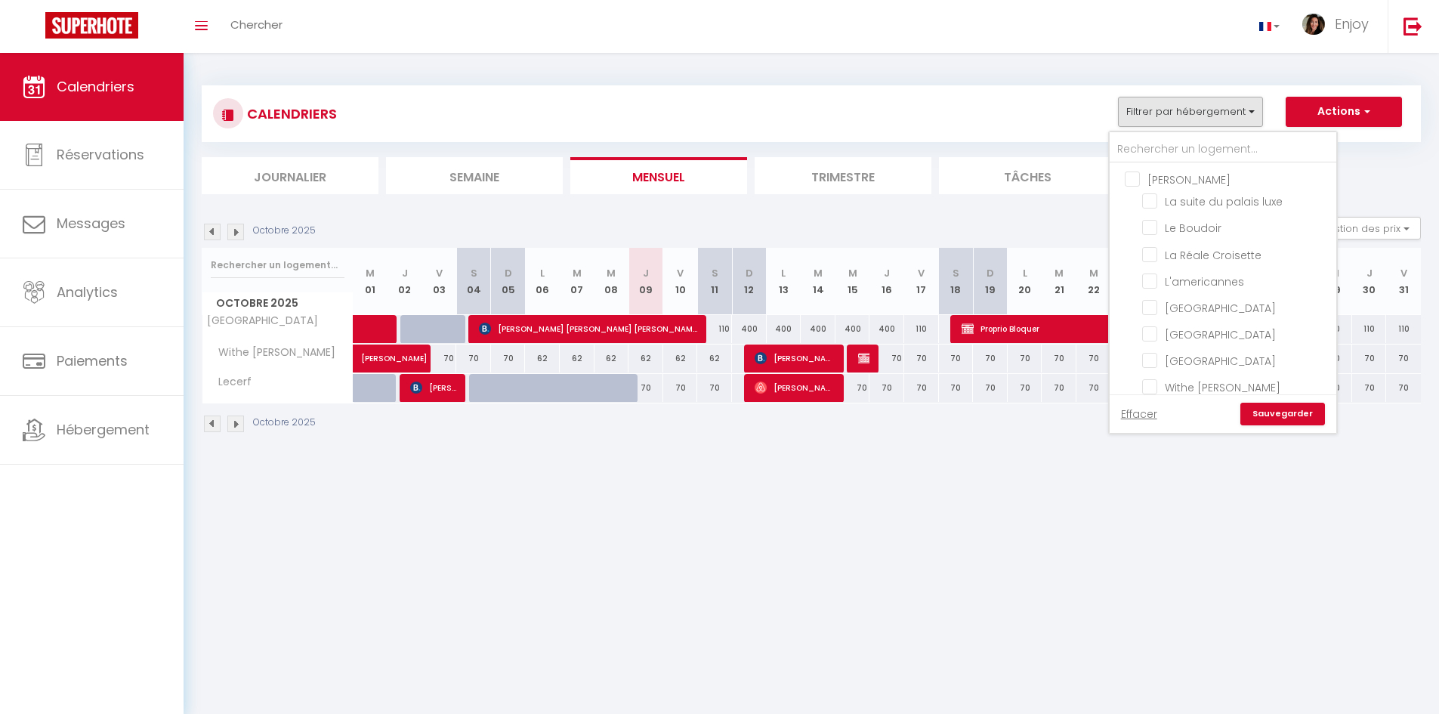
checkbox input "false"
click at [1223, 147] on input "text" at bounding box center [1223, 149] width 227 height 27
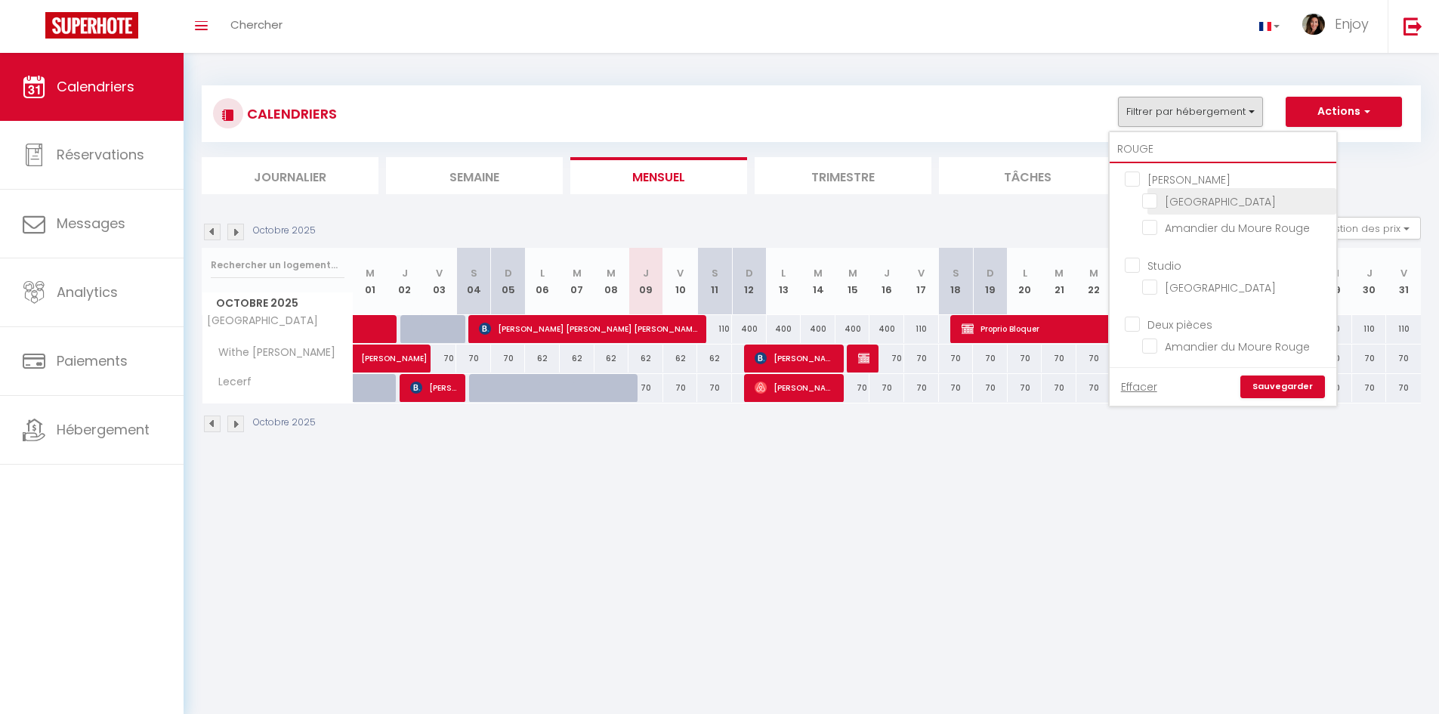
type input "ROUGE"
click at [1152, 203] on input "Palais Miramar La Suite rouge" at bounding box center [1236, 200] width 189 height 15
checkbox input "true"
click at [1264, 393] on link "Sauvegarder" at bounding box center [1283, 387] width 85 height 23
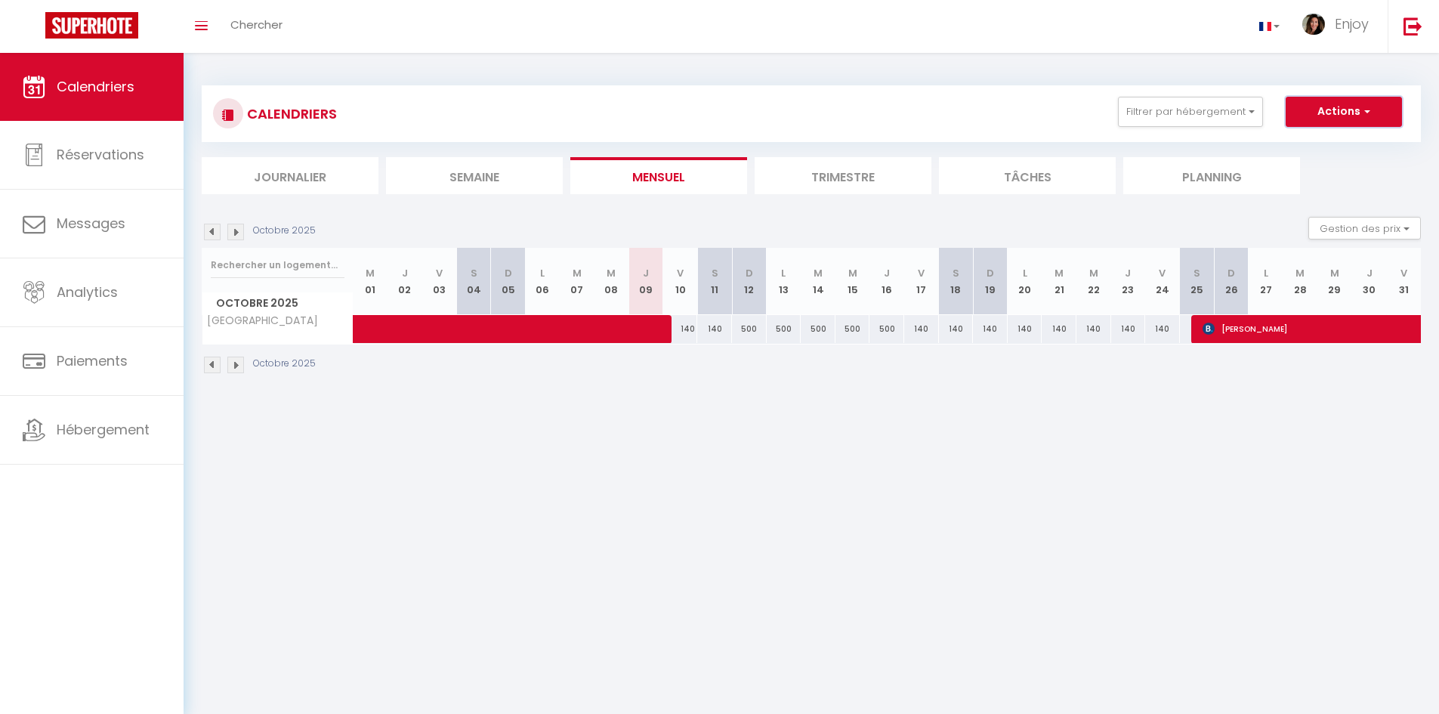
click at [1327, 97] on button "Actions" at bounding box center [1344, 112] width 116 height 30
click at [1325, 145] on link "Nouvelle réservation" at bounding box center [1328, 146] width 131 height 23
select select
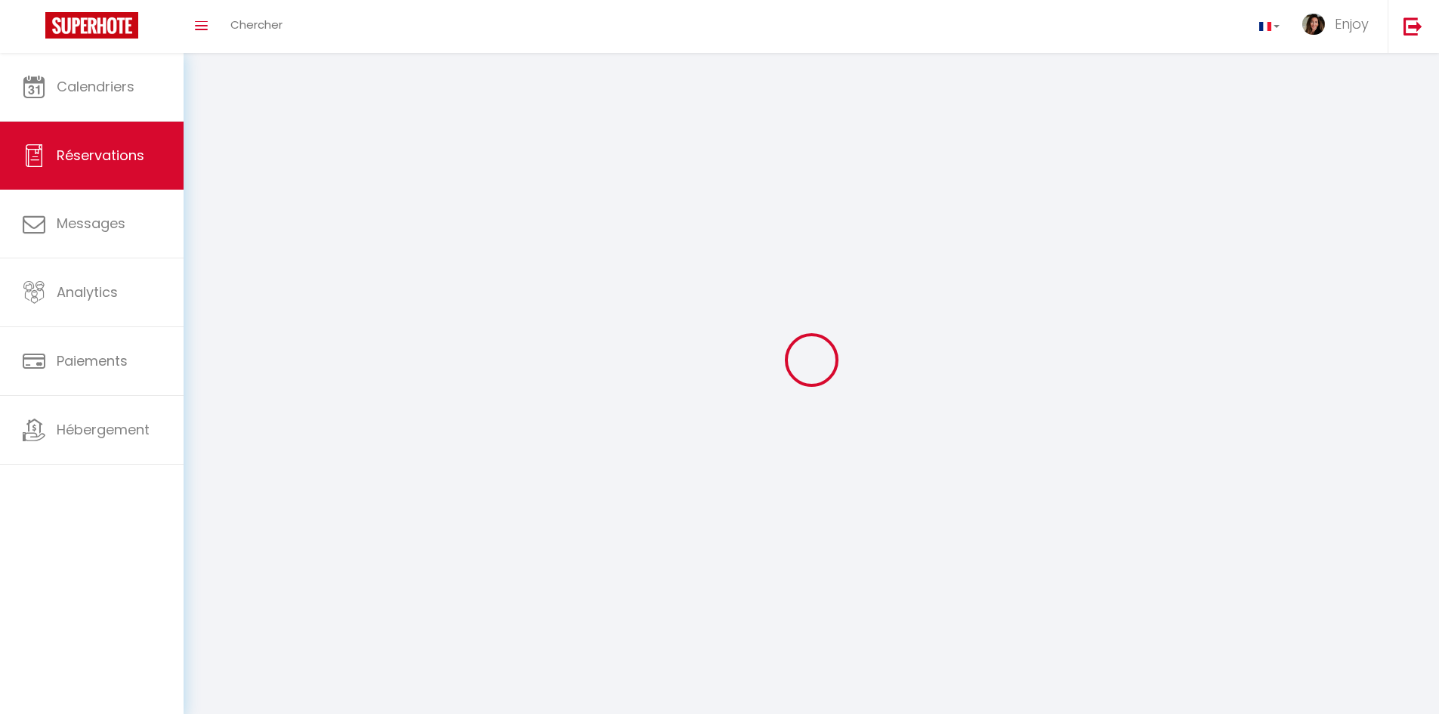
select select
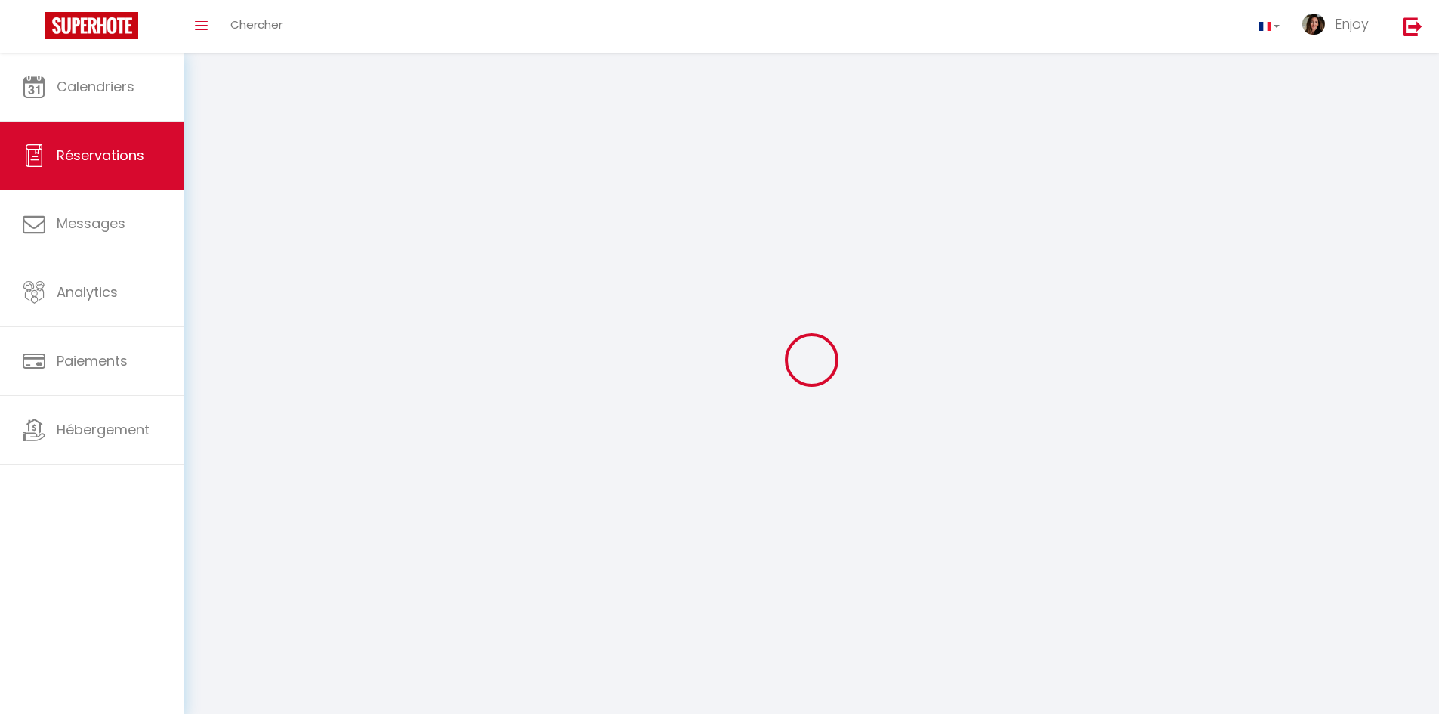
select select
checkbox input "false"
select select
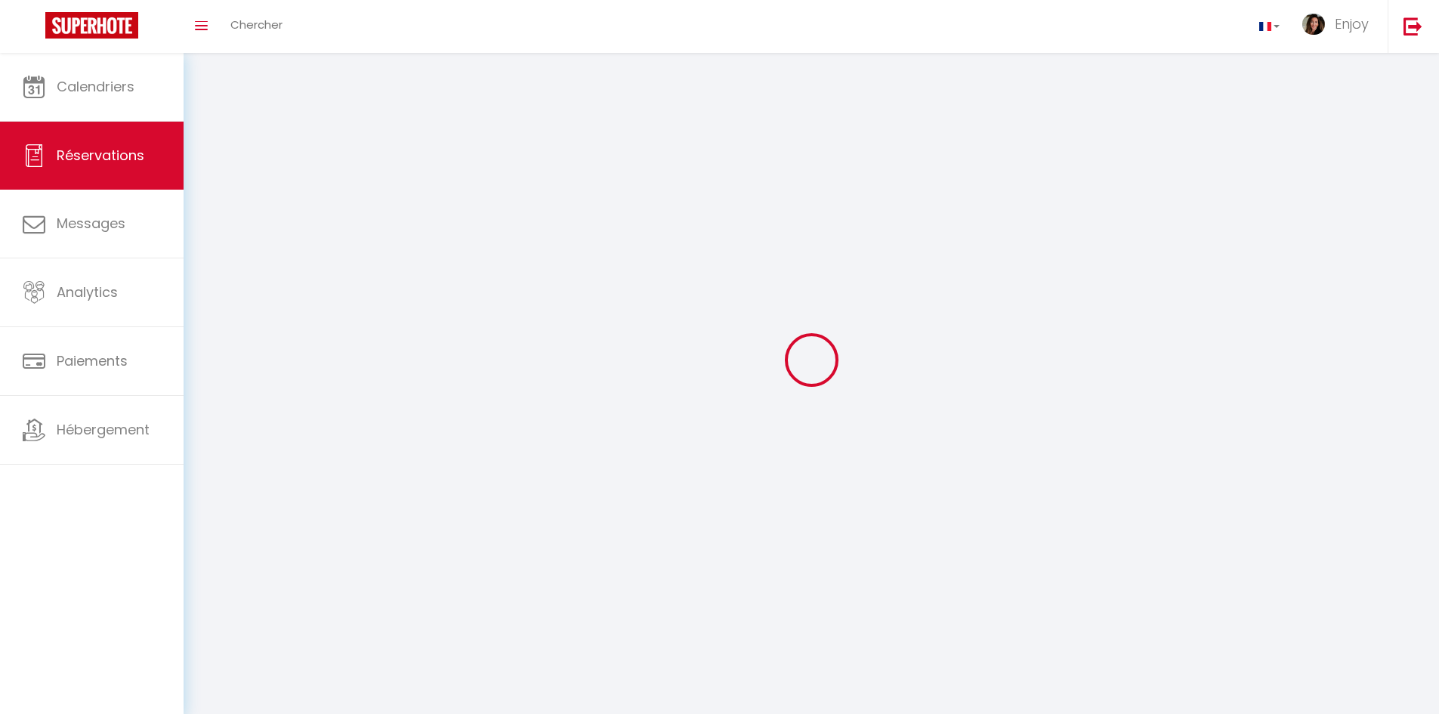
select select
checkbox input "false"
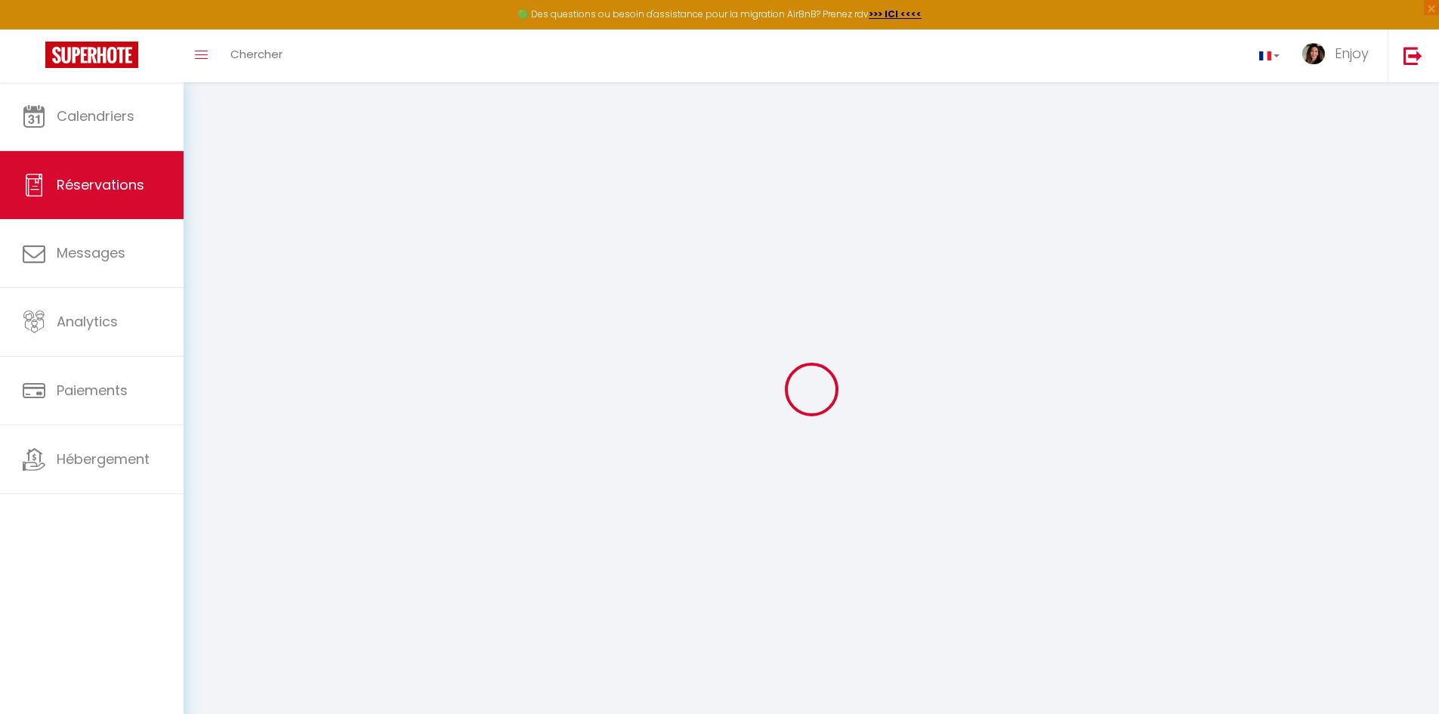
select select
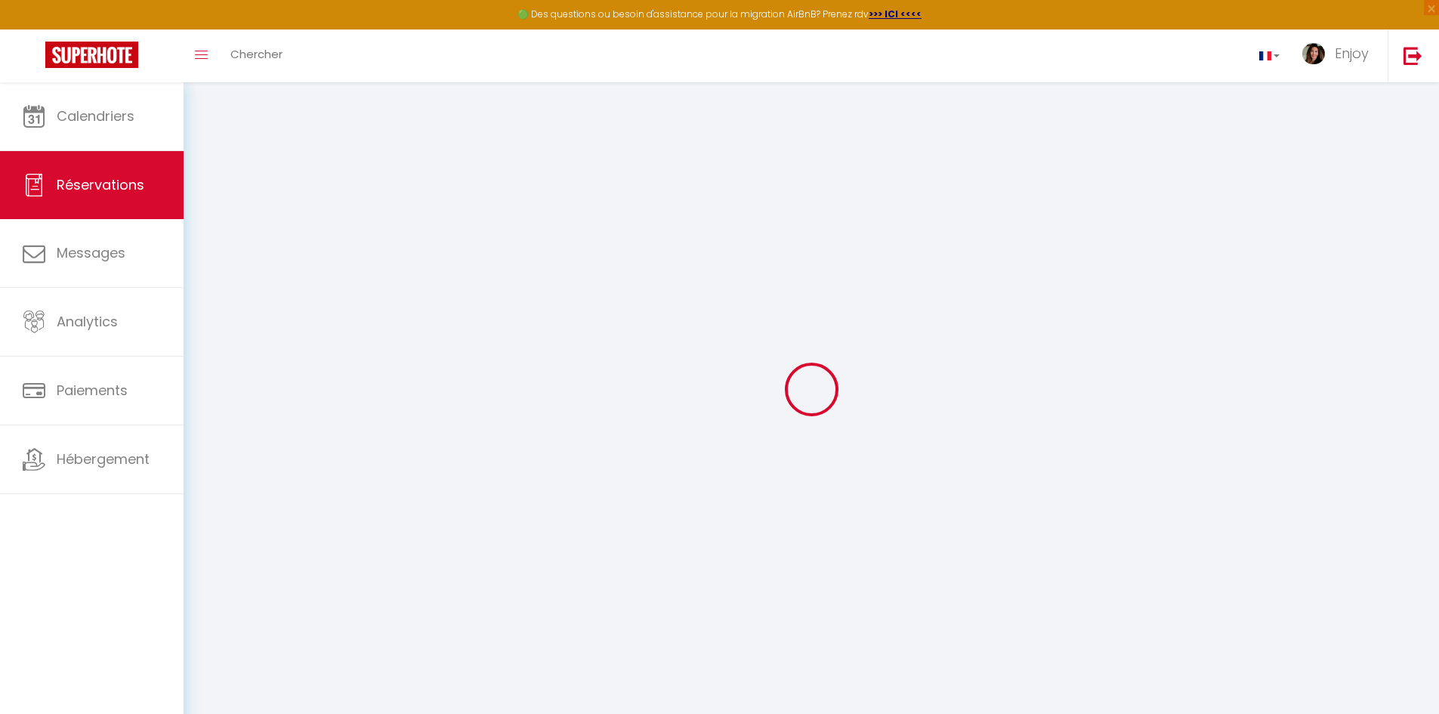
select select
checkbox input "false"
select select
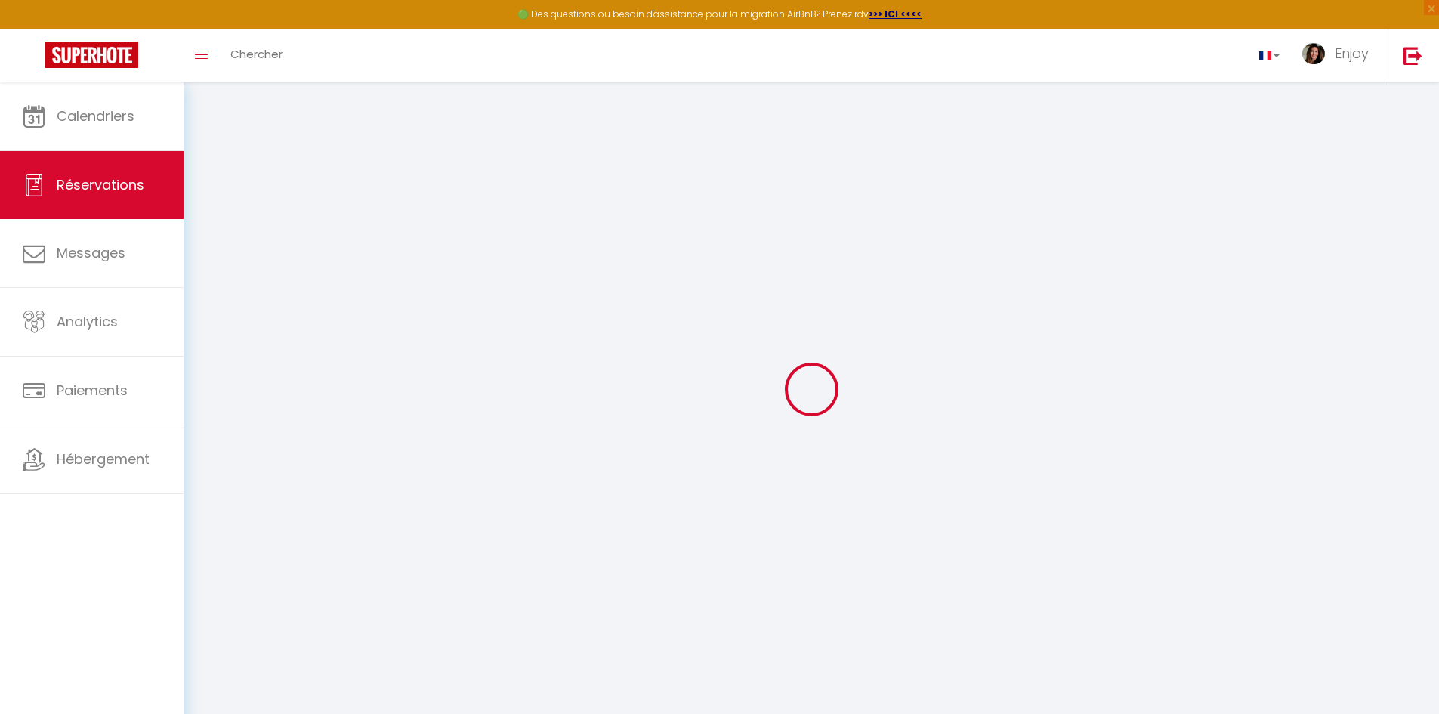
select select
checkbox input "false"
select select
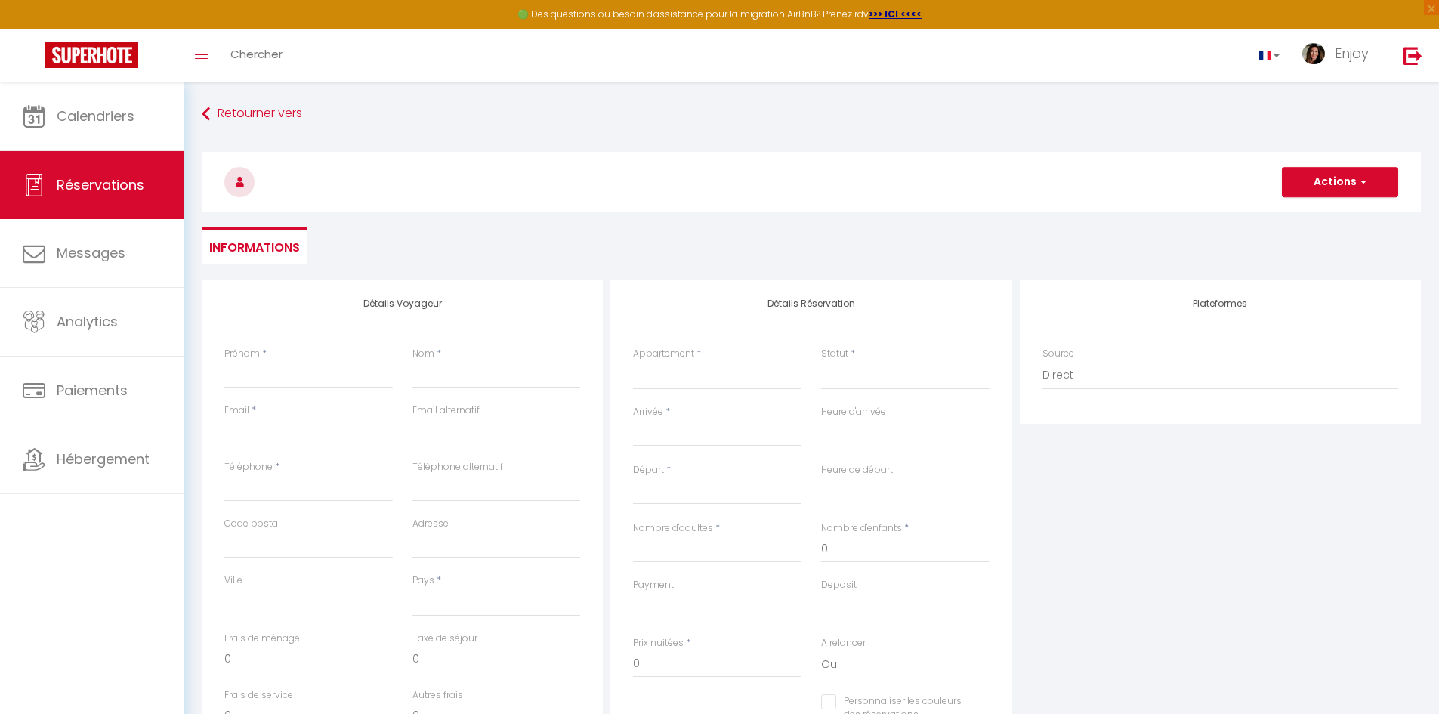
select select
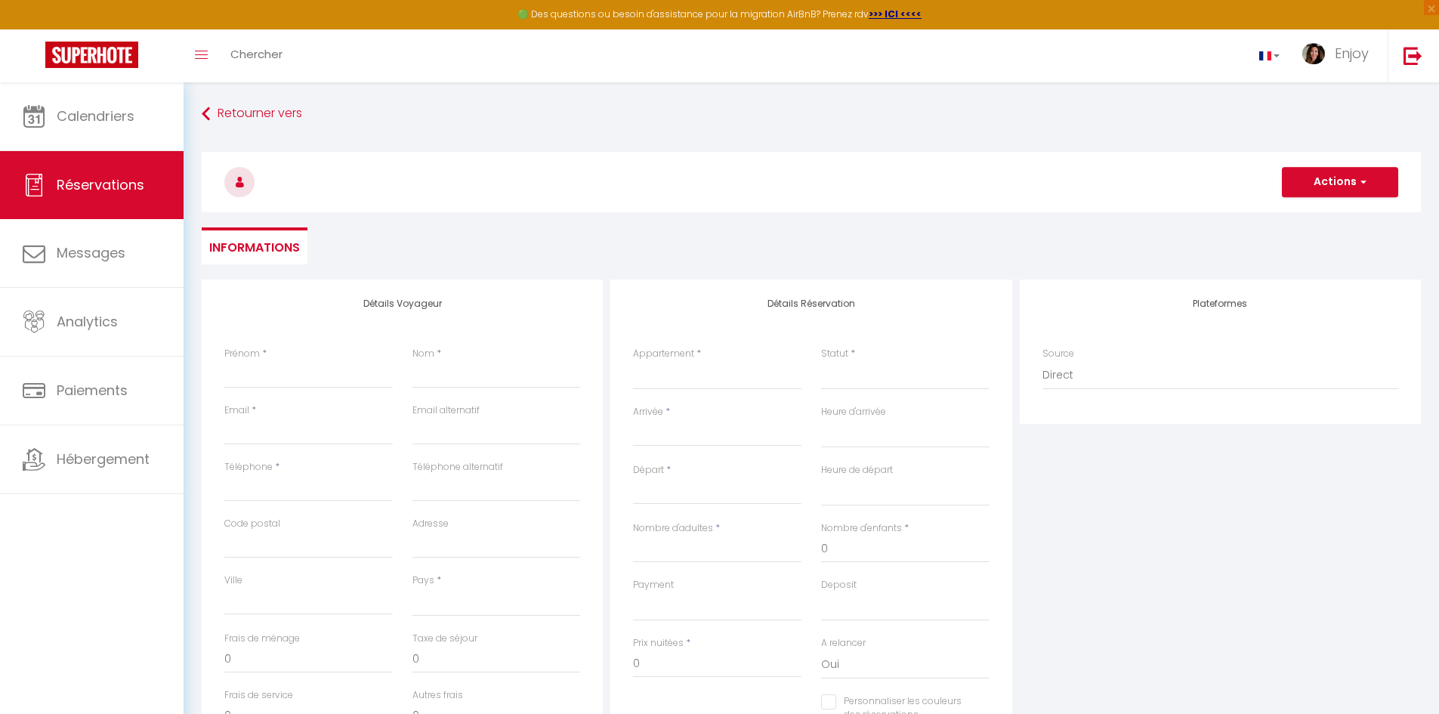
checkbox input "false"
select select
click at [727, 365] on select "Palais Miramar - Suite Blue Room Palais Miramar Suite G17 Palais Miramar - Suit…" at bounding box center [717, 375] width 169 height 29
select select "60131"
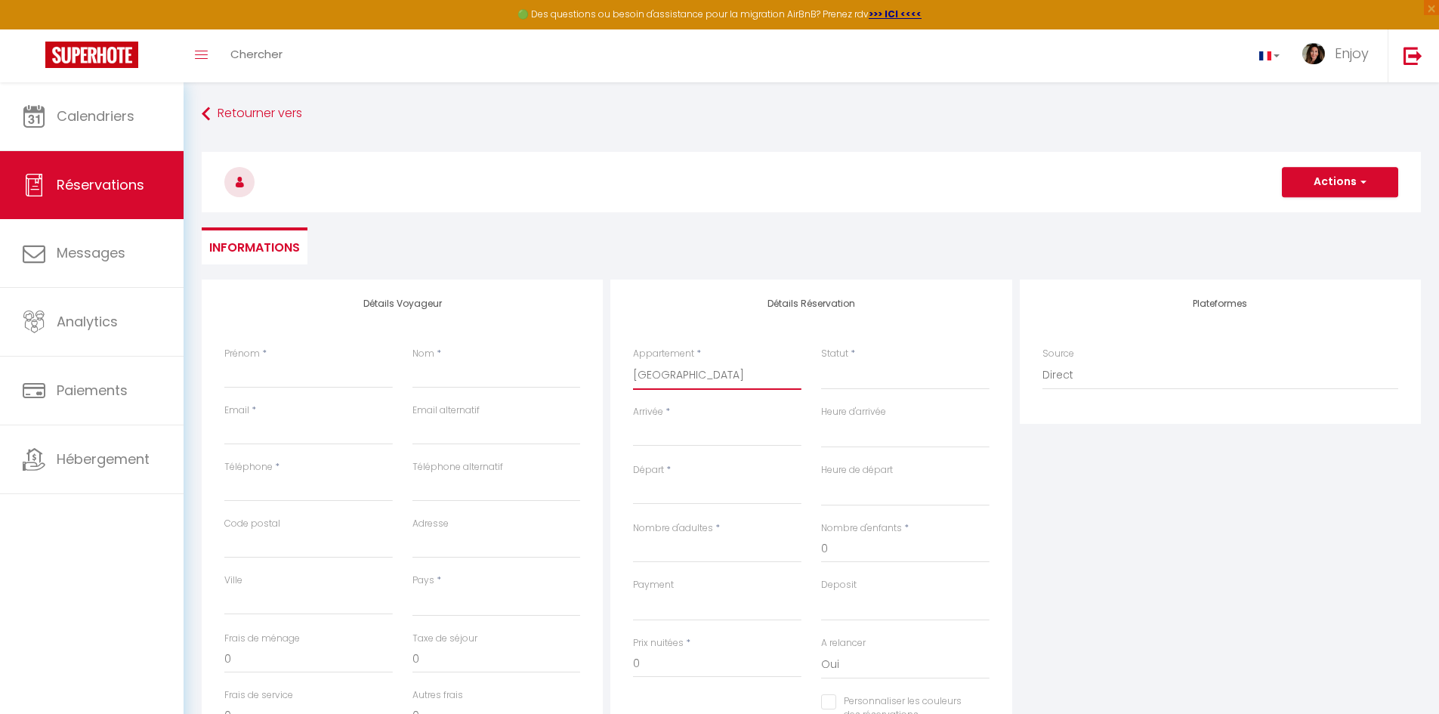
click at [633, 361] on select "Palais Miramar - Suite Blue Room Palais Miramar Suite G17 Palais Miramar - Suit…" at bounding box center [717, 375] width 169 height 29
select select
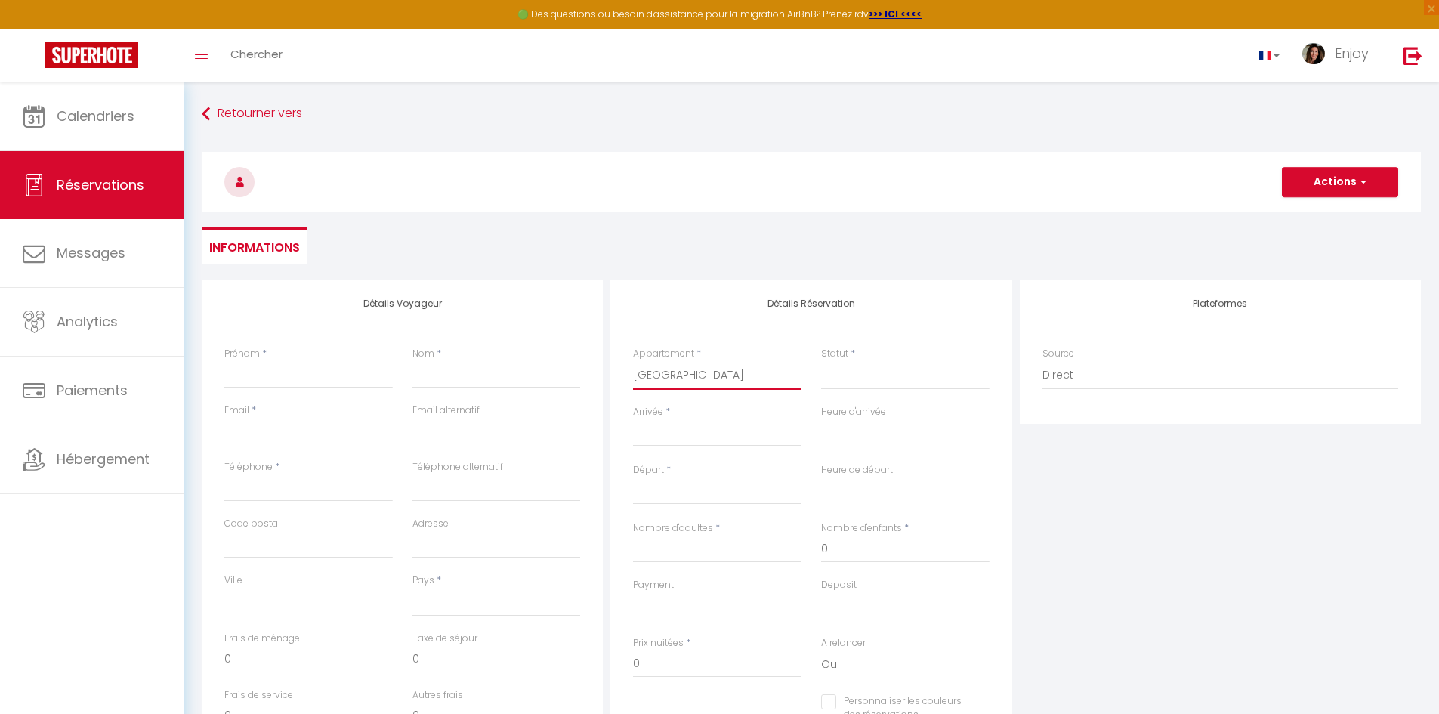
select select
checkbox input "false"
select select
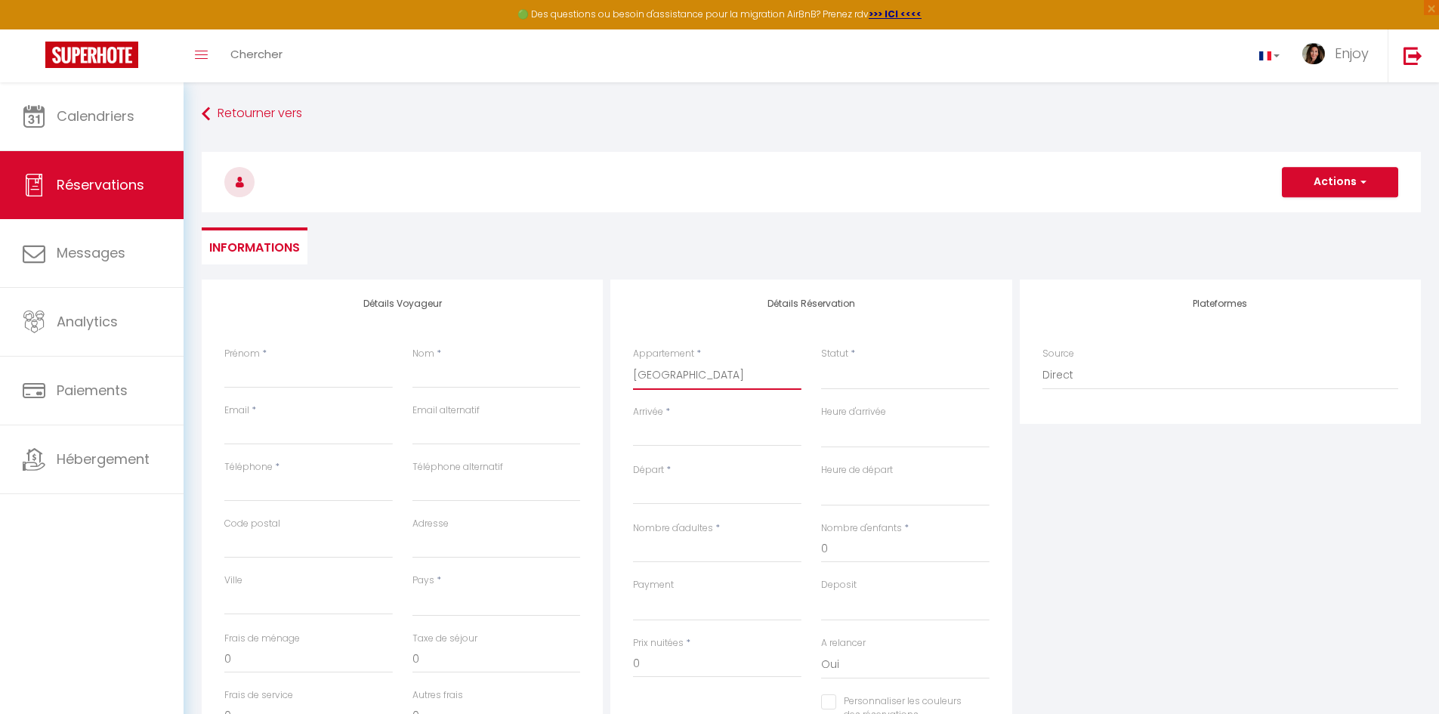
select select
checkbox input "false"
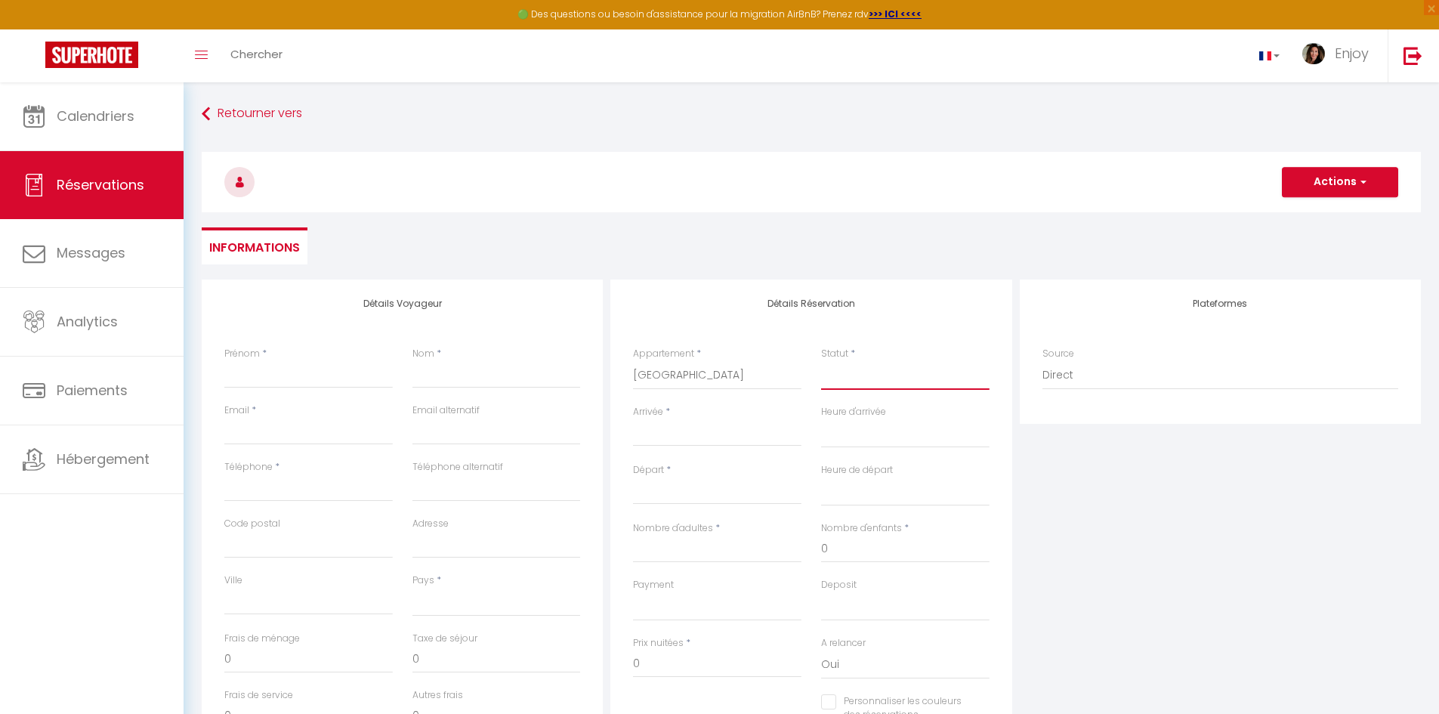
click at [851, 384] on select "Confirmé Non Confirmé Annulé Annulé par le voyageur No Show Request" at bounding box center [905, 375] width 169 height 29
select select "1"
click at [821, 361] on select "Confirmé Non Confirmé Annulé Annulé par le voyageur No Show Request" at bounding box center [905, 375] width 169 height 29
select select
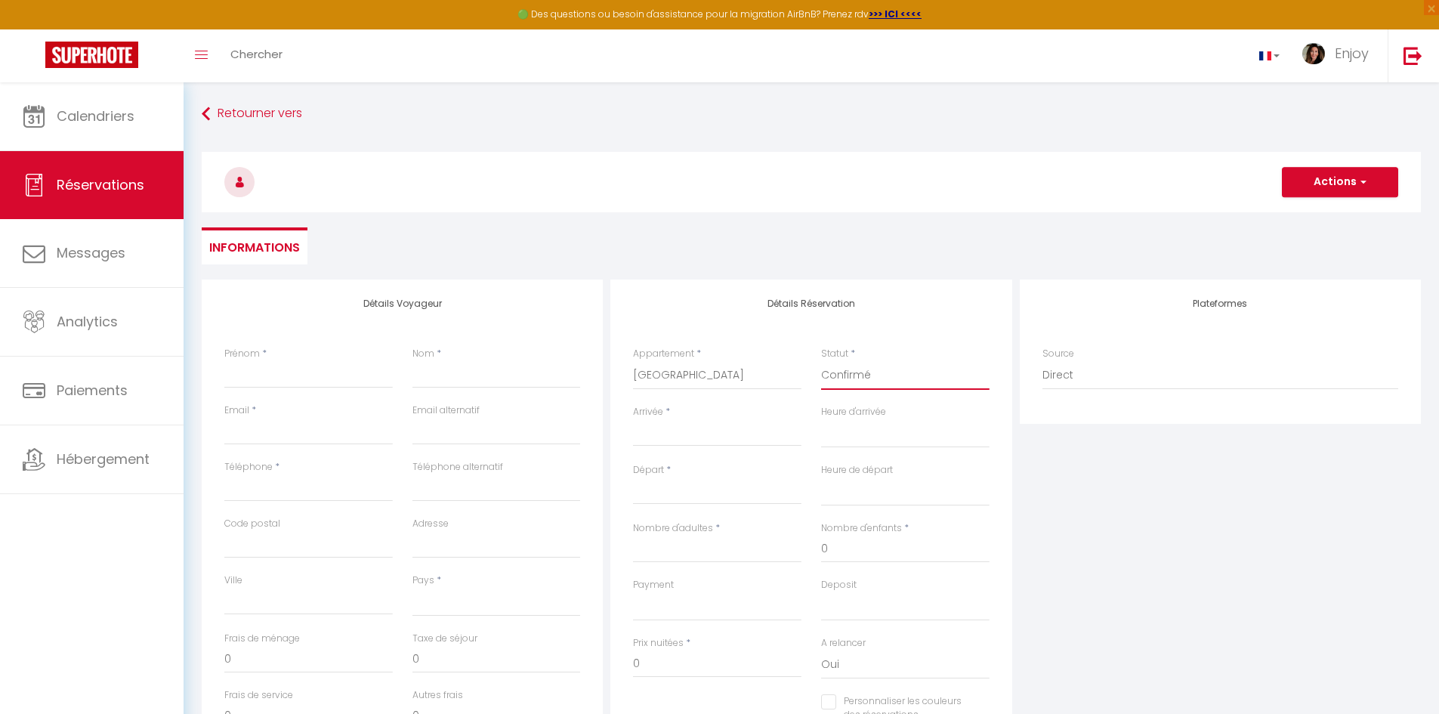
select select
checkbox input "false"
click at [716, 441] on input "Arrivée" at bounding box center [717, 435] width 169 height 20
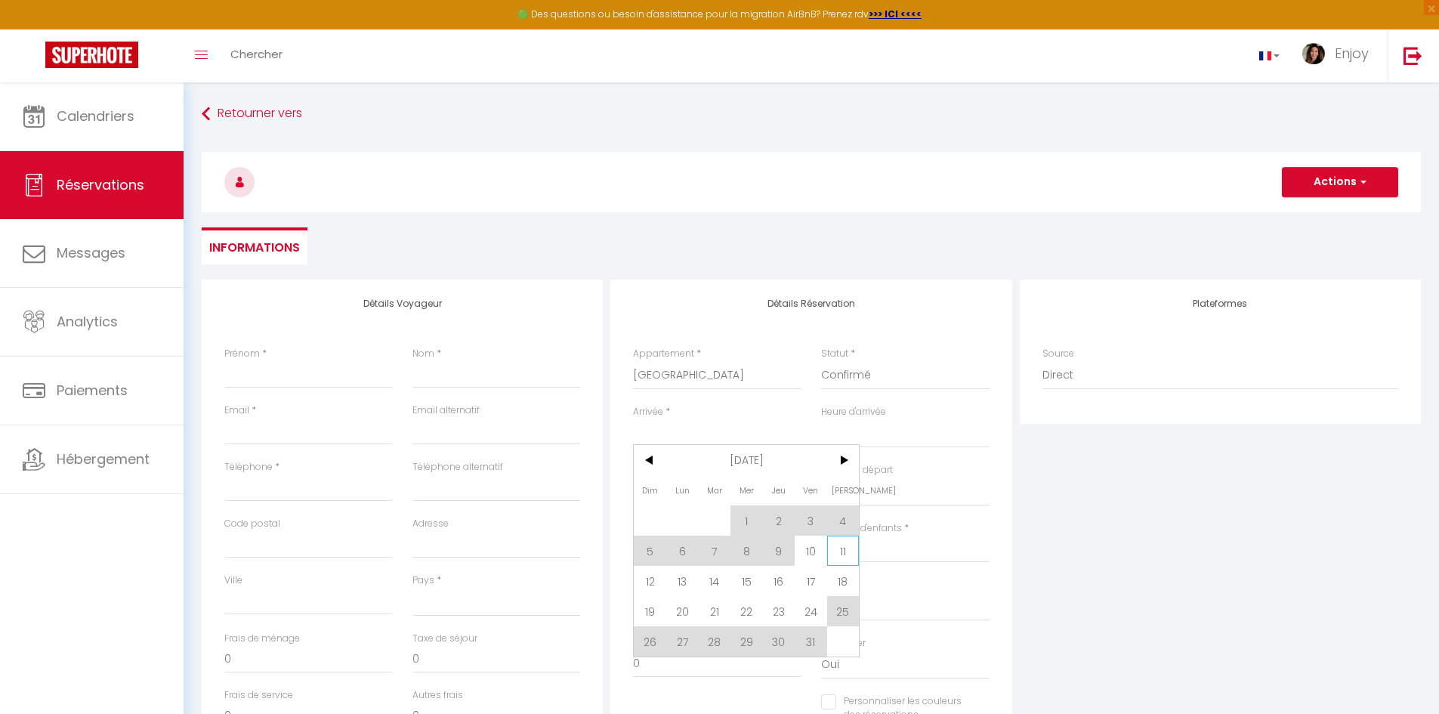
click at [847, 553] on span "11" at bounding box center [843, 551] width 32 height 30
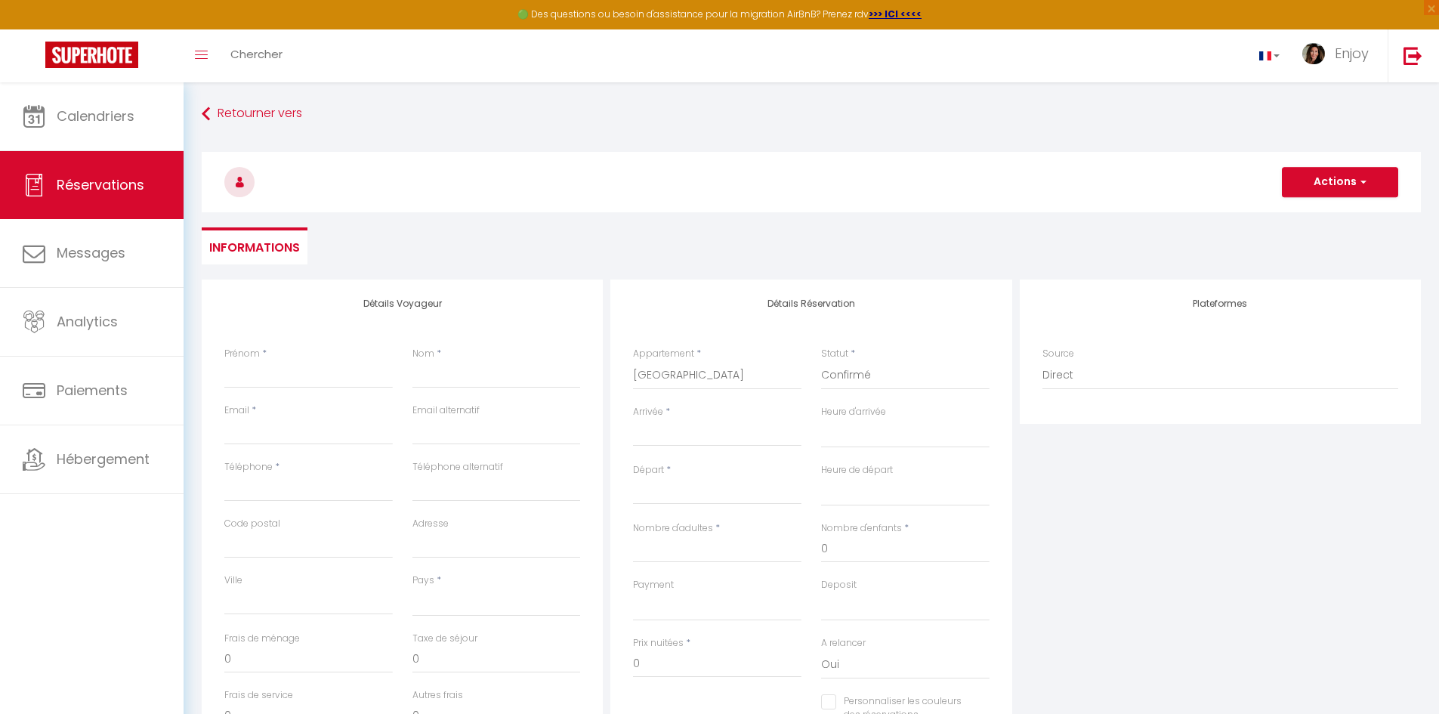
select select
type input "Sam 11 Octobre 2025"
select select
type input "Dim 12 Octobre 2025"
select select
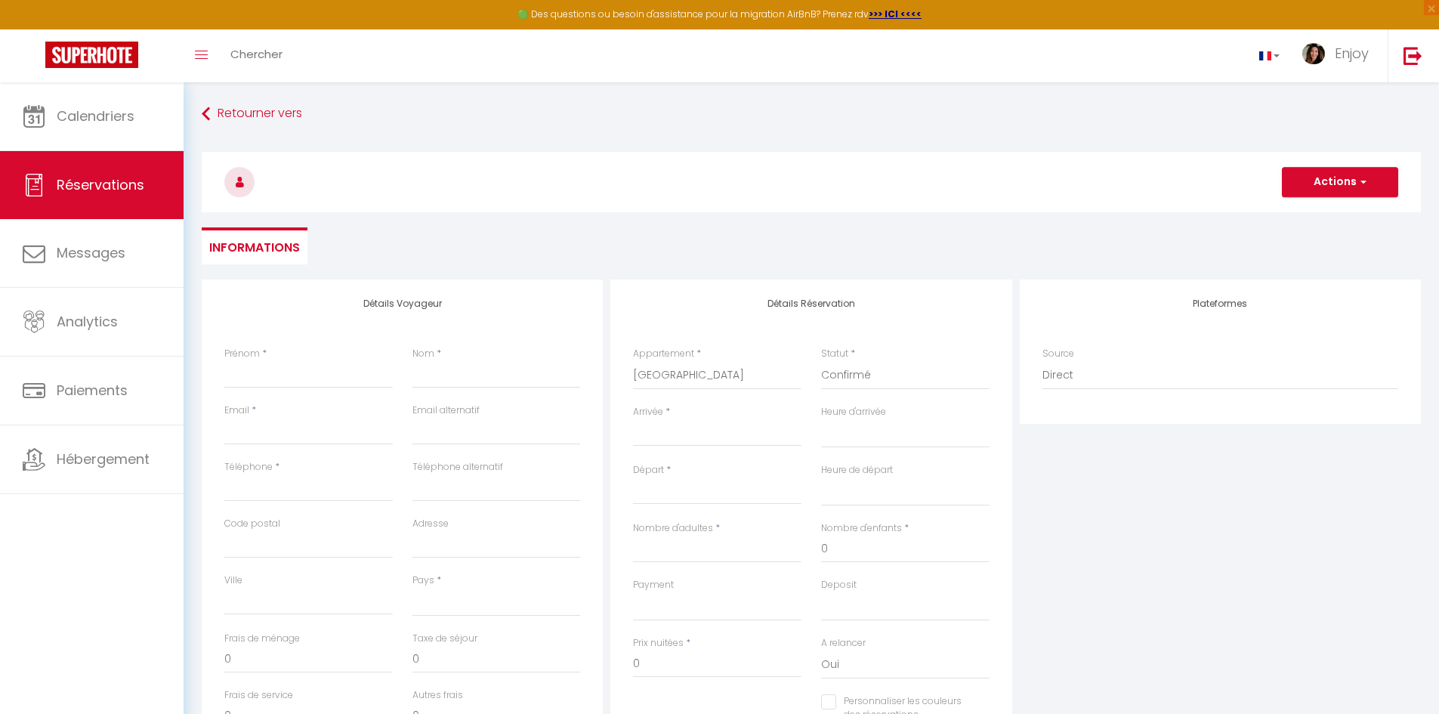
select select
checkbox input "false"
click at [750, 489] on input "Dim 12 Octobre 2025" at bounding box center [717, 493] width 169 height 20
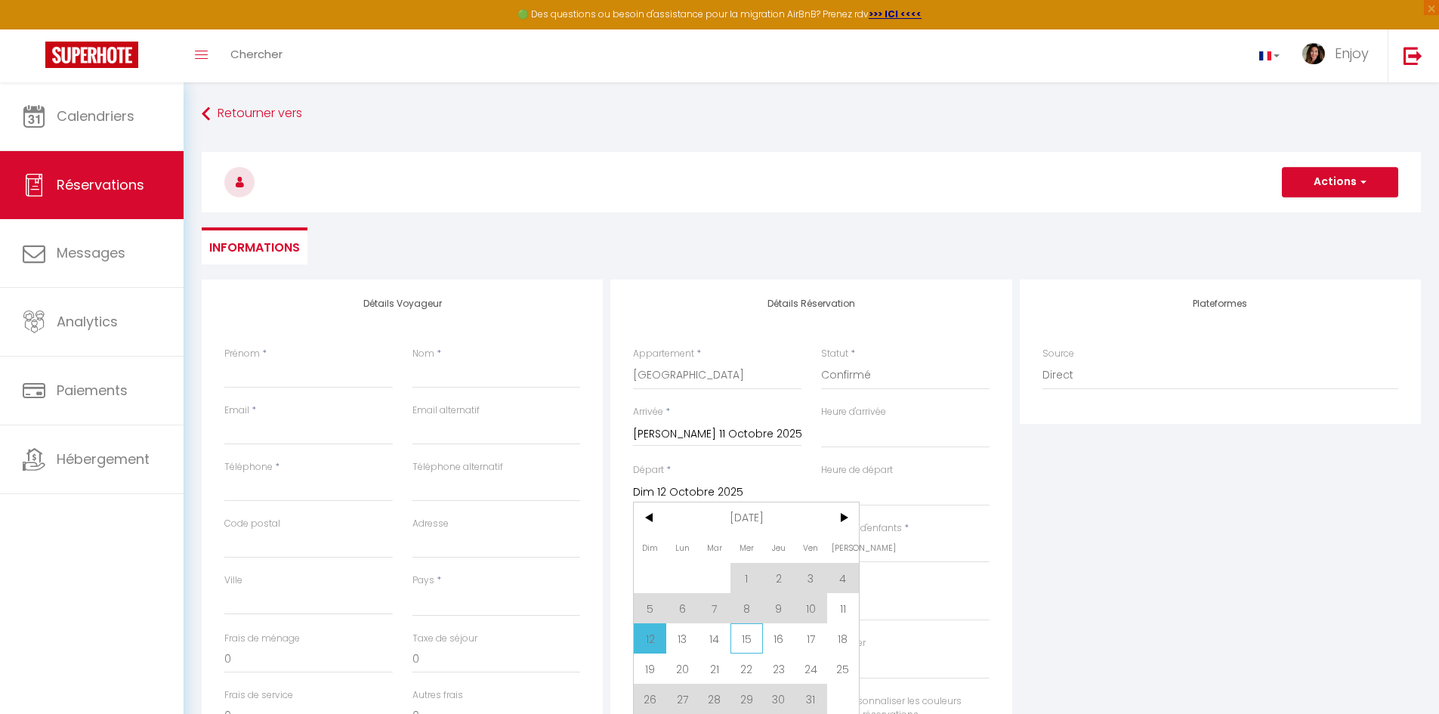
click at [744, 640] on span "15" at bounding box center [747, 638] width 32 height 30
select select
type input "Mer 15 Octobre 2025"
select select
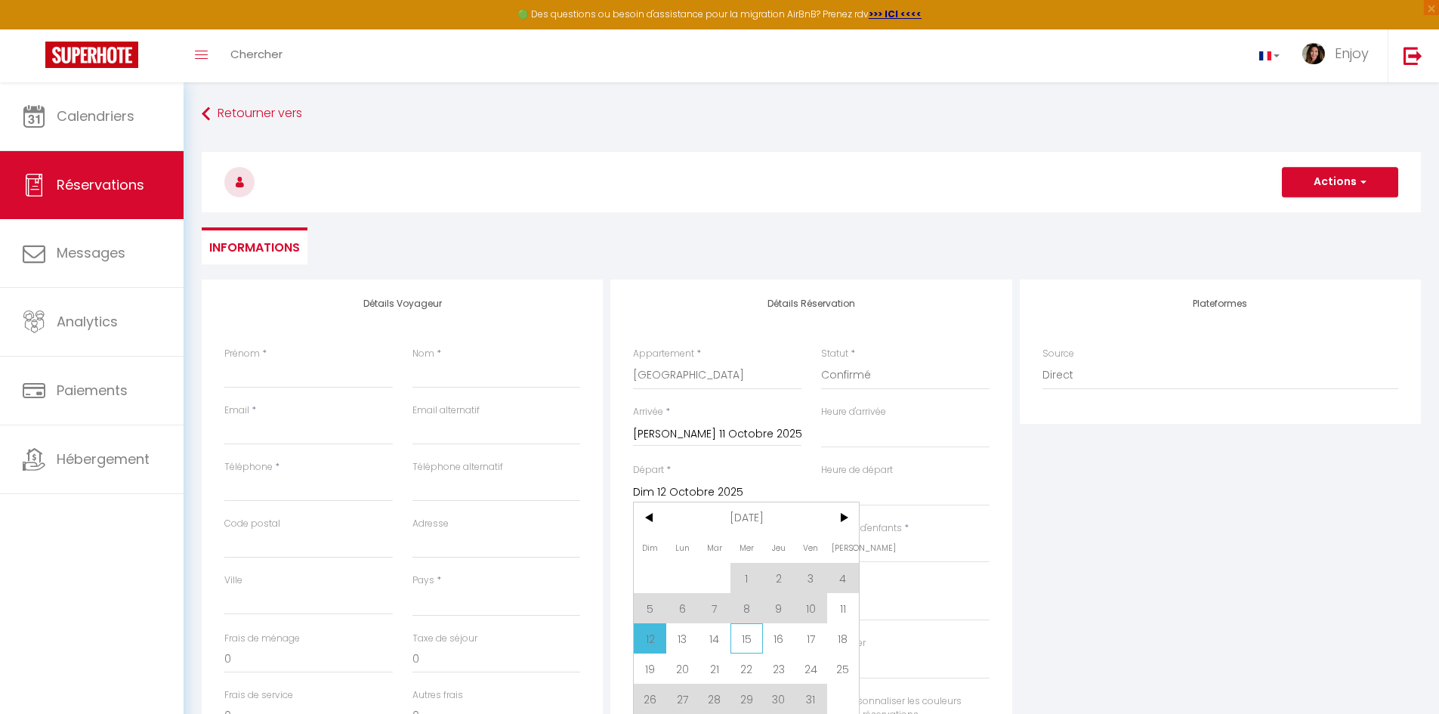
select select
checkbox input "false"
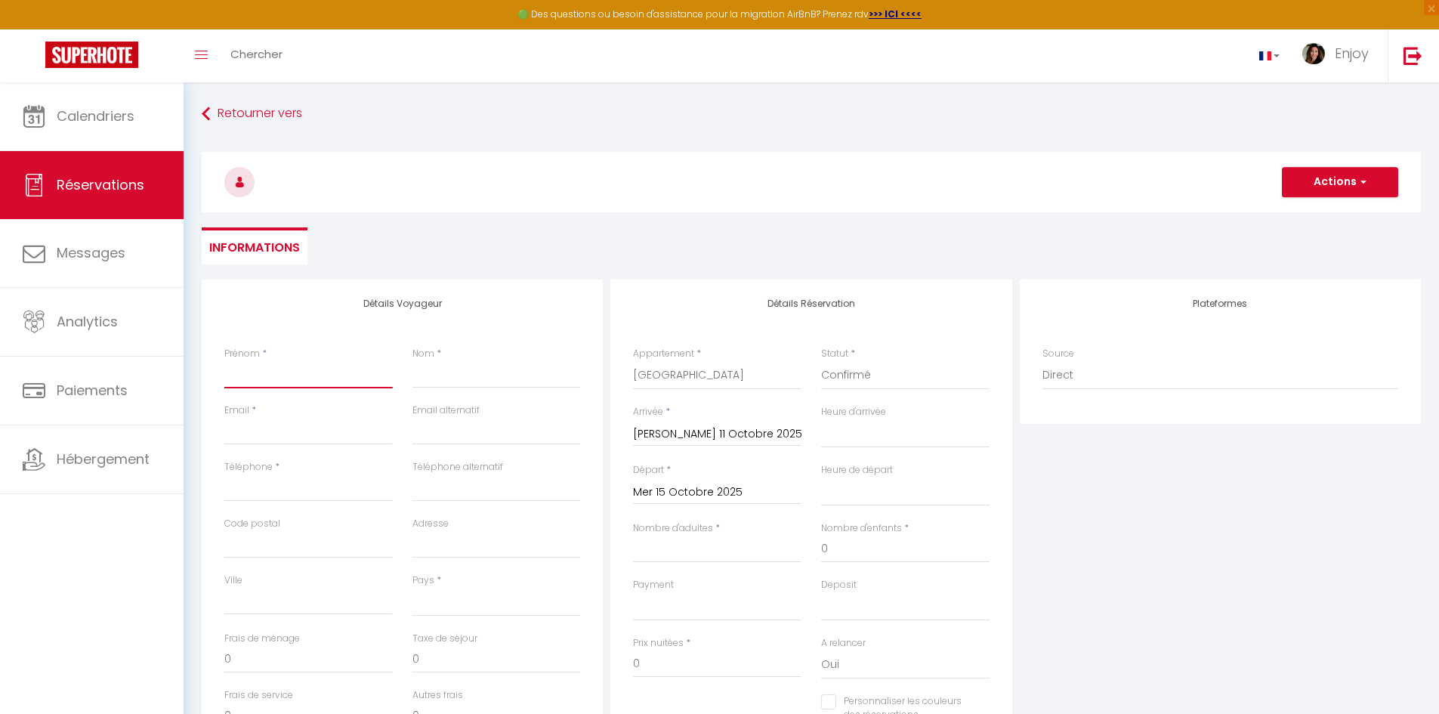
click at [344, 378] on input "Prénom" at bounding box center [308, 374] width 169 height 27
click at [249, 433] on input "Email" at bounding box center [308, 431] width 169 height 27
type input "ingrid.rentals@yahoo.com"
type input "ingrid"
type input "suissa"
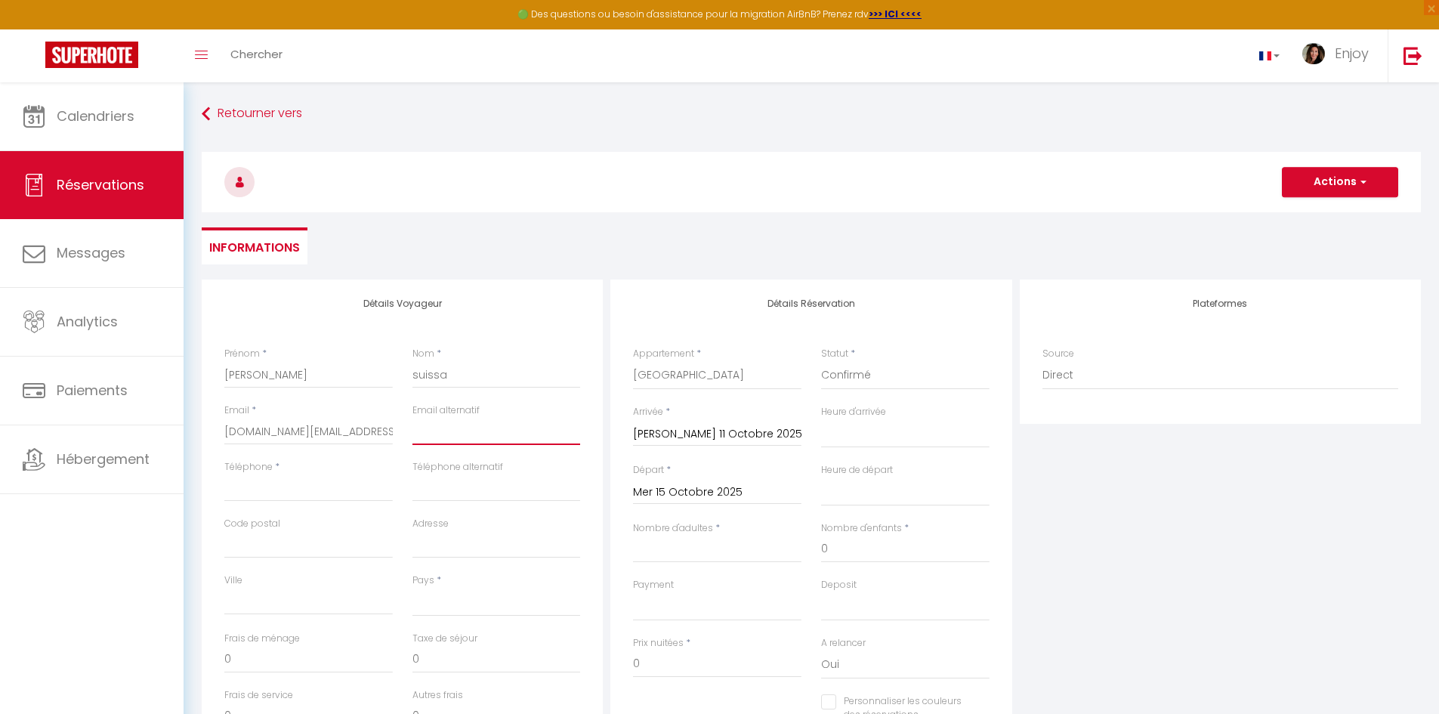
type input "ingrid.rentals@yahoo.com"
type input "0625397701"
type input "06400"
type input "71 bd alexandre III"
type input "CANNES"
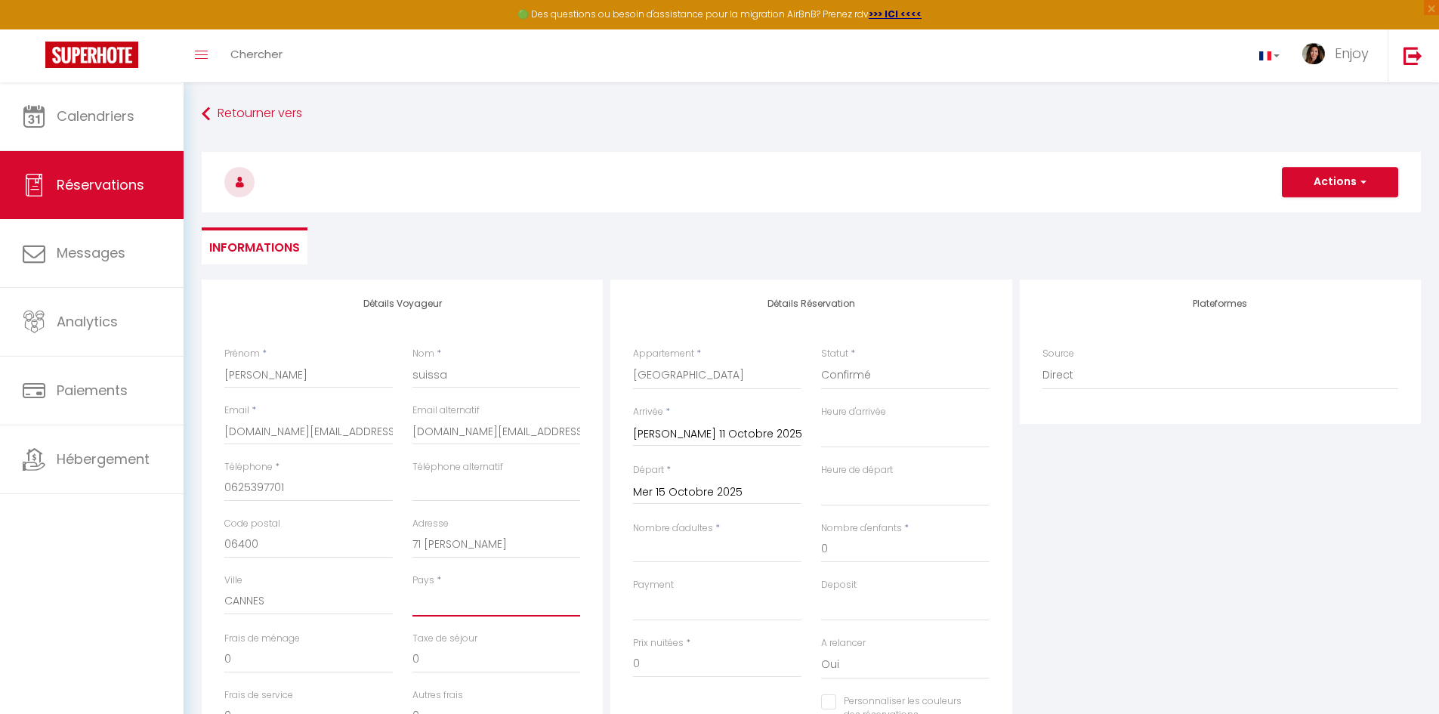
select select "FR"
select select
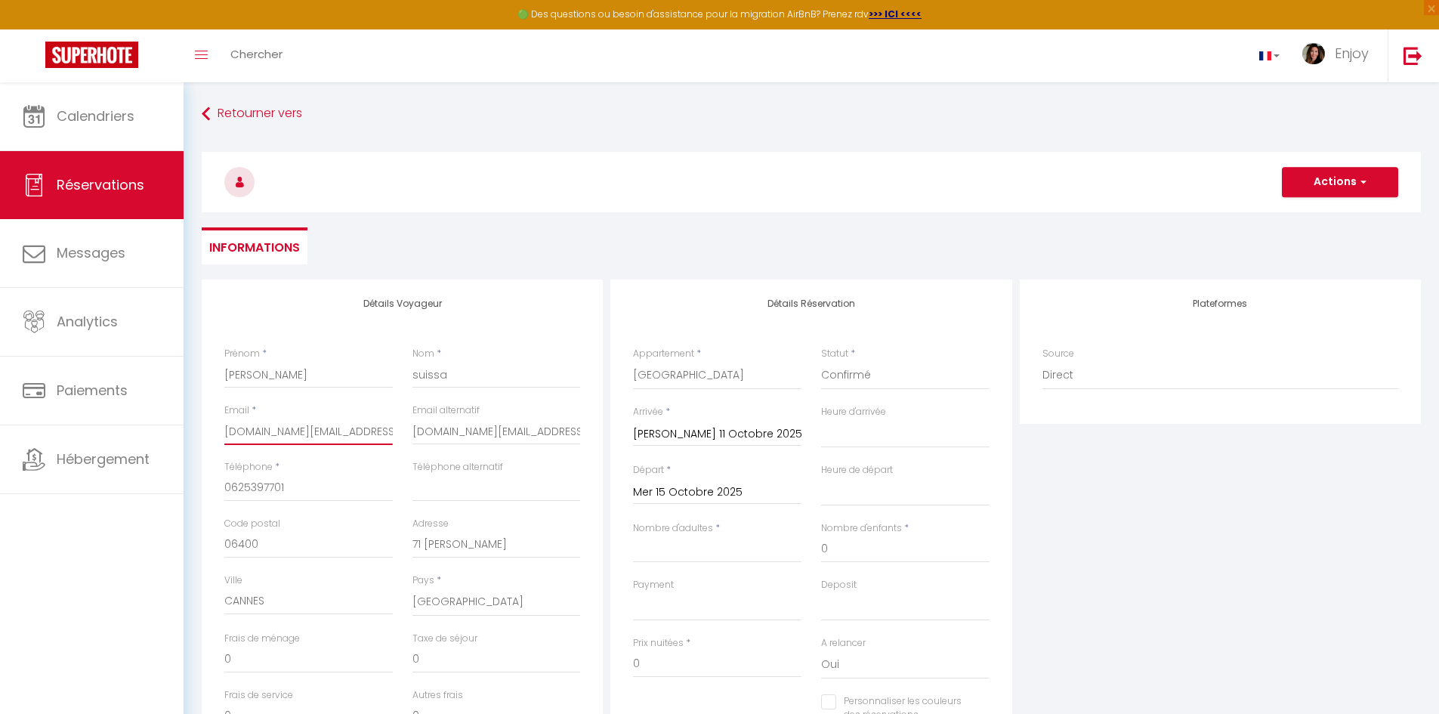
checkbox input "false"
click at [281, 432] on input "ingrid.rentals@yahoo.com" at bounding box center [308, 431] width 169 height 27
type input "ingrid.rentls@yahoo.com"
select select
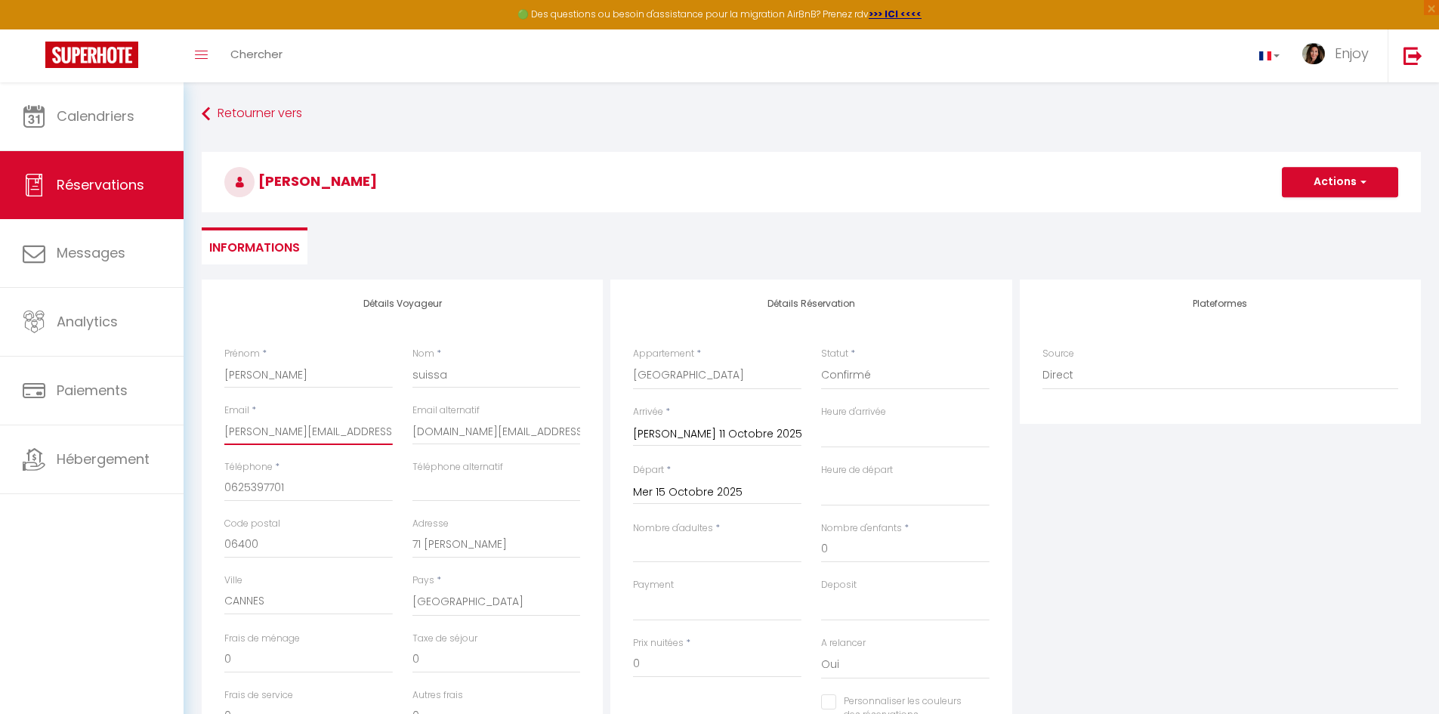
select select
checkbox input "false"
type input "ingrid.rentls@yahoo.com"
drag, startPoint x: 471, startPoint y: 431, endPoint x: 484, endPoint y: 362, distance: 70.1
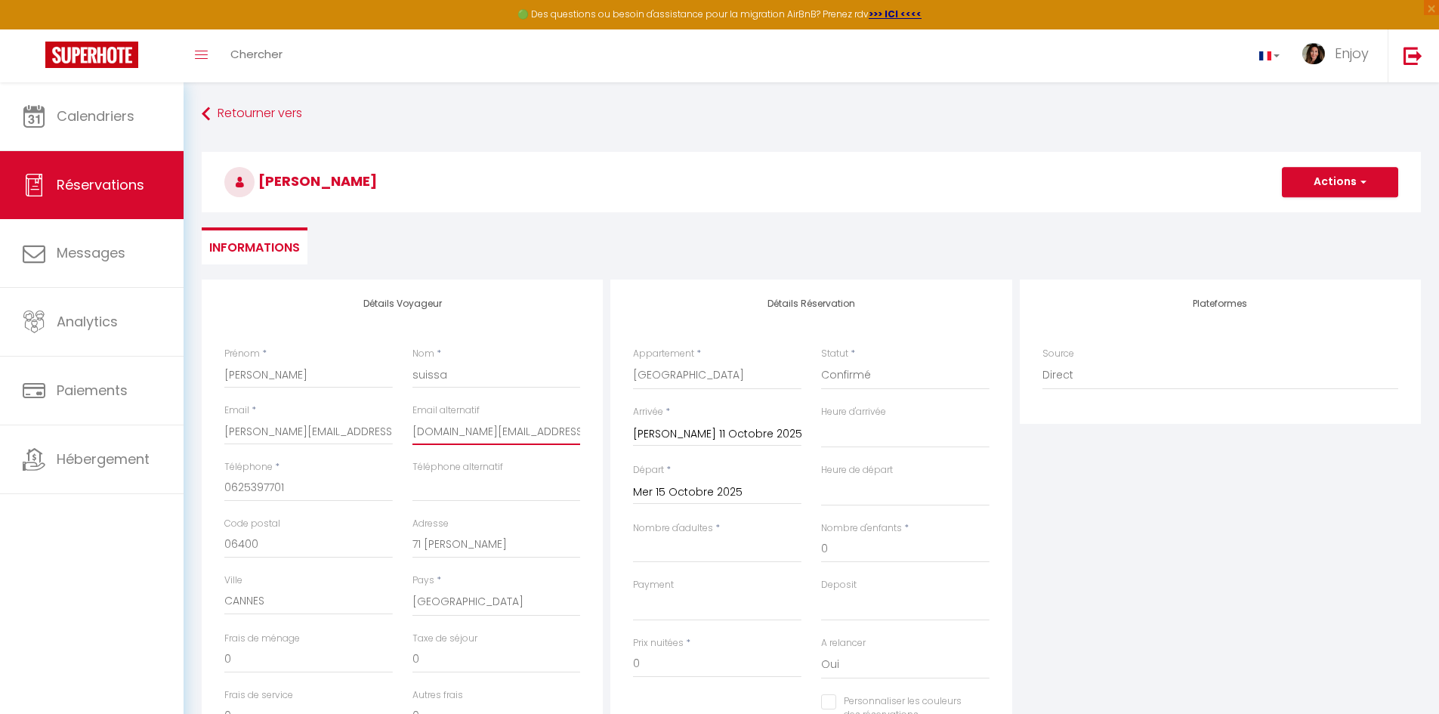
click at [471, 431] on input "ingrid.rentals@yahoo.com" at bounding box center [497, 431] width 169 height 27
type input "ingrid.rentls@yahoo.com"
select select
click at [730, 549] on input "Nombre d'adultes" at bounding box center [717, 549] width 169 height 27
drag, startPoint x: 679, startPoint y: 661, endPoint x: 593, endPoint y: 665, distance: 86.2
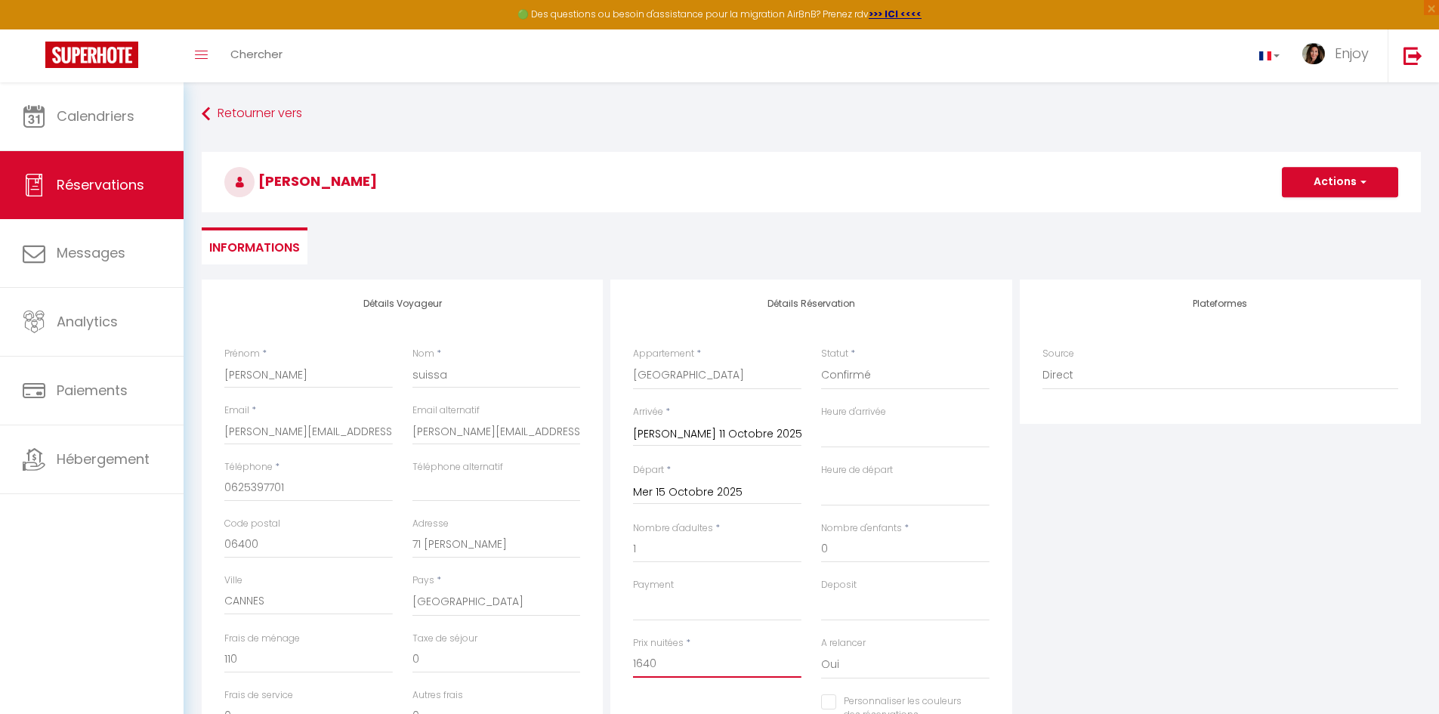
click at [593, 665] on div "Détails Voyageur Prénom * ingrid Nom * suissa Email * ingrid.rentls@yahoo.com E…" at bounding box center [811, 550] width 1227 height 540
click at [238, 657] on input "0" at bounding box center [308, 659] width 169 height 27
click at [1319, 182] on button "Actions" at bounding box center [1340, 182] width 116 height 30
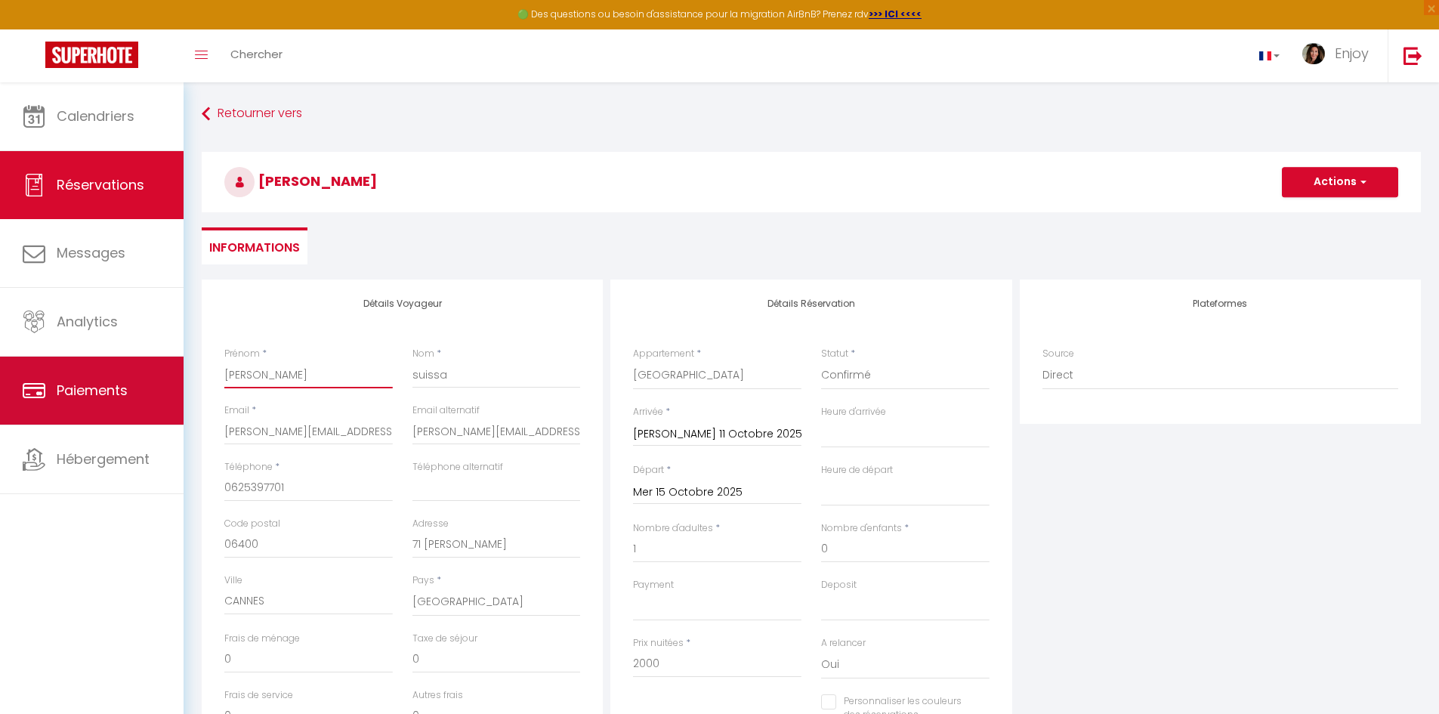
drag, startPoint x: 87, startPoint y: 379, endPoint x: 51, endPoint y: 380, distance: 36.3
click at [70, 379] on div "🟢 Des questions ou besoin d'assistance pour la migration AirBnB? Prenez rdv >>>…" at bounding box center [719, 474] width 1439 height 784
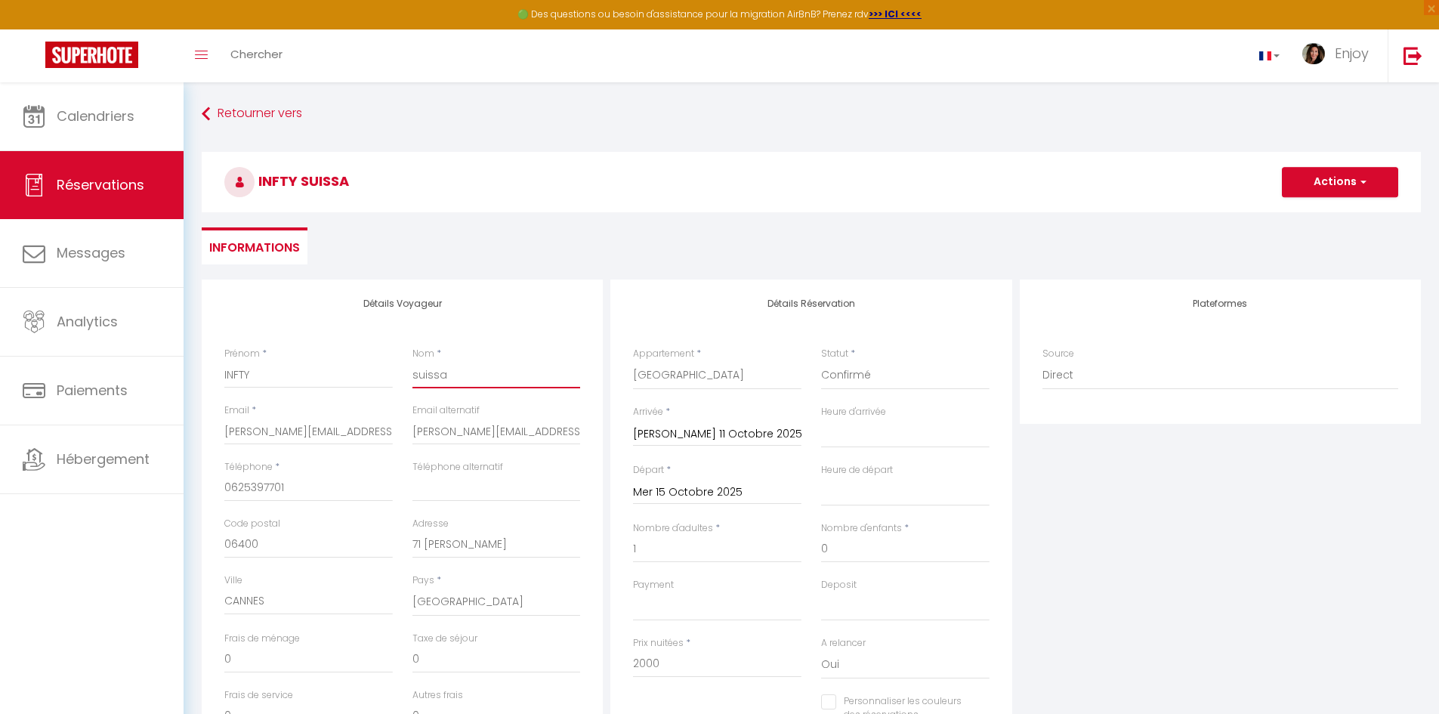
click at [515, 369] on input "suissa" at bounding box center [497, 374] width 169 height 27
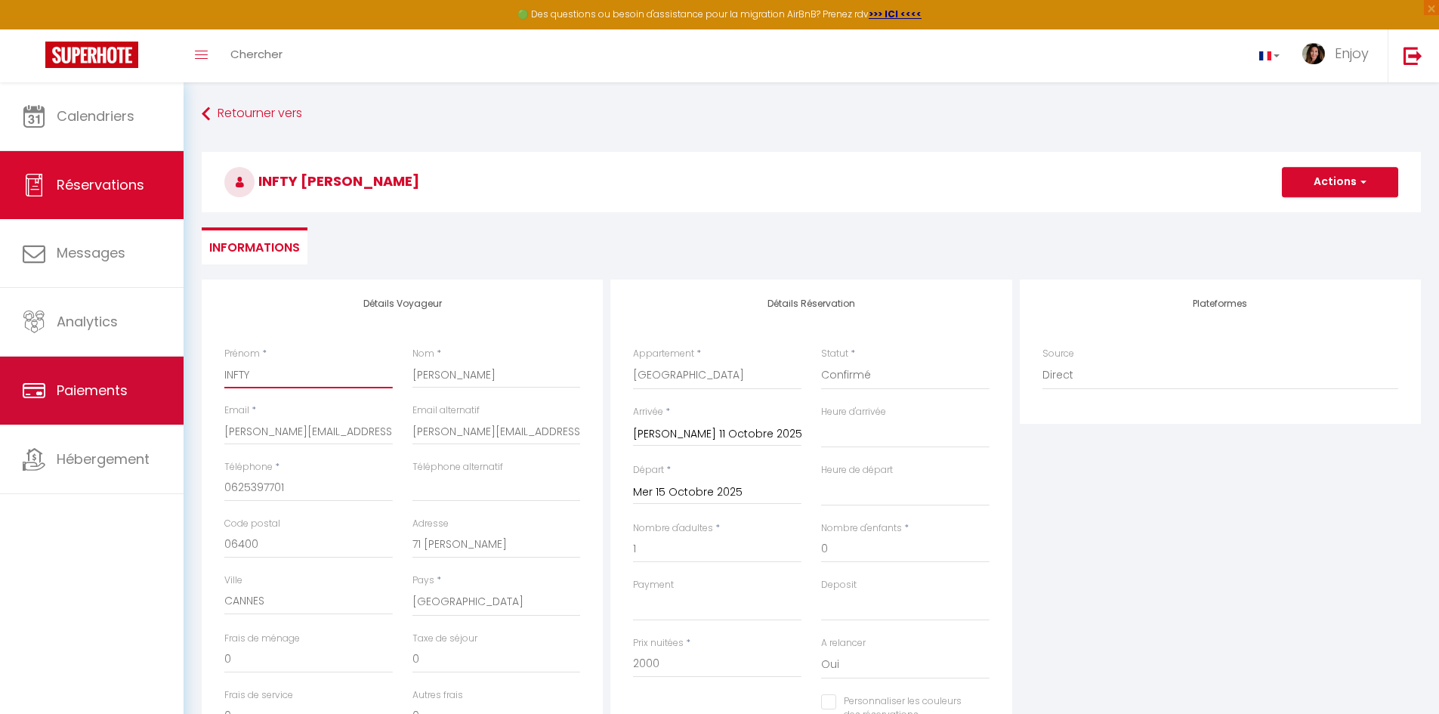
drag, startPoint x: 262, startPoint y: 379, endPoint x: 180, endPoint y: 375, distance: 82.5
click at [180, 375] on div "🟢 Des questions ou besoin d'assistance pour la migration AirBnB? Prenez rdv >>>…" at bounding box center [719, 474] width 1439 height 784
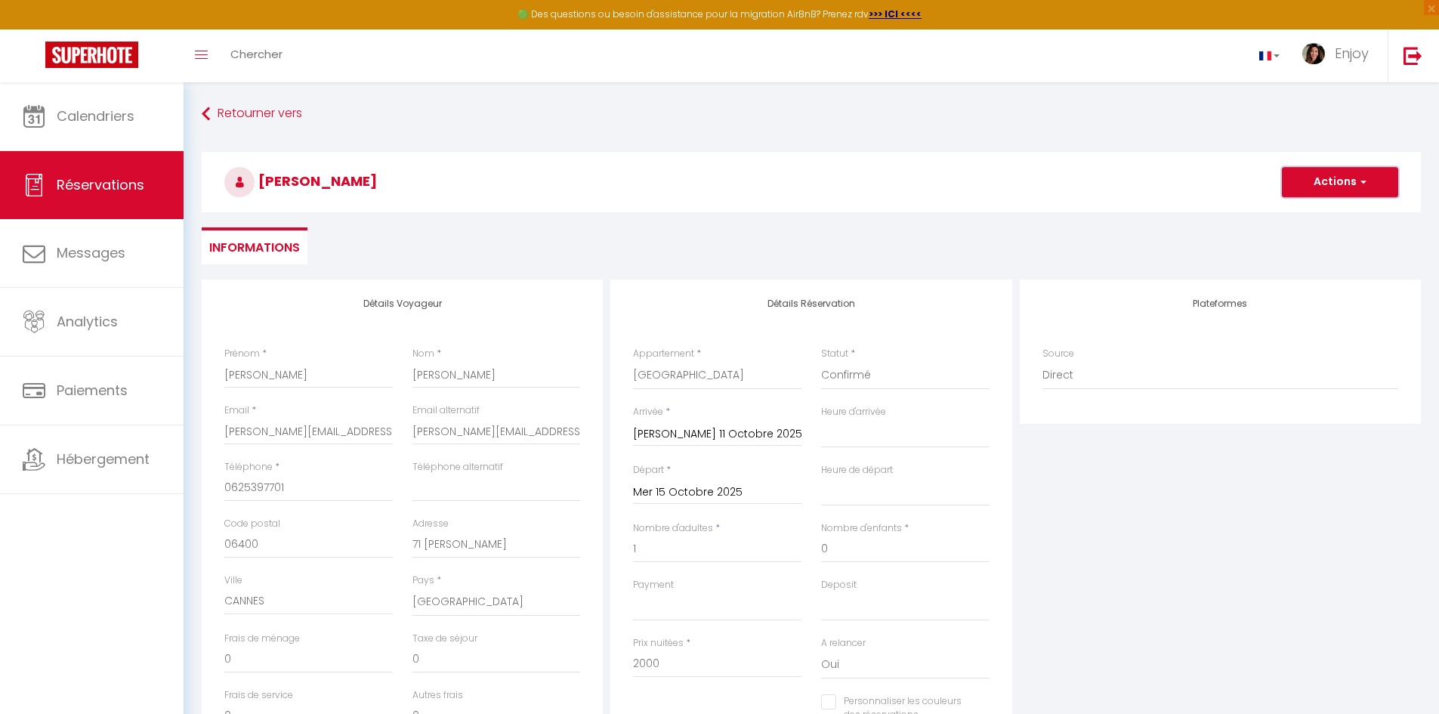
click at [1322, 184] on button "Actions" at bounding box center [1340, 182] width 116 height 30
click at [1324, 210] on link "Enregistrer" at bounding box center [1325, 216] width 119 height 20
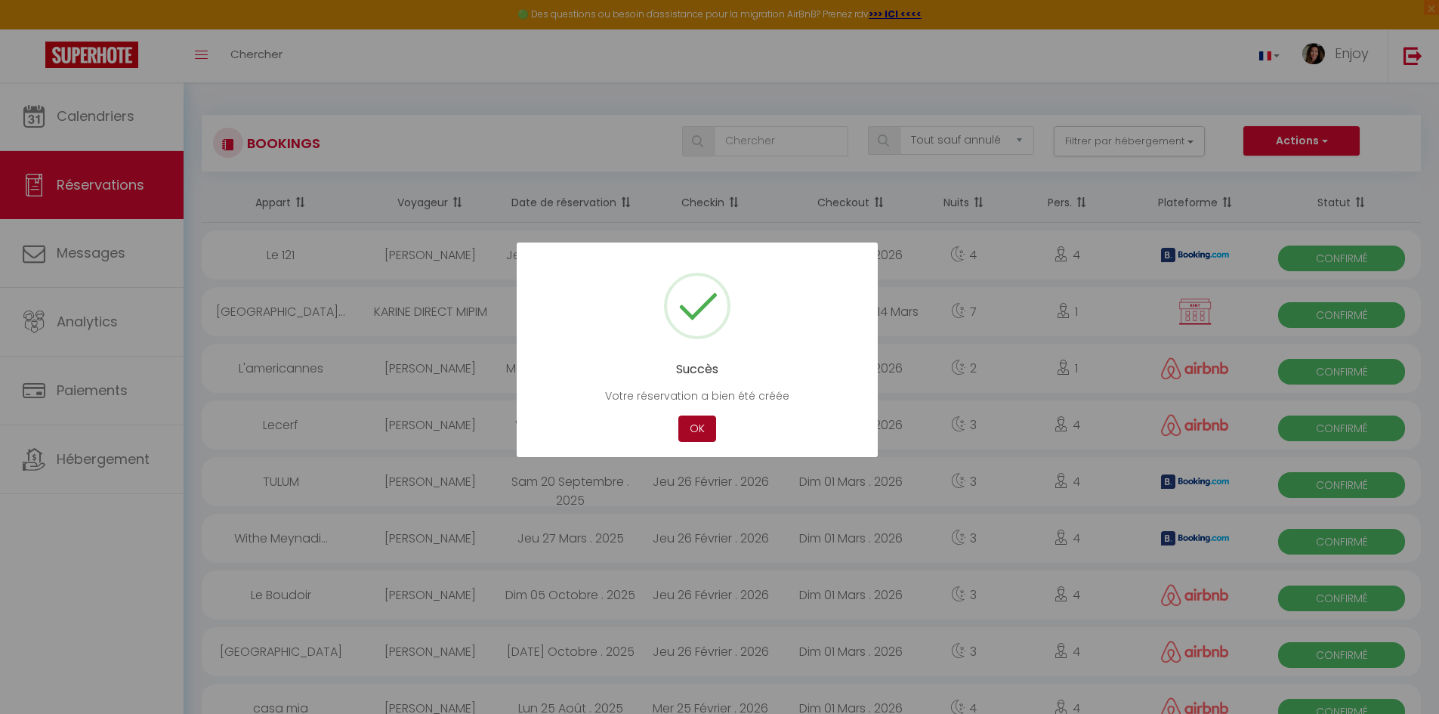
click at [695, 428] on button "OK" at bounding box center [698, 429] width 38 height 26
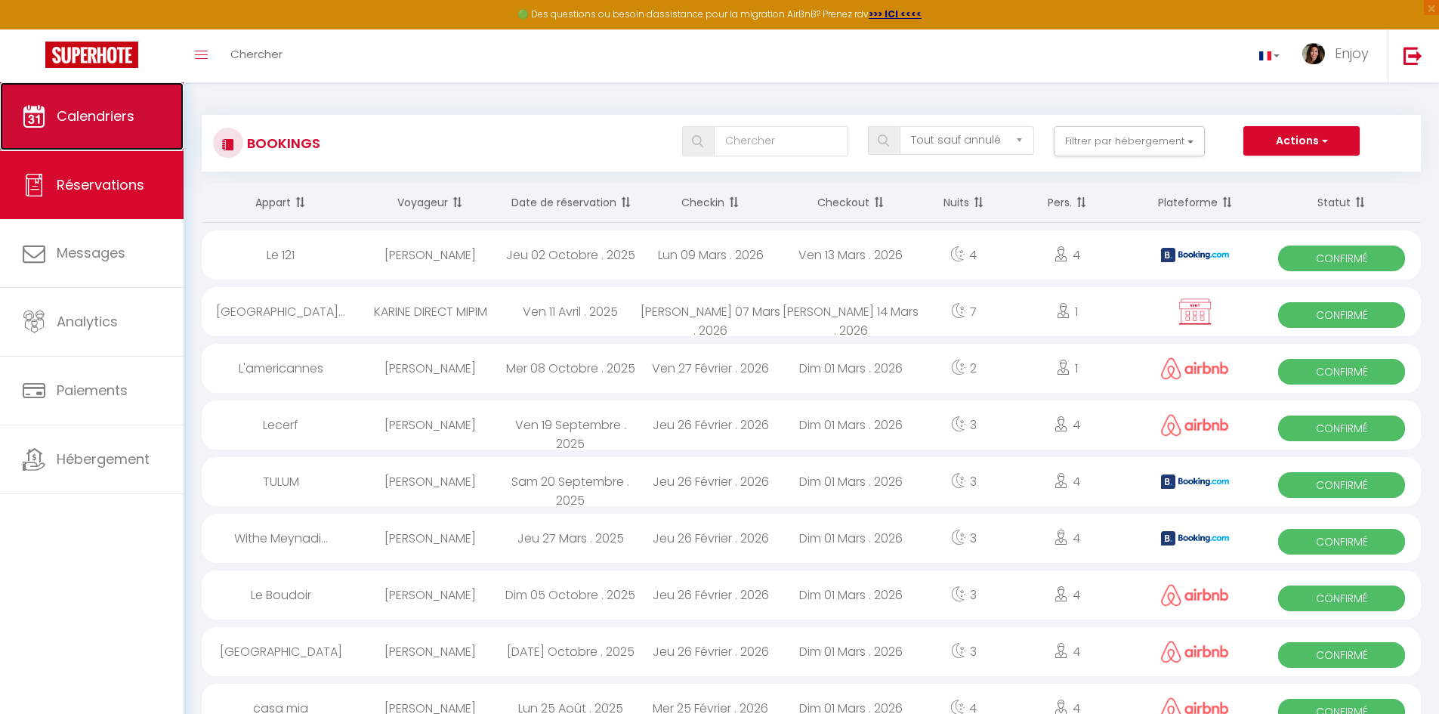
click at [143, 110] on link "Calendriers" at bounding box center [92, 116] width 184 height 68
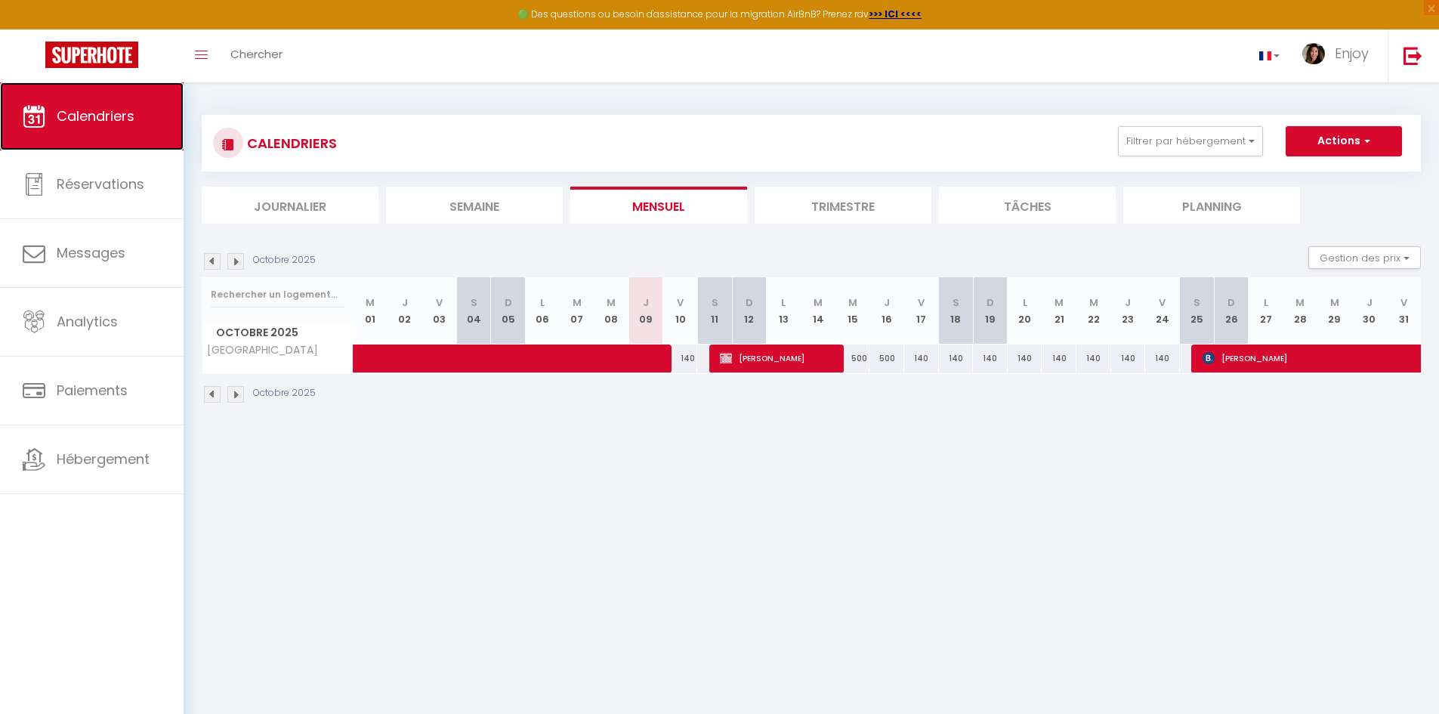
click at [127, 119] on span "Calendriers" at bounding box center [96, 116] width 78 height 19
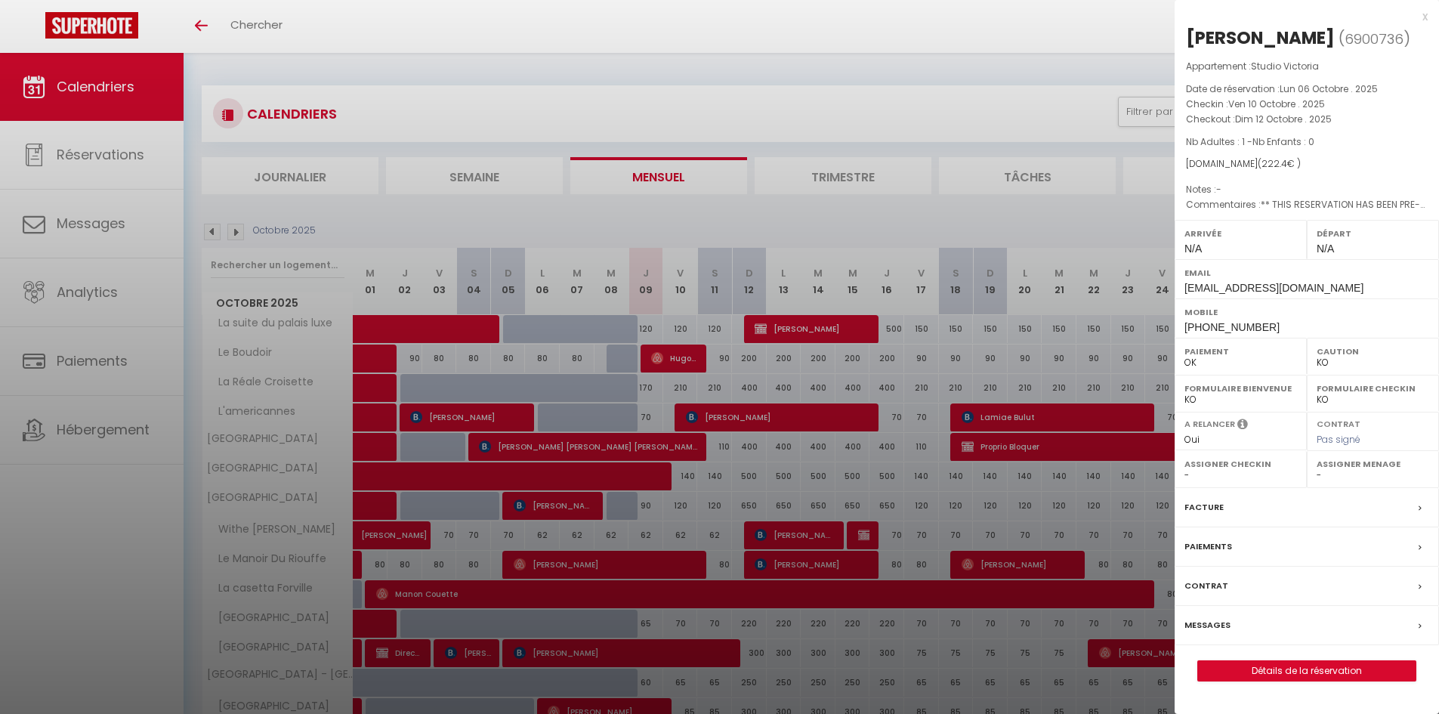
select select "KO"
select select "0"
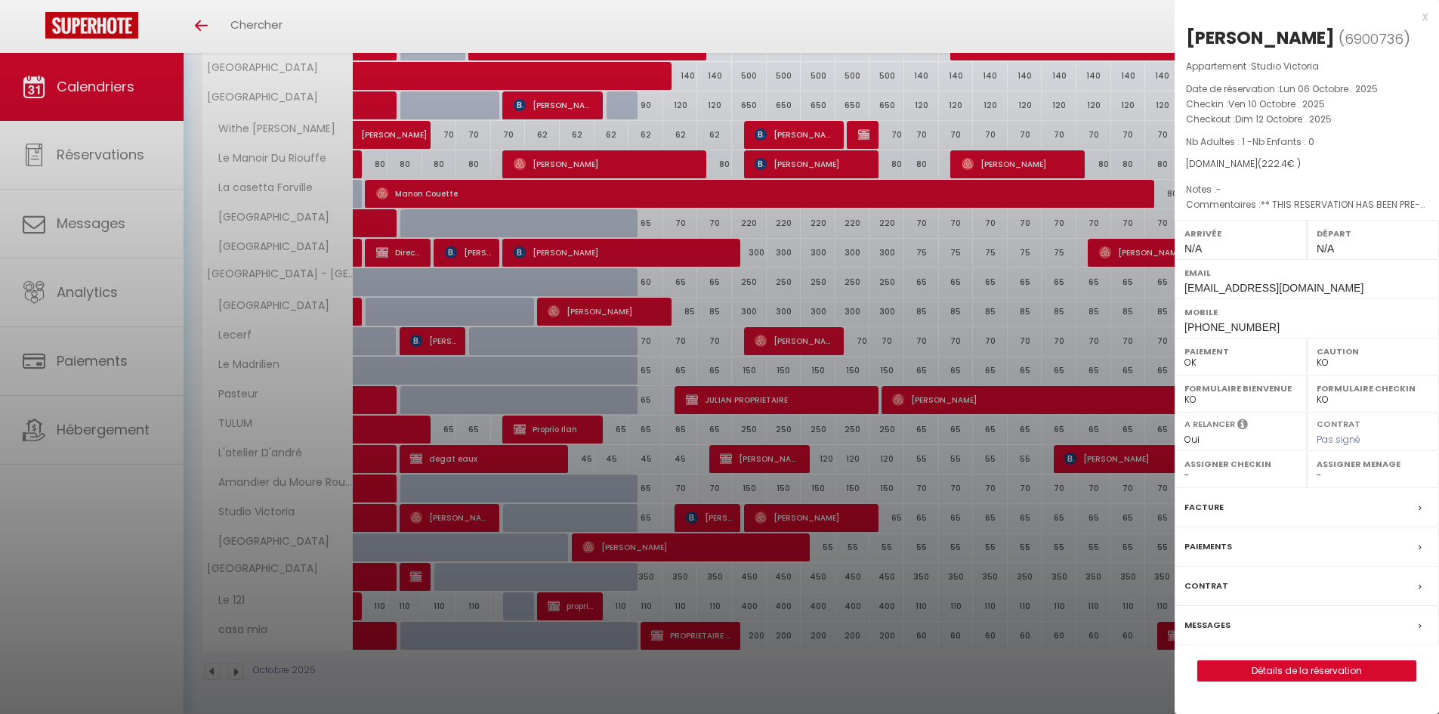
click at [1424, 15] on div "x" at bounding box center [1301, 17] width 253 height 18
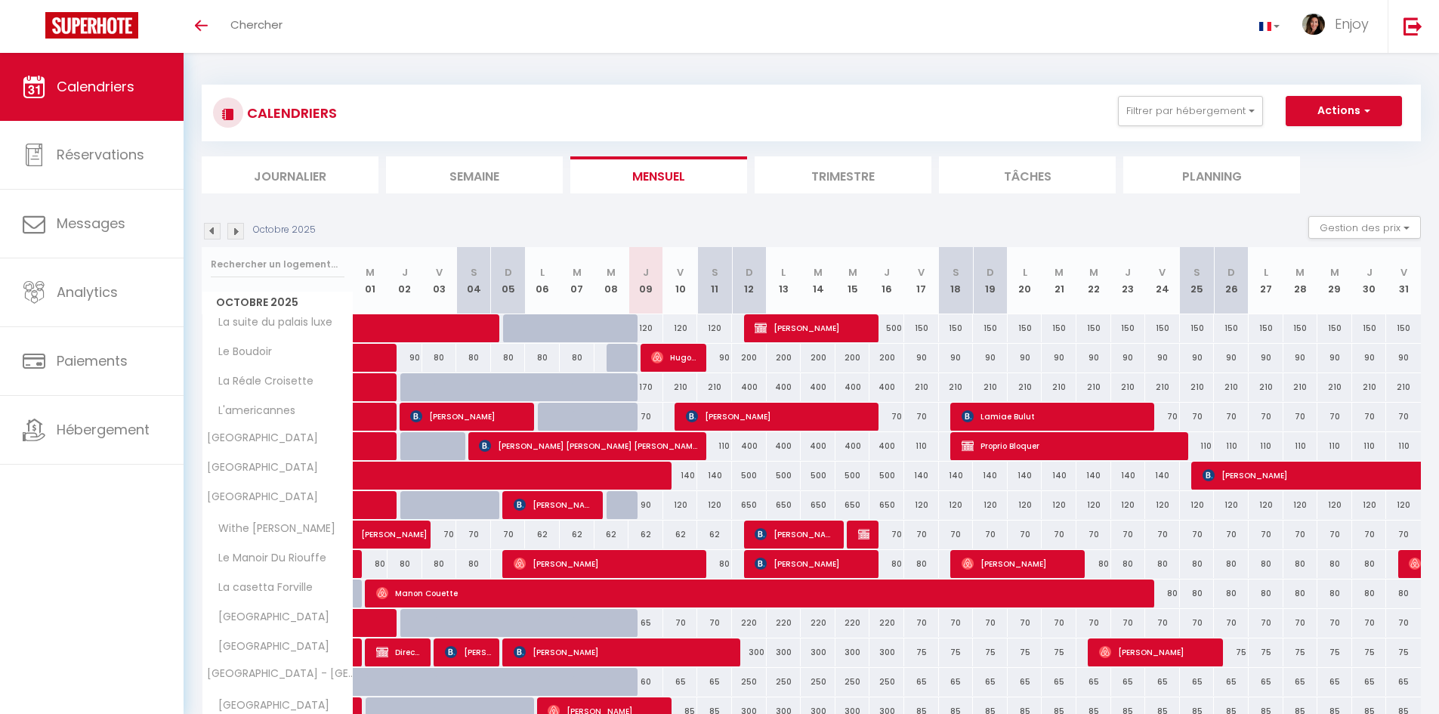
scroll to position [0, 0]
click at [1222, 106] on button "Filtrer par hébergement" at bounding box center [1190, 112] width 145 height 30
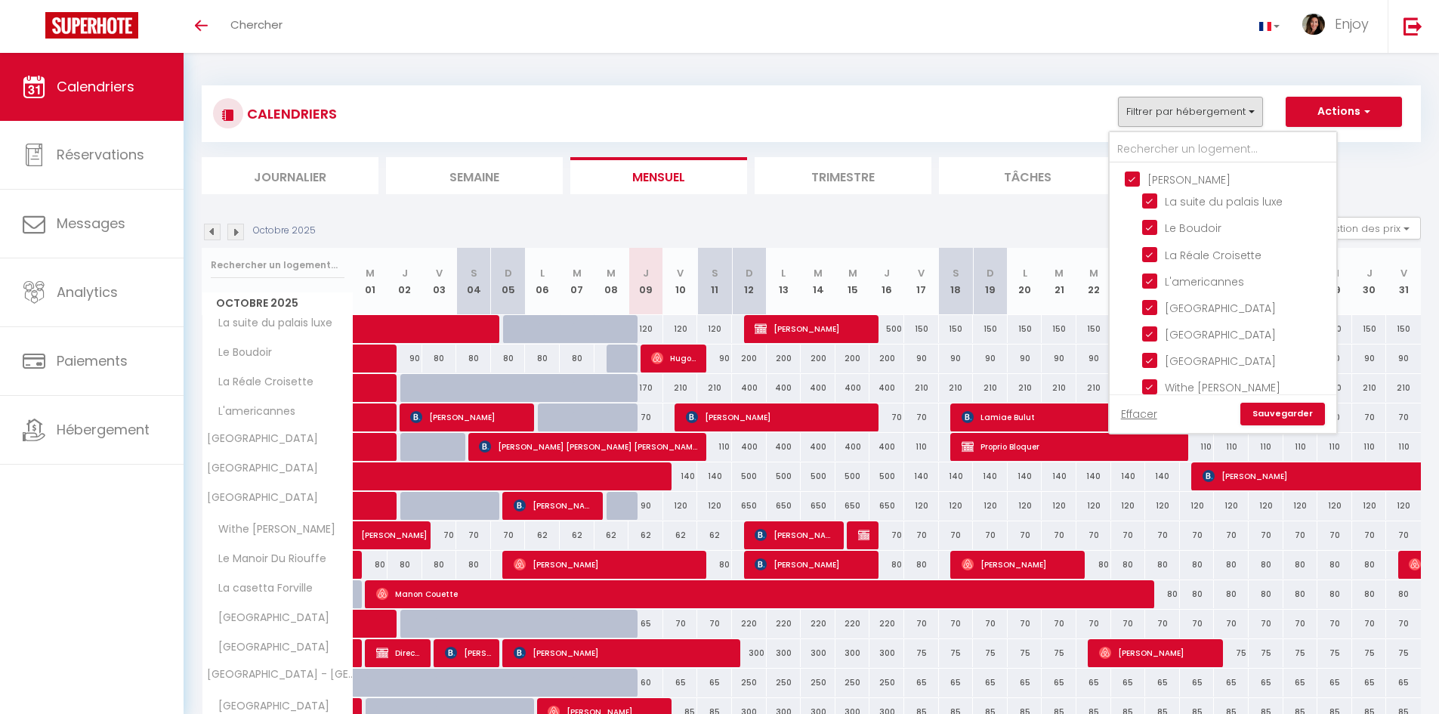
click at [1125, 177] on ul "INGRID La suite du palais luxe Le Boudoir La Réale Croisette L'americannes Pala…" at bounding box center [1223, 519] width 227 height 713
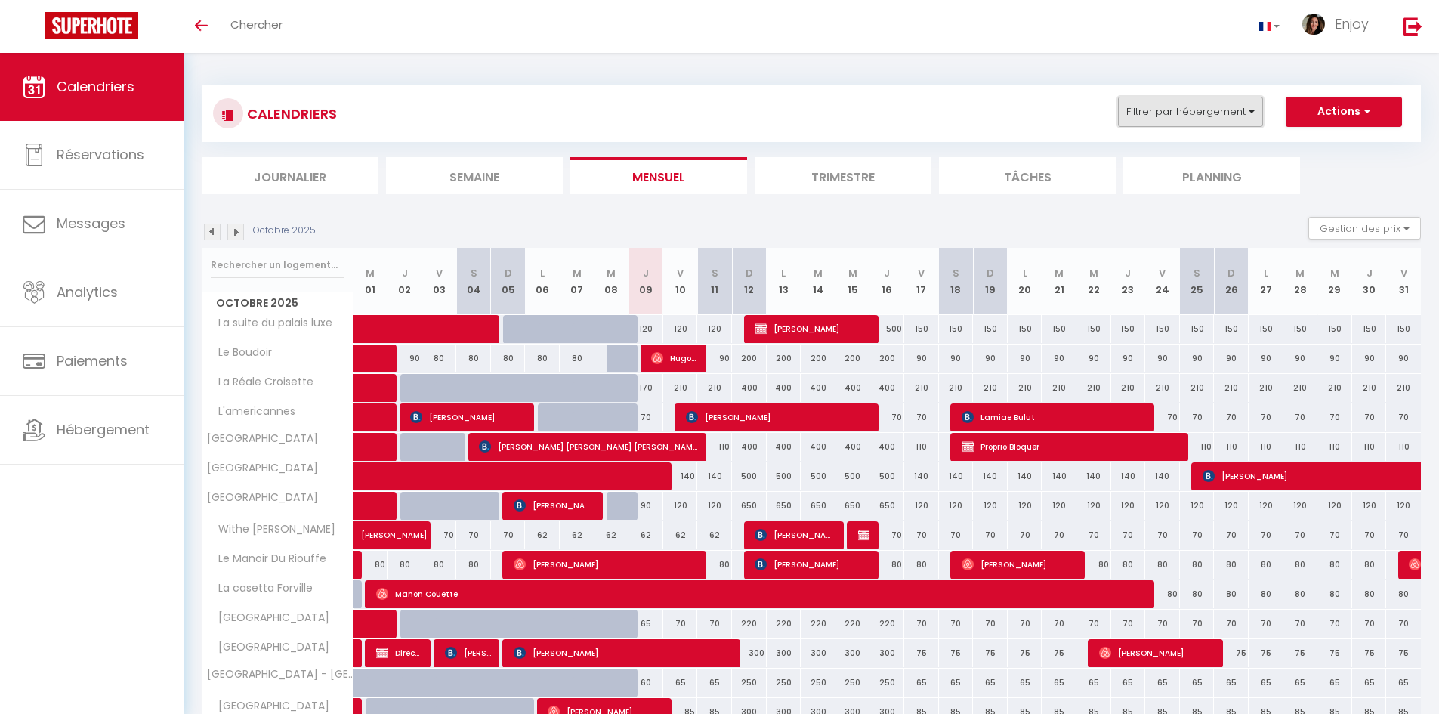
click at [1191, 114] on button "Filtrer par hébergement" at bounding box center [1190, 112] width 145 height 30
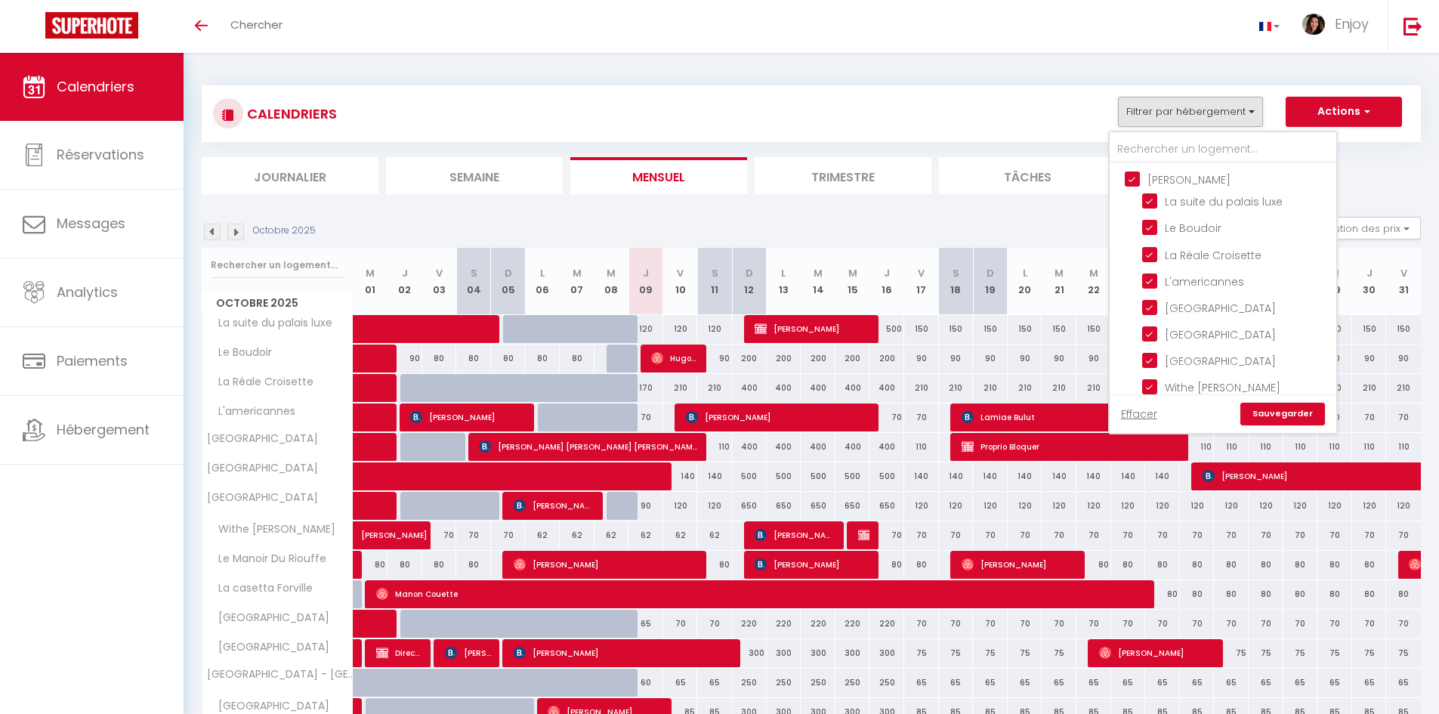
click at [1130, 177] on input "INGRID" at bounding box center [1238, 178] width 227 height 15
checkbox input "false"
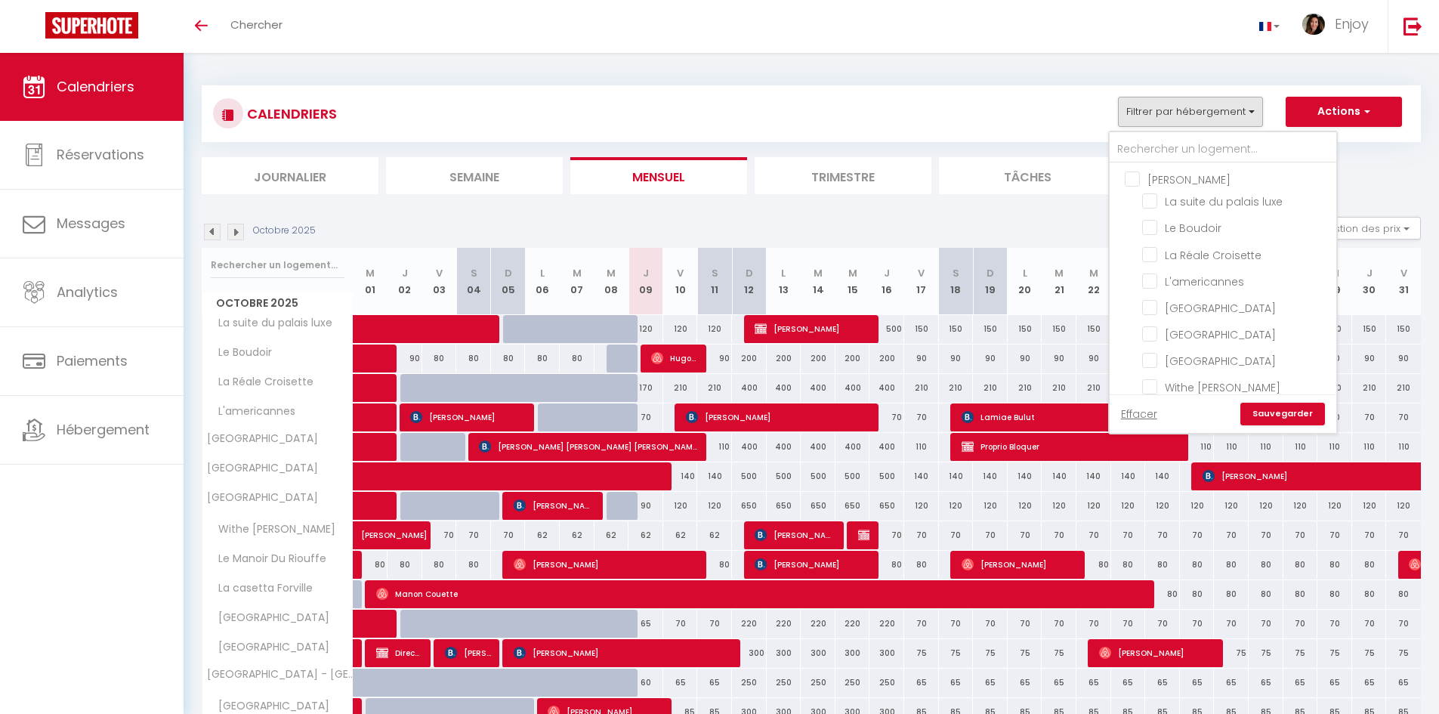
checkbox input "false"
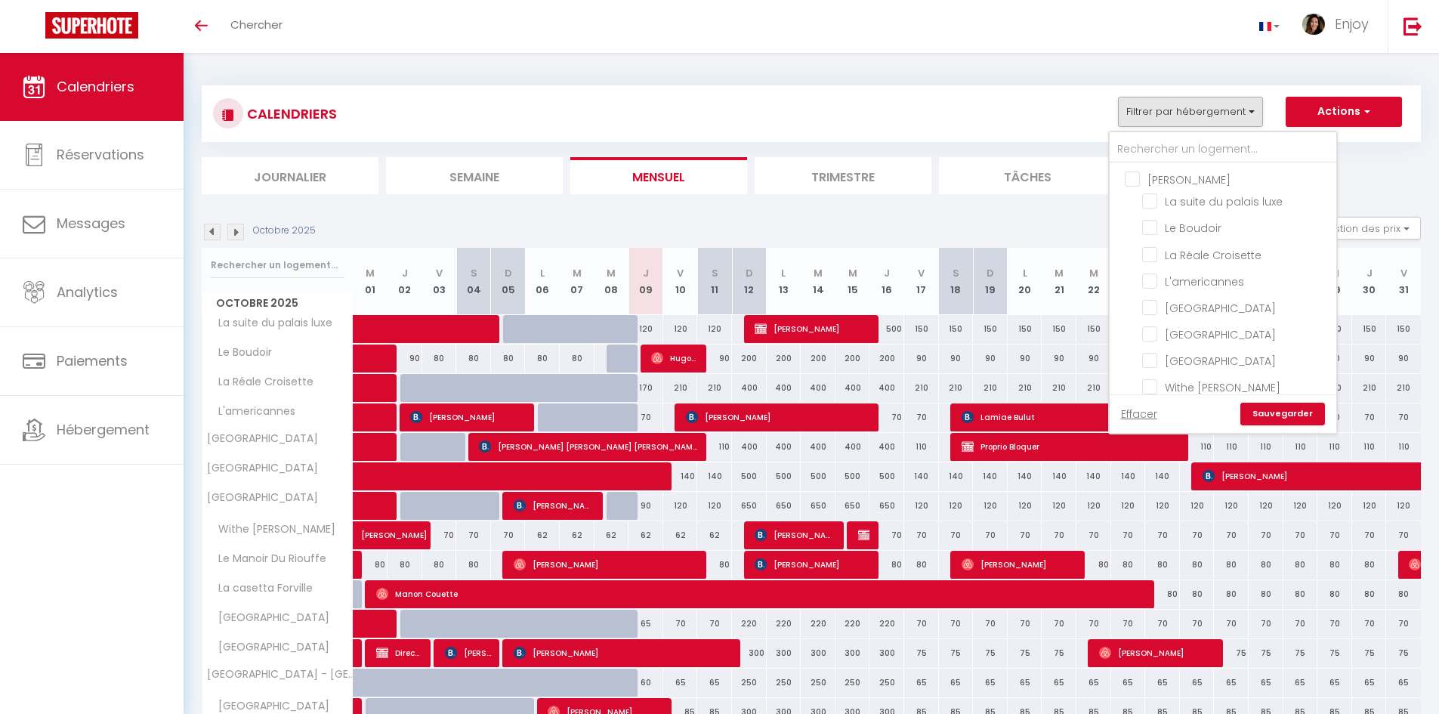
checkbox input "false"
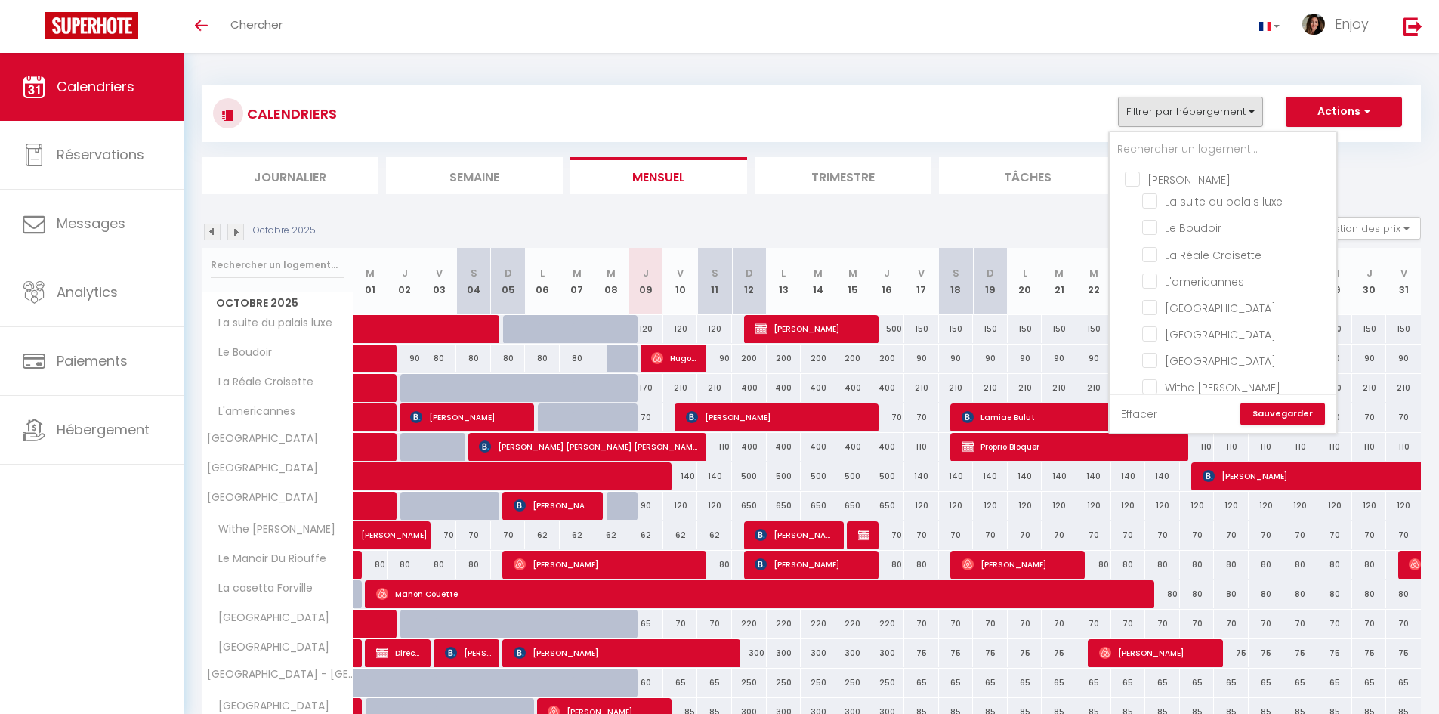
checkbox input "false"
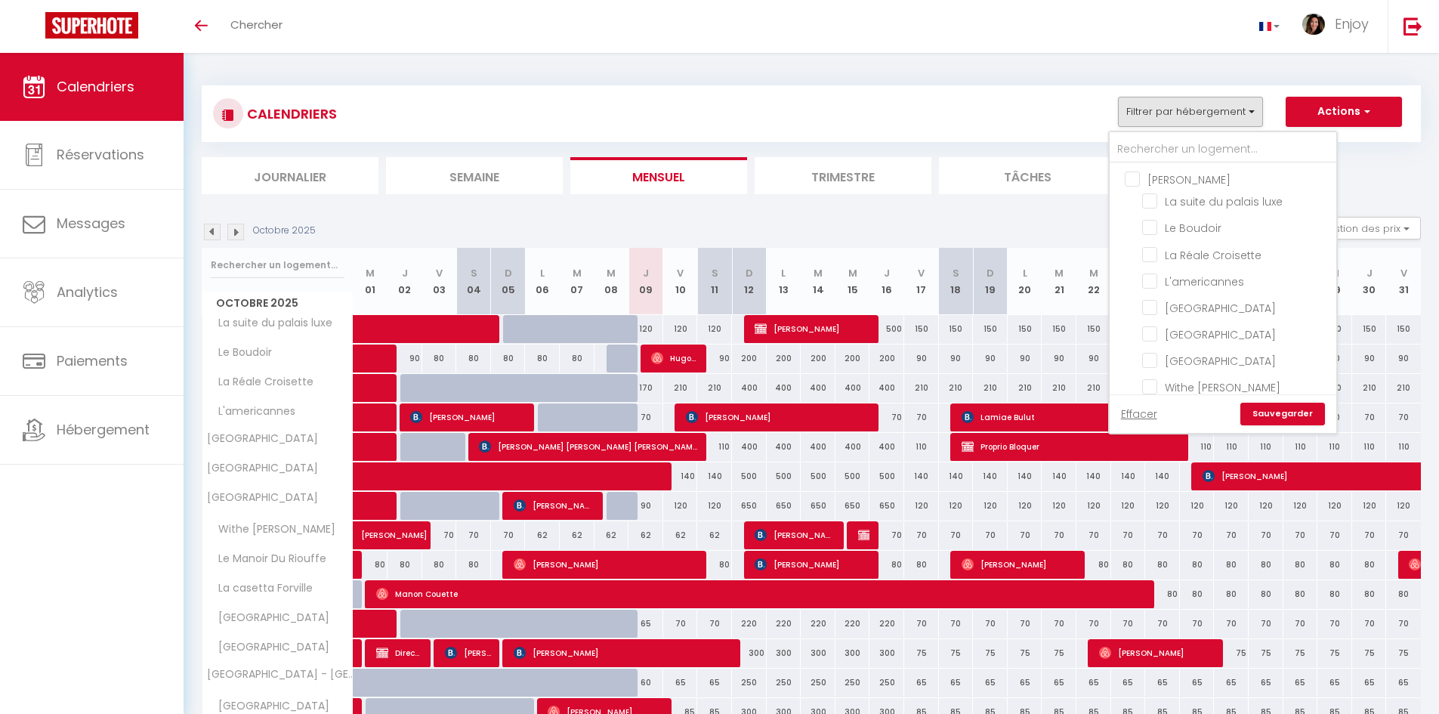
checkbox input "false"
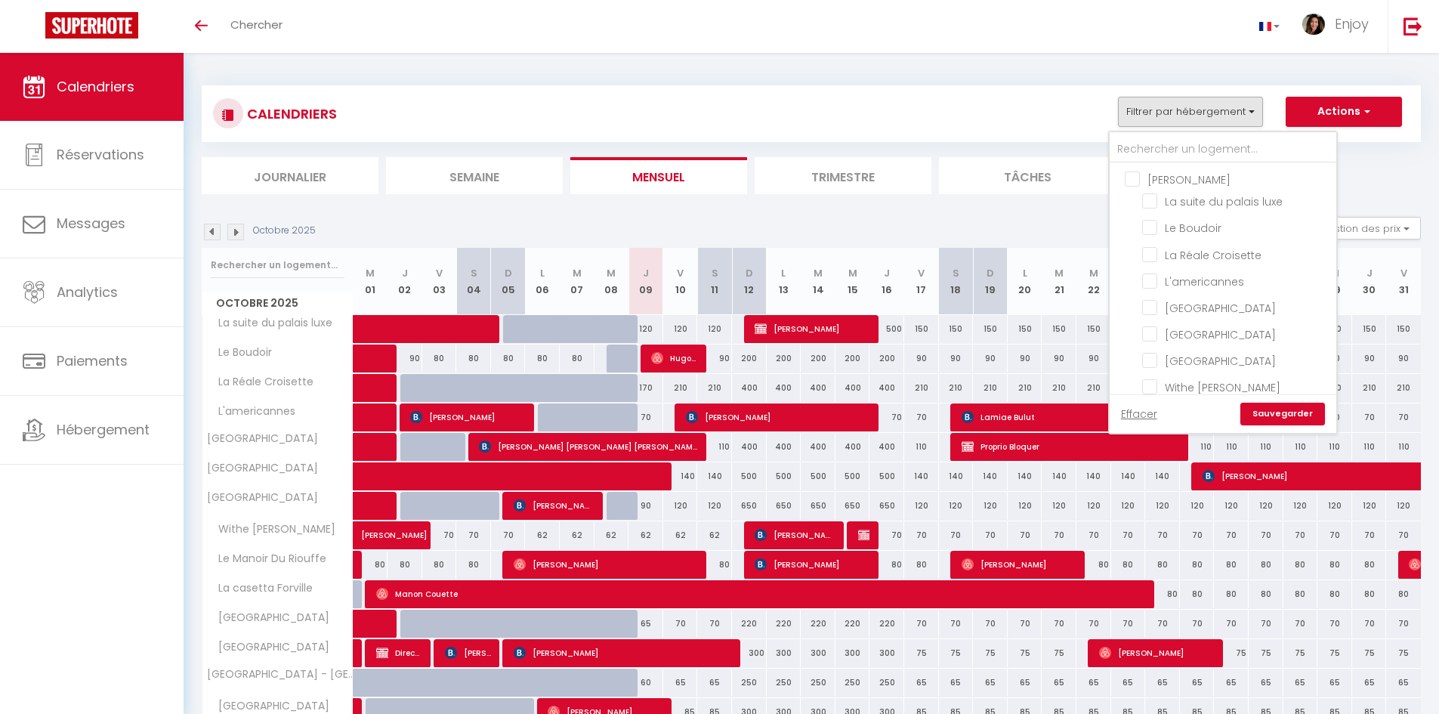
checkbox input "false"
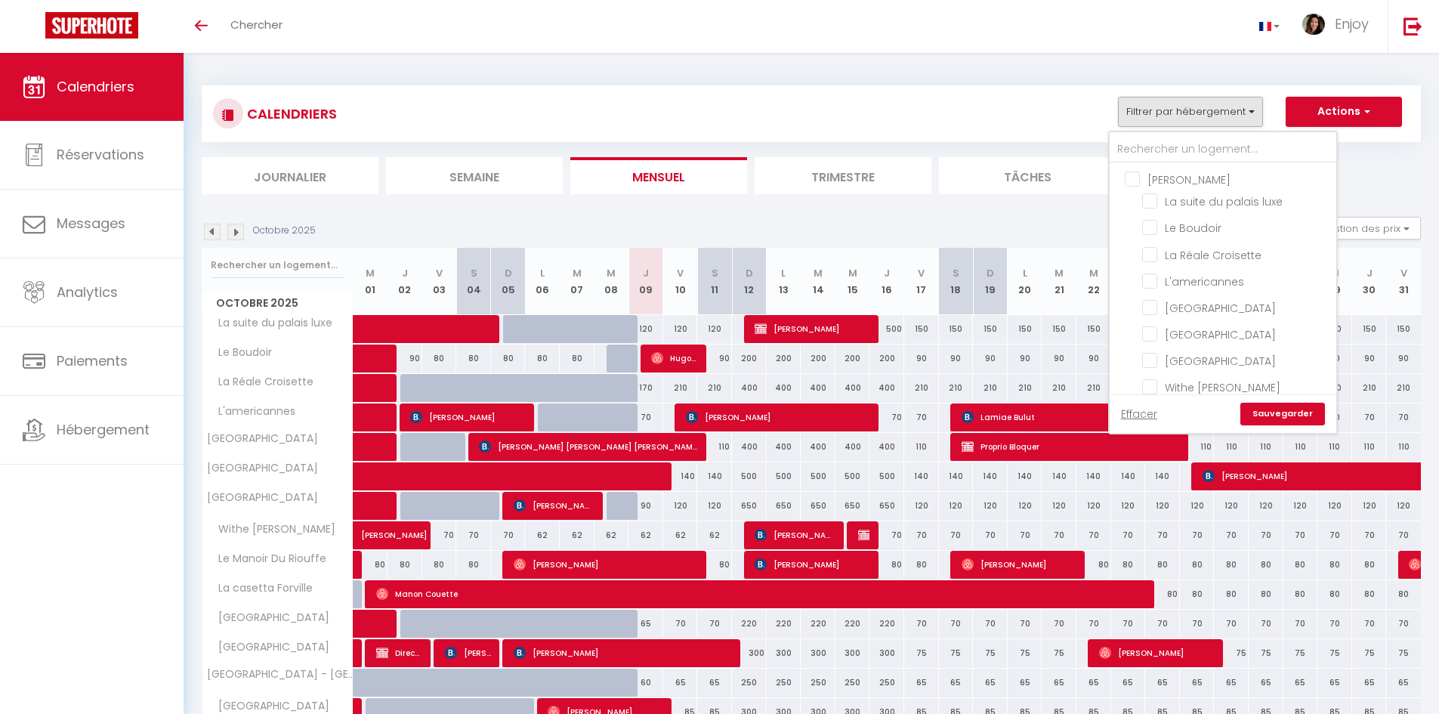
checkbox input "false"
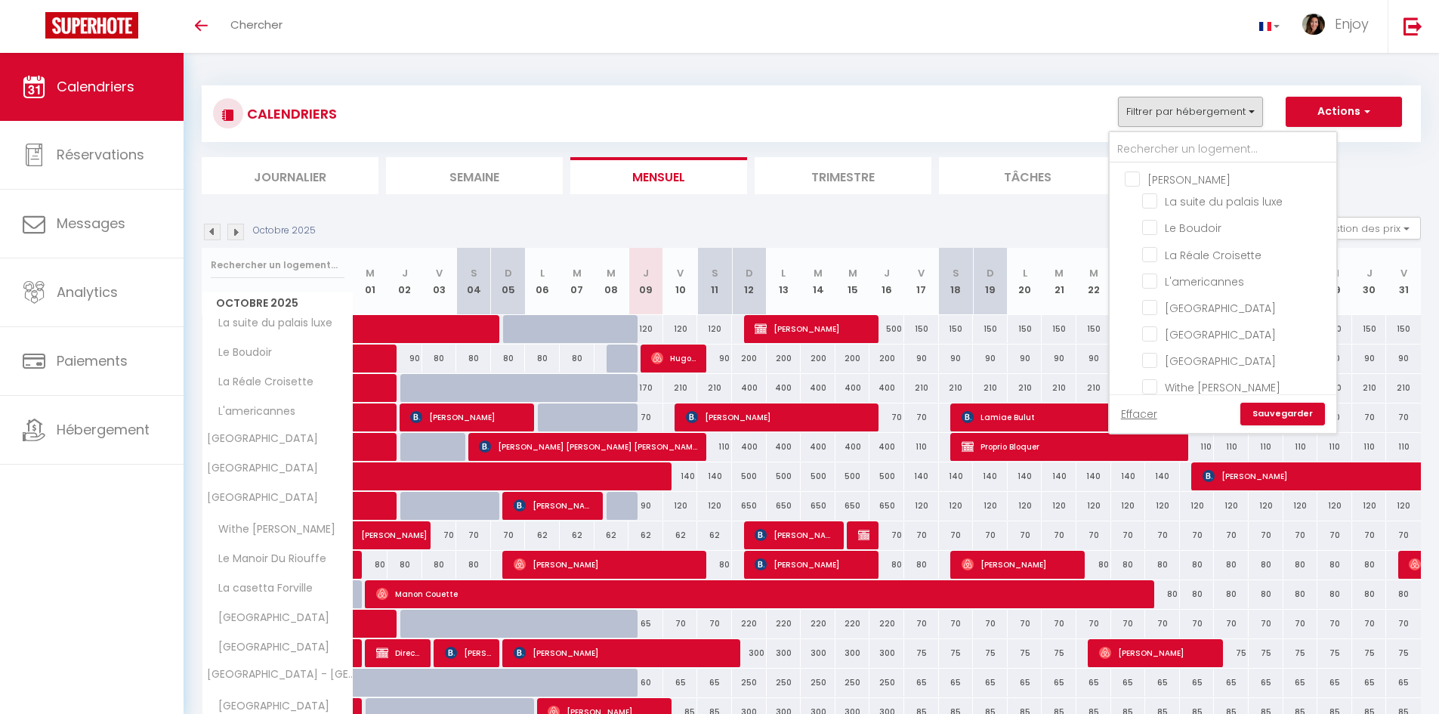
checkbox input "false"
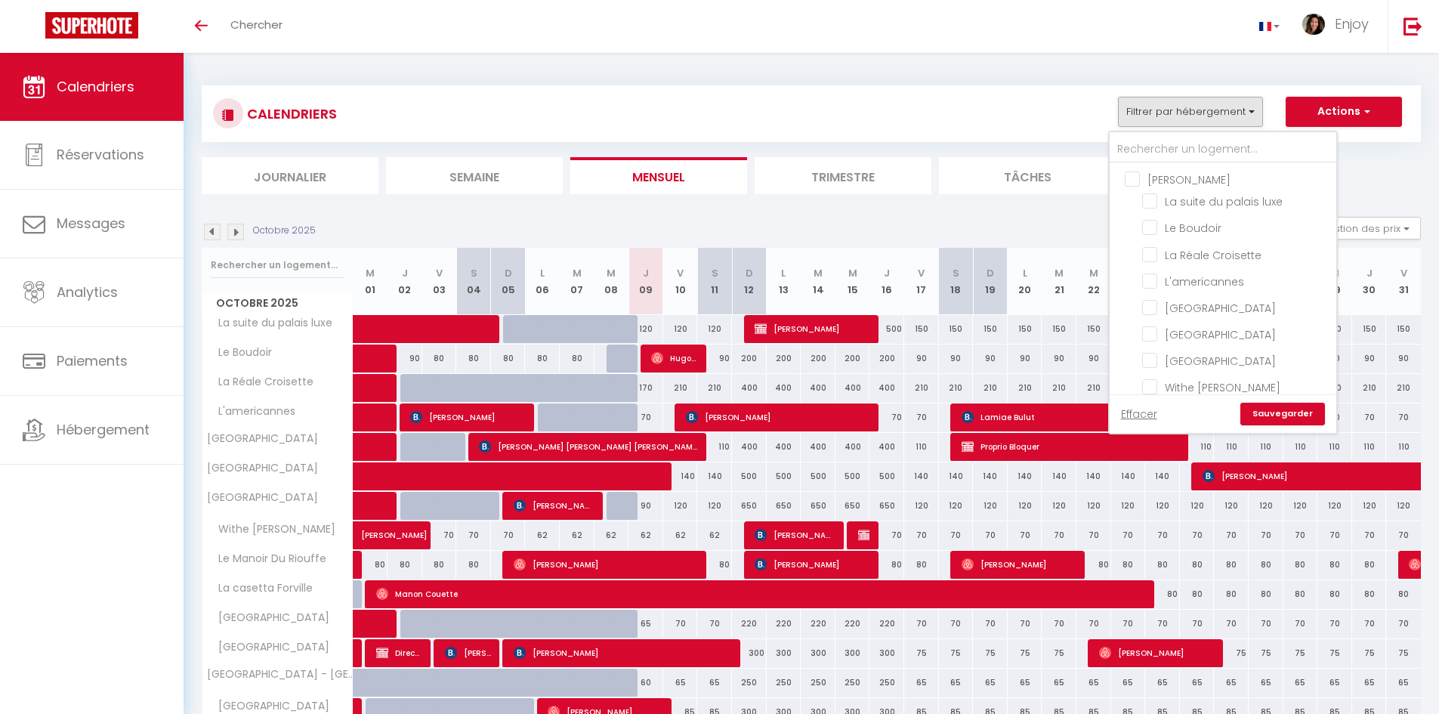
checkbox input "false"
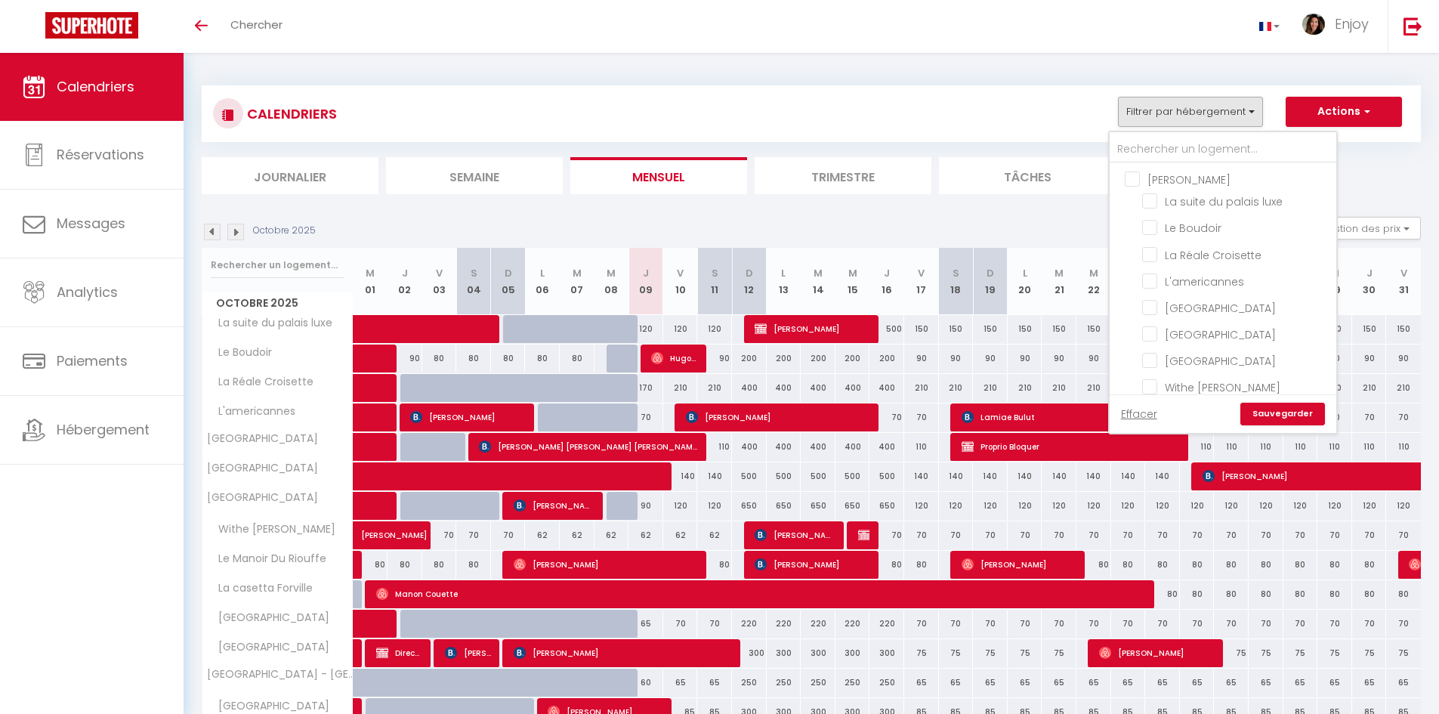
checkbox input "false"
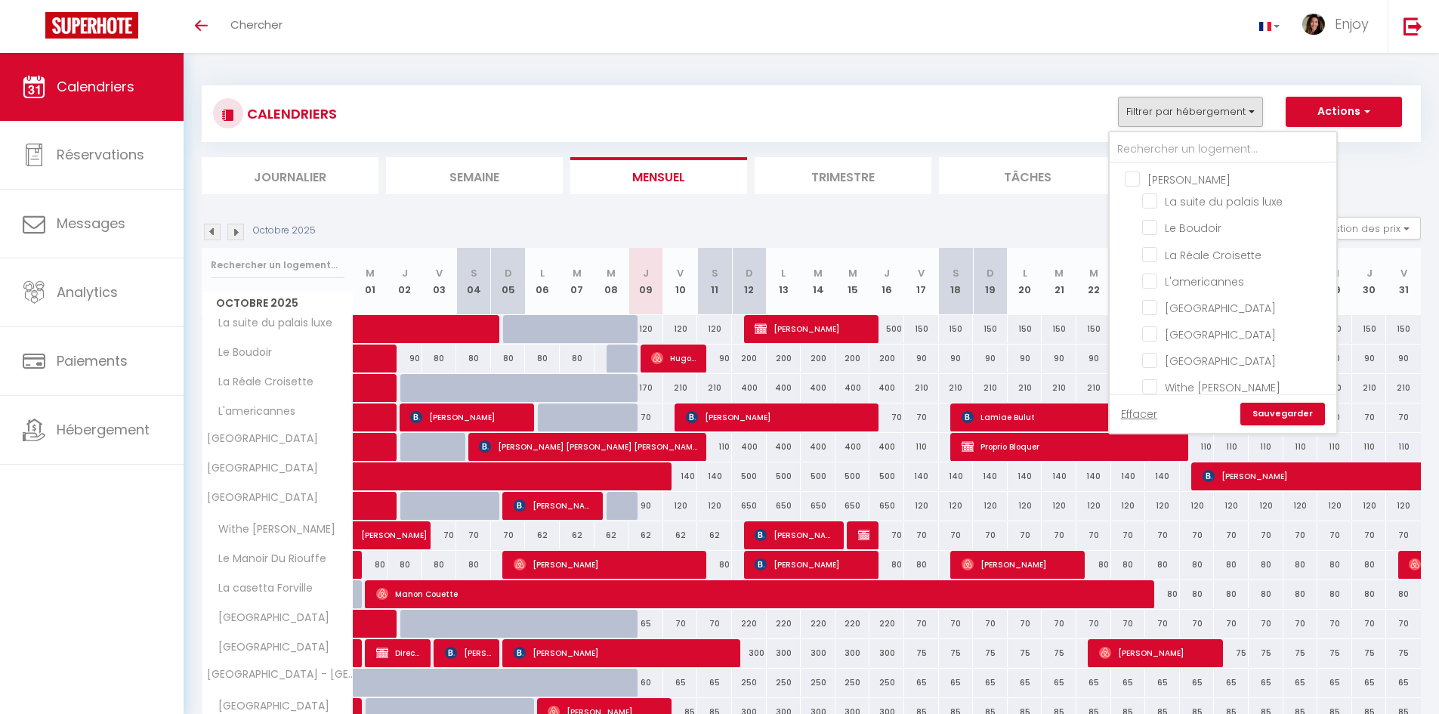
checkbox input "false"
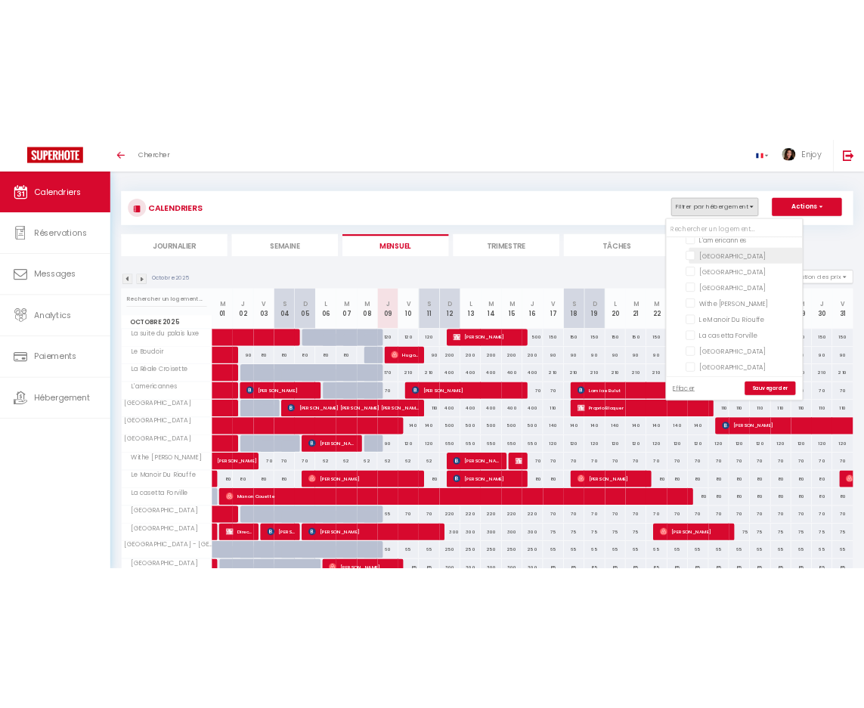
scroll to position [151, 0]
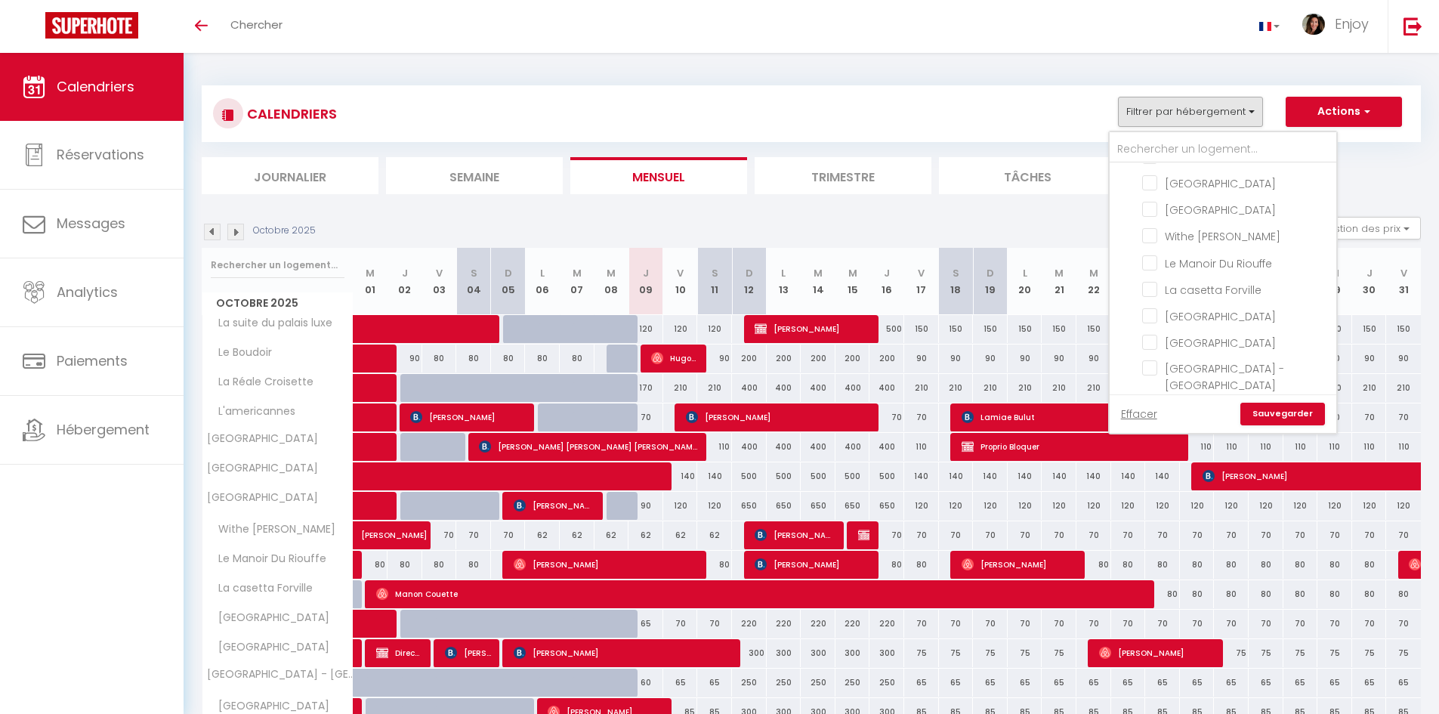
click at [1142, 286] on ul "INGRID La suite du palais luxe Le Boudoir La Réale Croisette L'americannes Pala…" at bounding box center [1223, 368] width 227 height 713
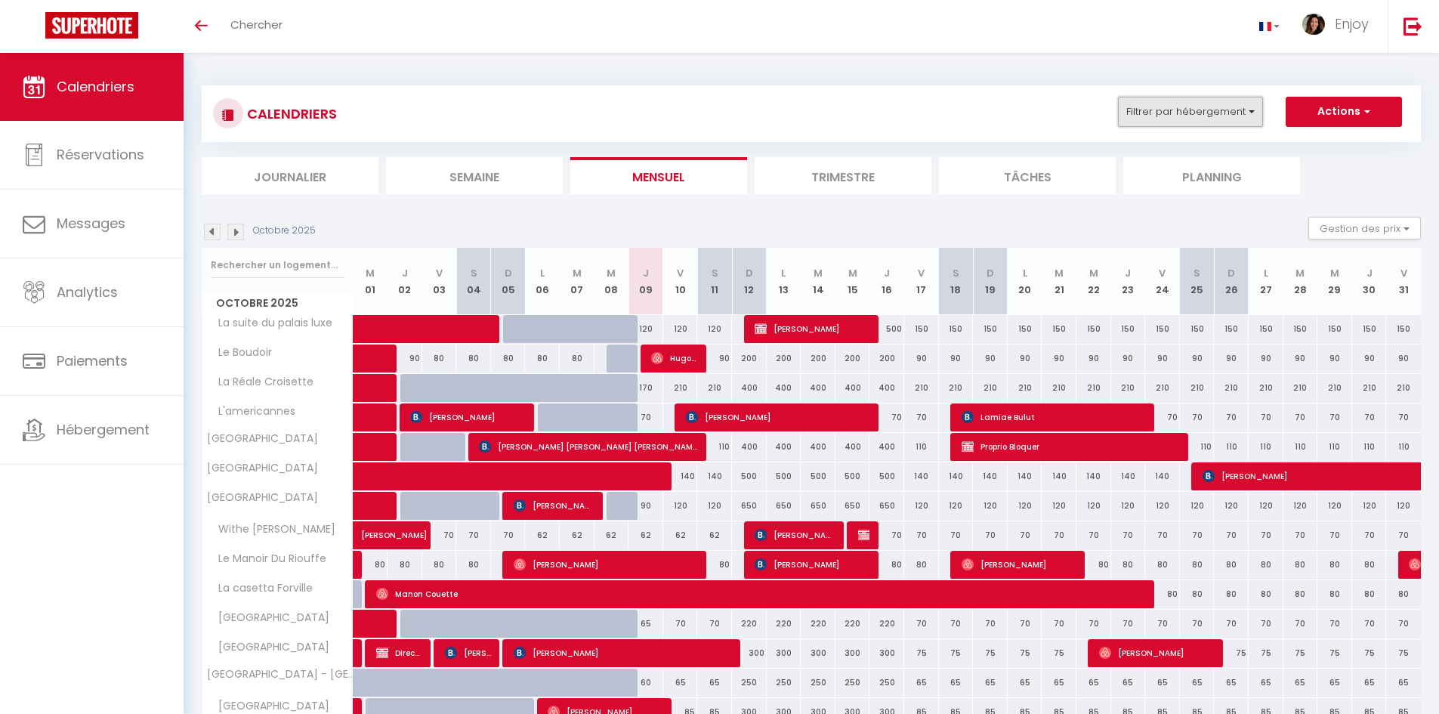
click at [1180, 118] on button "Filtrer par hébergement" at bounding box center [1190, 112] width 145 height 30
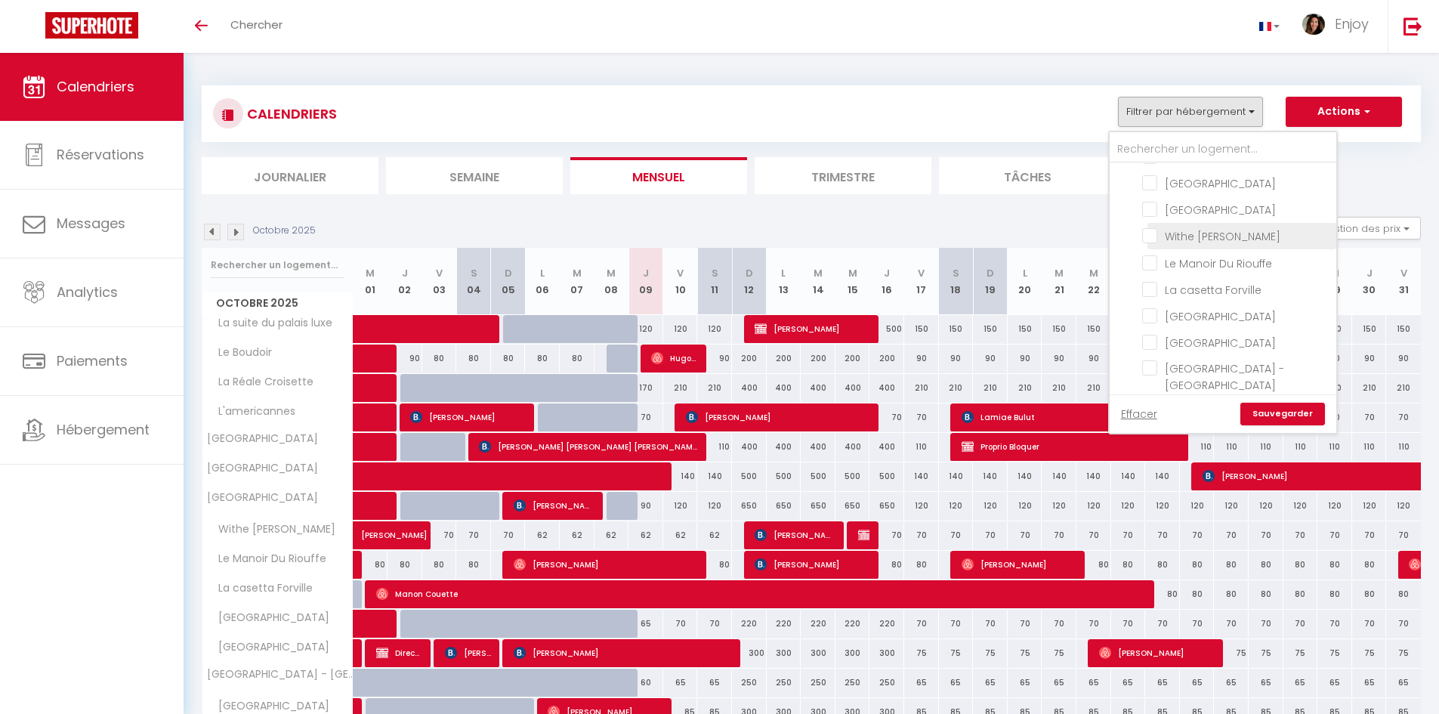
click at [1149, 243] on input "Withe Meynadier" at bounding box center [1236, 234] width 189 height 15
checkbox input "true"
click at [1152, 269] on input "Le Manoir Du Riouffe" at bounding box center [1236, 261] width 189 height 15
checkbox input "true"
click at [1148, 296] on input "La casetta Forville" at bounding box center [1236, 288] width 189 height 15
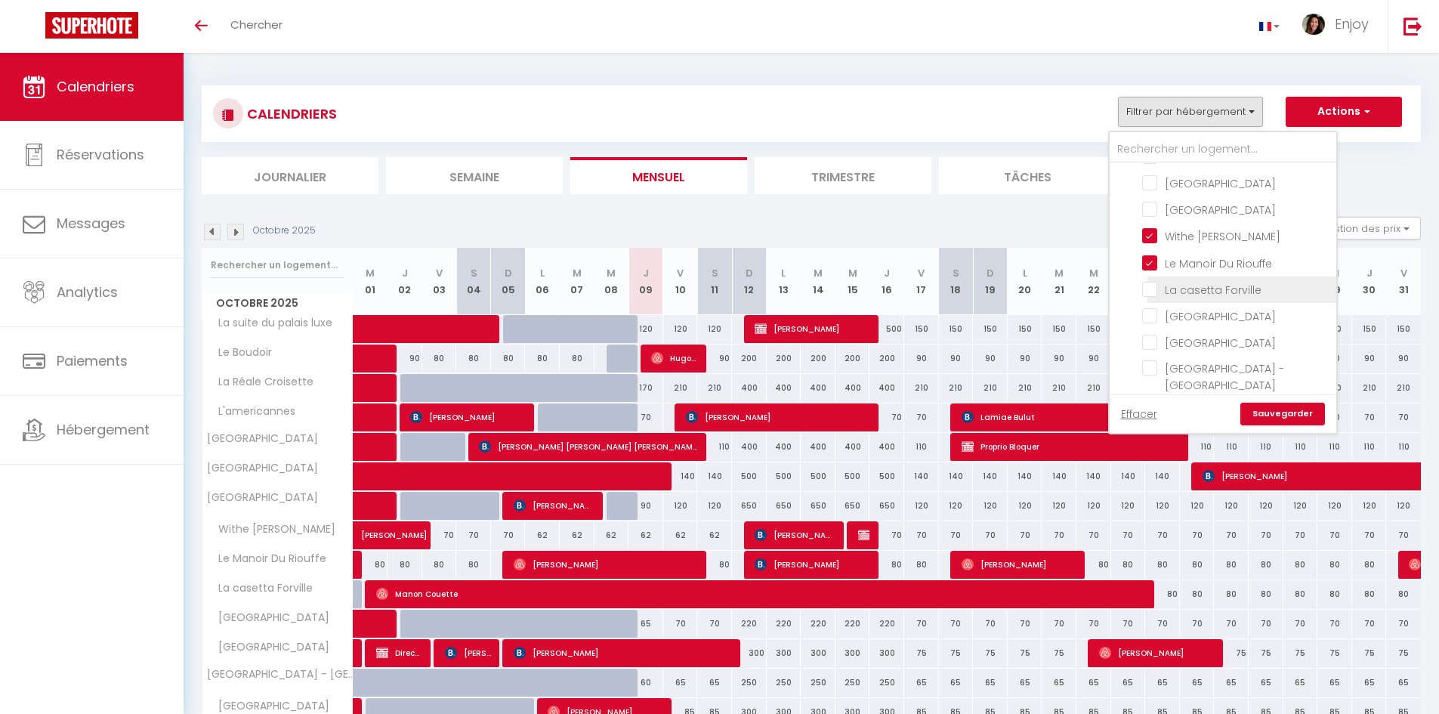
checkbox input "true"
click at [1262, 412] on link "Sauvegarder" at bounding box center [1283, 414] width 85 height 23
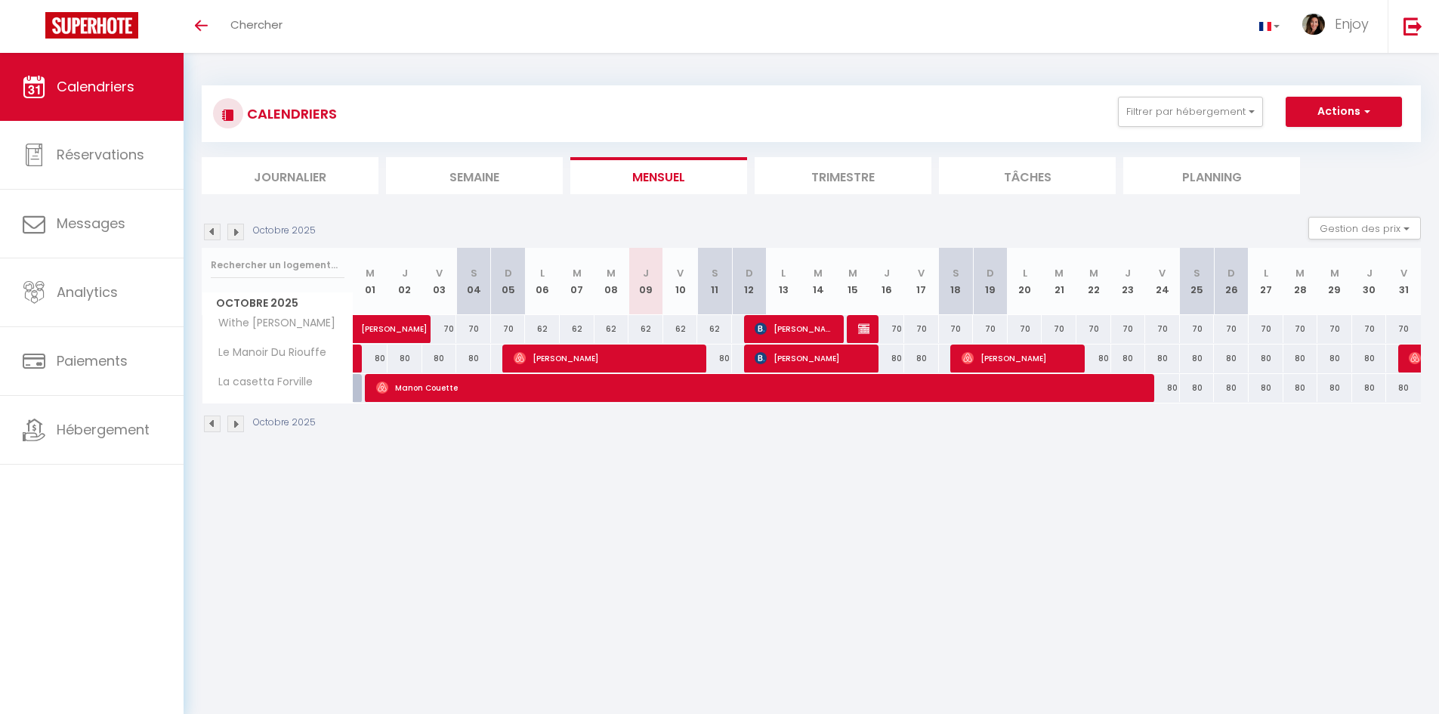
click at [209, 232] on img at bounding box center [212, 232] width 17 height 17
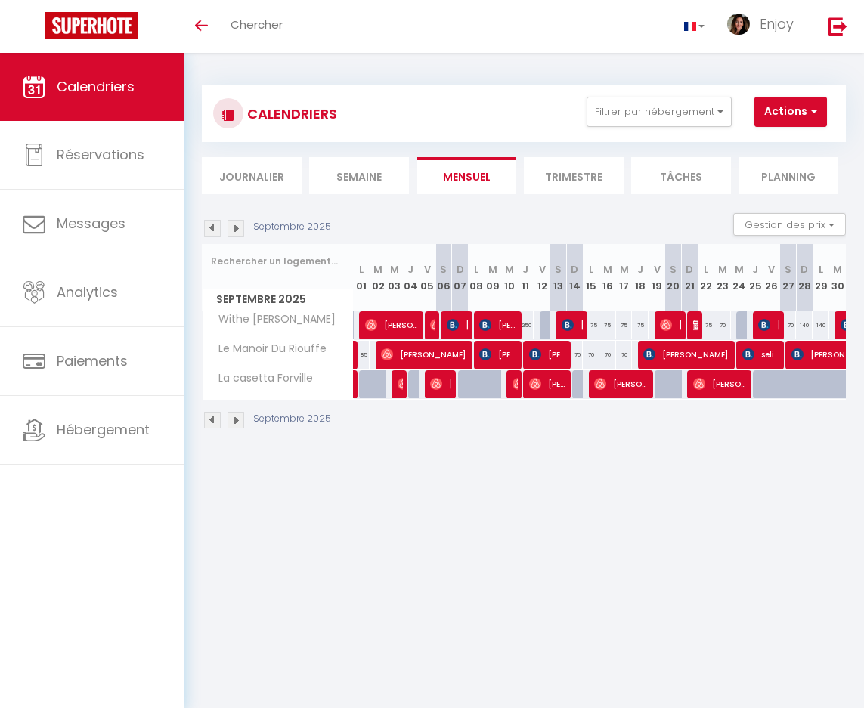
click at [210, 419] on img at bounding box center [212, 420] width 17 height 17
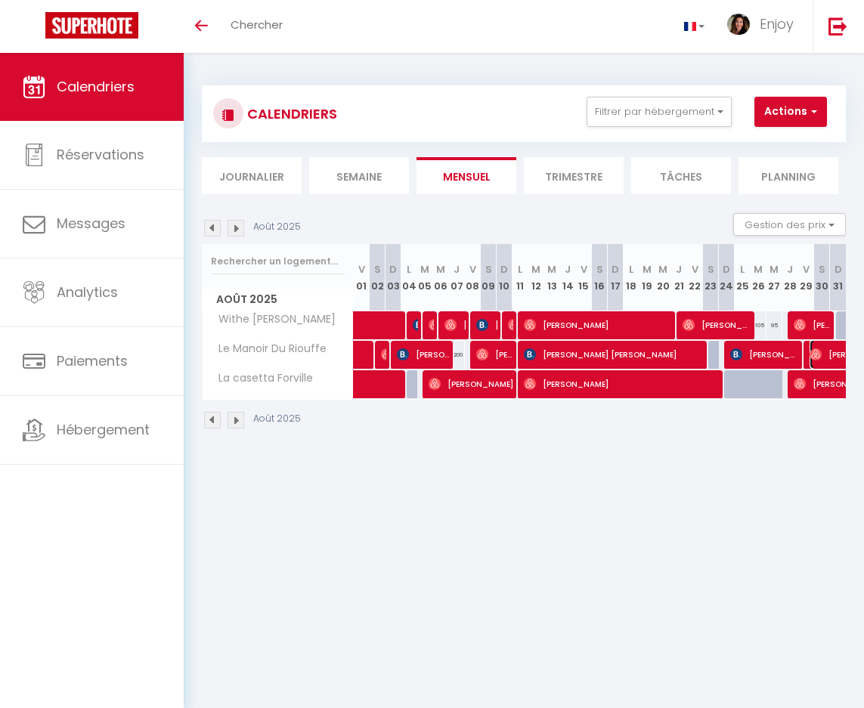
click at [818, 357] on span "Caroline Walker" at bounding box center [861, 354] width 104 height 29
select select "OK"
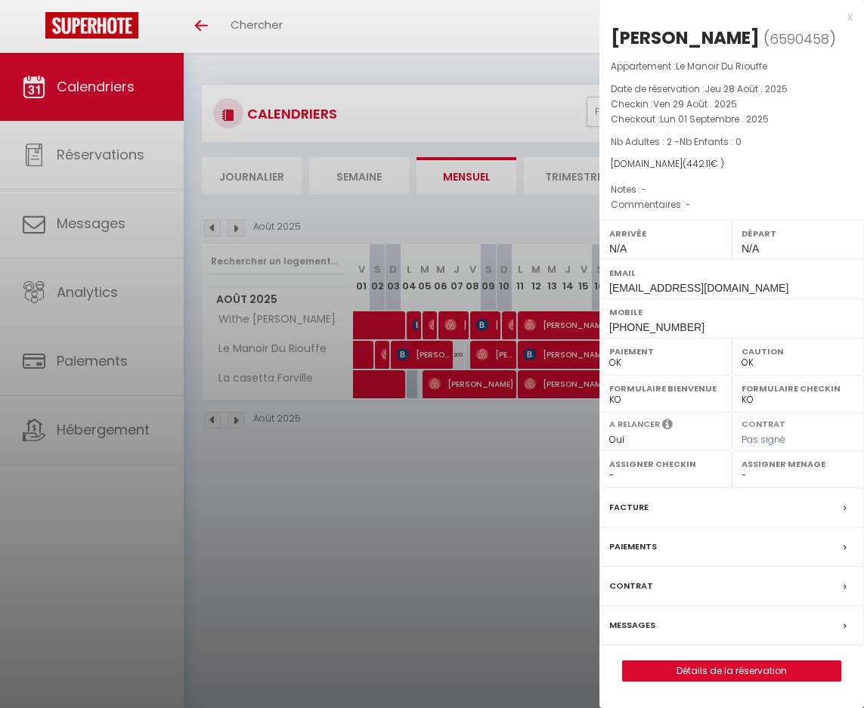
click at [362, 498] on div at bounding box center [432, 354] width 864 height 708
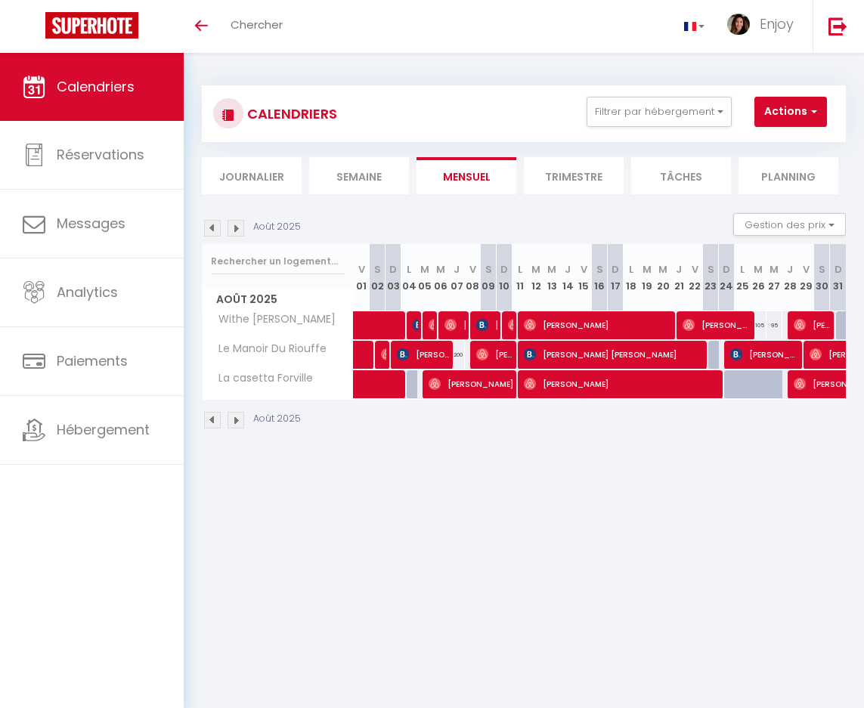
click at [232, 417] on img at bounding box center [235, 420] width 17 height 17
select select "0"
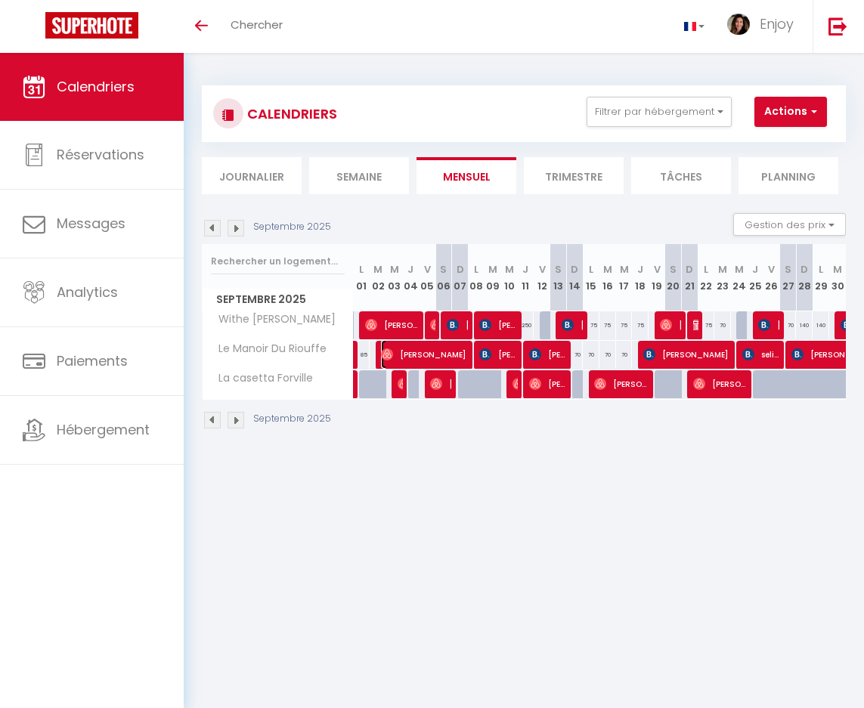
click at [408, 352] on span "Anna Bensoussan" at bounding box center [423, 354] width 85 height 29
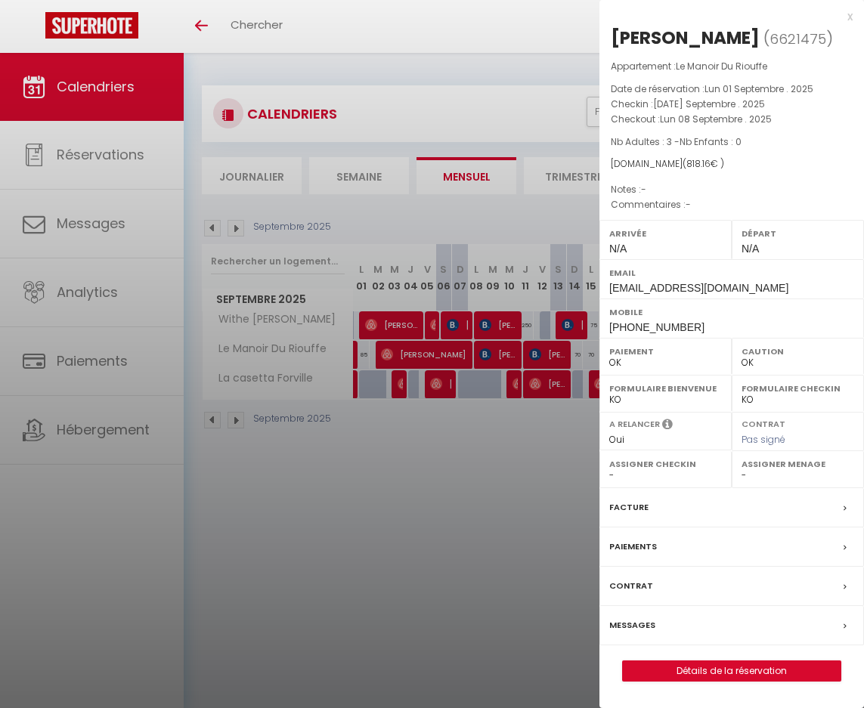
click at [486, 351] on div at bounding box center [432, 354] width 864 height 708
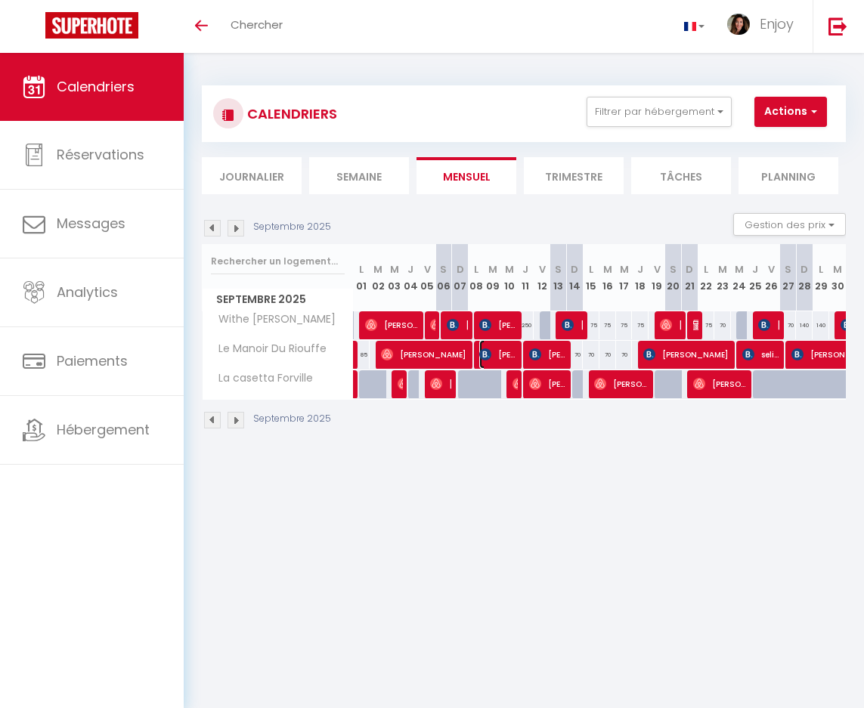
click at [486, 351] on img at bounding box center [485, 354] width 12 height 12
select select "KO"
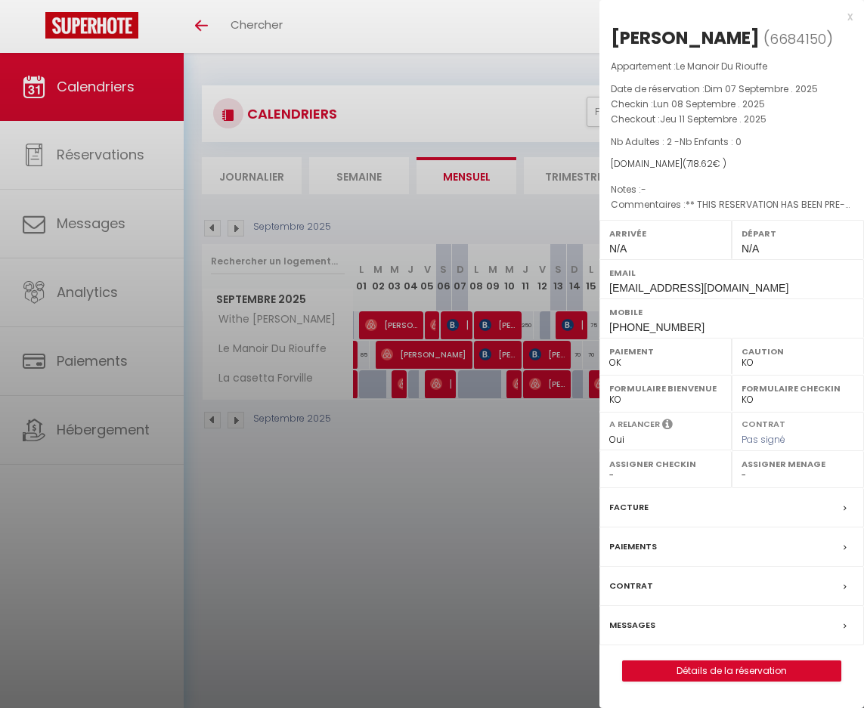
click at [549, 354] on div at bounding box center [432, 354] width 864 height 708
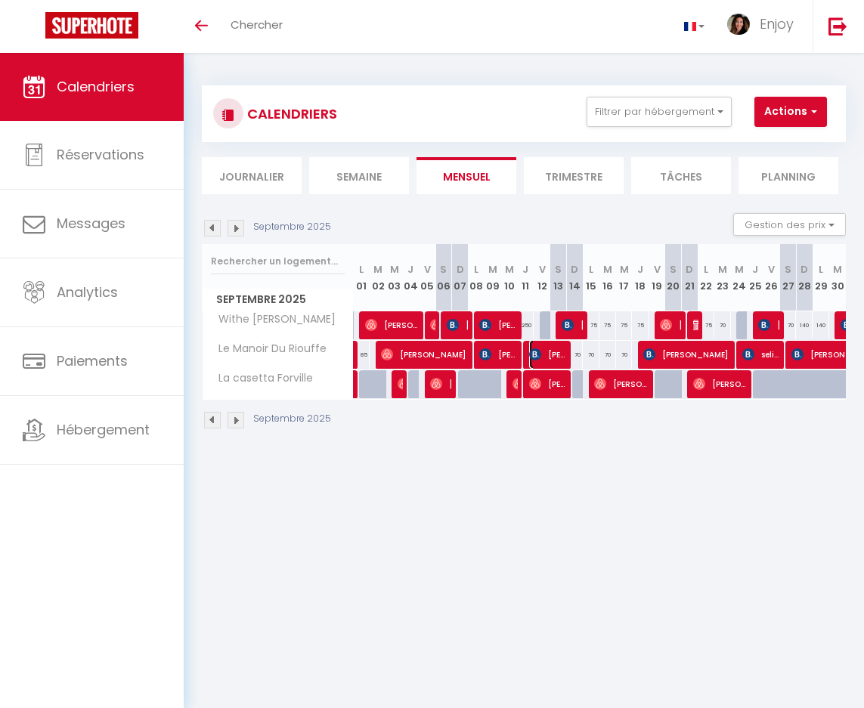
click at [549, 354] on span "Oskar Dziura" at bounding box center [547, 354] width 37 height 29
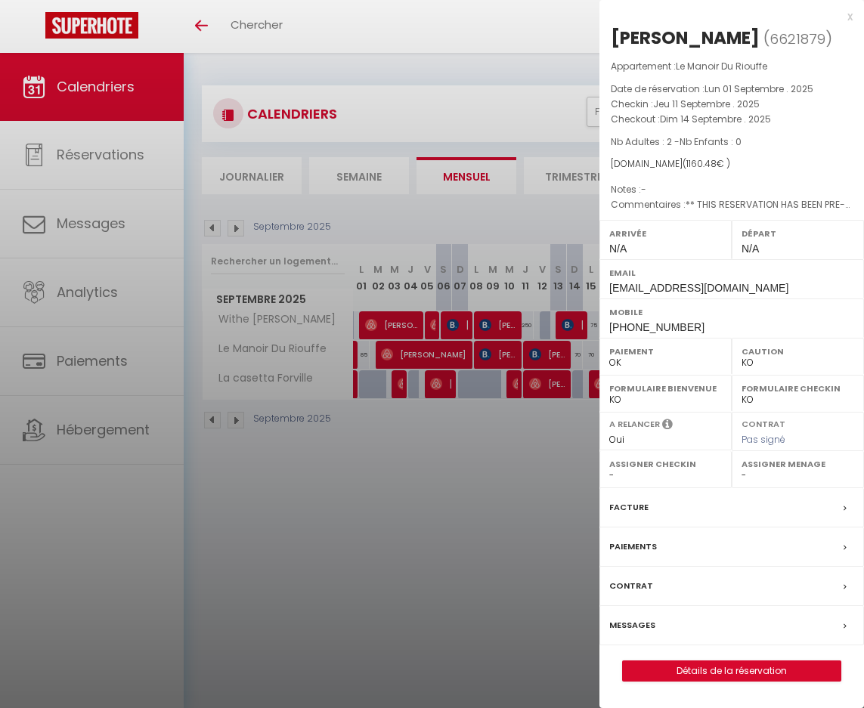
click at [552, 394] on div at bounding box center [432, 354] width 864 height 708
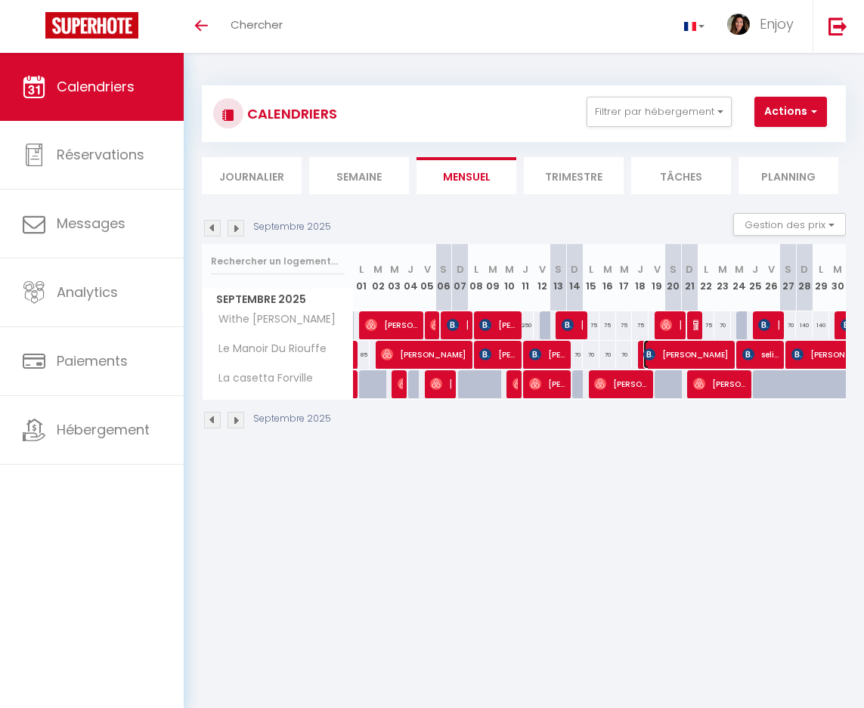
click at [669, 353] on span "Nataliia Norova" at bounding box center [685, 354] width 85 height 29
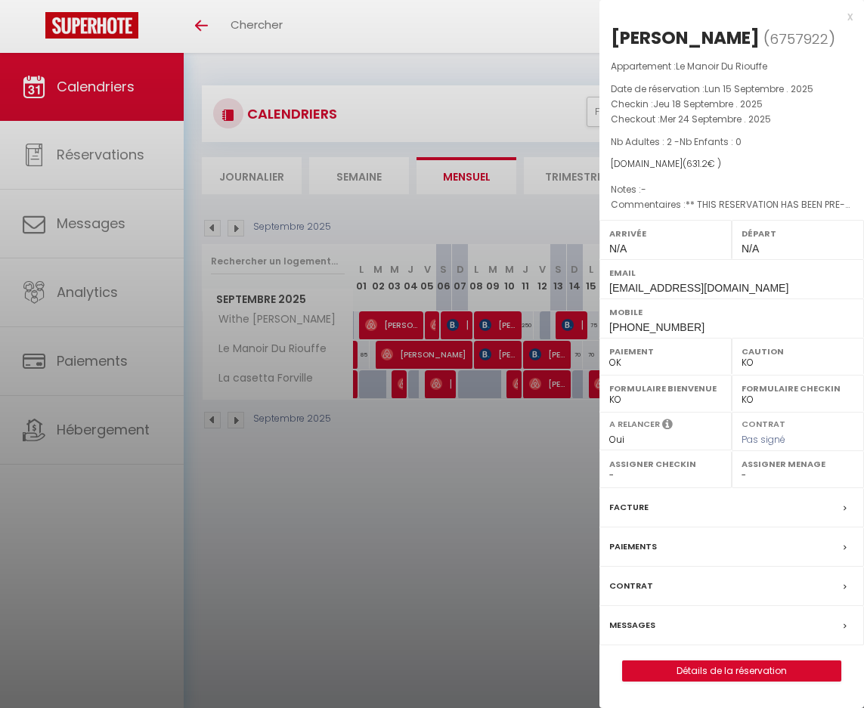
click at [532, 504] on div at bounding box center [432, 354] width 864 height 708
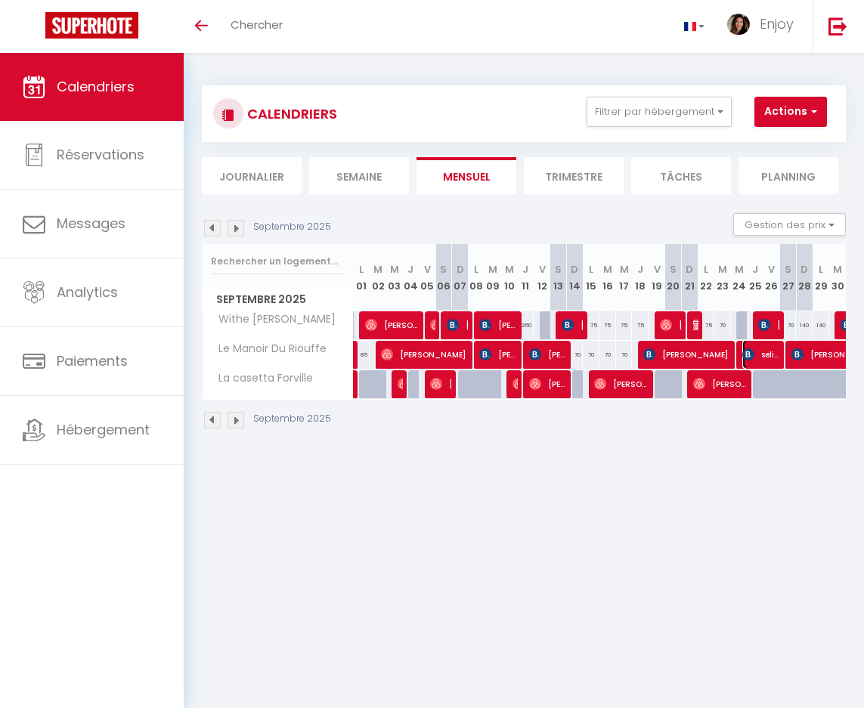
click at [758, 352] on span "selin obdan" at bounding box center [760, 354] width 37 height 29
